Goal: Task Accomplishment & Management: Complete application form

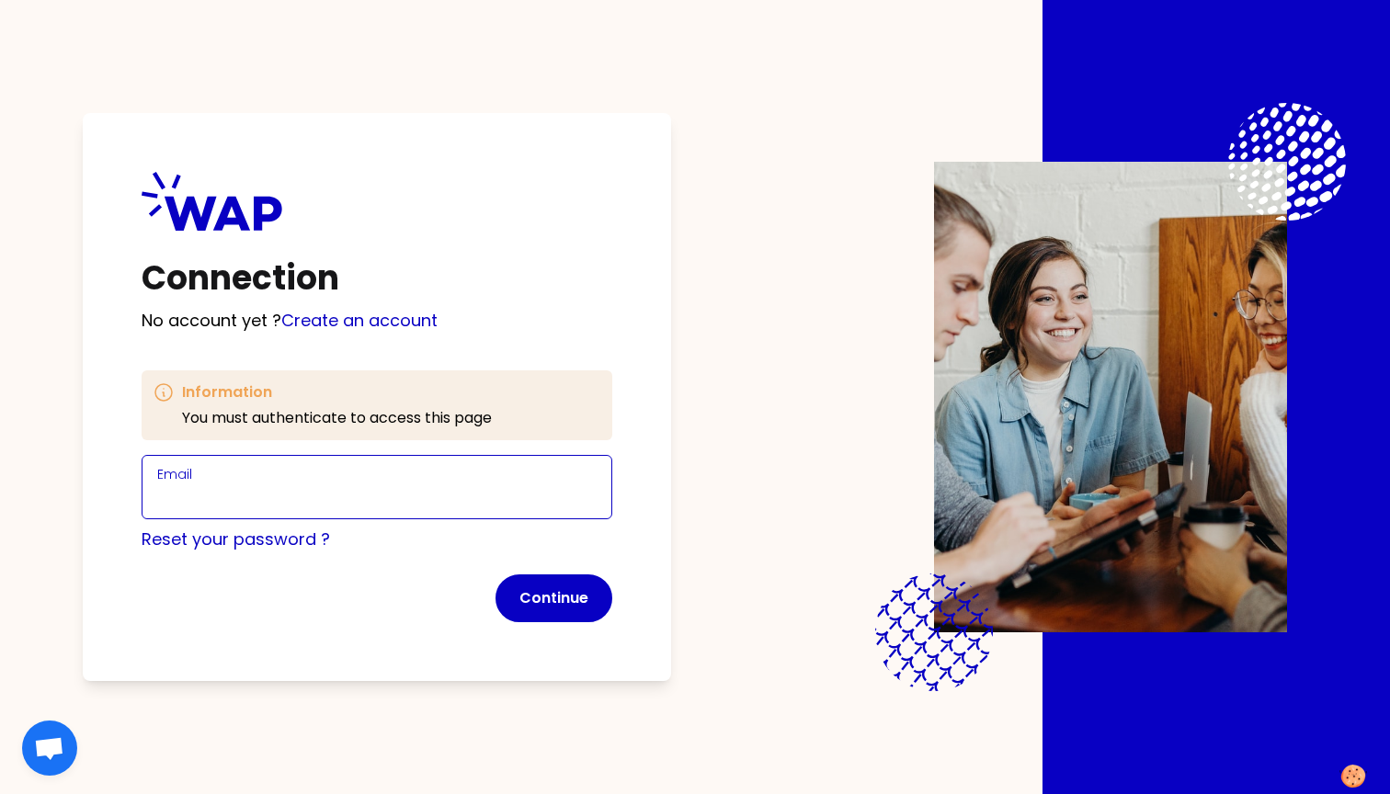
type input "[PERSON_NAME][EMAIL_ADDRESS][DOMAIN_NAME]"
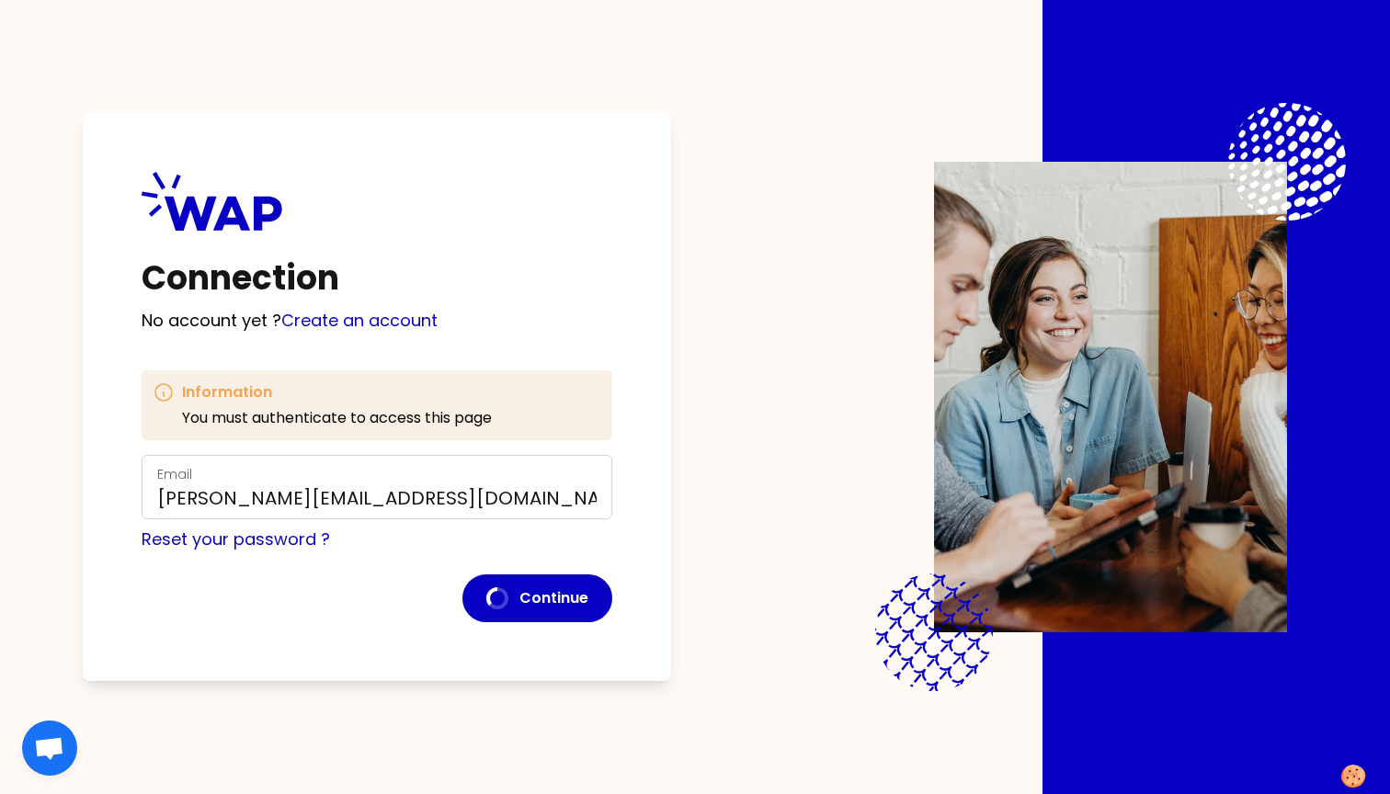
click at [717, 451] on div "Connection No account yet ? Create an account Information You must authenticate…" at bounding box center [695, 397] width 1273 height 794
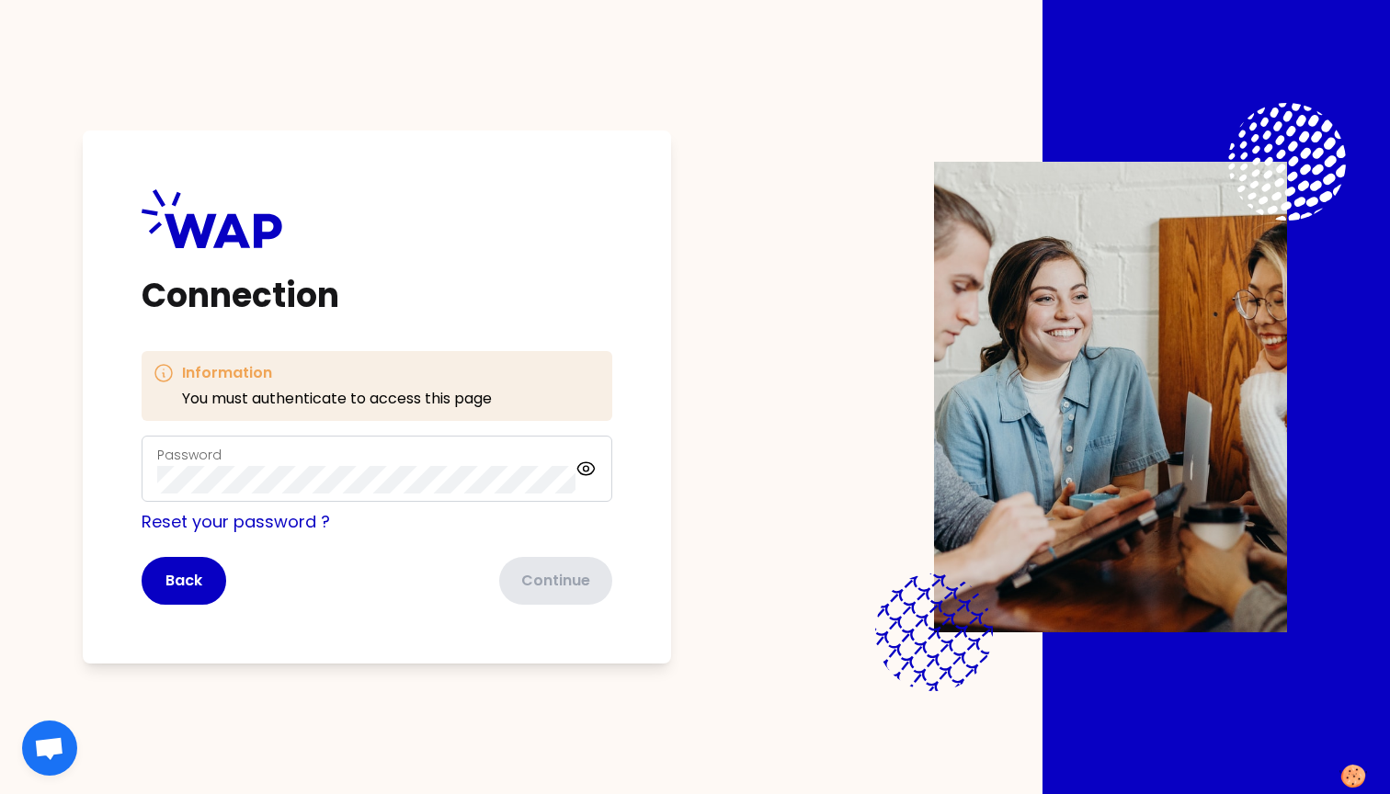
click at [554, 581] on button "Continue" at bounding box center [555, 581] width 113 height 48
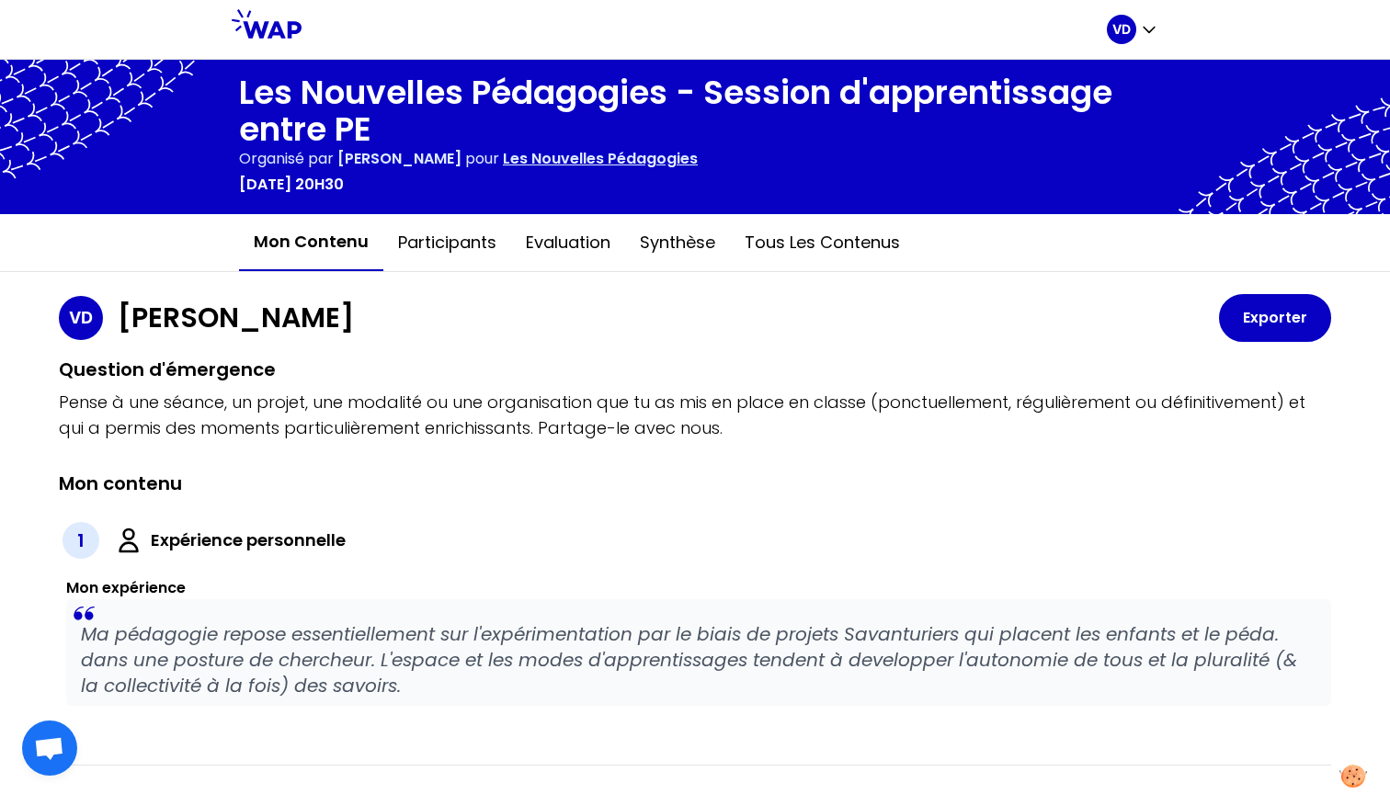
click at [284, 29] on icon at bounding box center [267, 23] width 70 height 29
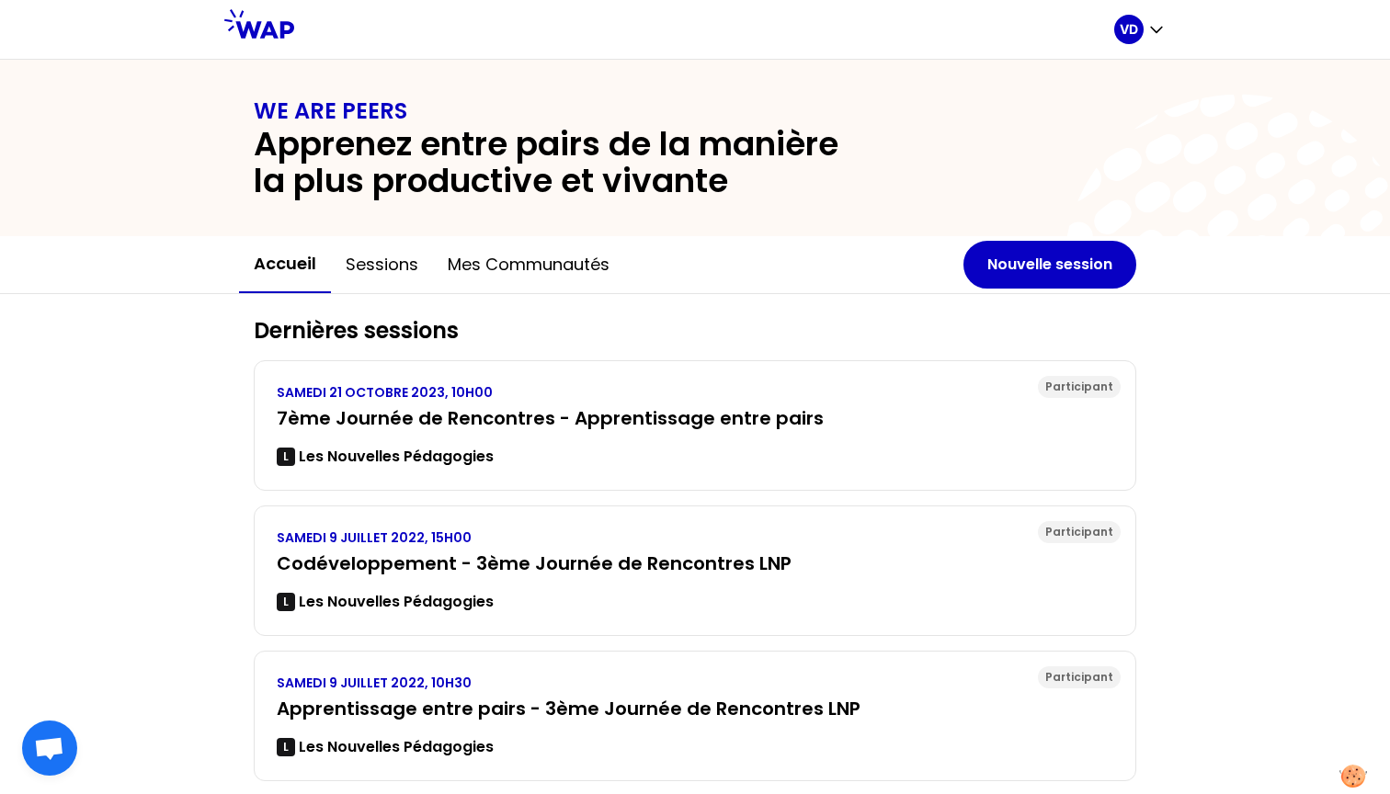
click at [1151, 36] on icon "button" at bounding box center [1156, 29] width 18 height 18
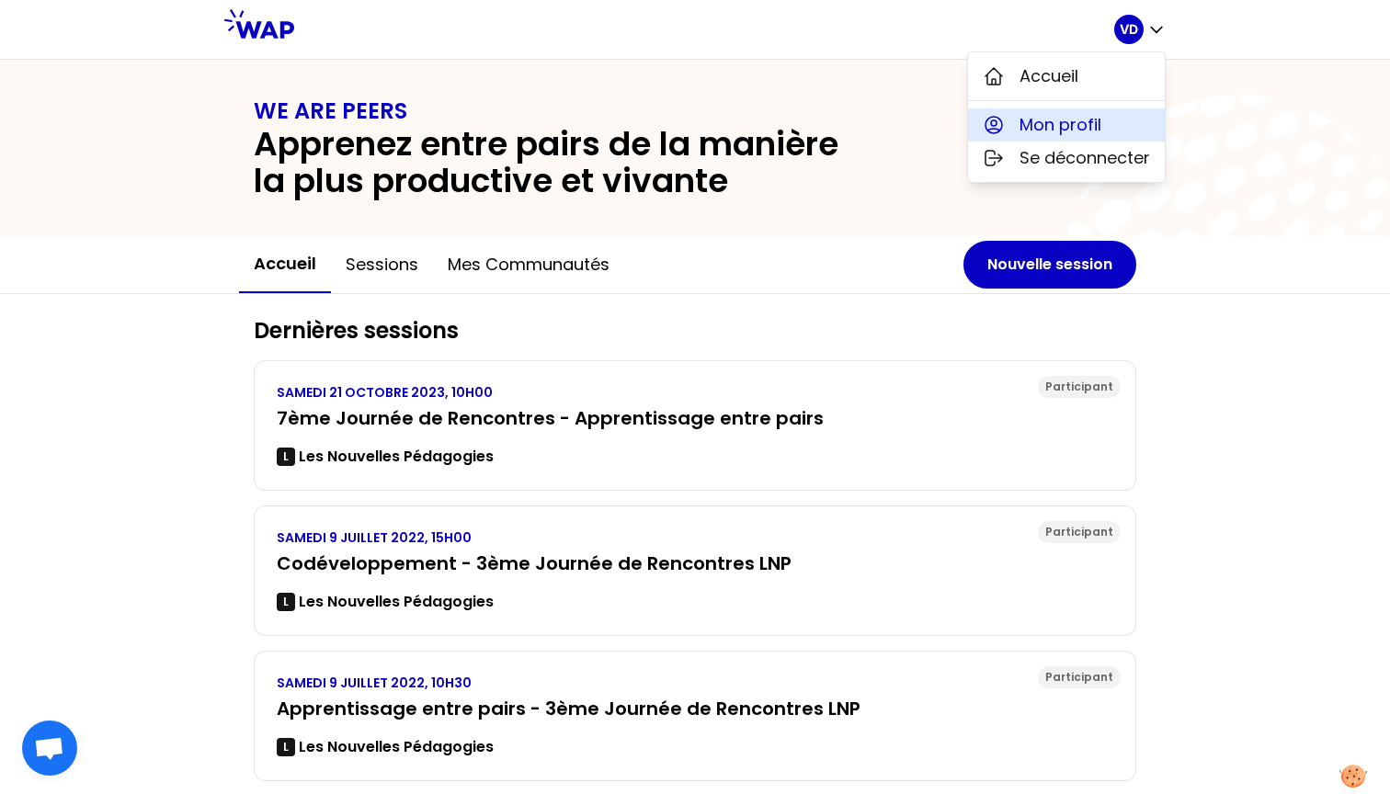
click at [1069, 131] on span "Mon profil" at bounding box center [1061, 125] width 82 height 26
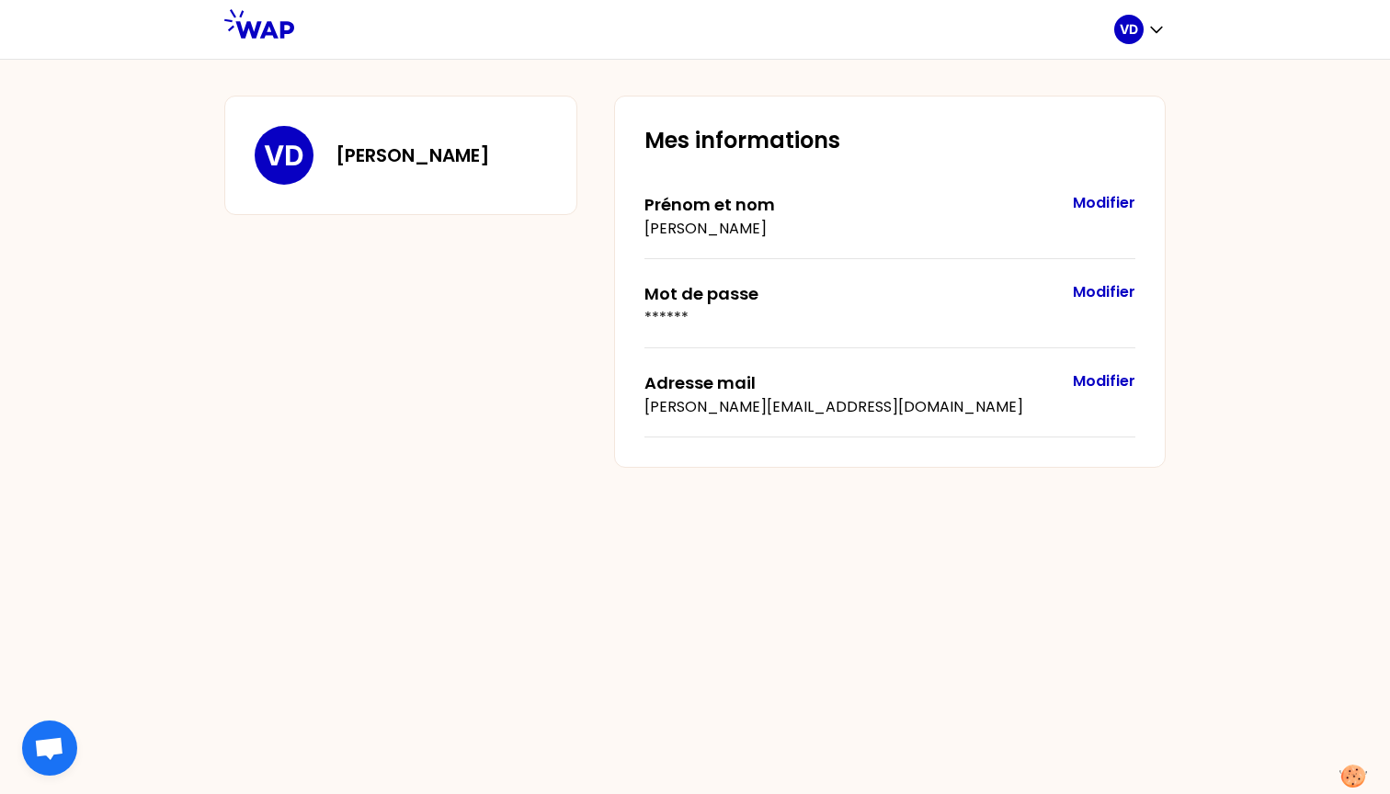
click at [1142, 22] on div "VD" at bounding box center [1128, 29] width 29 height 29
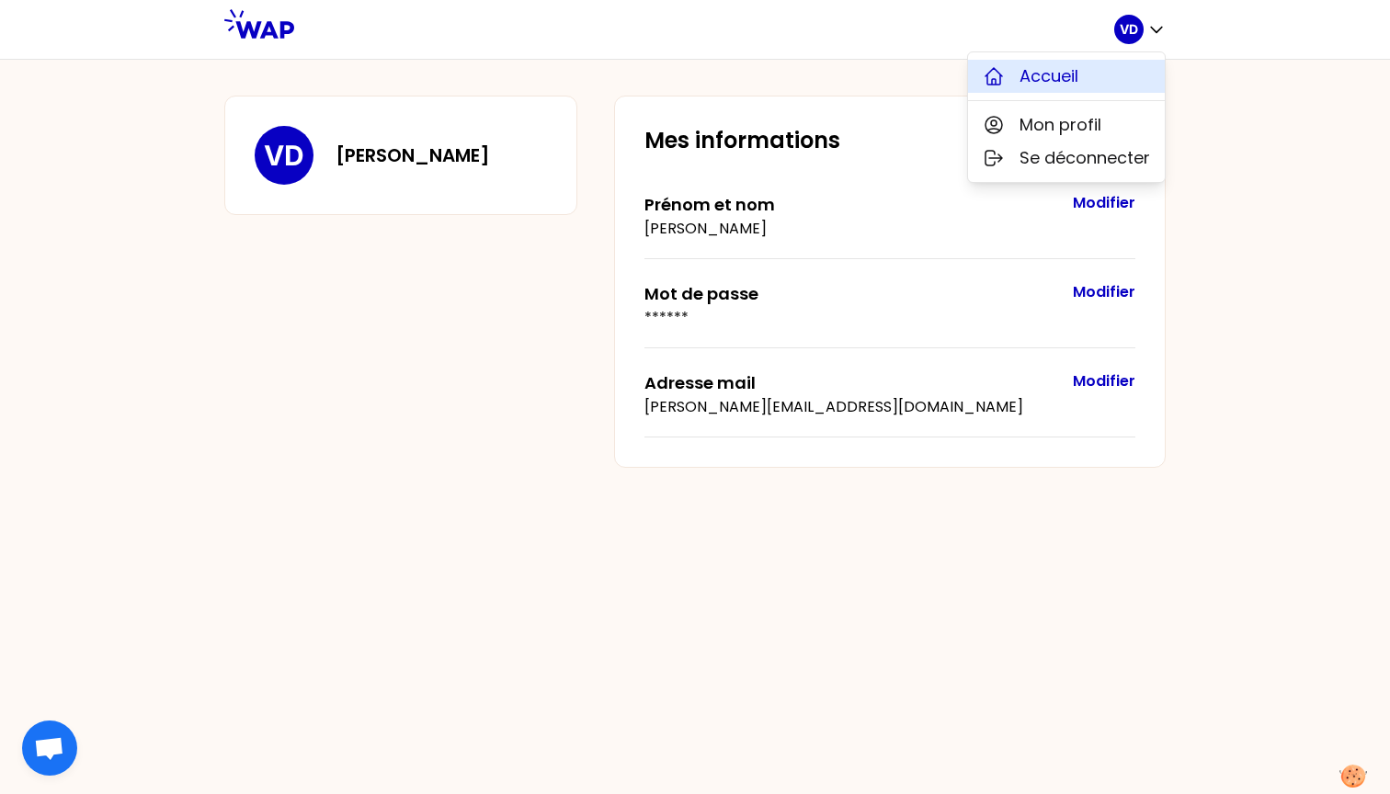
click at [1079, 68] on span "Accueil" at bounding box center [1049, 76] width 59 height 26
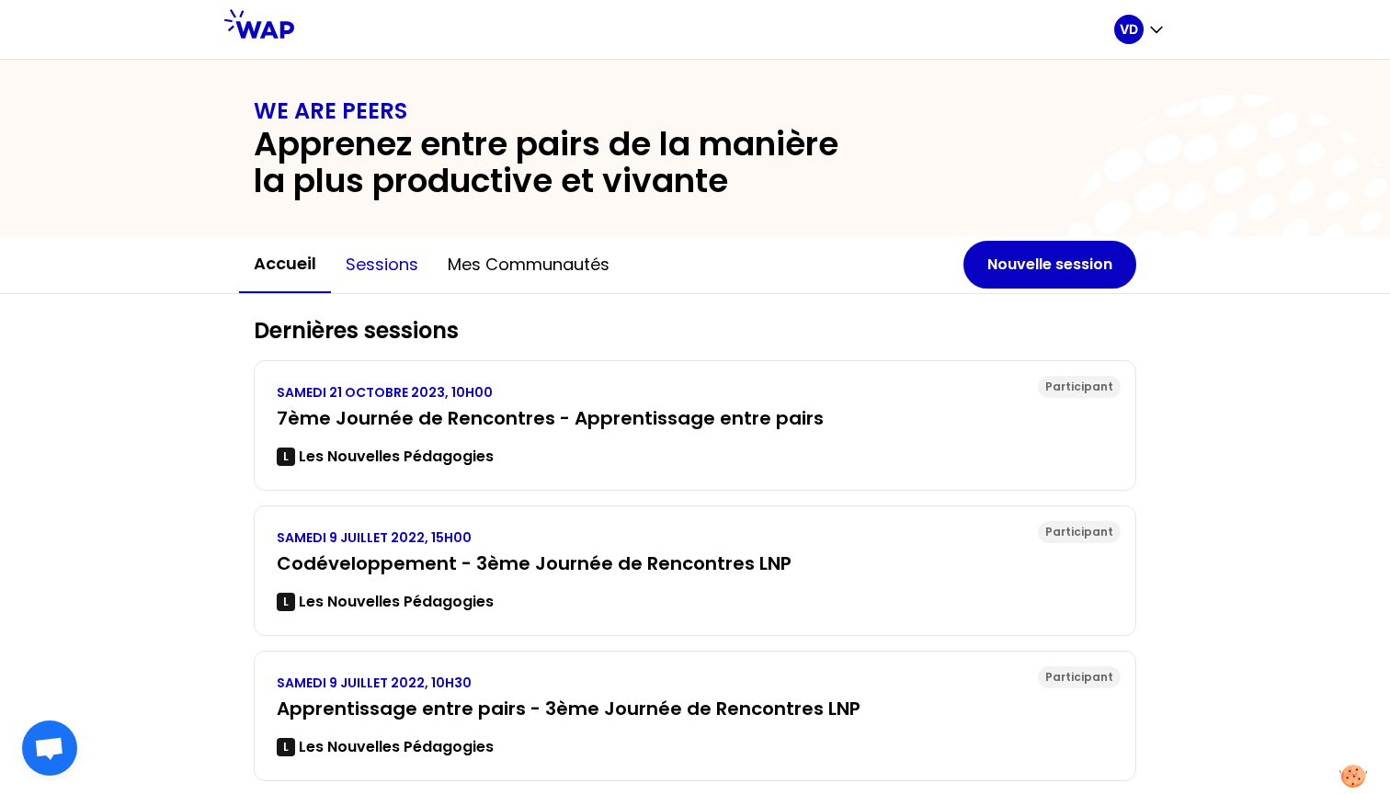
click at [387, 260] on button "Sessions" at bounding box center [382, 264] width 102 height 55
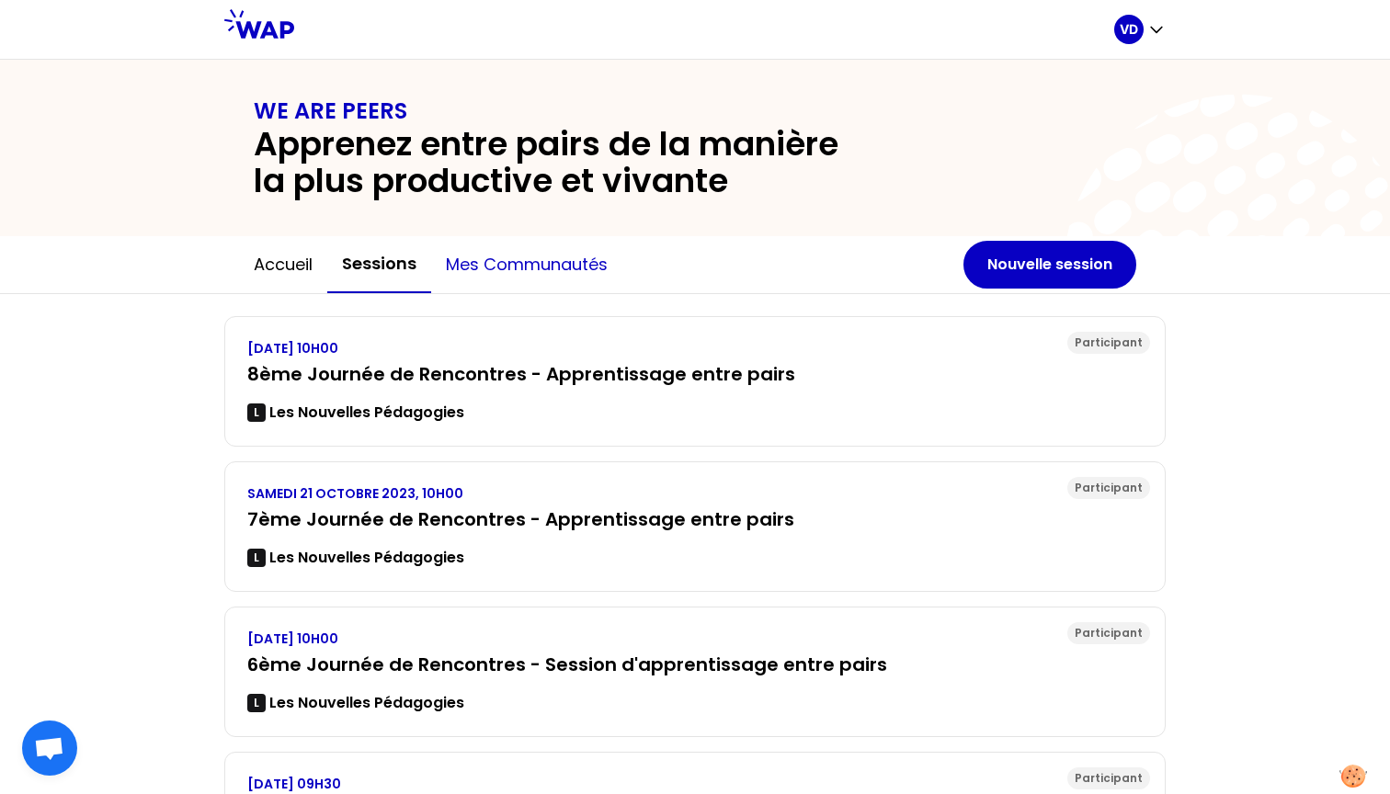
click at [530, 269] on button "Mes communautés" at bounding box center [526, 264] width 191 height 55
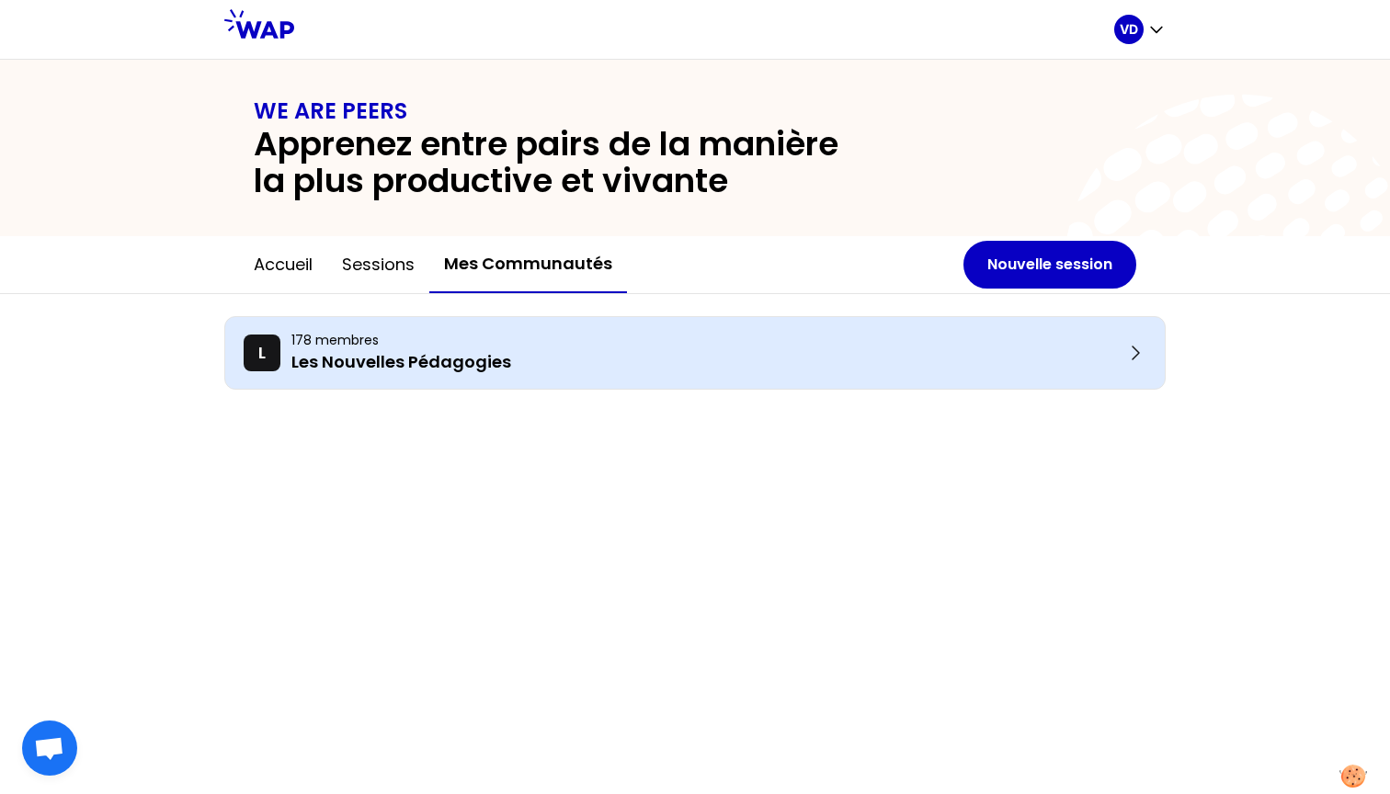
click at [412, 362] on p "Les Nouvelles Pédagogies" at bounding box center [707, 362] width 833 height 26
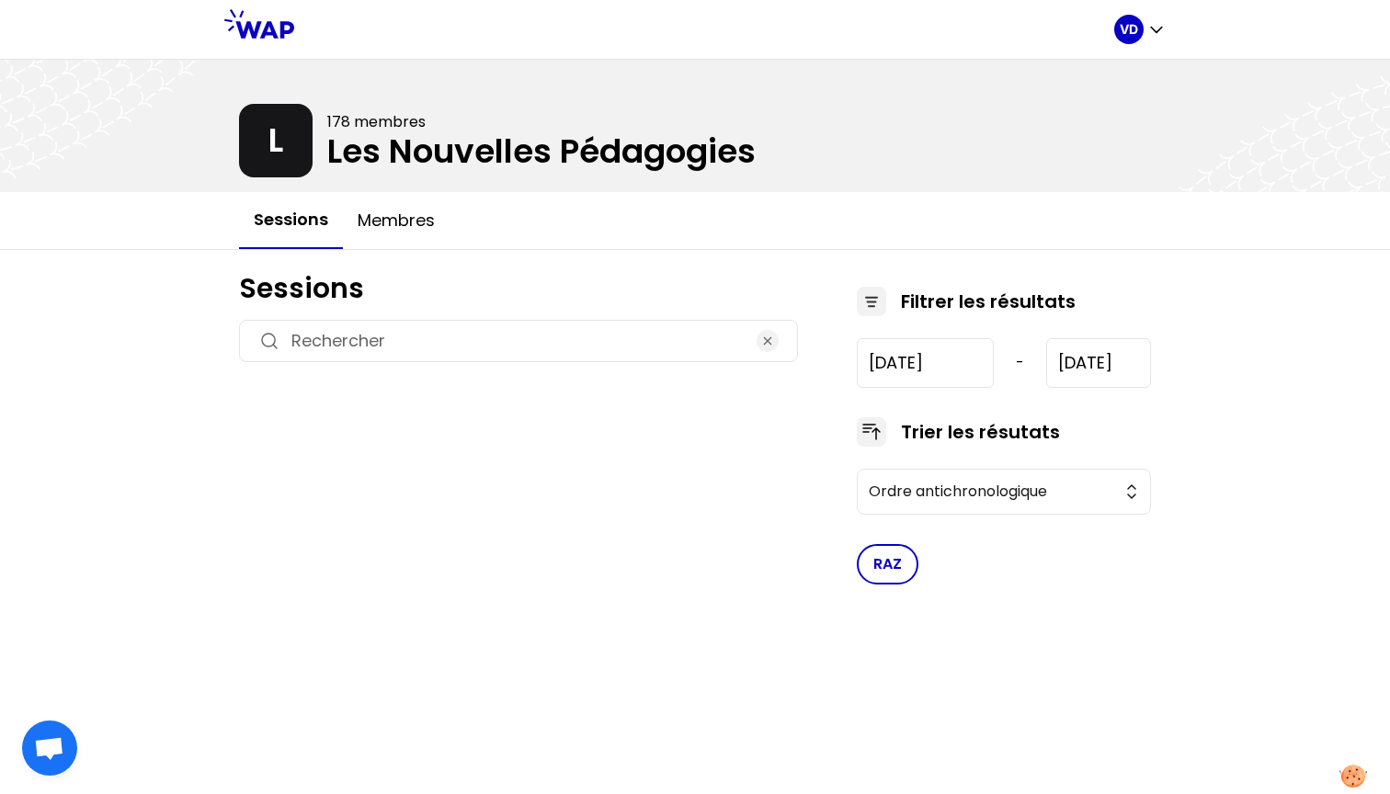
type input "[DATE]"
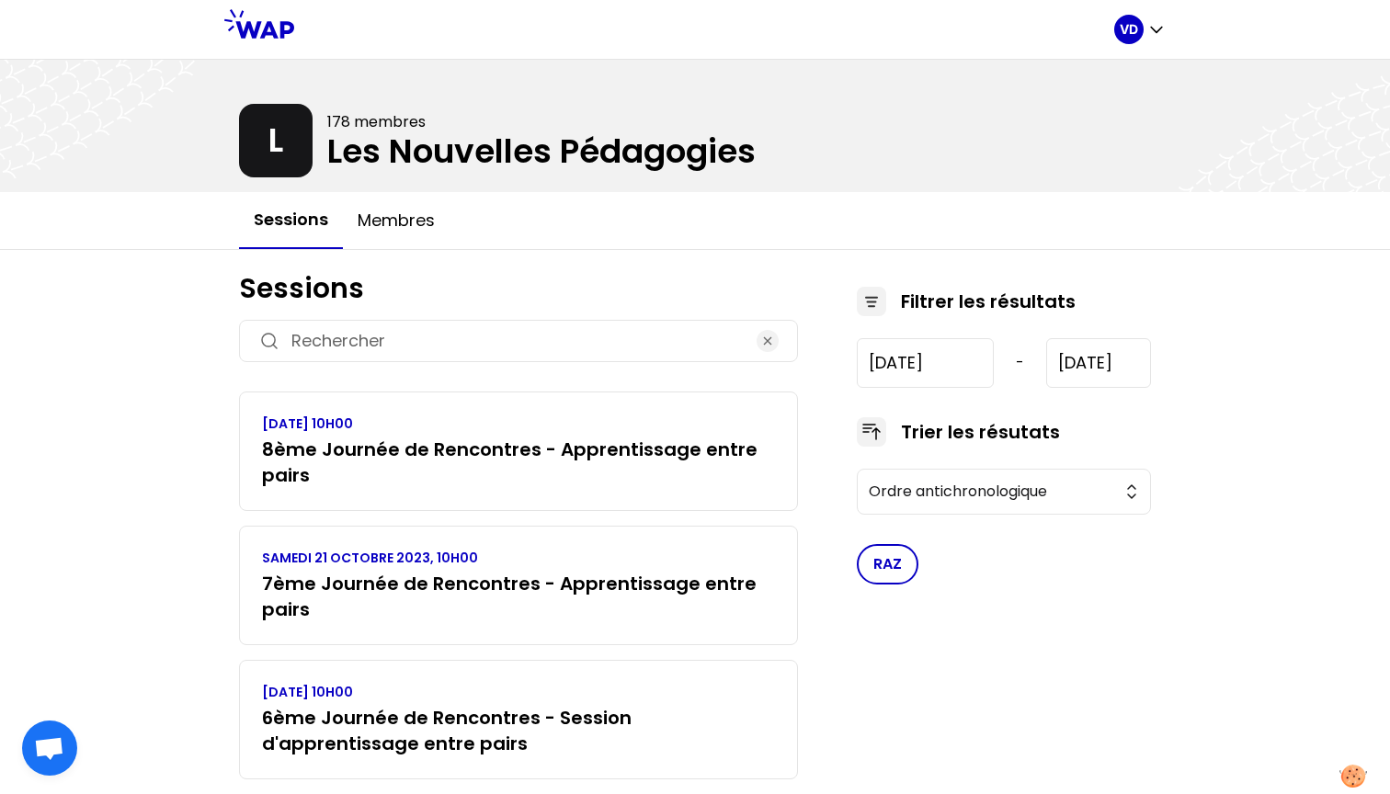
click at [304, 214] on button "Sessions" at bounding box center [291, 220] width 104 height 57
click at [296, 132] on div at bounding box center [695, 126] width 1390 height 132
click at [266, 42] on link at bounding box center [259, 29] width 70 height 40
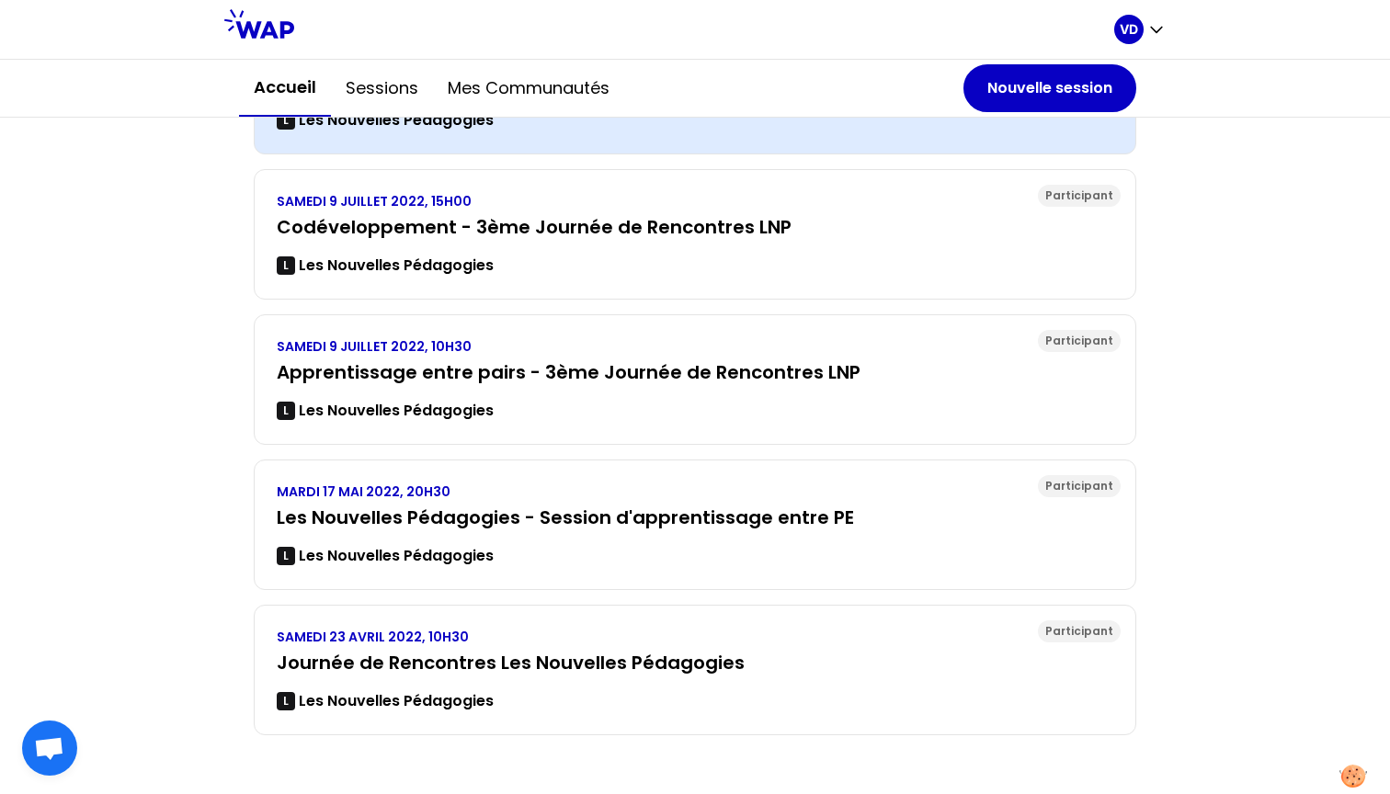
scroll to position [337, 0]
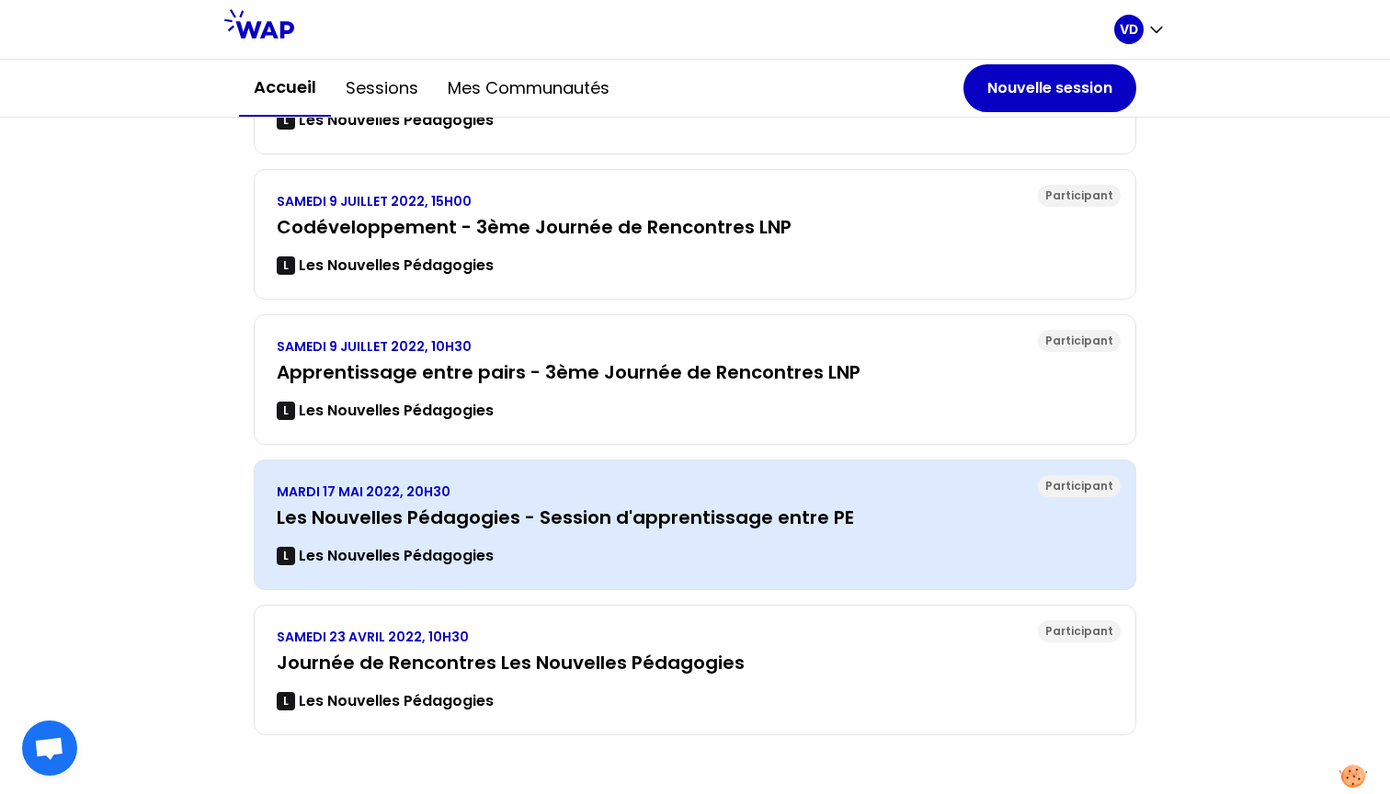
click at [581, 516] on h3 "Les Nouvelles Pédagogies - Session d'apprentissage entre PE" at bounding box center [695, 518] width 837 height 26
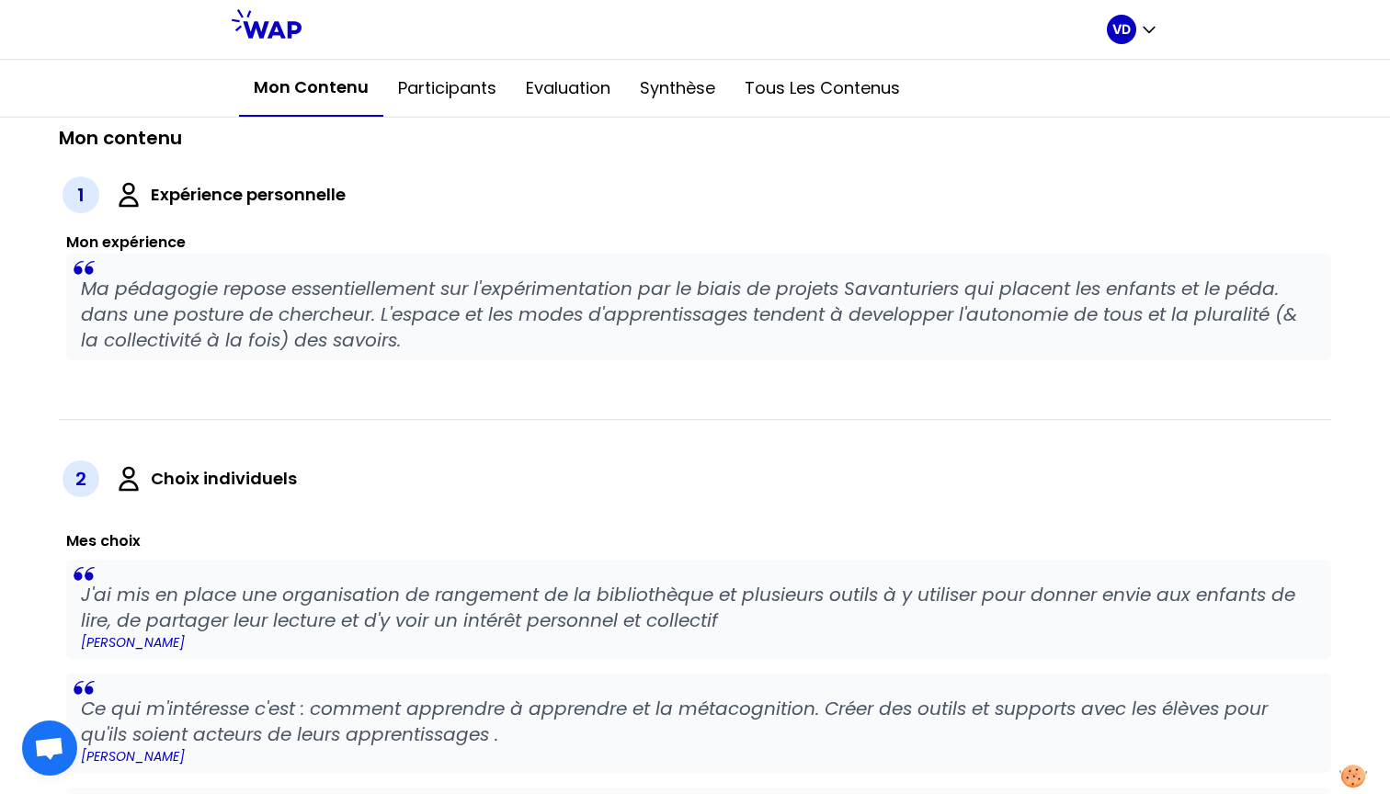
scroll to position [350, 0]
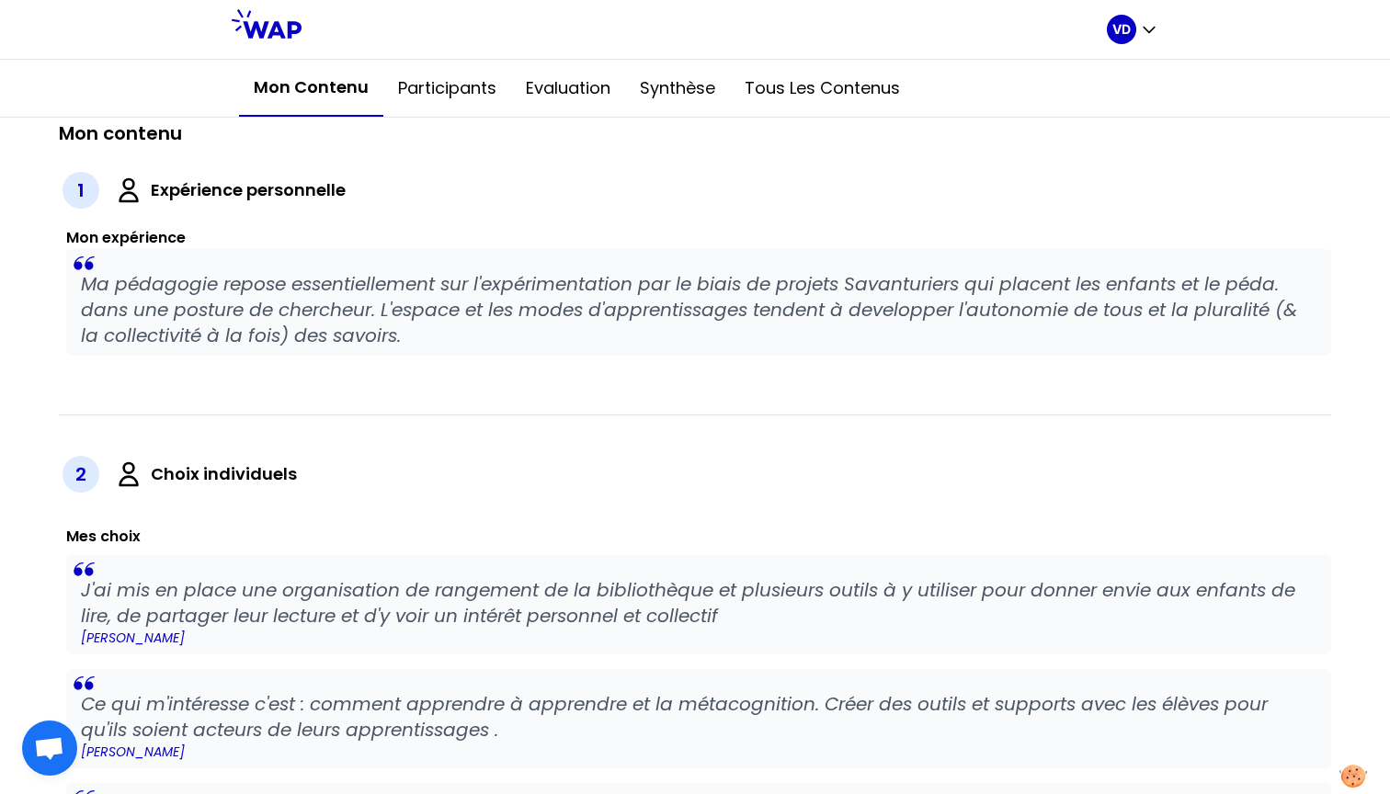
click at [174, 470] on label "Choix individuels" at bounding box center [224, 475] width 146 height 26
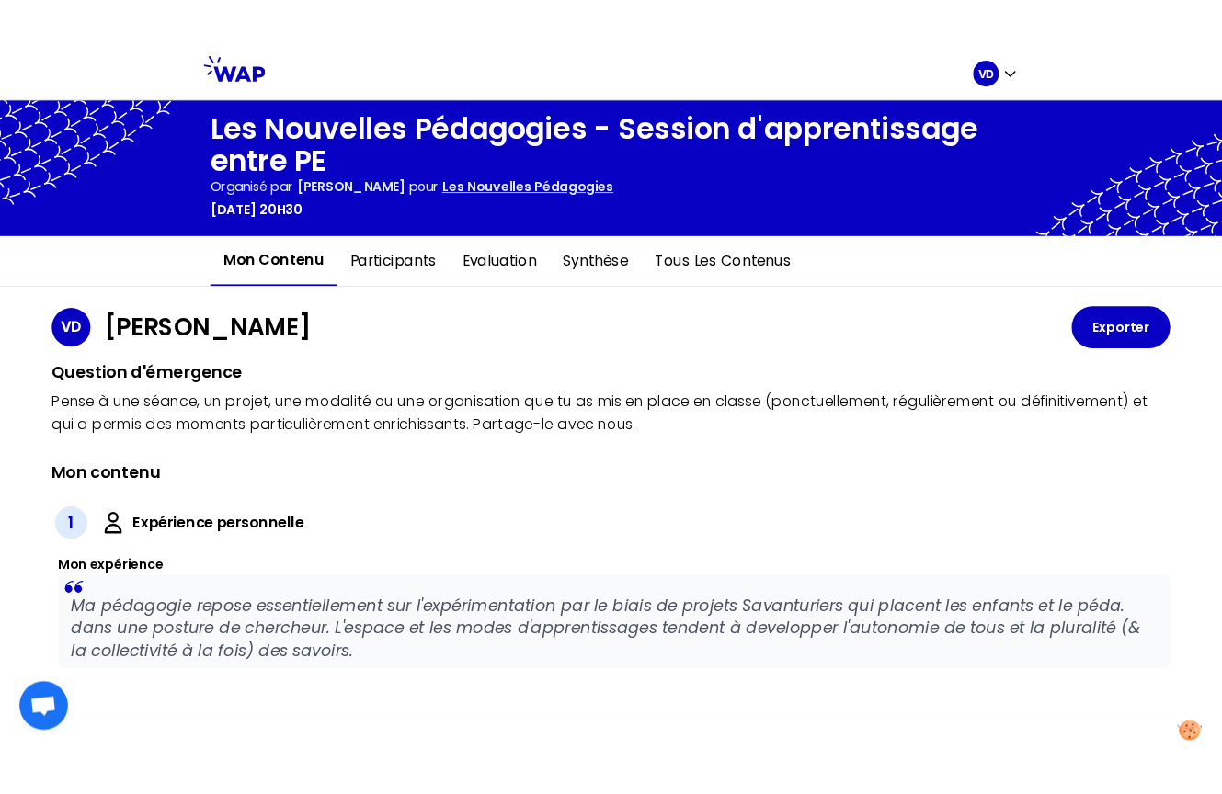
scroll to position [0, 0]
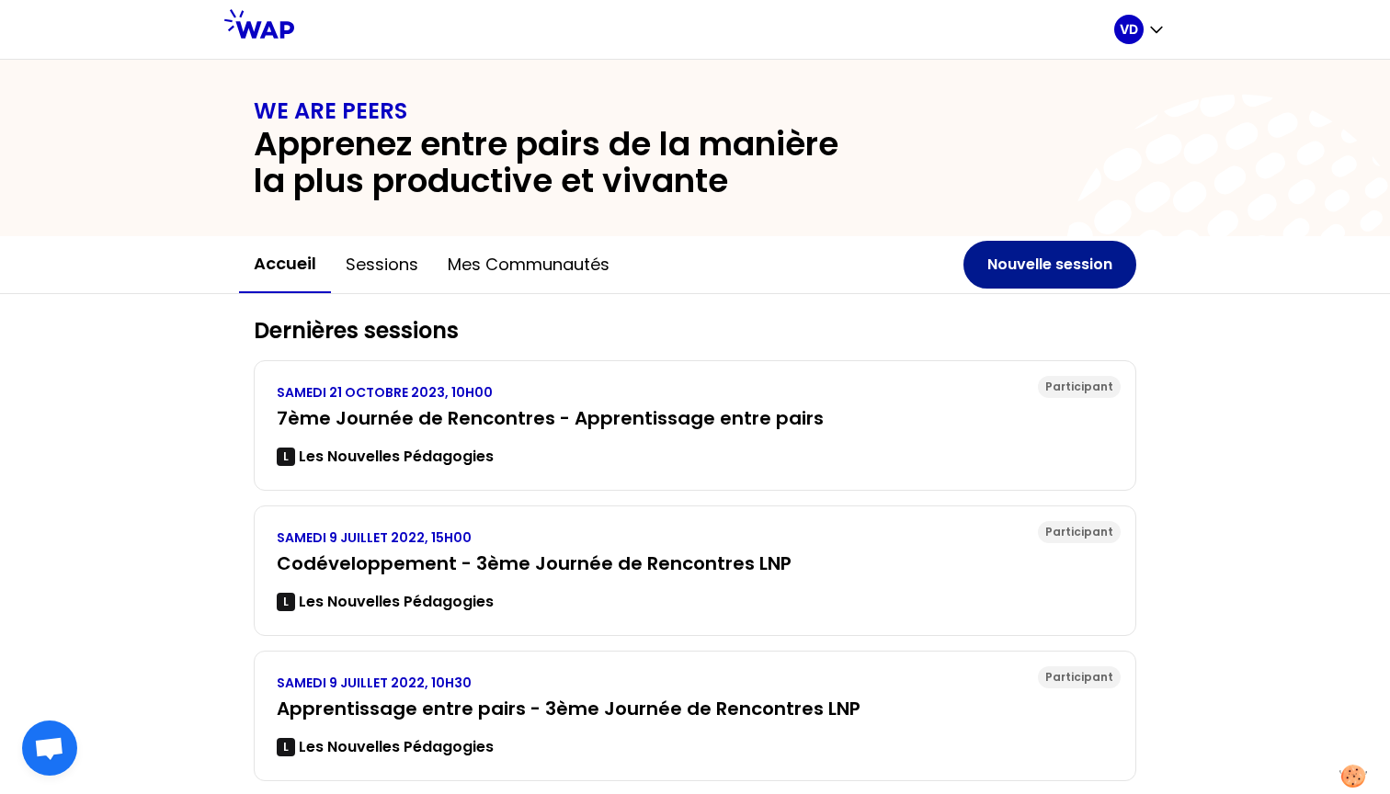
click at [1060, 261] on button "Nouvelle session" at bounding box center [1050, 265] width 173 height 48
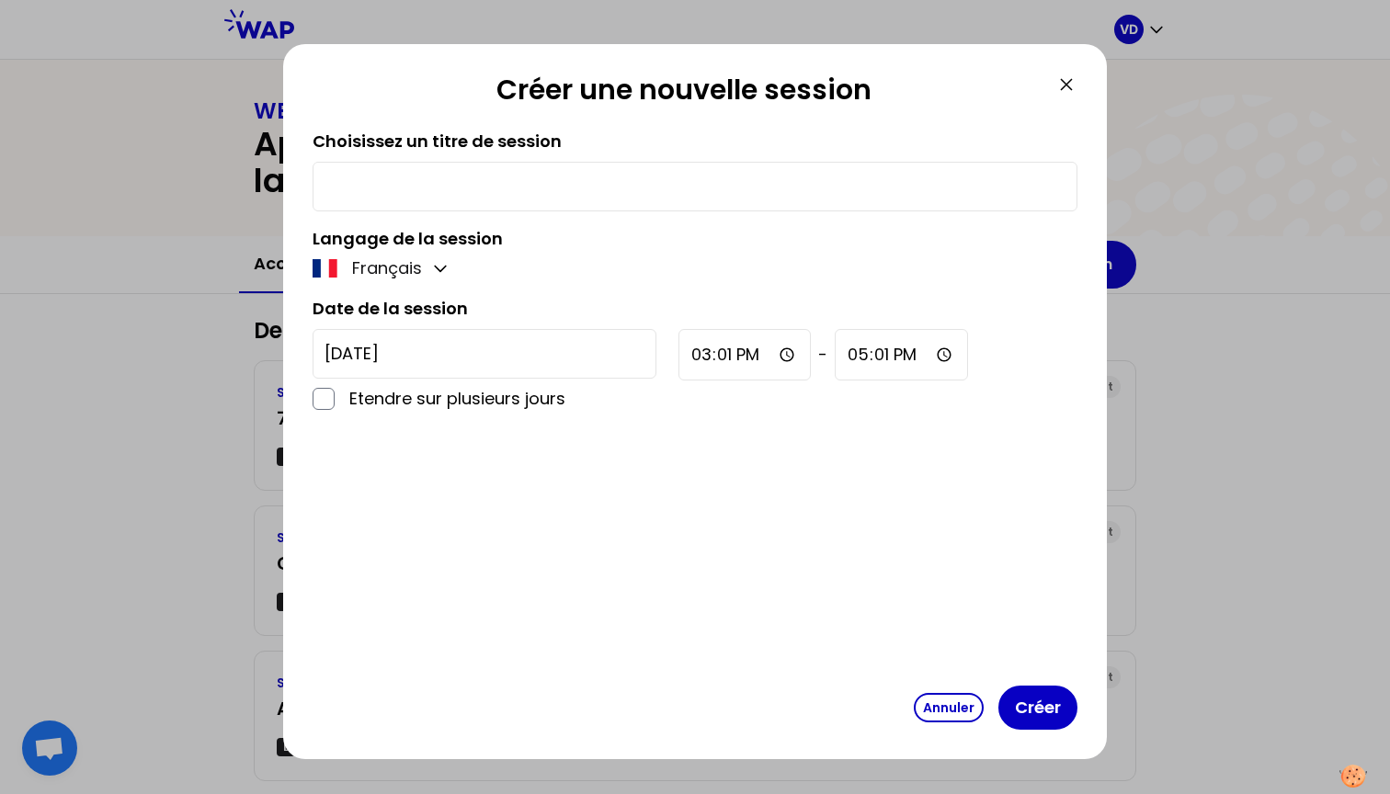
click at [394, 178] on input "text" at bounding box center [695, 187] width 741 height 26
type input "FORMATION FAITS NUMÉRIQUES"
click at [322, 401] on input "checkbox" at bounding box center [324, 399] width 22 height 22
click at [324, 397] on input "checkbox" at bounding box center [324, 399] width 22 height 22
checkbox input "false"
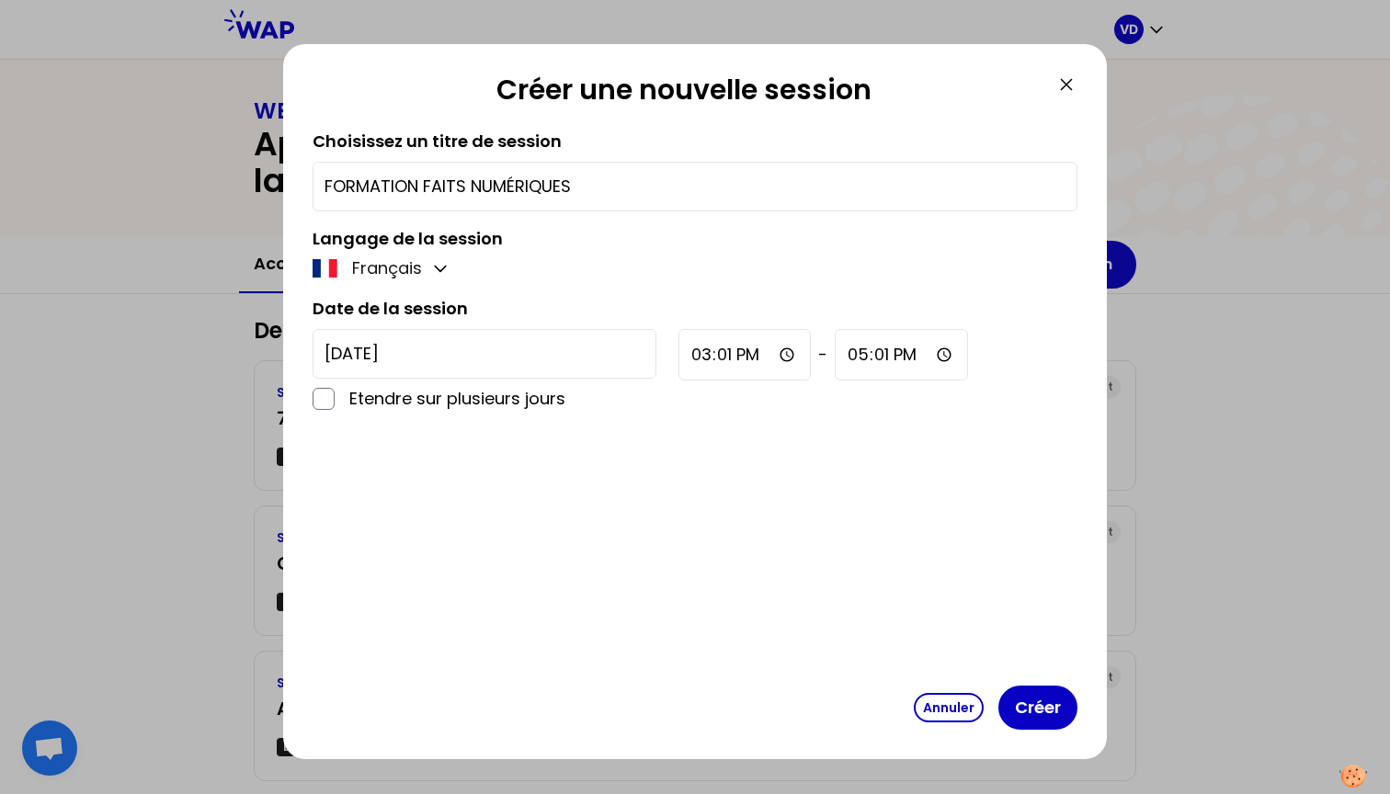
click at [488, 347] on input "2025-10-8" at bounding box center [485, 354] width 344 height 50
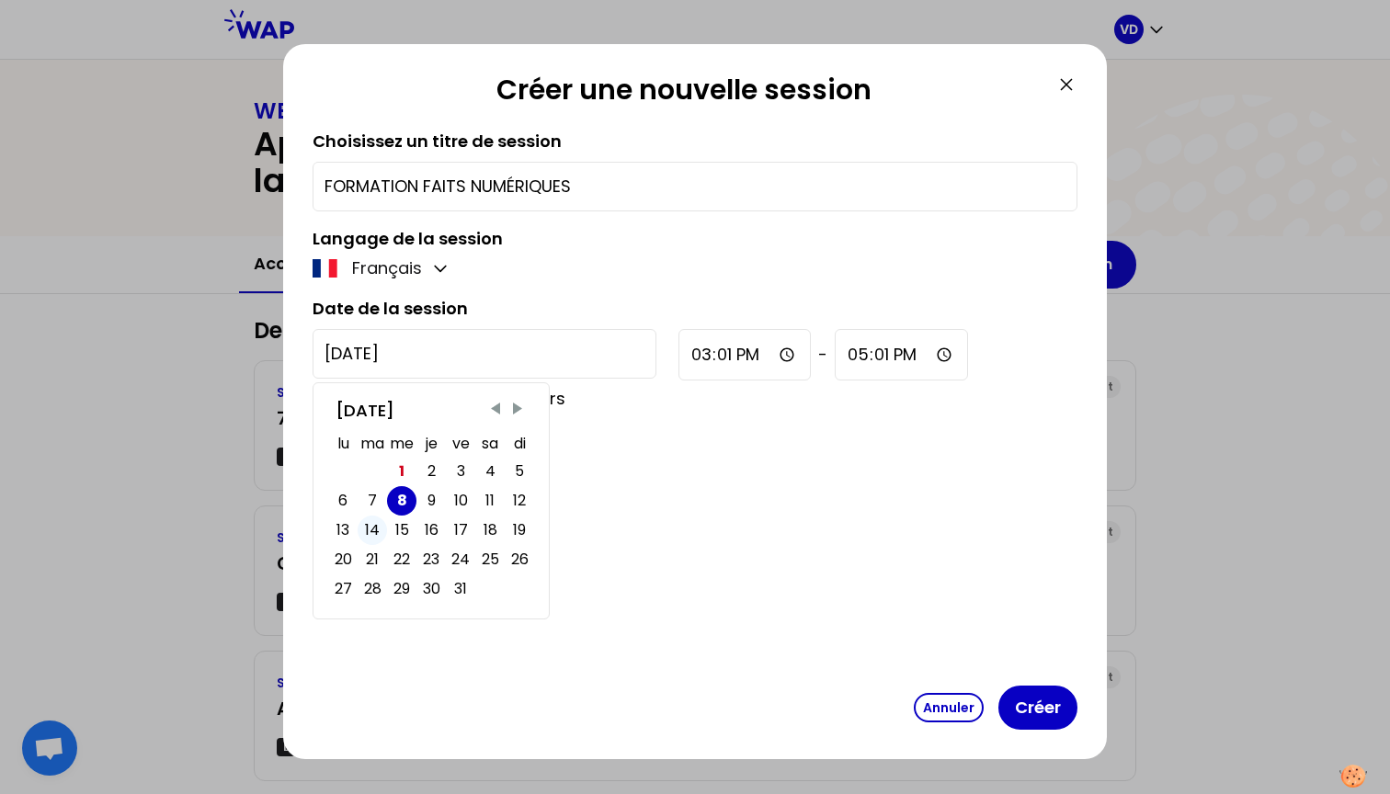
click at [378, 532] on div "14" at bounding box center [372, 531] width 15 height 26
type input "2025-10-14"
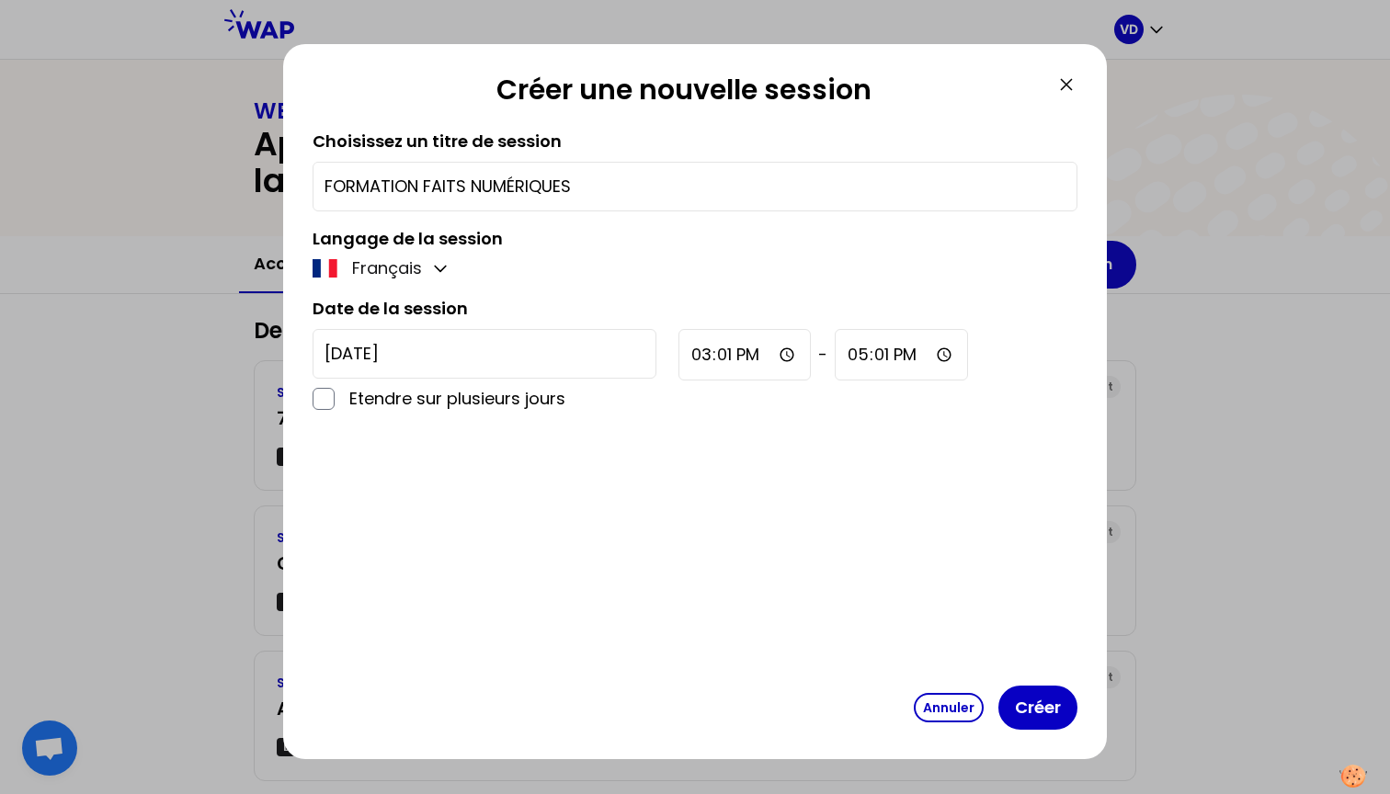
click at [725, 356] on input "15:01" at bounding box center [745, 354] width 132 height 51
click at [702, 360] on input "15:01" at bounding box center [745, 354] width 132 height 51
click at [734, 345] on input "00:01" at bounding box center [744, 354] width 131 height 51
click at [833, 360] on input "17:01" at bounding box center [899, 354] width 133 height 51
click at [698, 358] on input "00:00" at bounding box center [744, 354] width 131 height 51
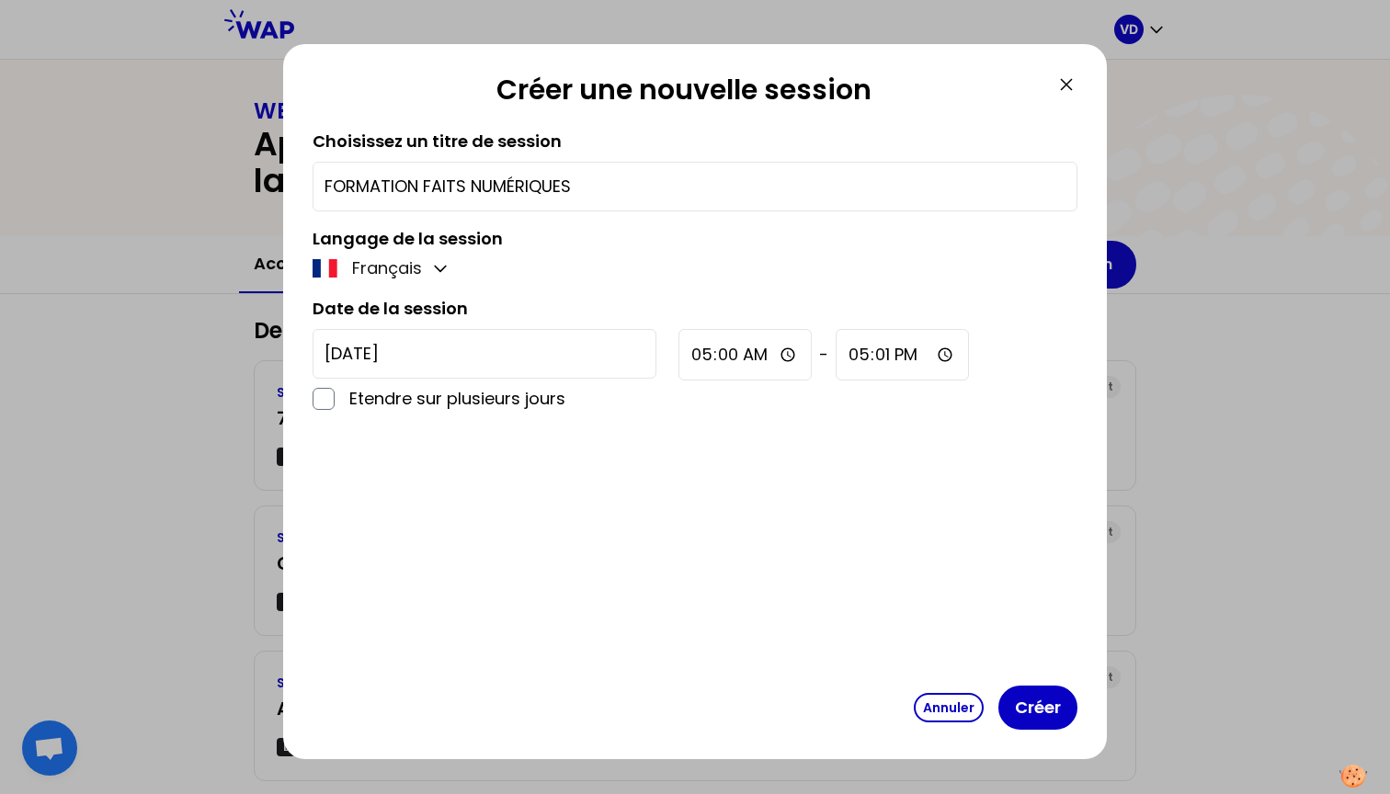
type input "05:00"
click at [836, 360] on input "17:01" at bounding box center [902, 354] width 133 height 51
type input "02:01"
type input "02:00"
click at [835, 354] on input "23:01" at bounding box center [900, 354] width 131 height 51
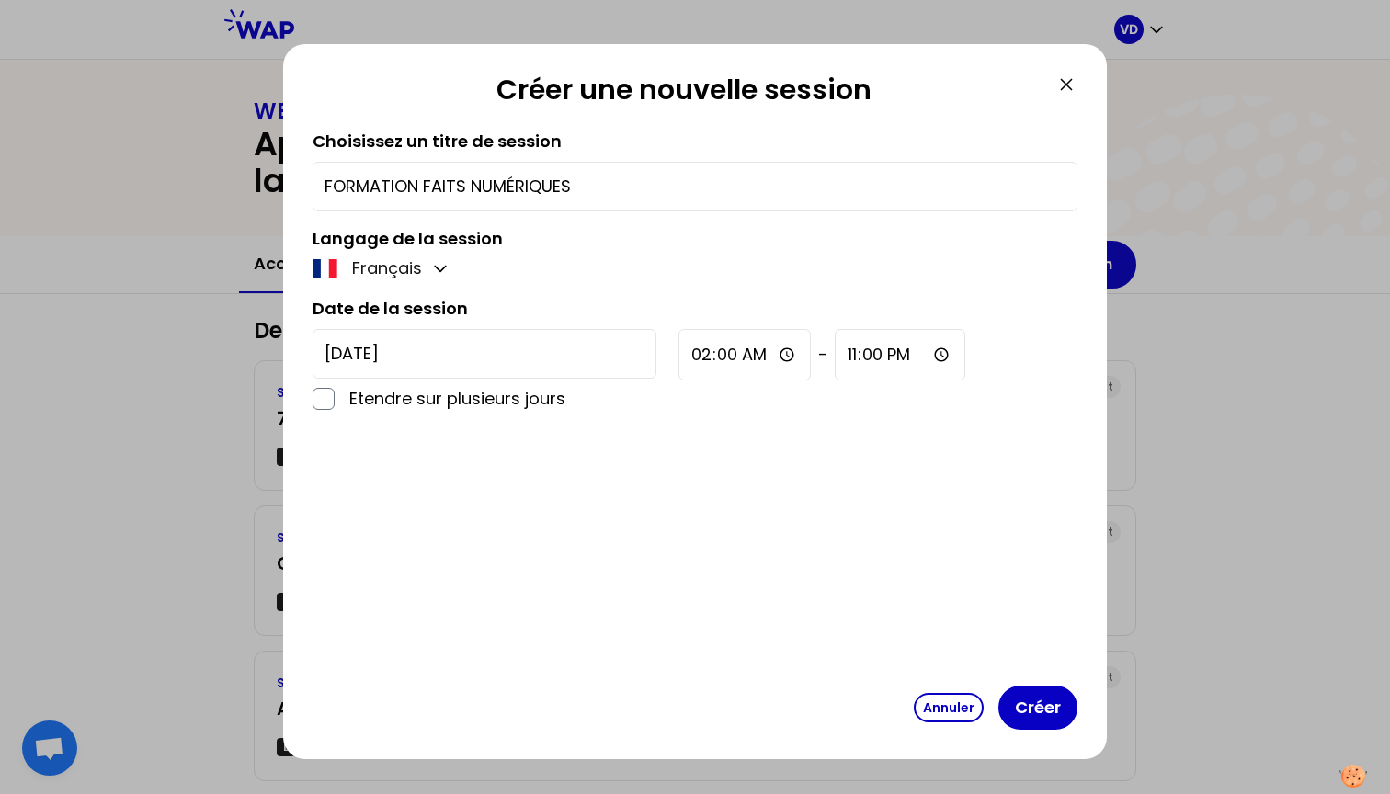
type input "23:00"
click at [702, 356] on input "02:00" at bounding box center [745, 354] width 132 height 51
type input "05:00"
click at [637, 503] on div "Choisissez un titre de session FORMATION FAITS NUMÉRIQUES Langage de la session…" at bounding box center [695, 404] width 765 height 550
click at [321, 398] on input "checkbox" at bounding box center [324, 399] width 22 height 22
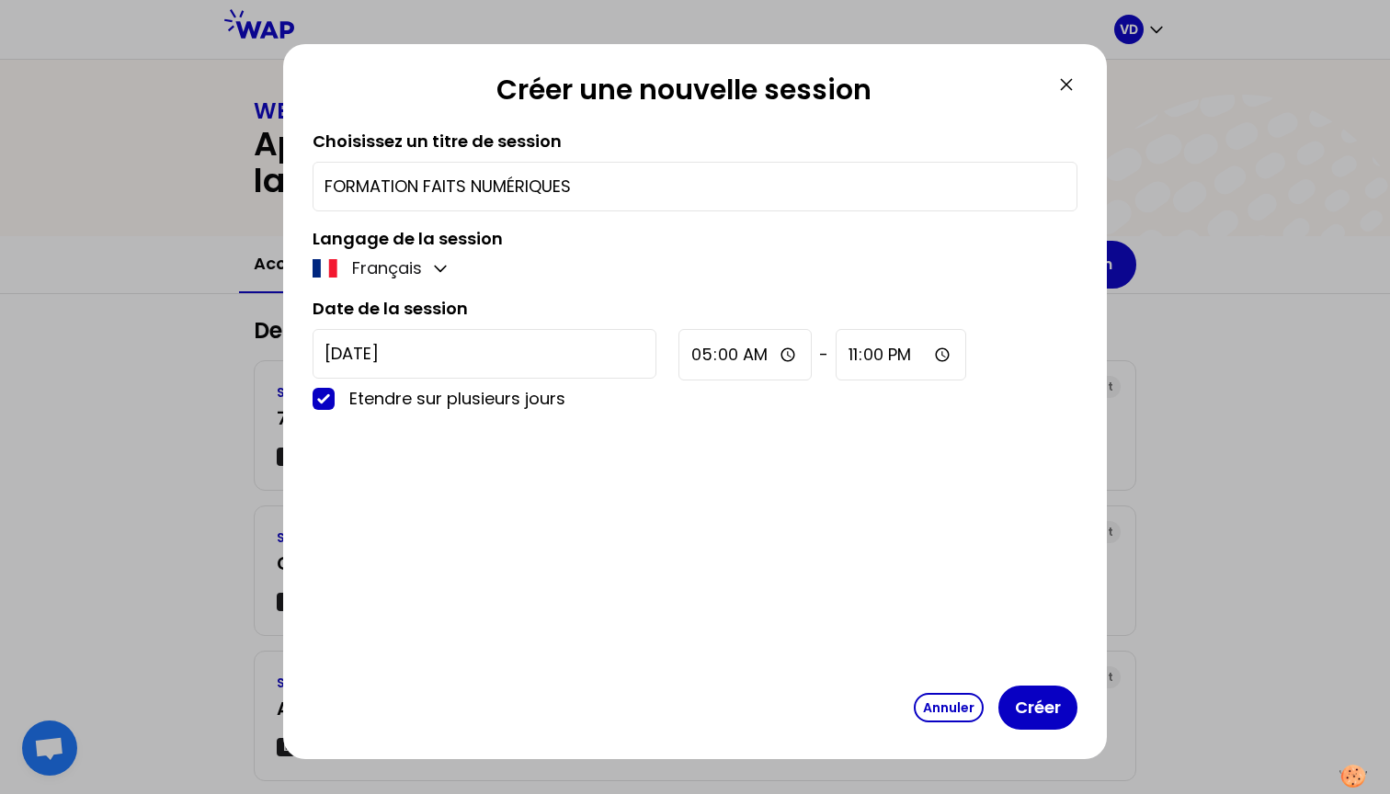
checkbox input "true"
click at [793, 365] on input "2025-10-14" at bounding box center [853, 355] width 176 height 50
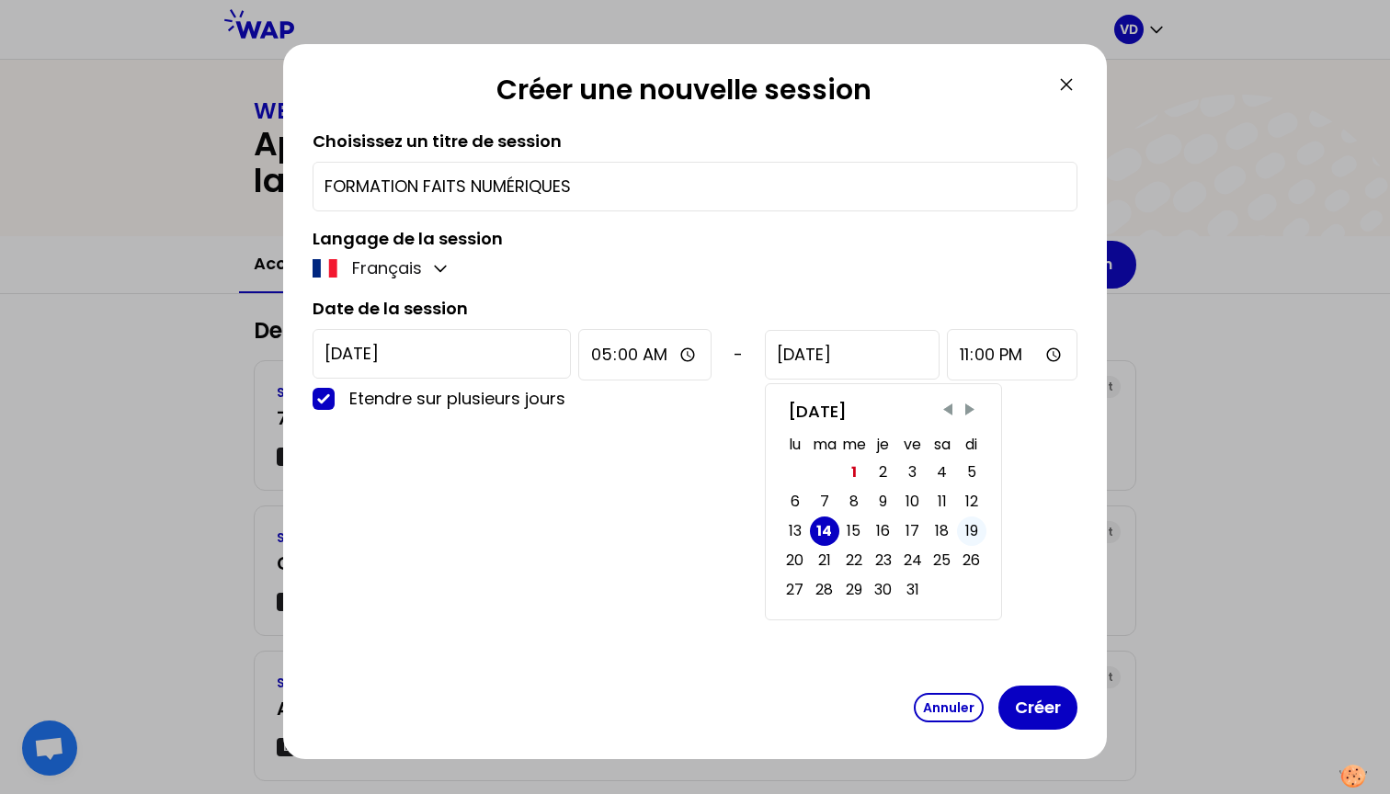
click at [965, 531] on div "19" at bounding box center [971, 532] width 13 height 26
type input "2025-10-19"
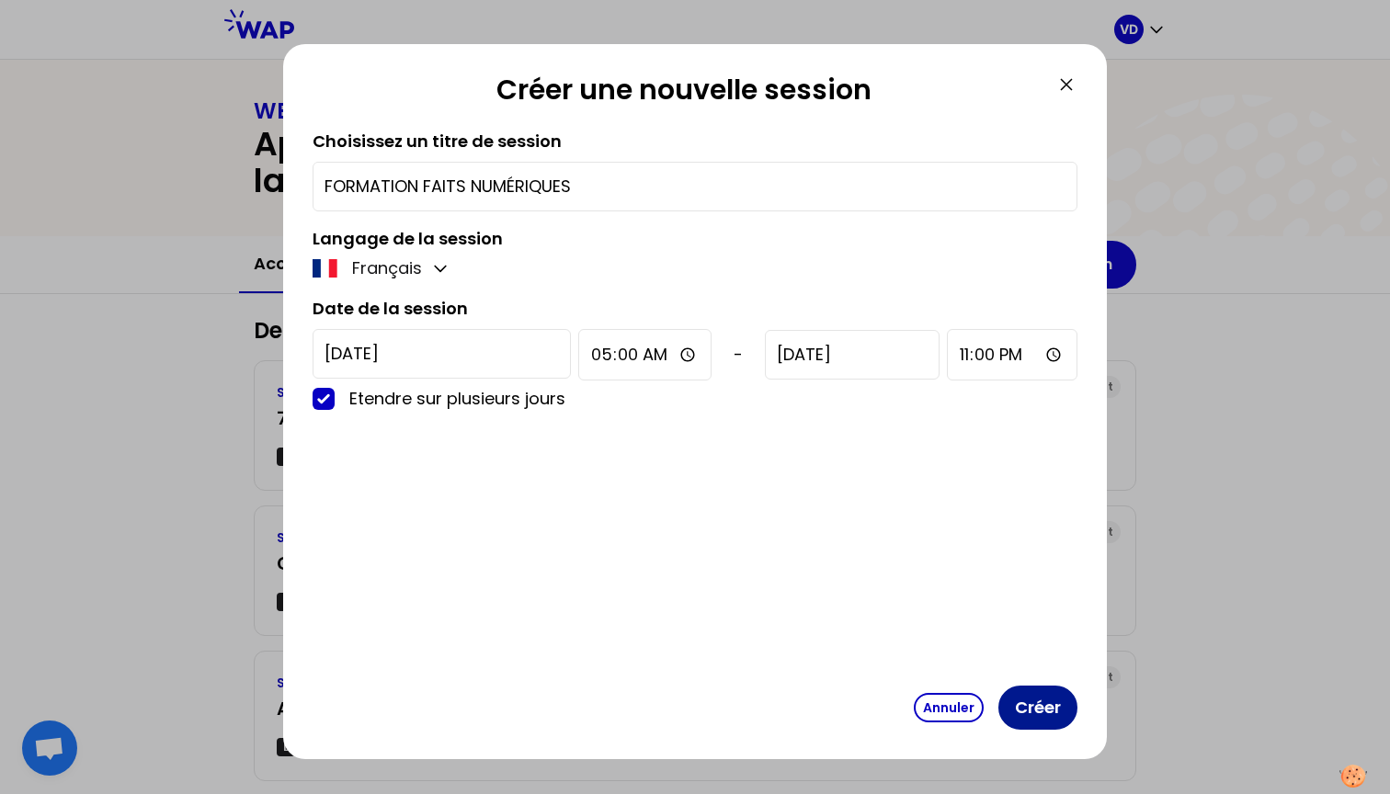
click at [1035, 705] on button "Créer" at bounding box center [1038, 708] width 79 height 44
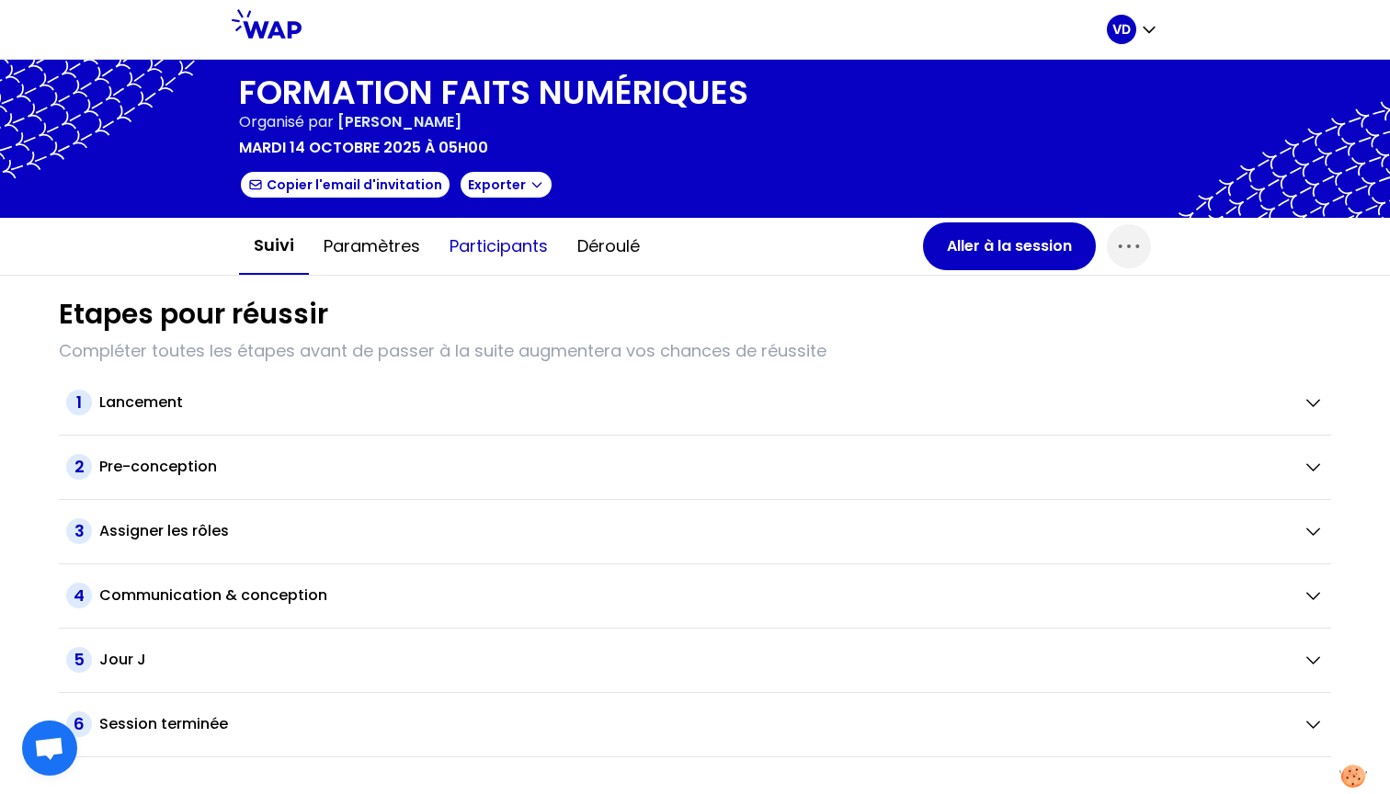
click at [489, 239] on button "Participants" at bounding box center [499, 246] width 128 height 55
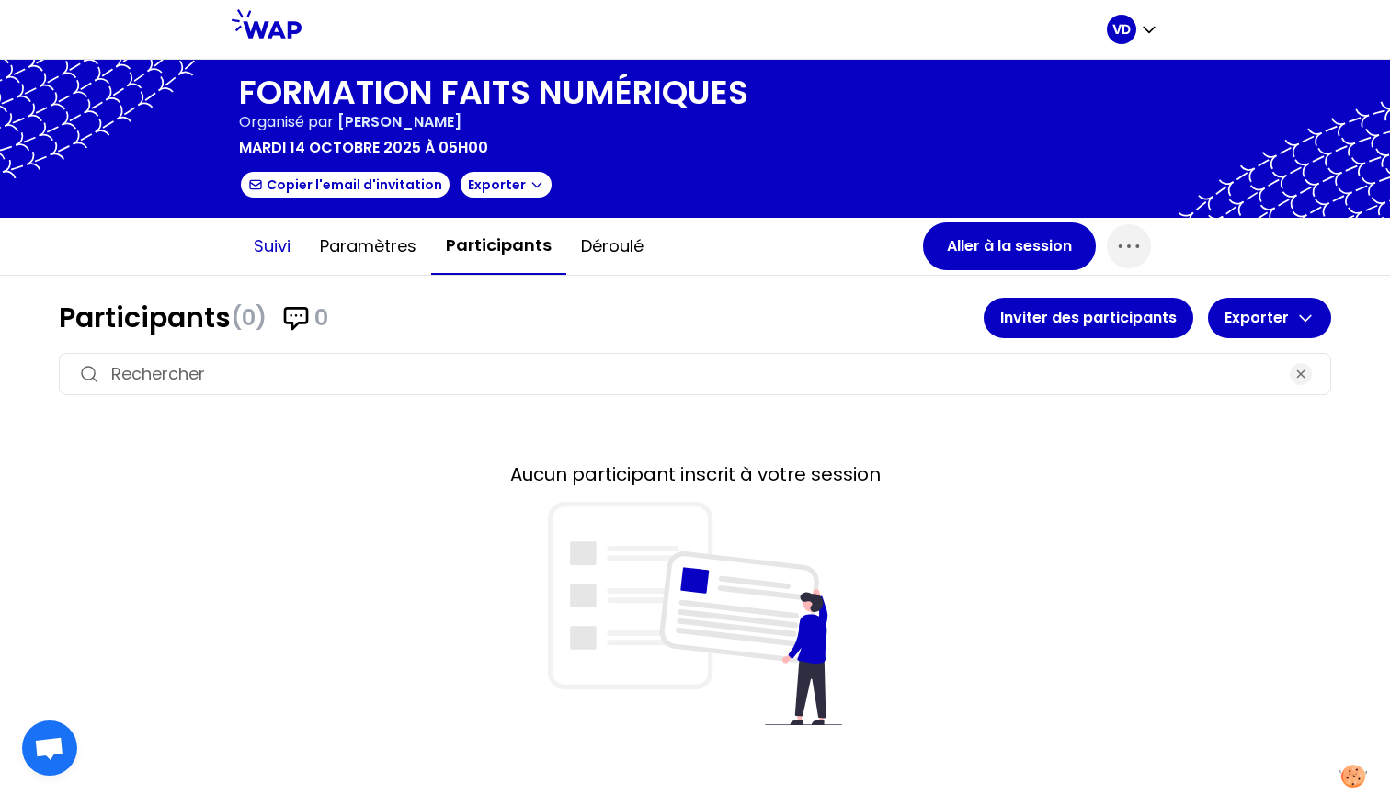
click at [282, 249] on button "Suivi" at bounding box center [272, 246] width 66 height 55
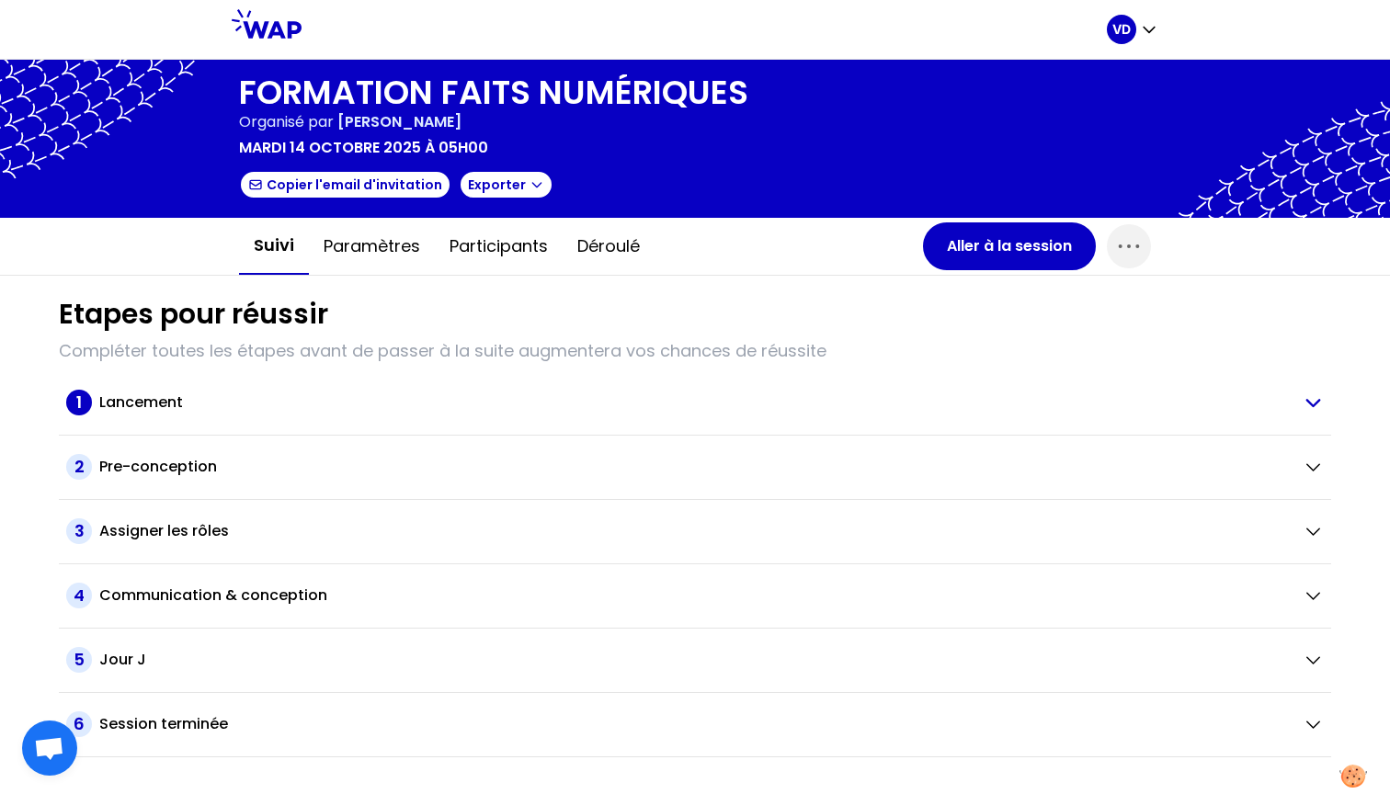
click at [1221, 400] on icon "button" at bounding box center [1313, 402] width 22 height 21
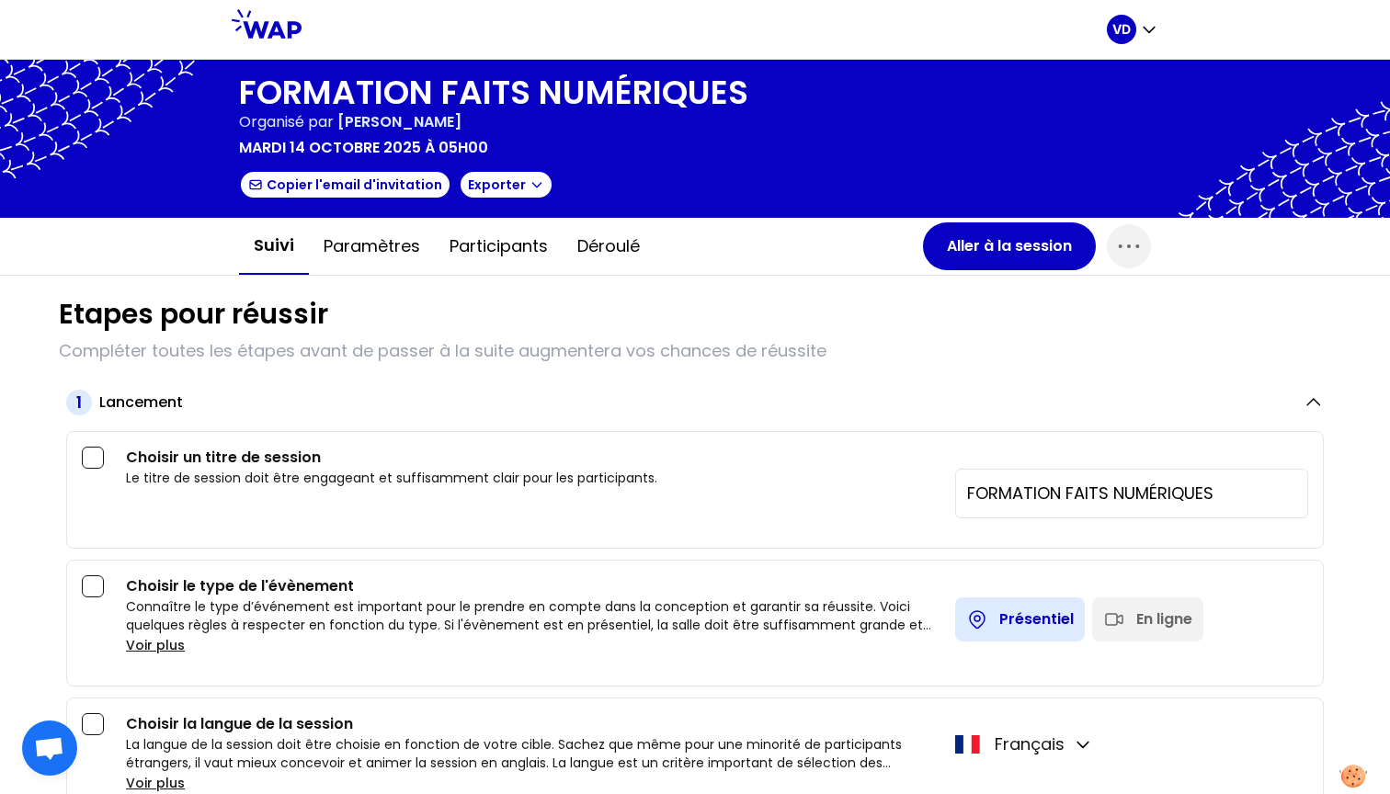
click at [1221, 403] on icon "button" at bounding box center [1313, 402] width 22 height 21
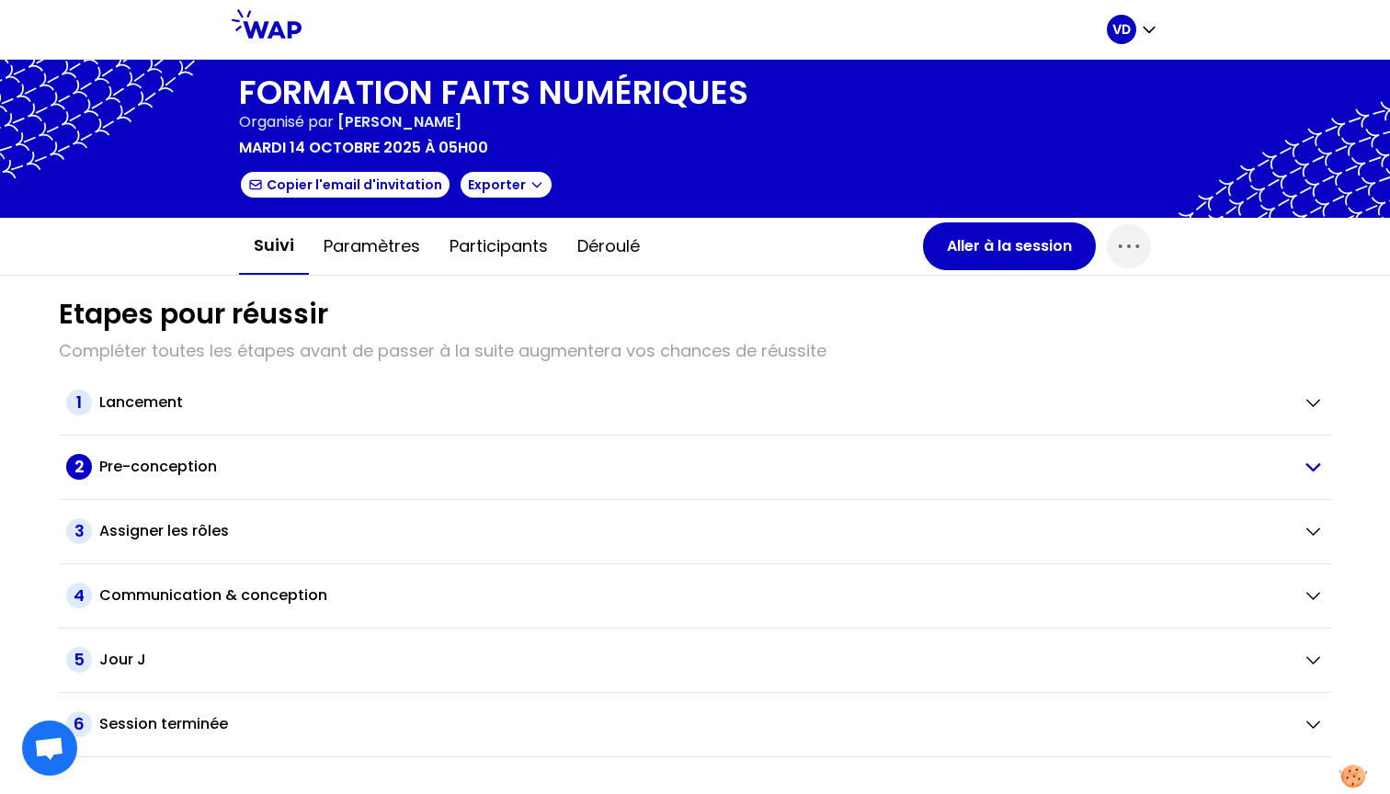
click at [180, 463] on h2 "Pre-conception" at bounding box center [158, 467] width 118 height 22
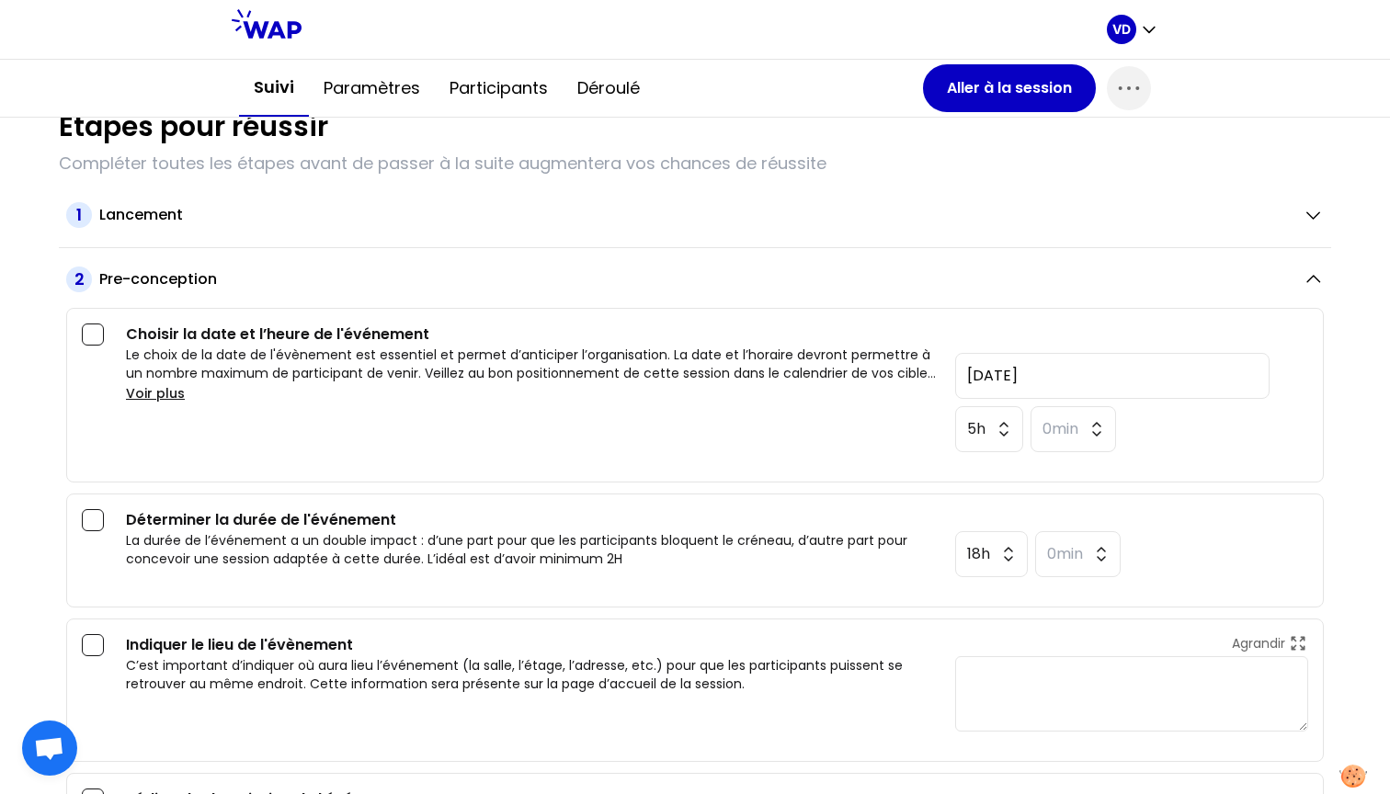
scroll to position [198, 0]
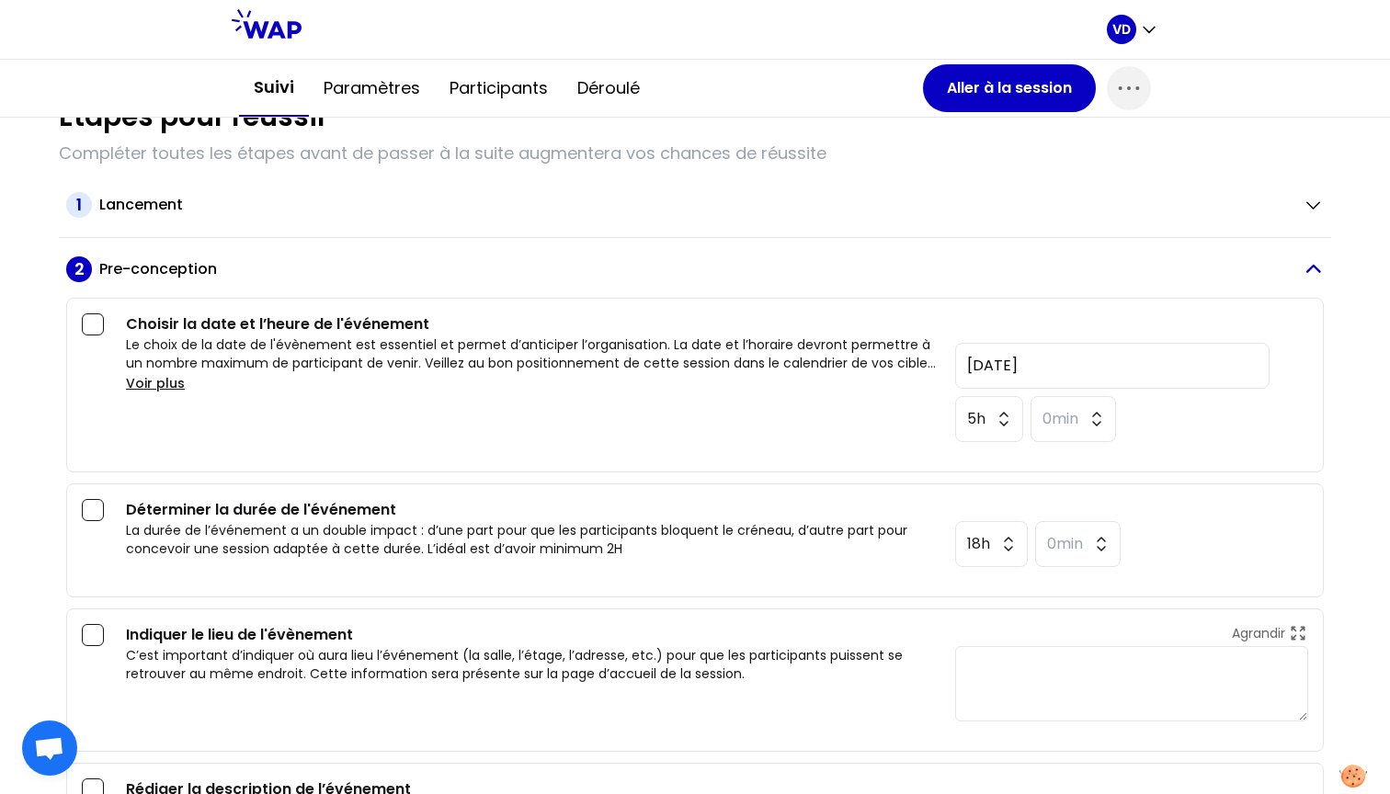
click at [191, 264] on h2 "Pre-conception" at bounding box center [158, 269] width 118 height 22
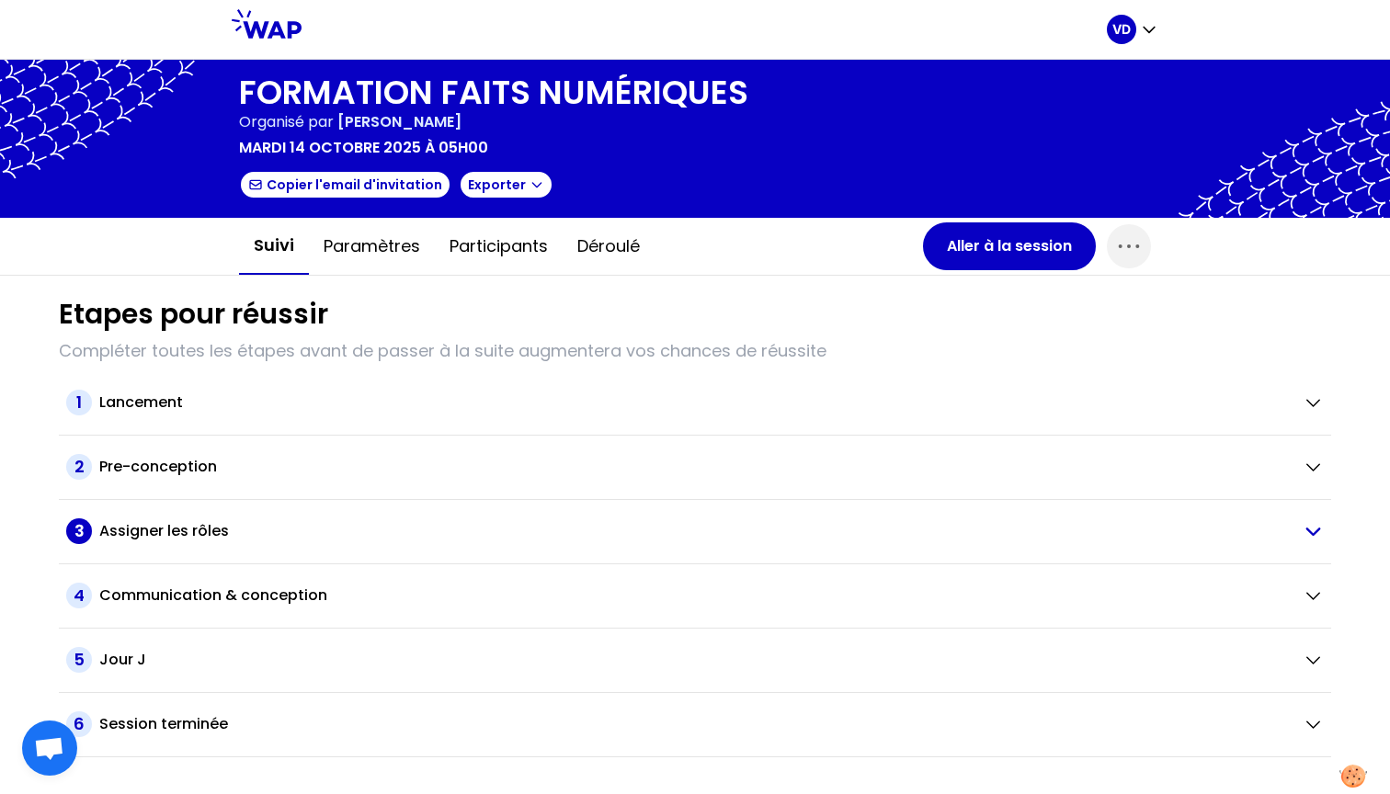
click at [208, 523] on h2 "Assigner les rôles" at bounding box center [164, 531] width 130 height 22
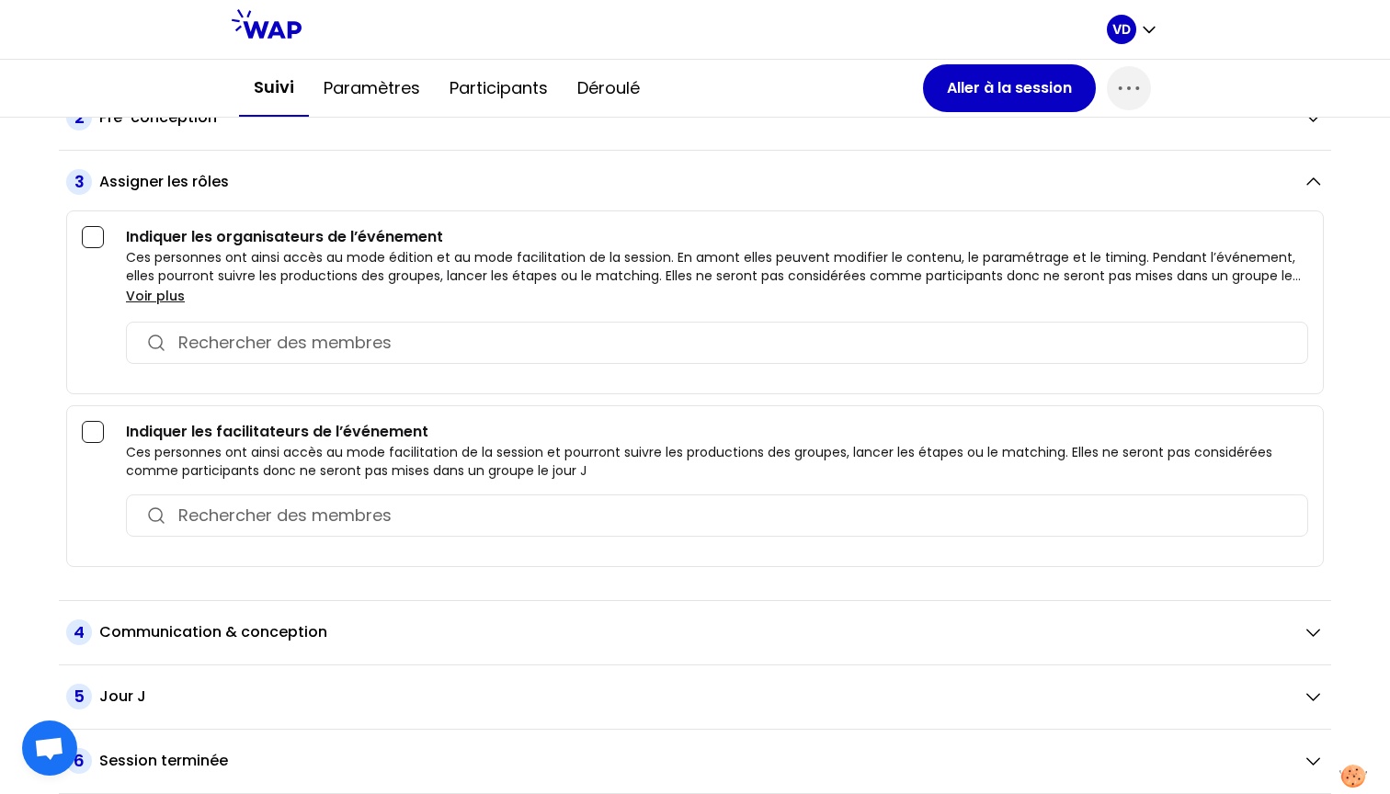
scroll to position [349, 0]
click at [174, 189] on h2 "Assigner les rôles" at bounding box center [164, 182] width 130 height 22
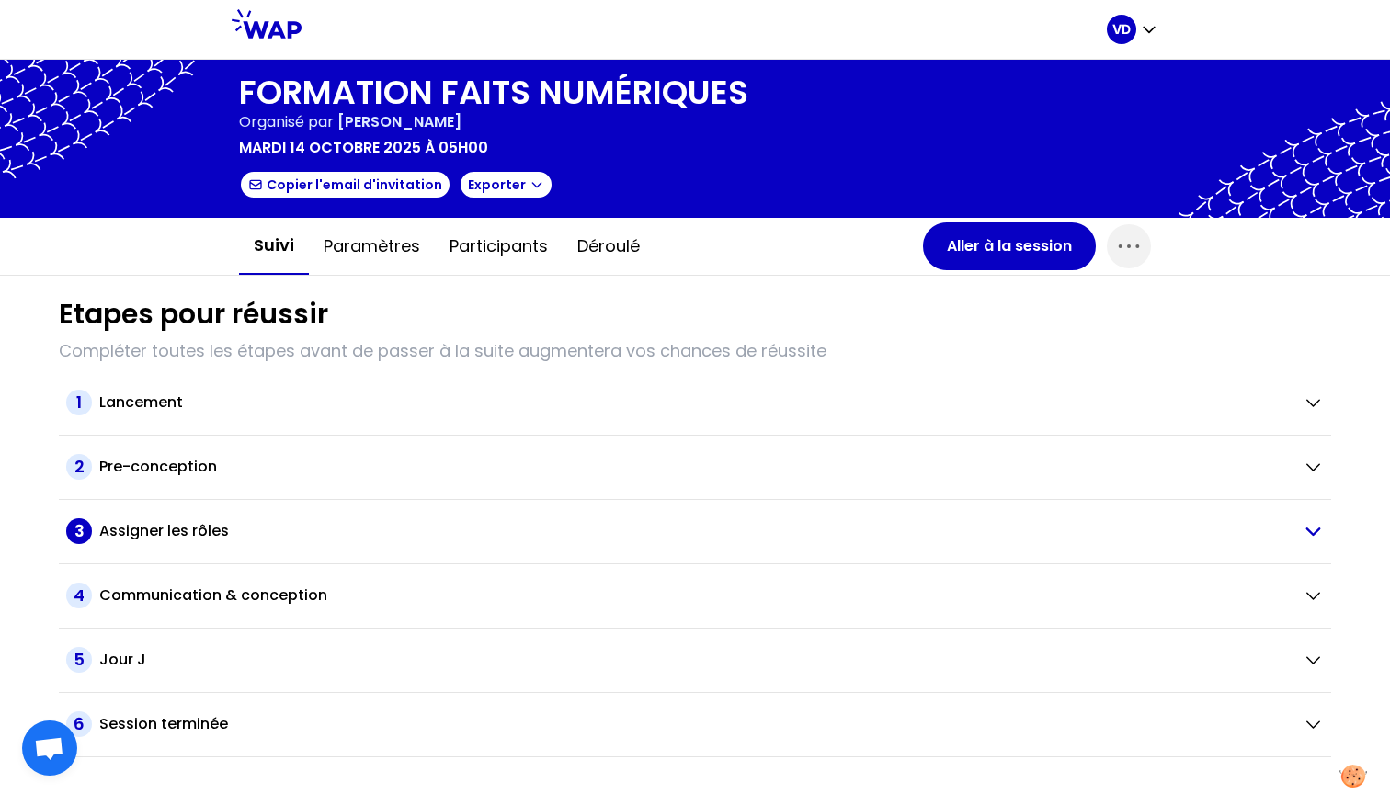
scroll to position [0, 0]
click at [220, 599] on h2 "Communication & conception" at bounding box center [213, 596] width 228 height 22
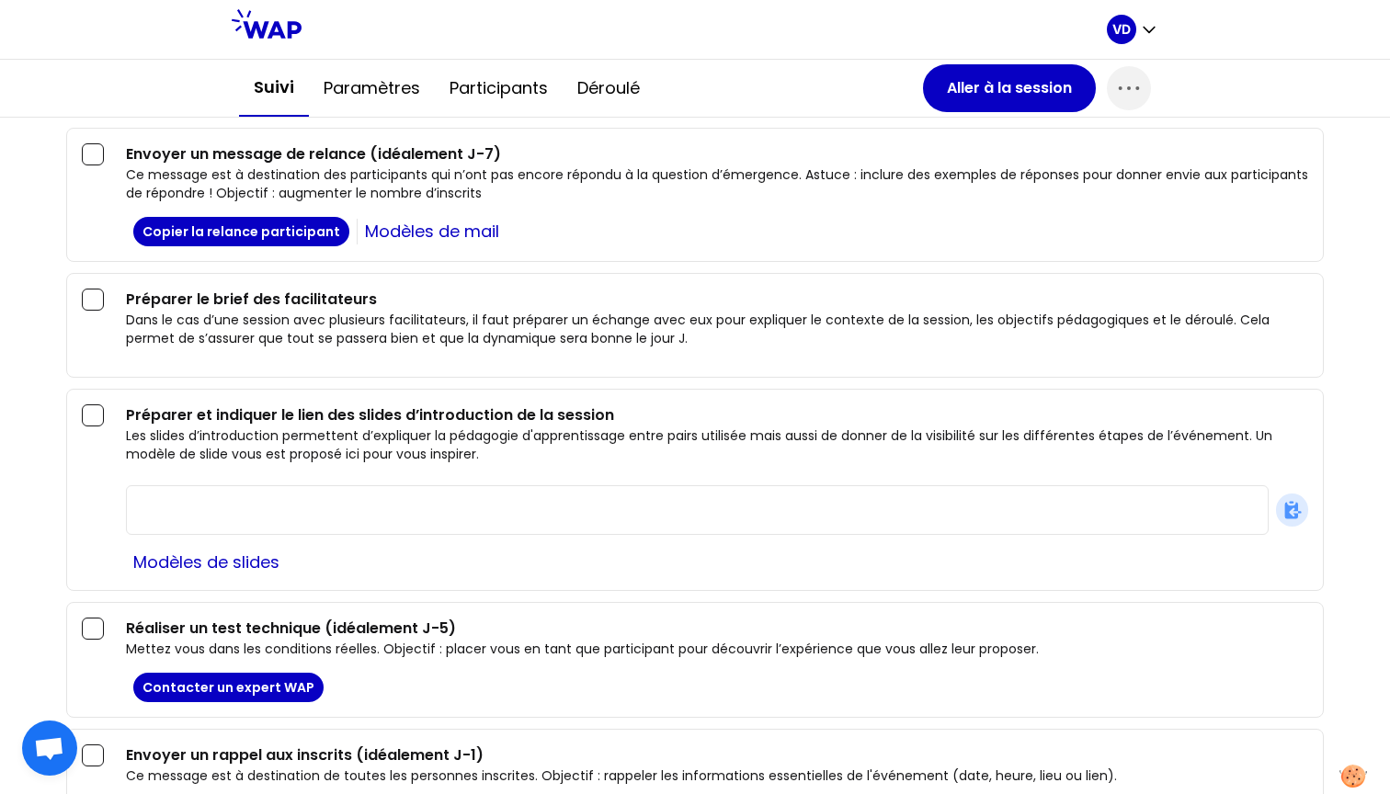
scroll to position [808, 0]
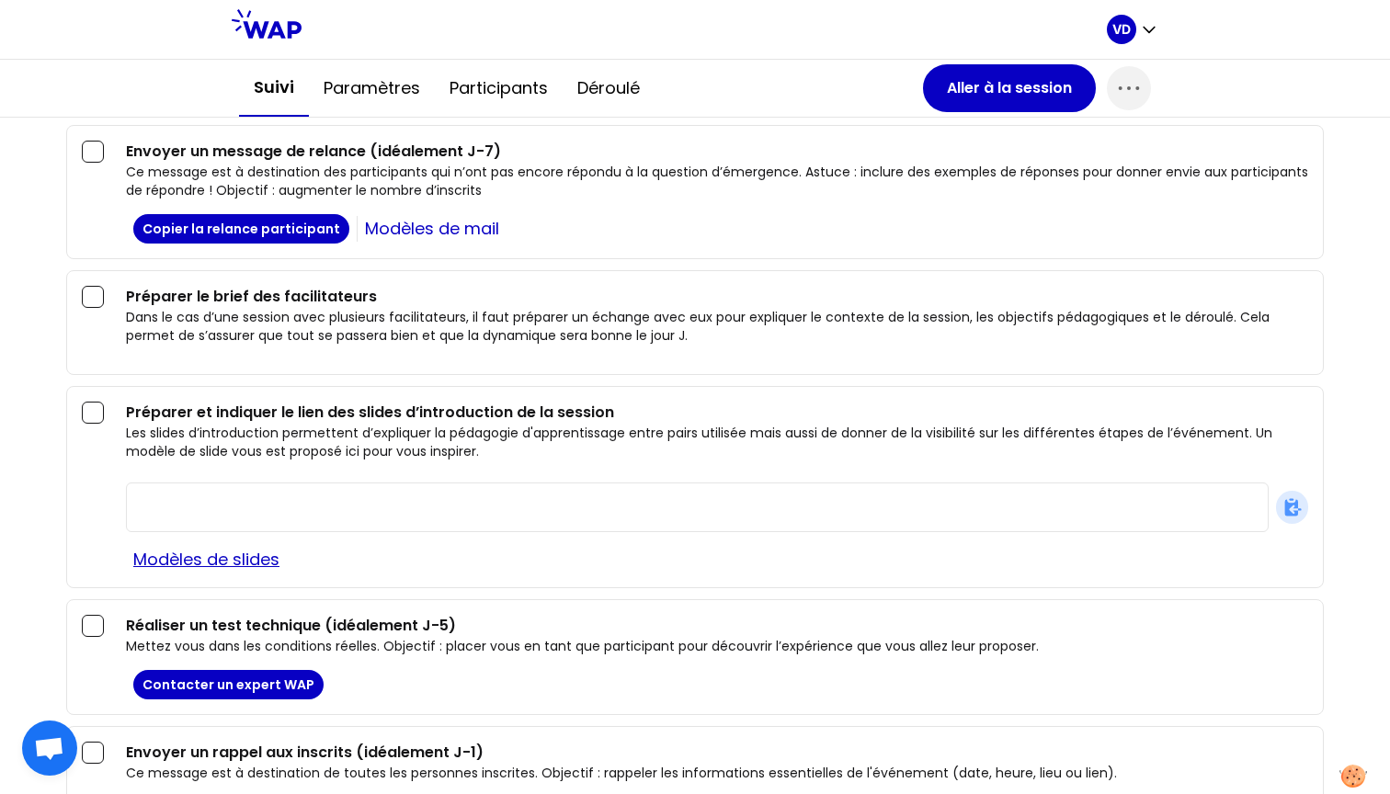
click at [178, 560] on link "Modèles de slides" at bounding box center [206, 560] width 161 height 26
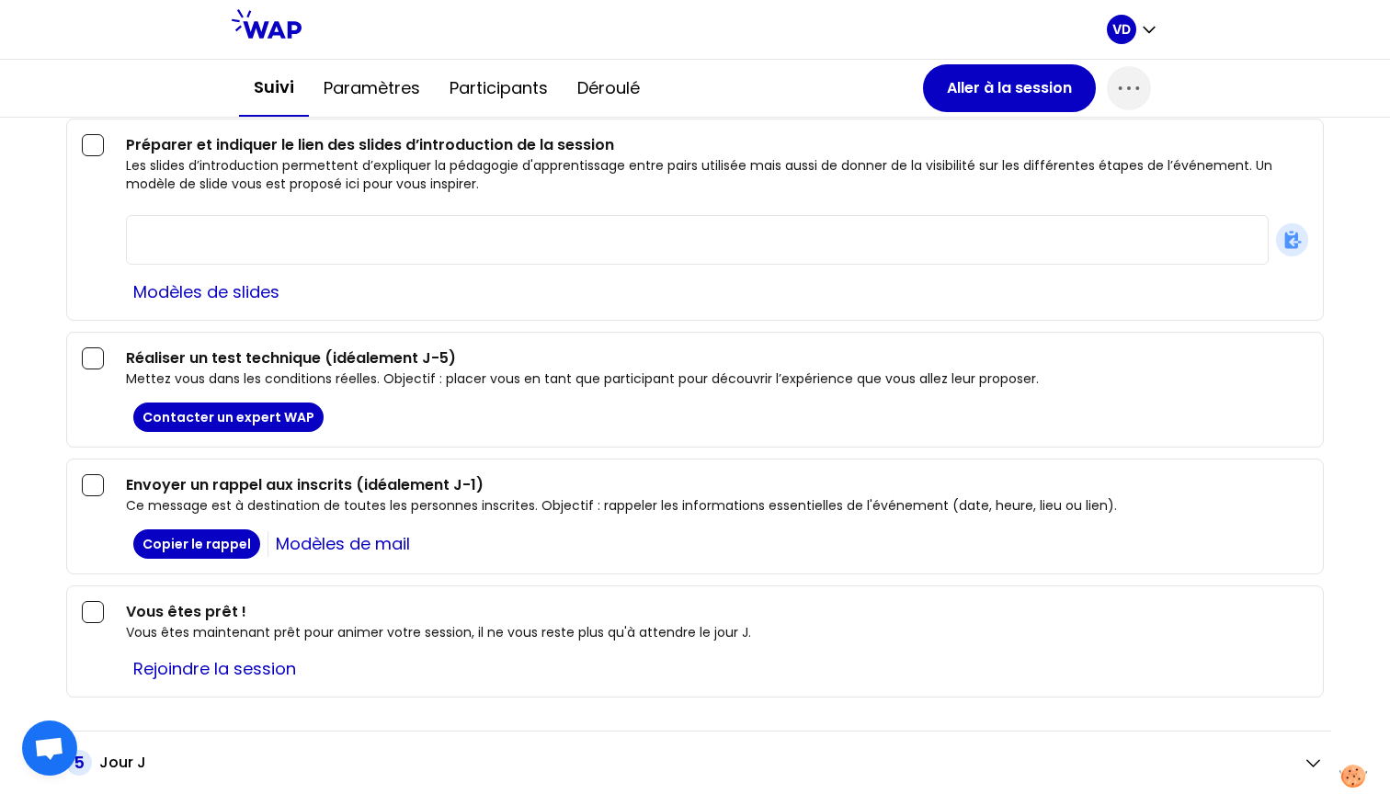
scroll to position [1068, 0]
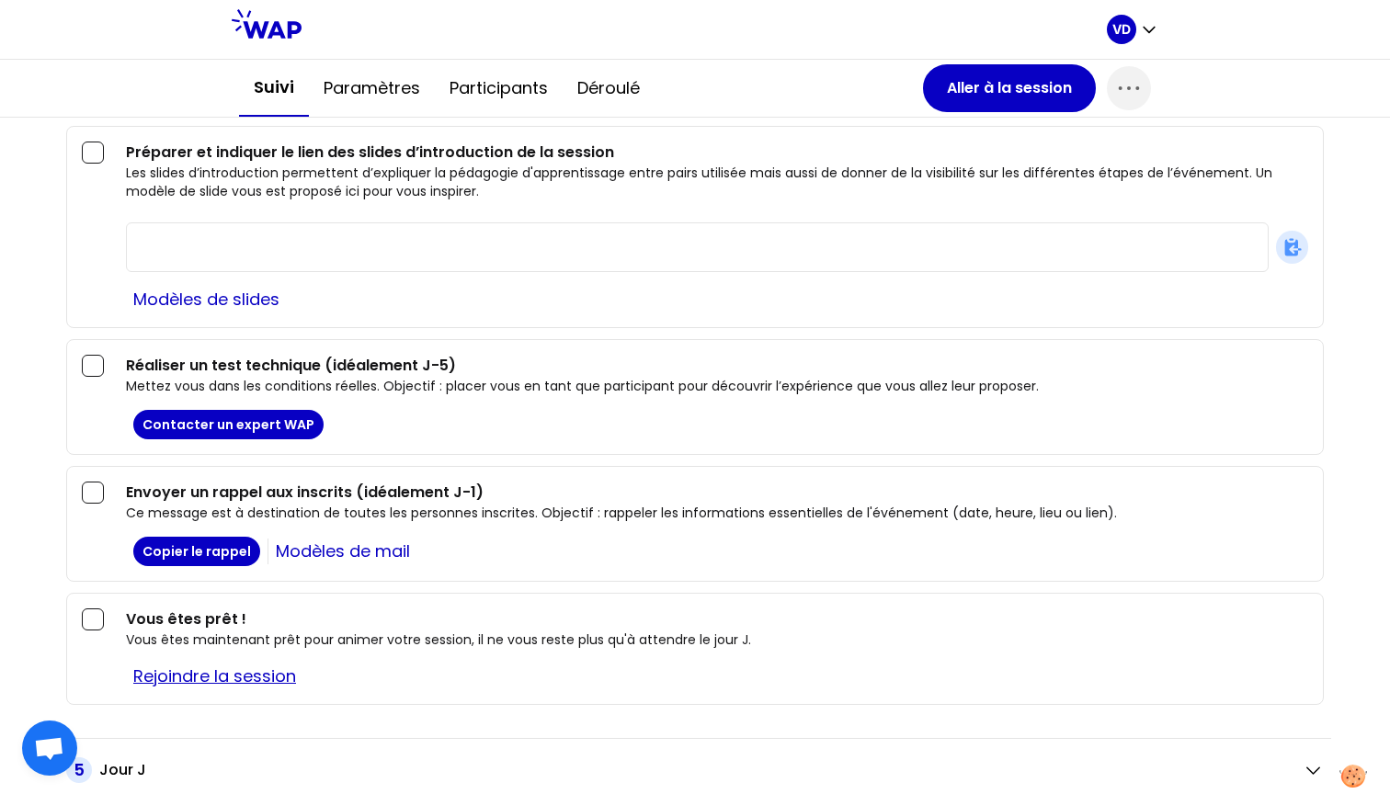
click at [232, 680] on link "Rejoindre la session" at bounding box center [214, 677] width 177 height 26
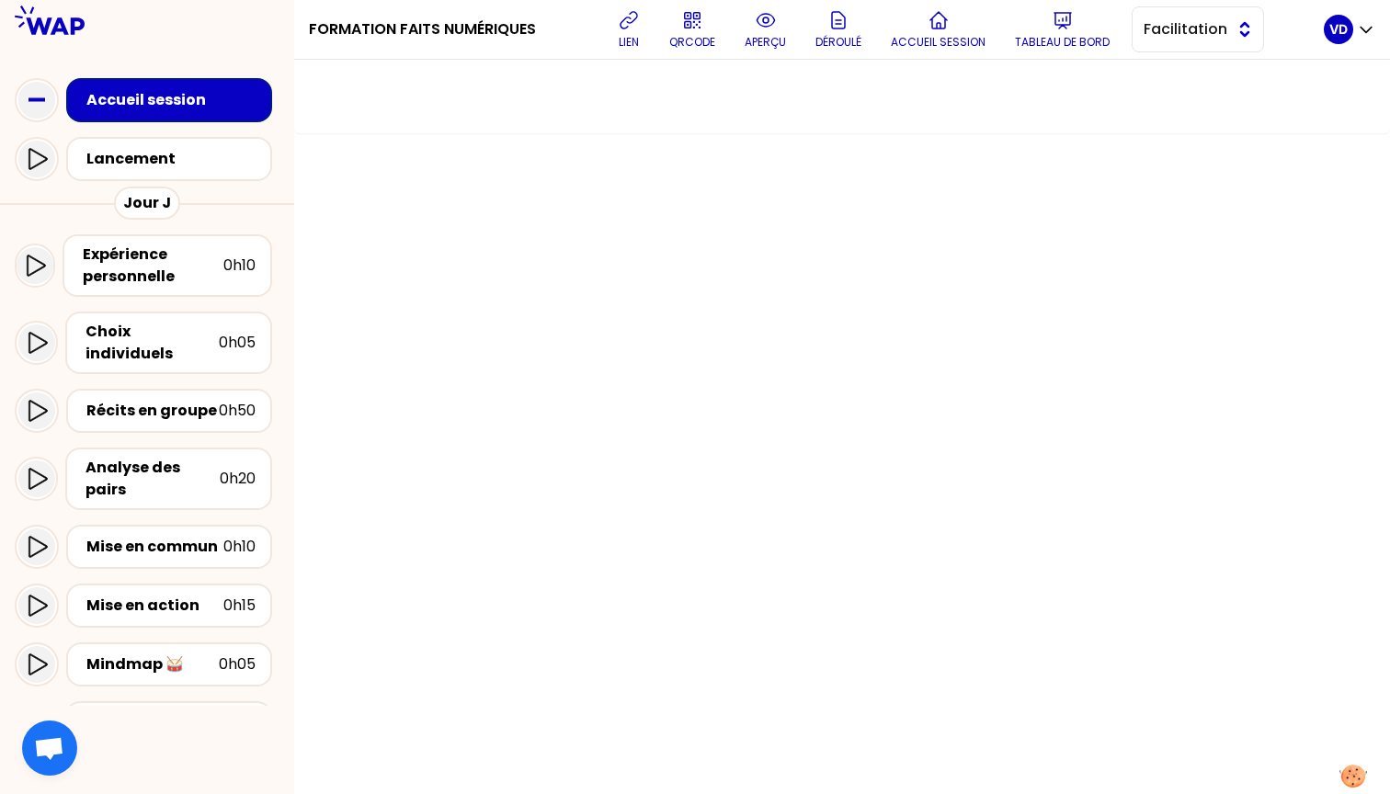
click at [1194, 31] on span "Facilitation" at bounding box center [1185, 29] width 83 height 22
click at [1208, 82] on span "Conception" at bounding box center [1209, 75] width 79 height 22
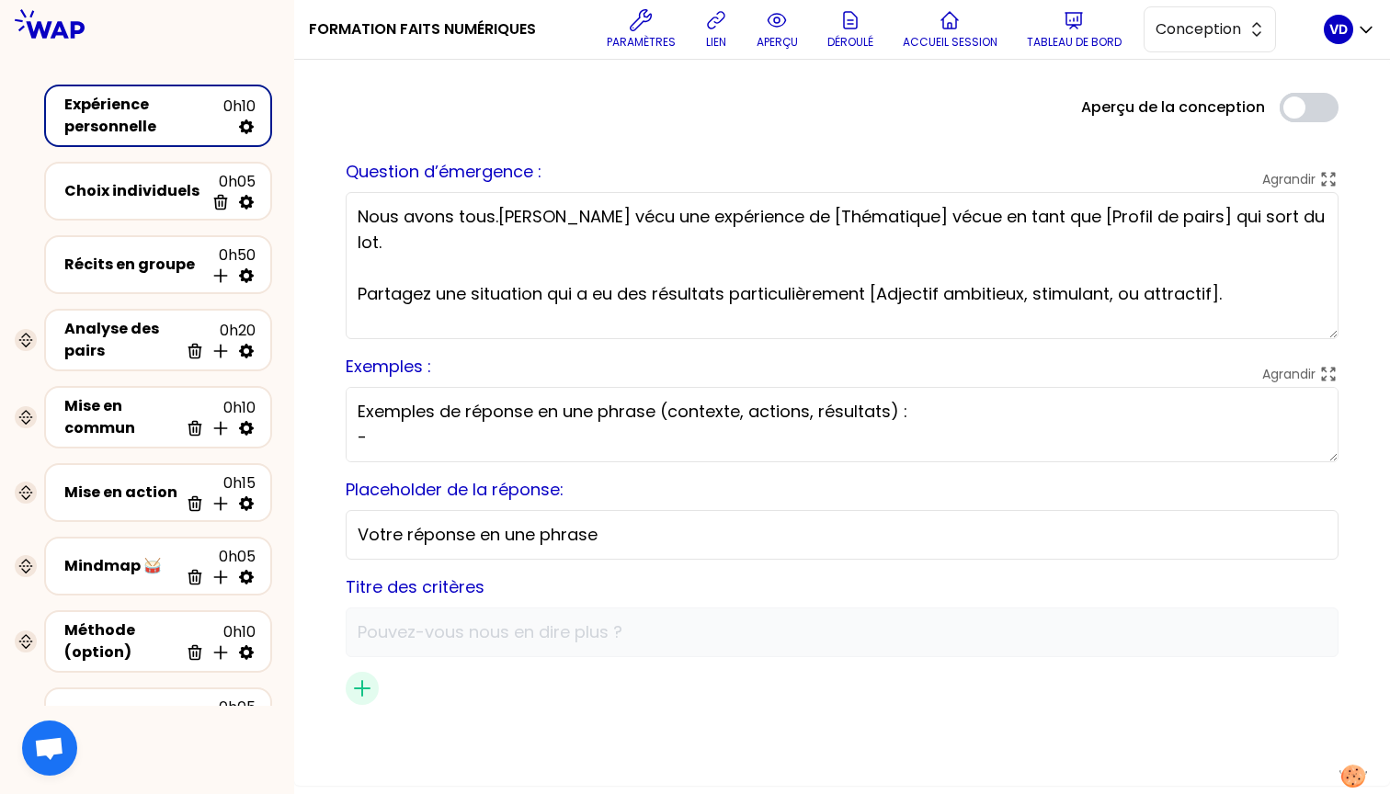
click at [767, 212] on textarea "Nous avons tous.tes vécu une expérience de [Thématique] vécue en tant que [Prof…" at bounding box center [842, 265] width 993 height 147
click at [835, 22] on button "Déroulé" at bounding box center [850, 29] width 61 height 55
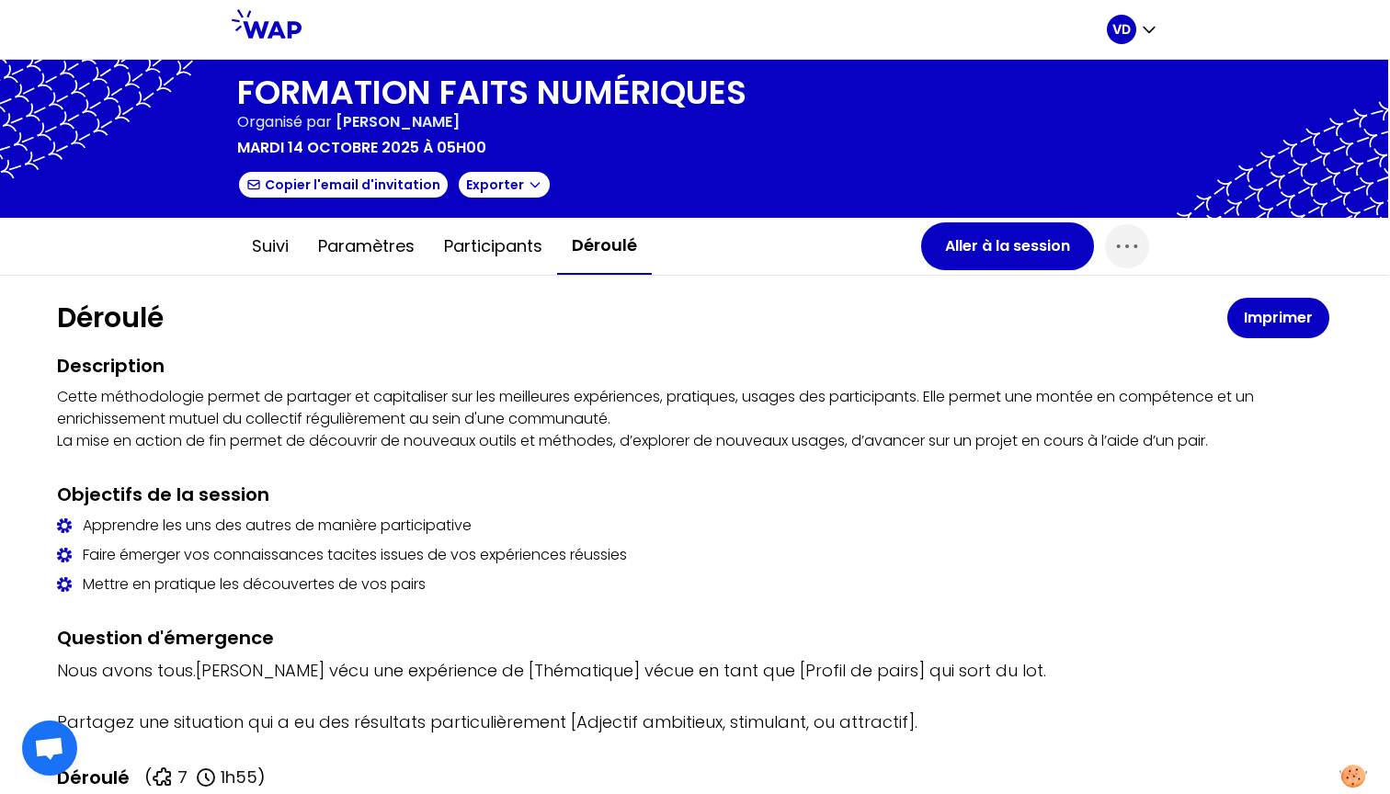
scroll to position [0, 2]
click at [505, 186] on button "Exporter" at bounding box center [504, 184] width 95 height 29
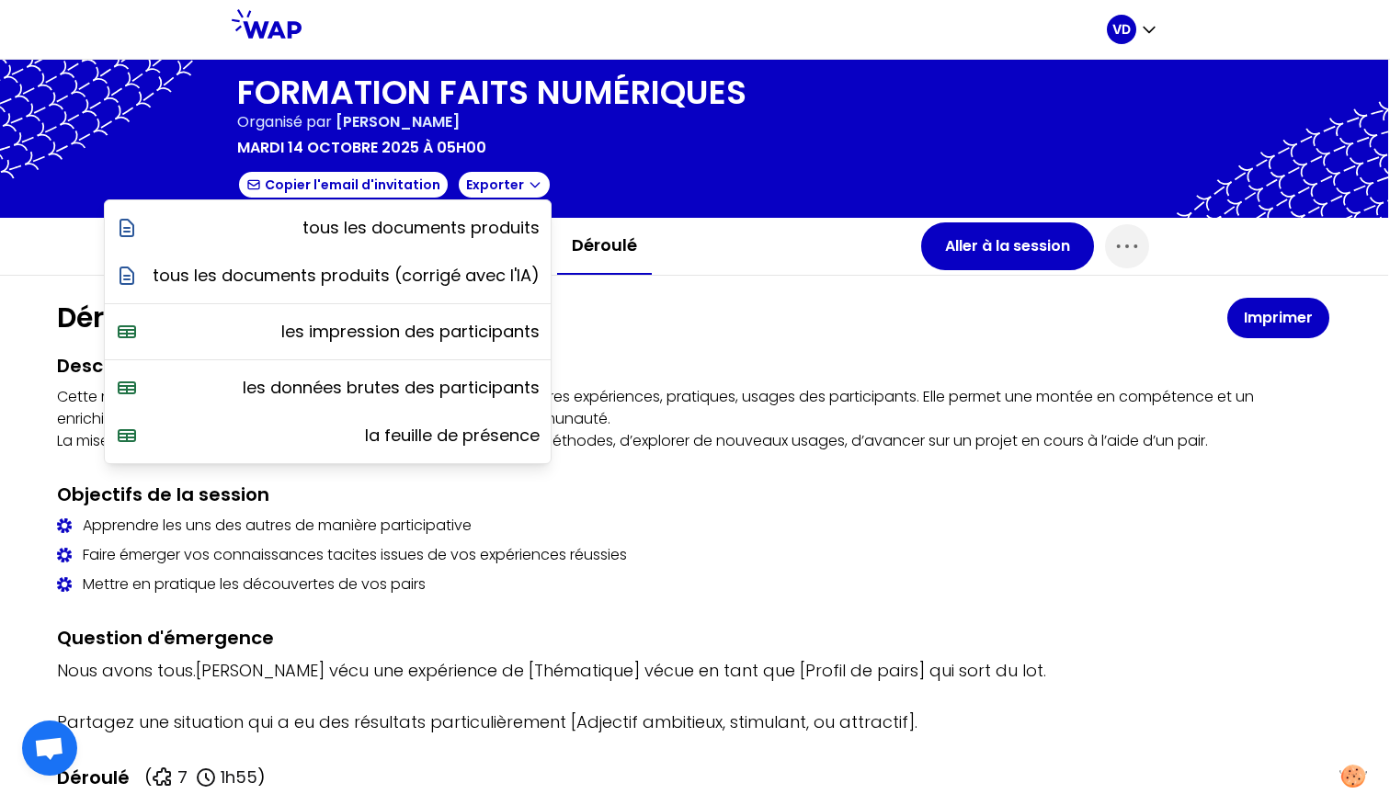
click at [726, 358] on h2 "Description" at bounding box center [693, 366] width 1273 height 26
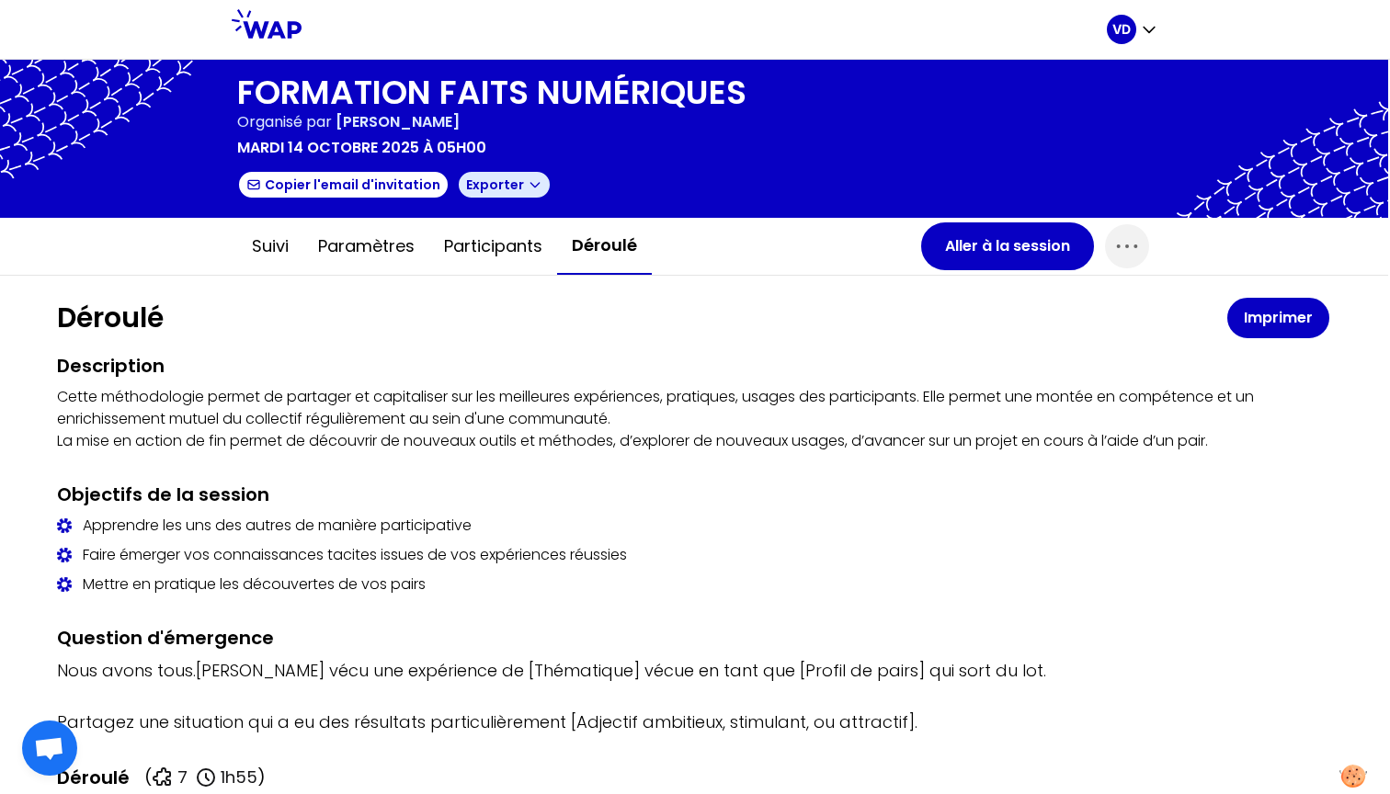
click at [490, 186] on button "Exporter" at bounding box center [504, 184] width 95 height 29
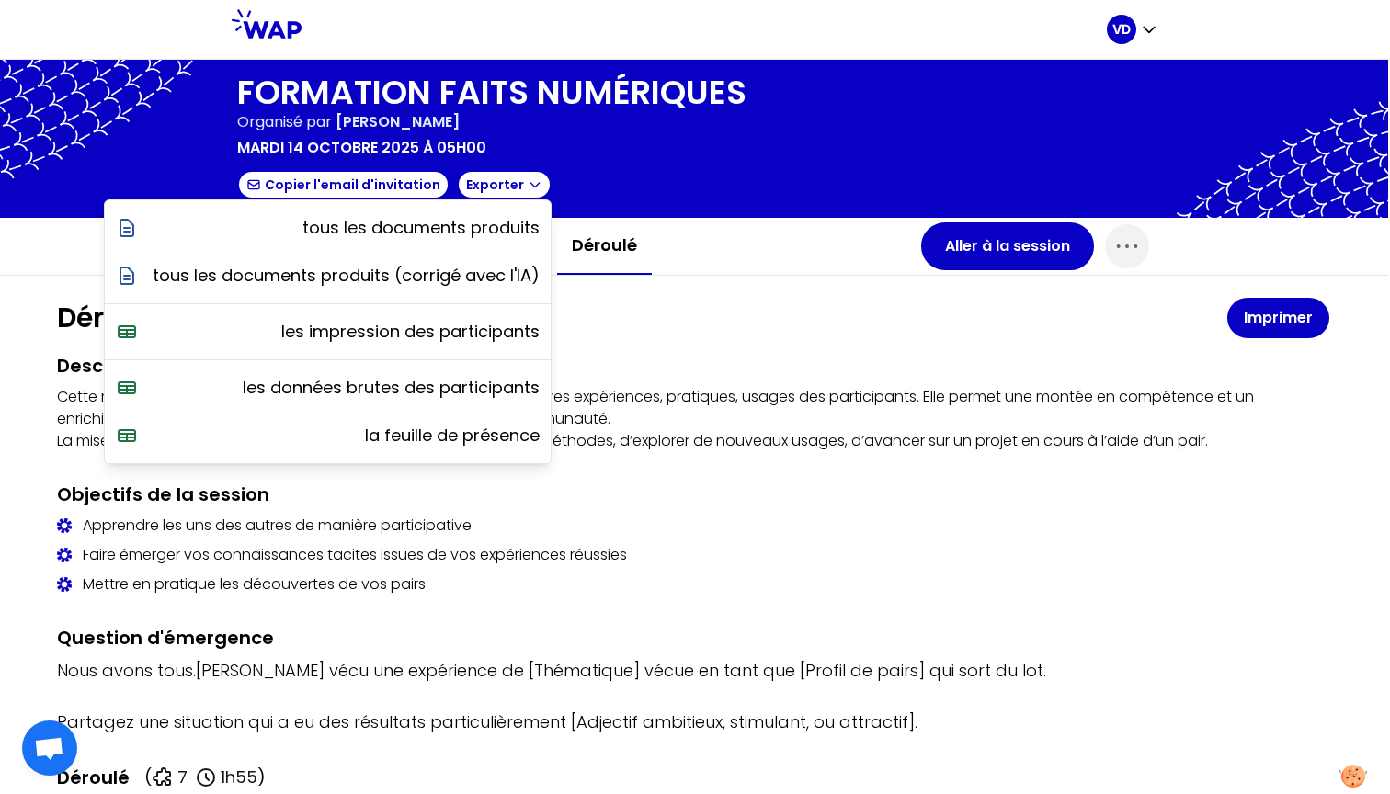
click at [748, 431] on p "Cette méthodologie permet de partager et capitaliser sur les meilleures expérie…" at bounding box center [693, 419] width 1273 height 66
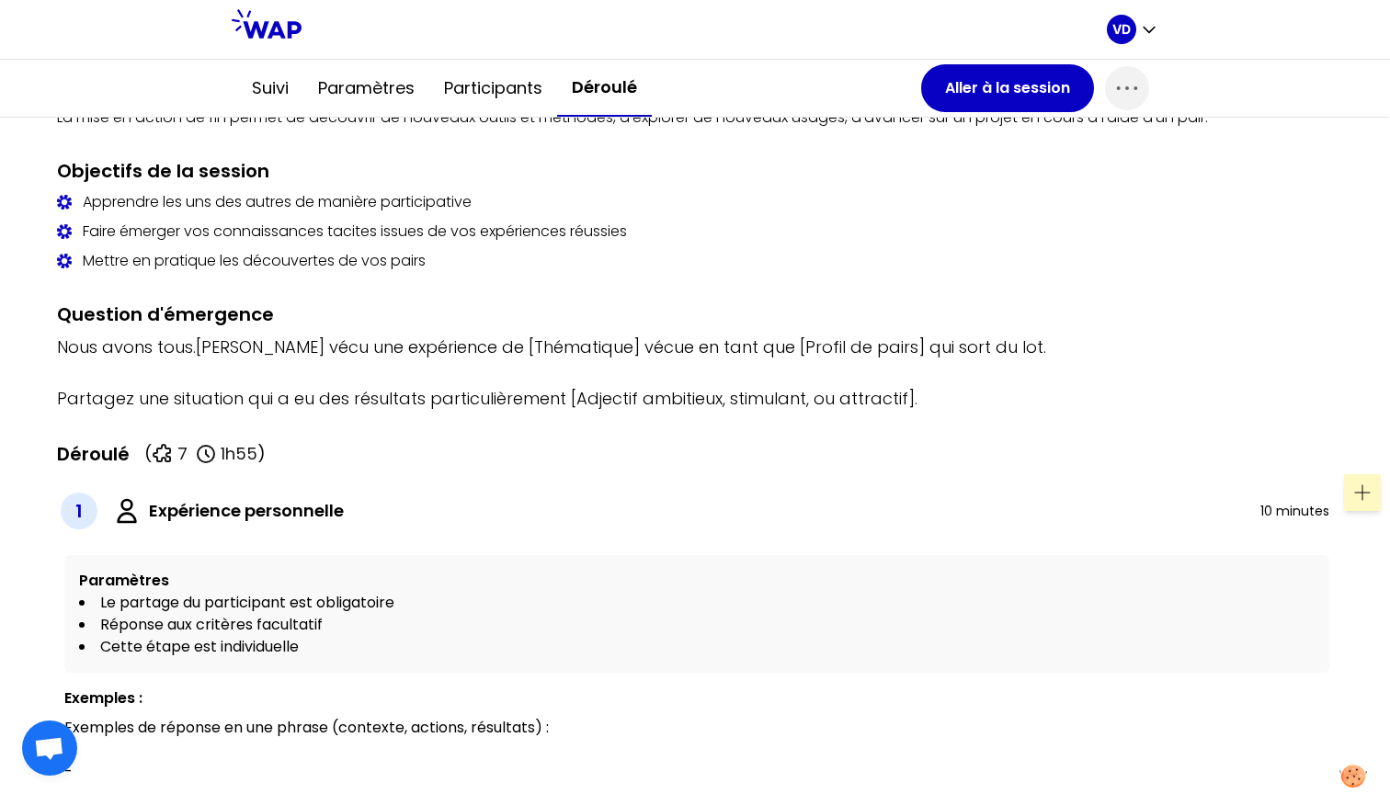
scroll to position [150, 2]
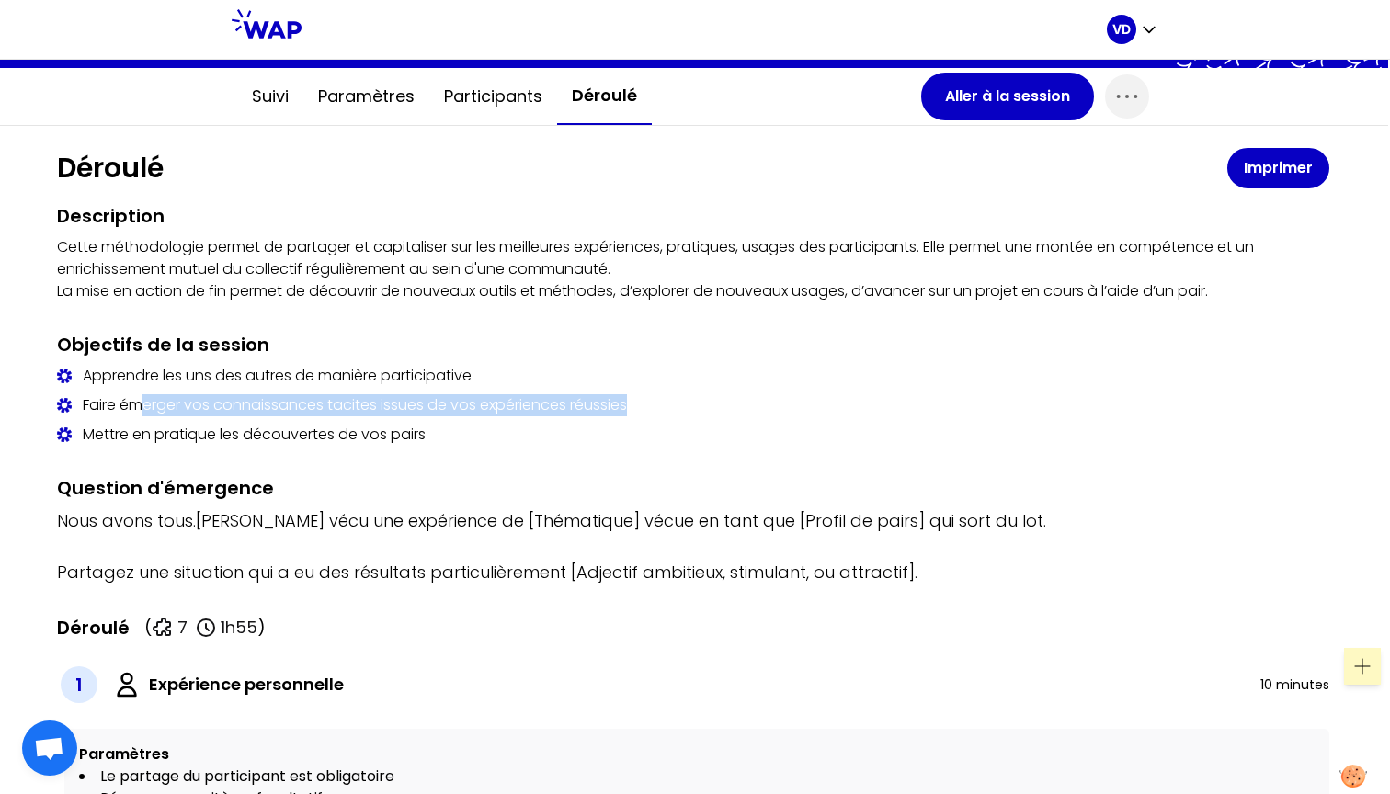
drag, startPoint x: 142, startPoint y: 405, endPoint x: 638, endPoint y: 408, distance: 496.5
click at [638, 408] on div "Faire émerger vos connaissances tacites issues de vos expériences réussies" at bounding box center [693, 405] width 1273 height 22
click at [682, 415] on div "Faire émerger vos connaissances tacites issues de vos expériences réussies" at bounding box center [693, 405] width 1273 height 22
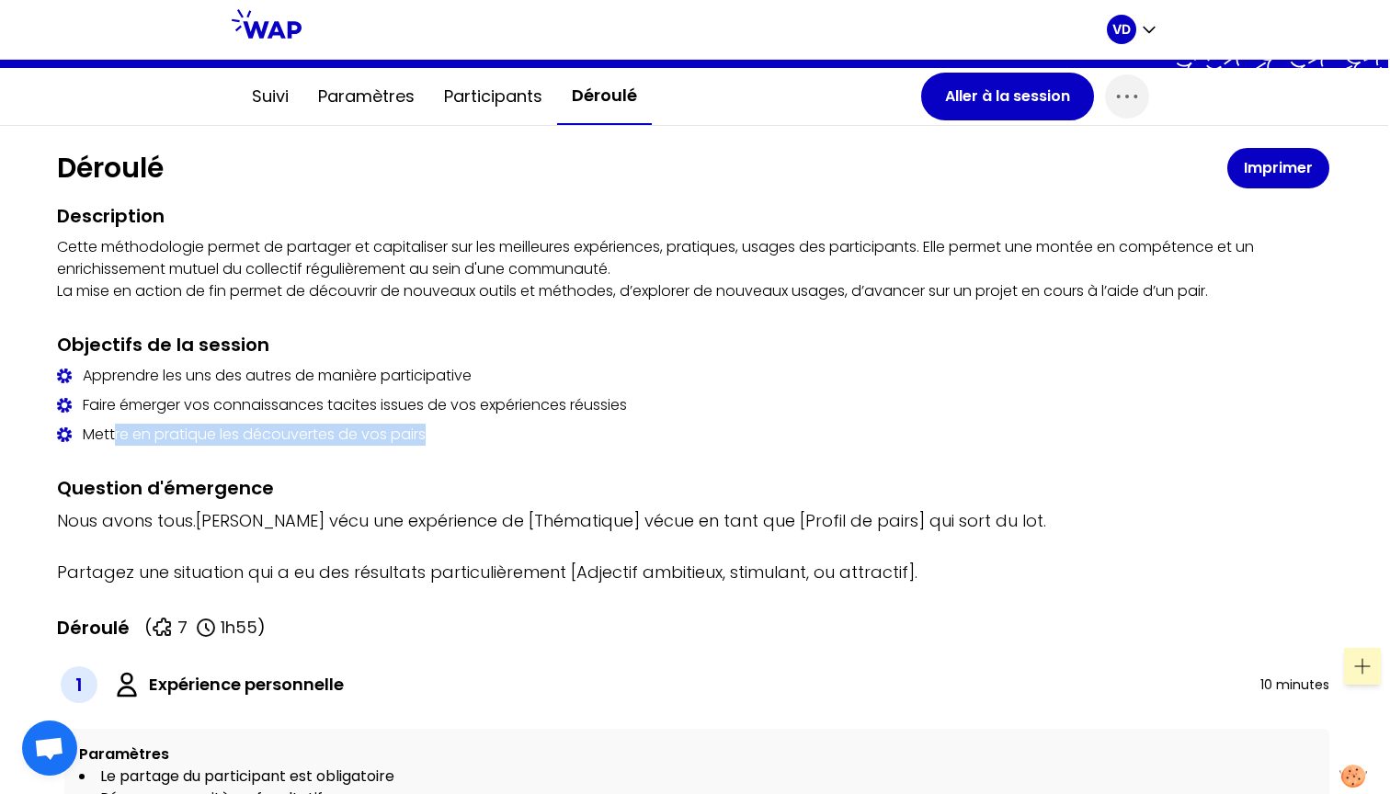
drag, startPoint x: 115, startPoint y: 432, endPoint x: 458, endPoint y: 433, distance: 343.0
click at [458, 433] on div "Mettre en pratique les découvertes de vos pairs" at bounding box center [693, 435] width 1273 height 22
click at [490, 433] on div "Mettre en pratique les découvertes de vos pairs" at bounding box center [693, 435] width 1273 height 22
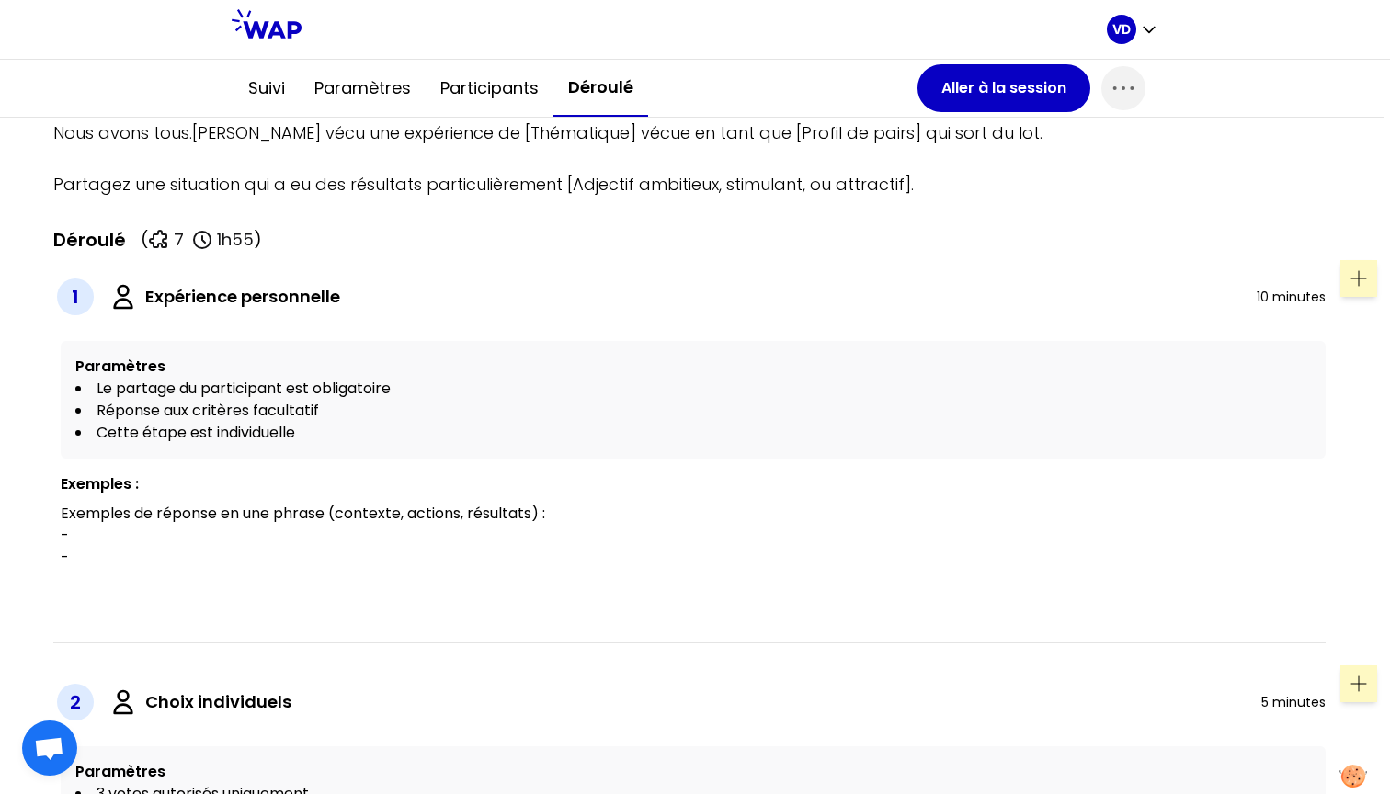
scroll to position [538, 7]
click at [1221, 272] on icon at bounding box center [1357, 279] width 22 height 22
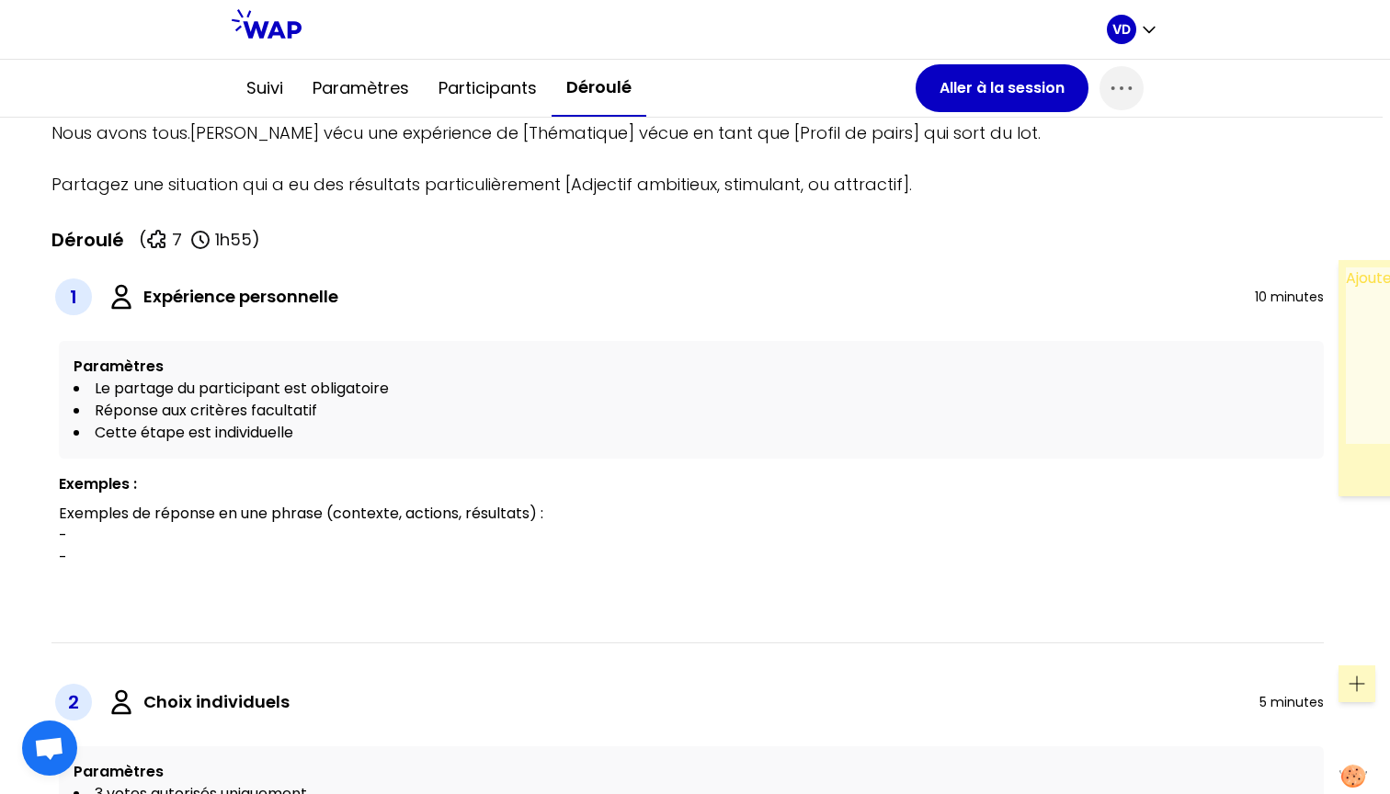
click at [1214, 298] on div "1 Expérience personnelle 10 minutes" at bounding box center [687, 297] width 1273 height 44
click at [1104, 330] on div "1 Expérience personnelle 10 minutes Annuler Insérer Paramètres Le partage du pa…" at bounding box center [687, 429] width 1273 height 309
click at [1221, 313] on div "1 Expérience personnelle 10 minutes" at bounding box center [687, 297] width 1273 height 44
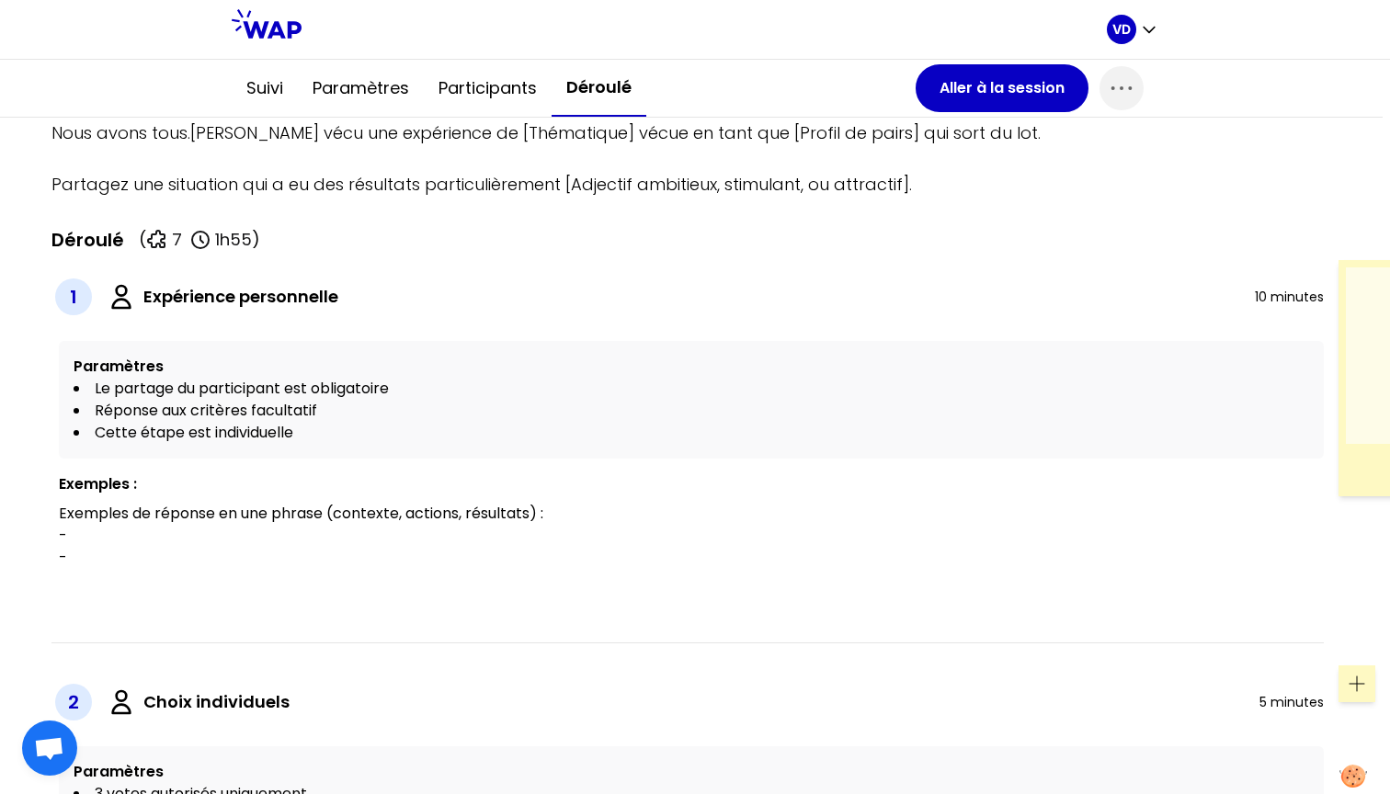
click at [1070, 614] on div "1 Expérience personnelle 10 minutes Annuler Insérer Paramètres Le partage du pa…" at bounding box center [687, 451] width 1273 height 383
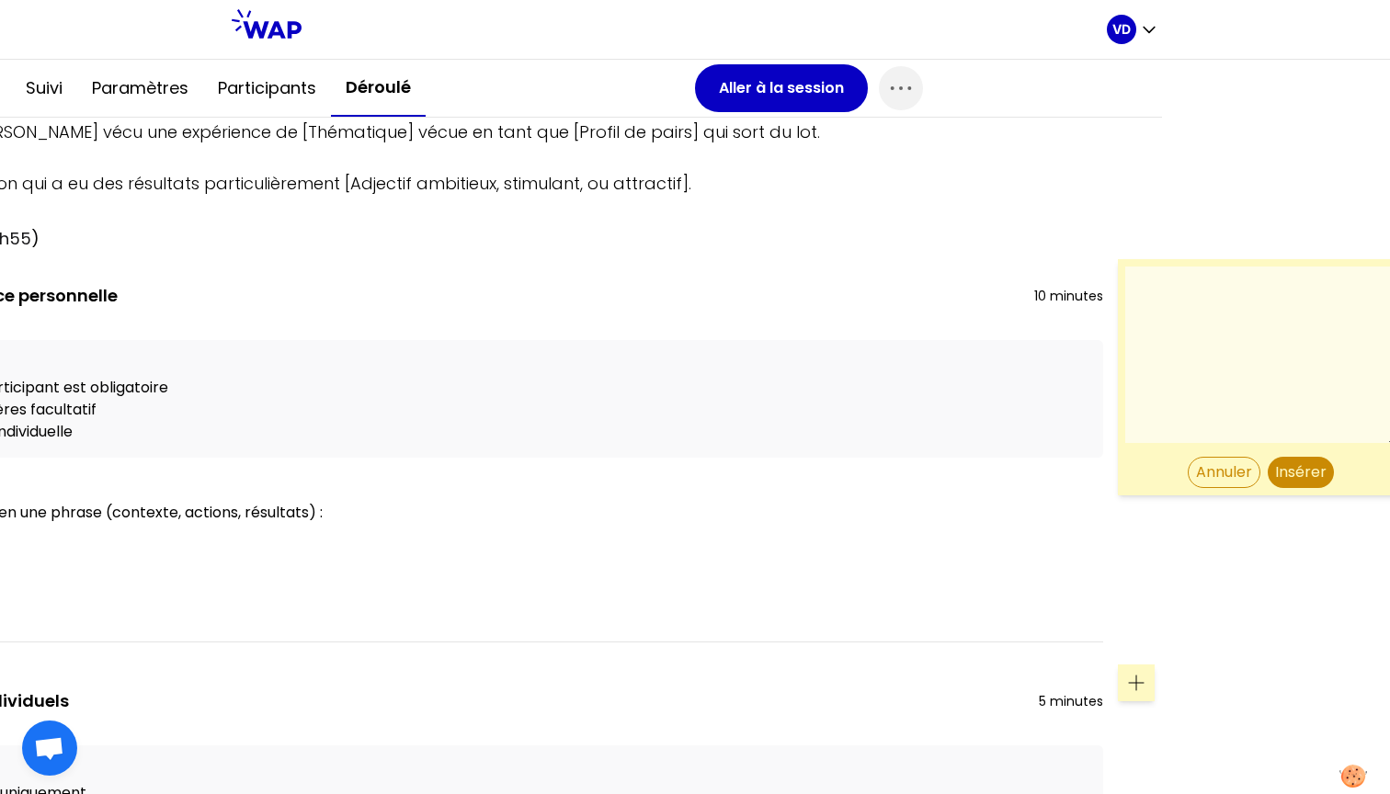
click at [1210, 473] on button "Annuler" at bounding box center [1224, 472] width 73 height 31
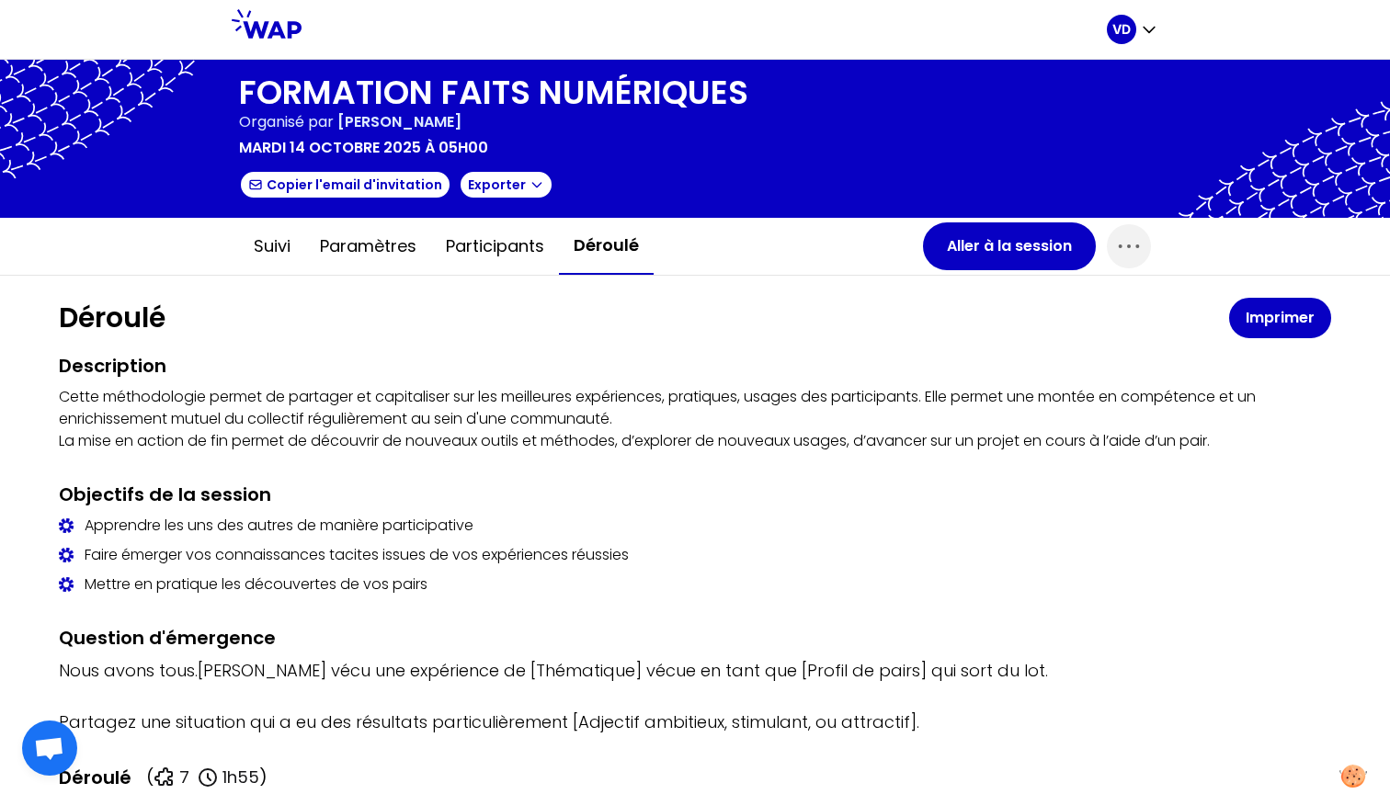
scroll to position [0, 0]
click at [291, 247] on button "Suivi" at bounding box center [272, 246] width 66 height 55
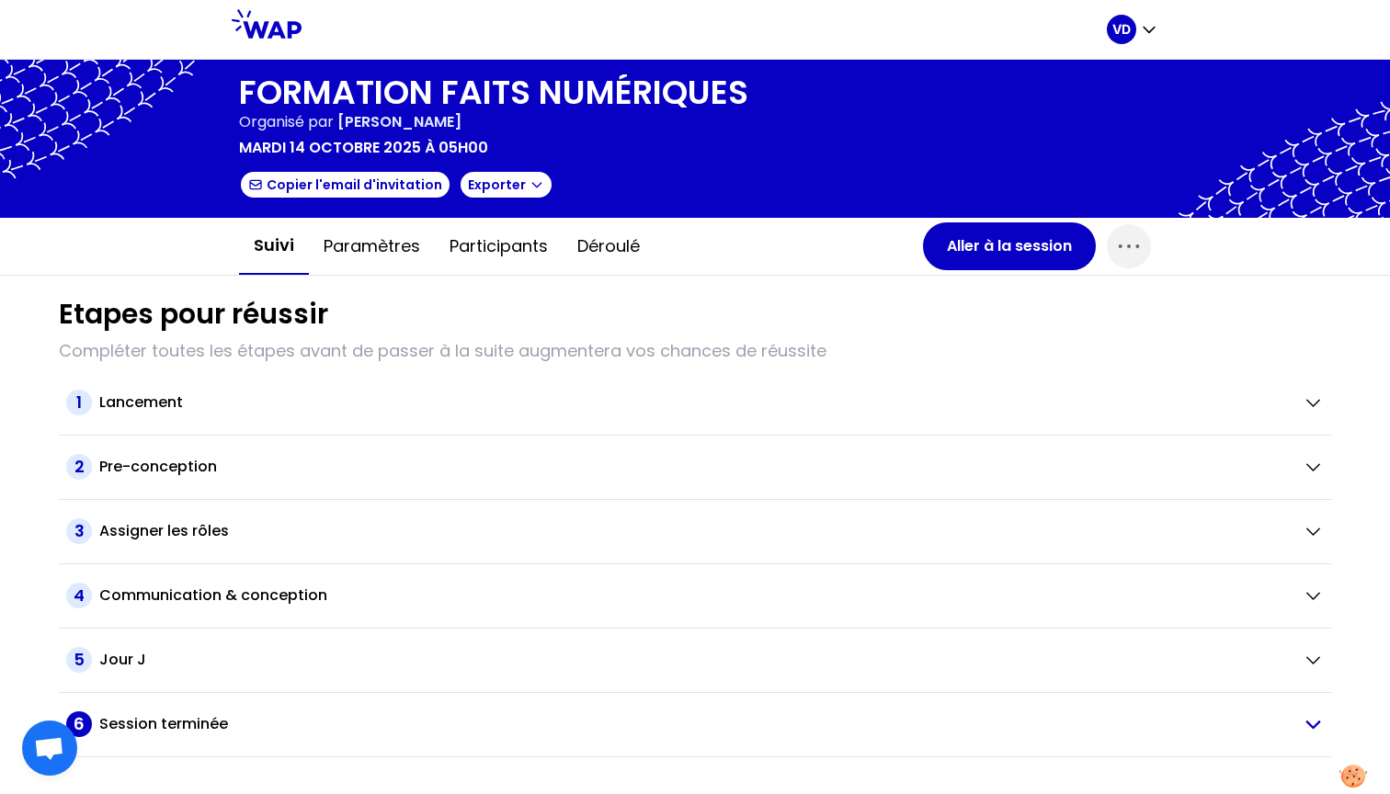
click at [172, 725] on h2 "Session terminée" at bounding box center [163, 725] width 129 height 22
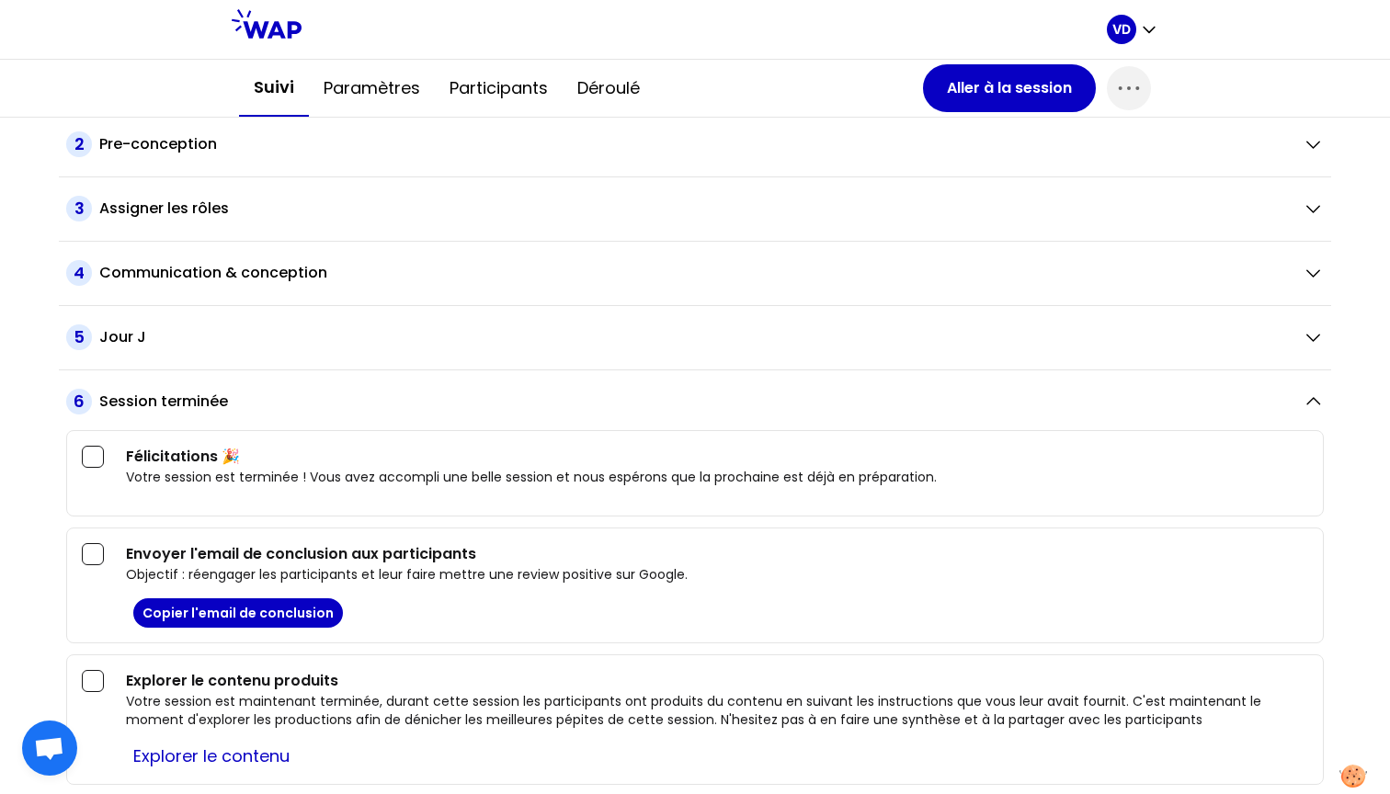
scroll to position [325, 0]
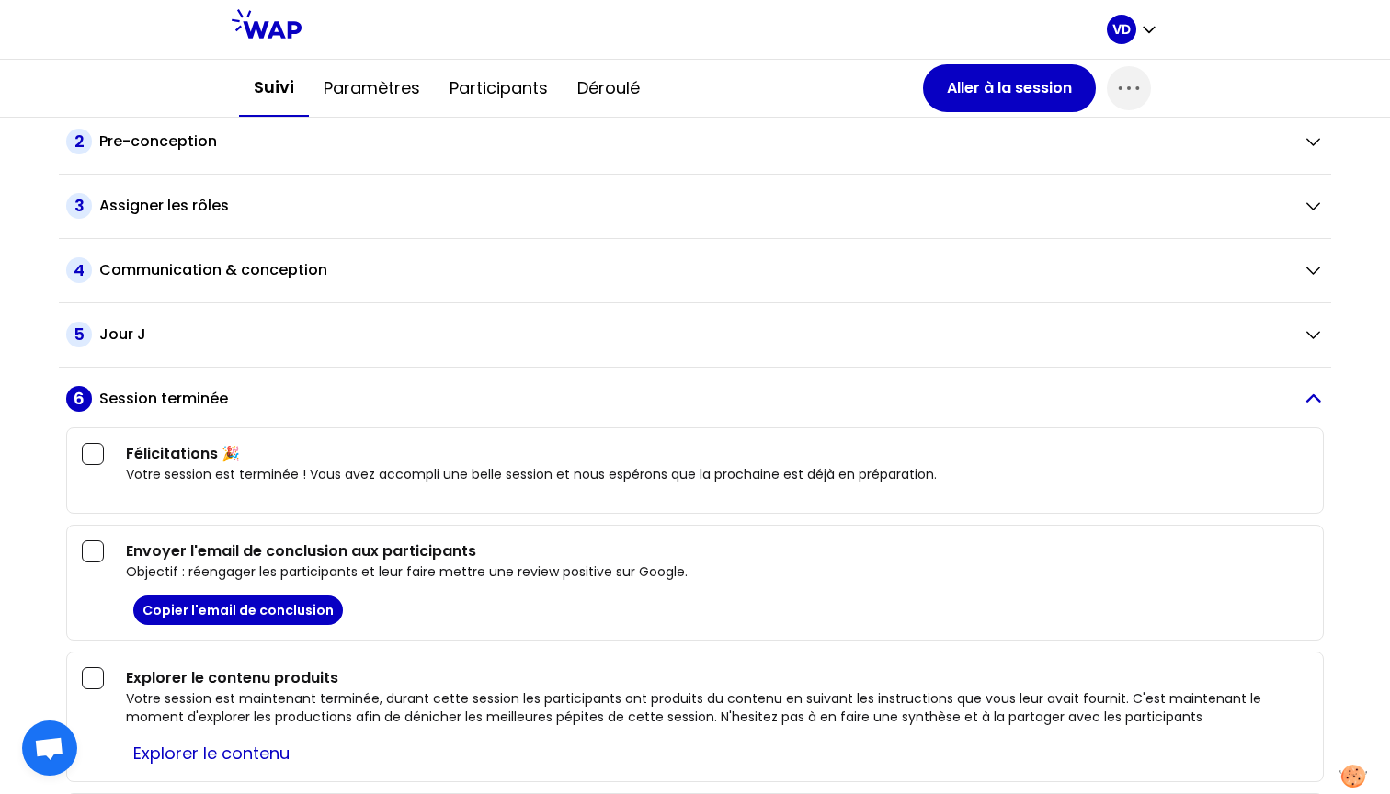
click at [168, 394] on h2 "Session terminée" at bounding box center [163, 399] width 129 height 22
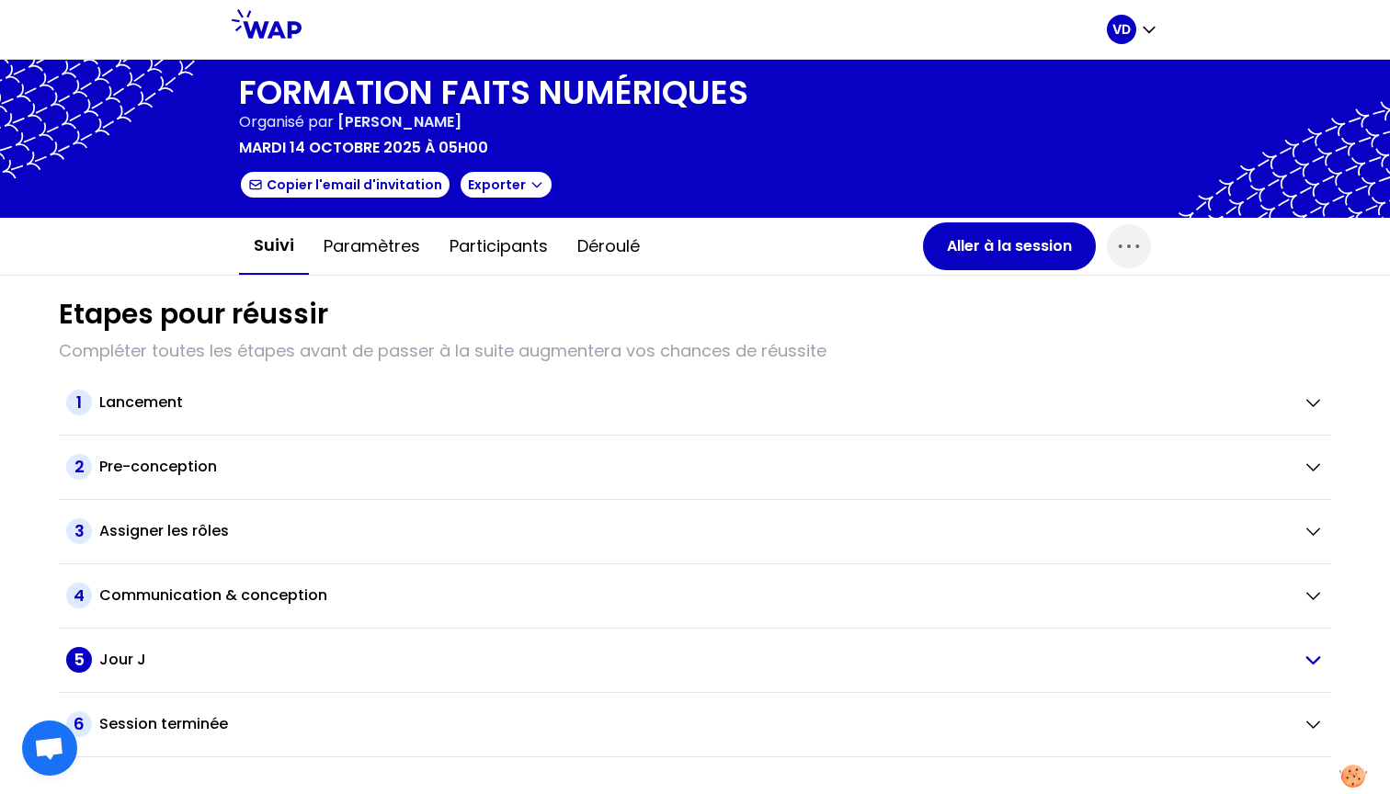
click at [133, 656] on h2 "Jour J" at bounding box center [122, 660] width 47 height 22
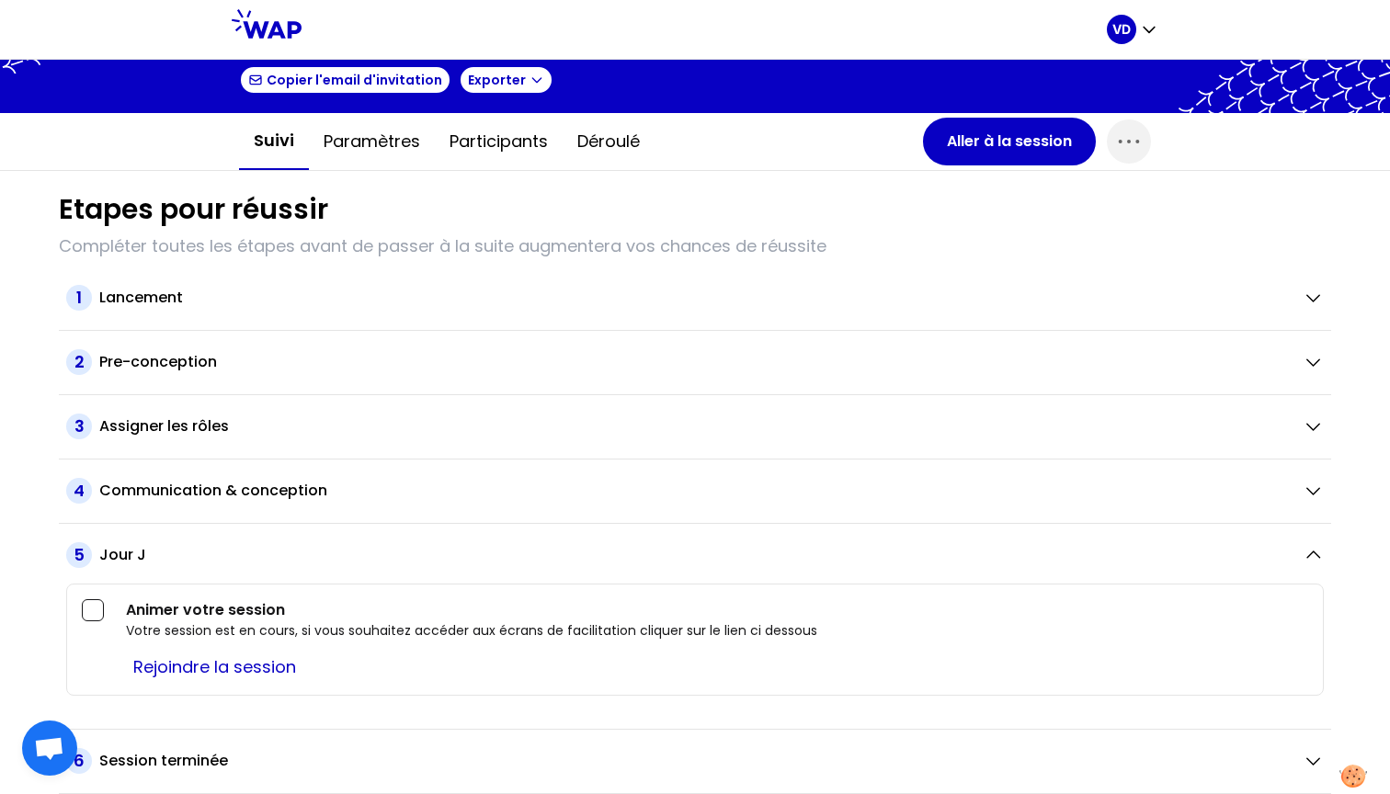
scroll to position [105, 0]
click at [235, 548] on div "Jour J" at bounding box center [693, 555] width 1189 height 22
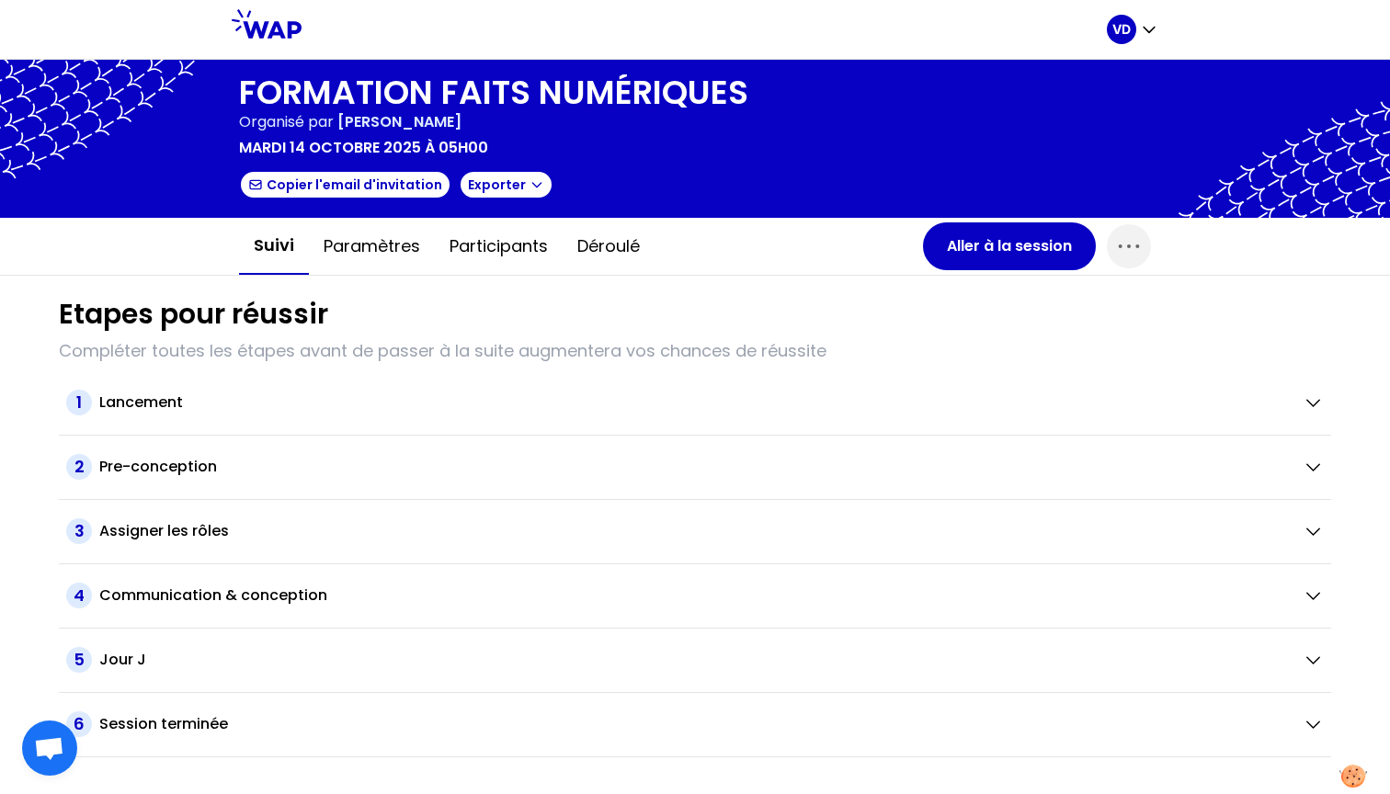
click at [1134, 25] on div "VD" at bounding box center [1121, 29] width 29 height 29
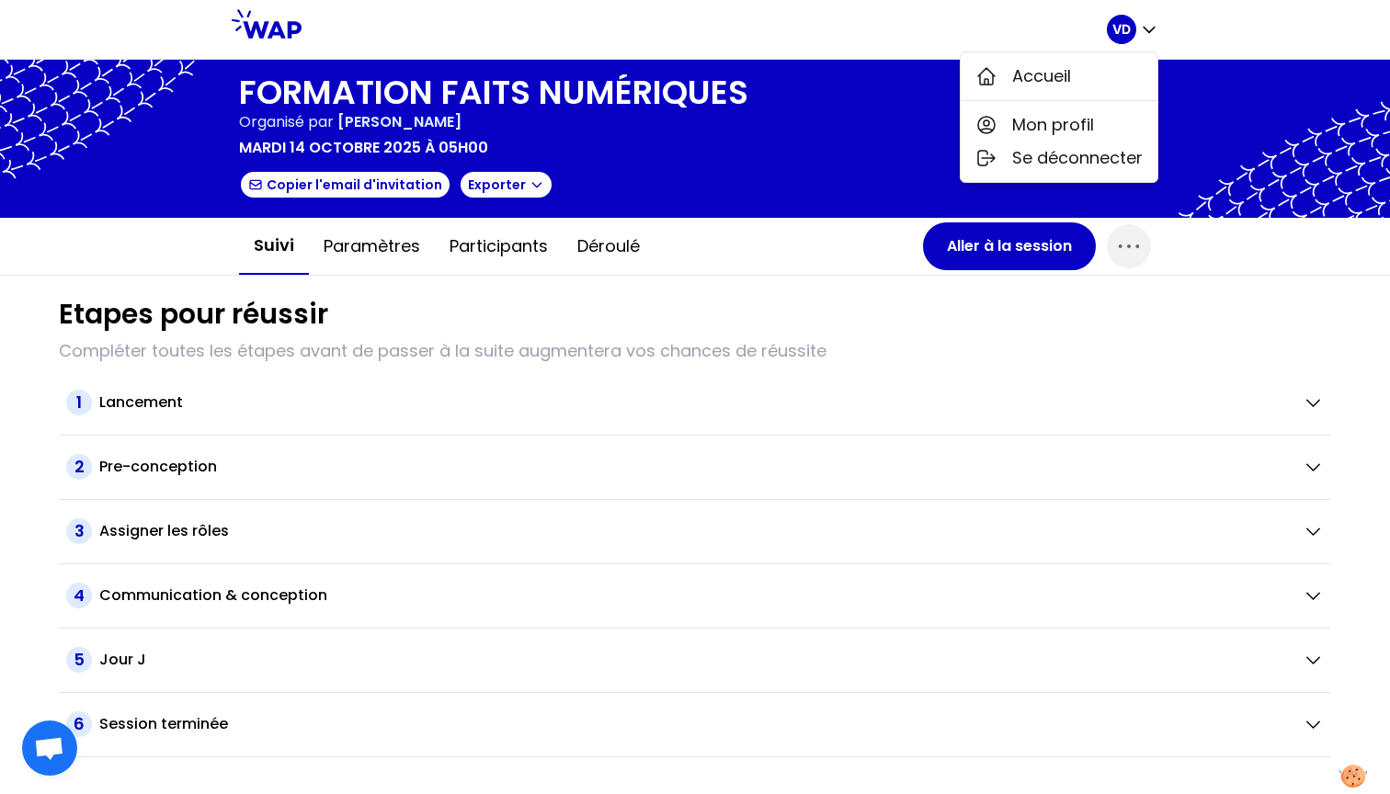
click at [772, 62] on div at bounding box center [695, 139] width 1390 height 158
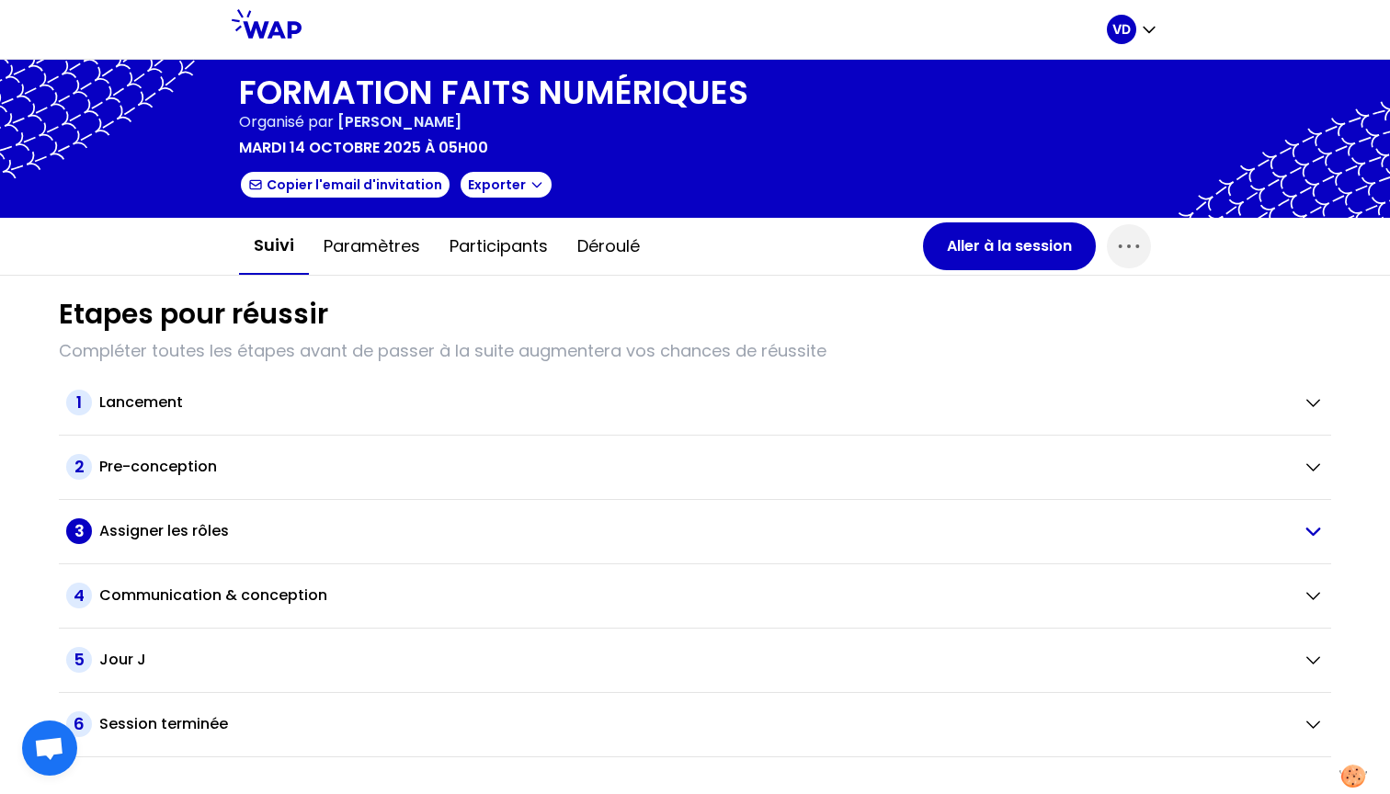
click at [218, 532] on h2 "Assigner les rôles" at bounding box center [164, 531] width 130 height 22
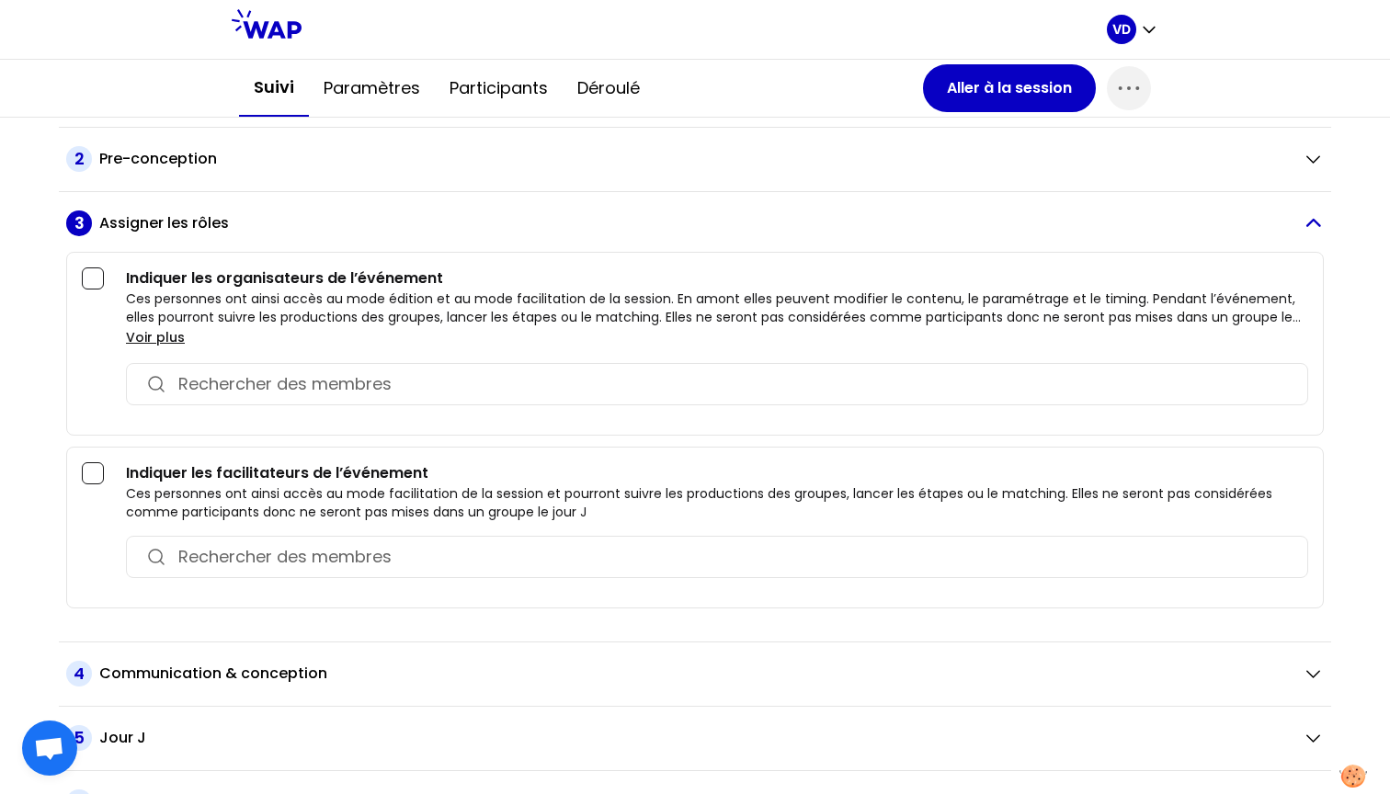
scroll to position [309, 0]
click at [102, 275] on div at bounding box center [93, 278] width 22 height 22
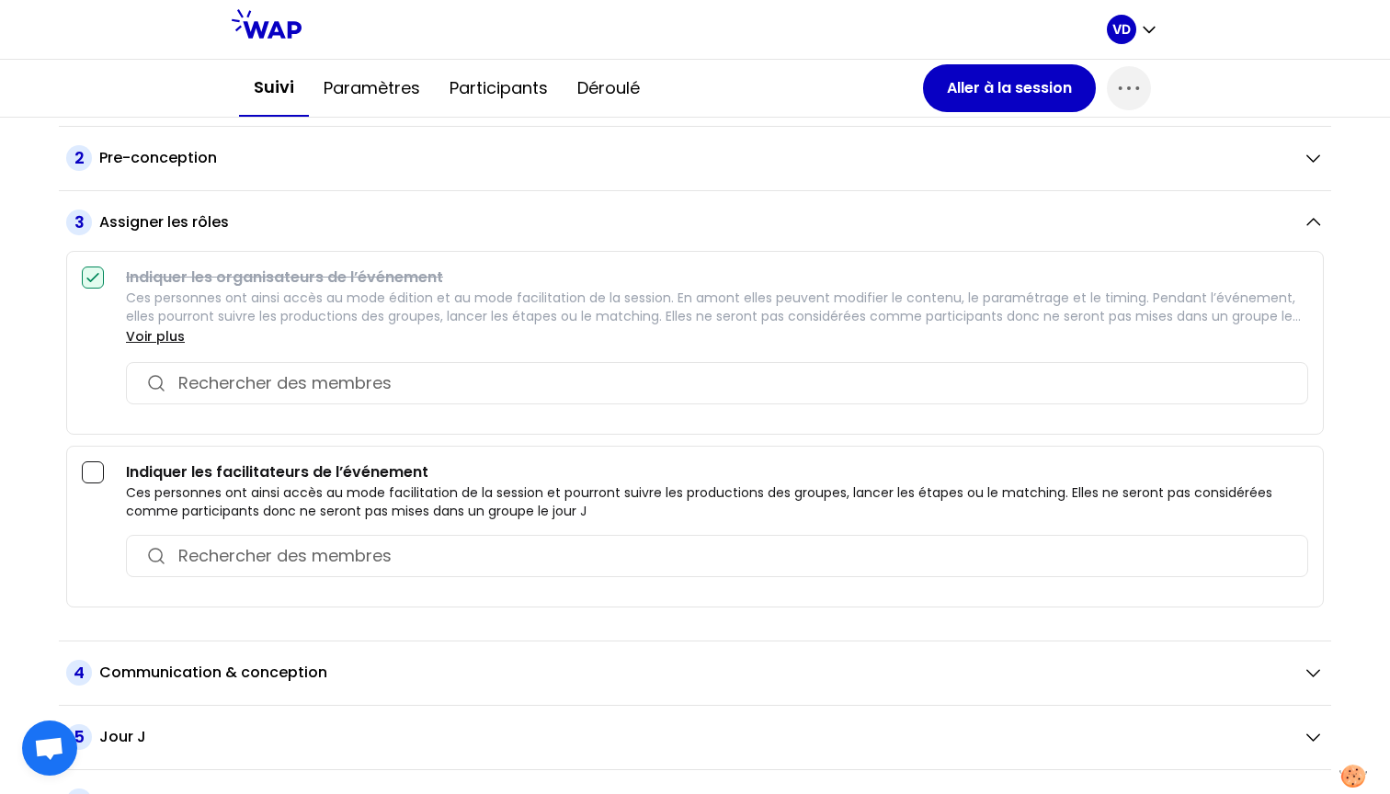
click at [97, 275] on icon at bounding box center [92, 277] width 11 height 7
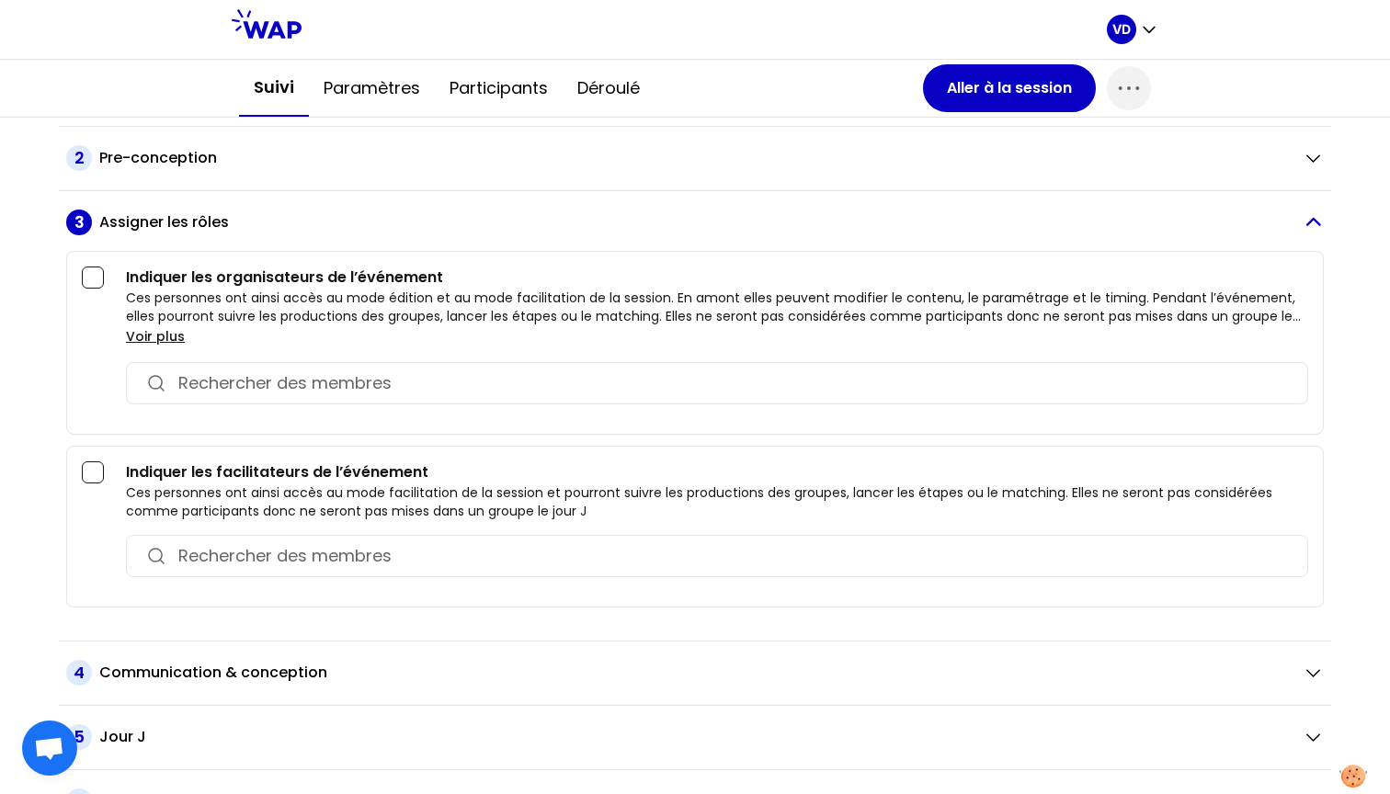
click at [1221, 228] on icon "button" at bounding box center [1313, 221] width 22 height 21
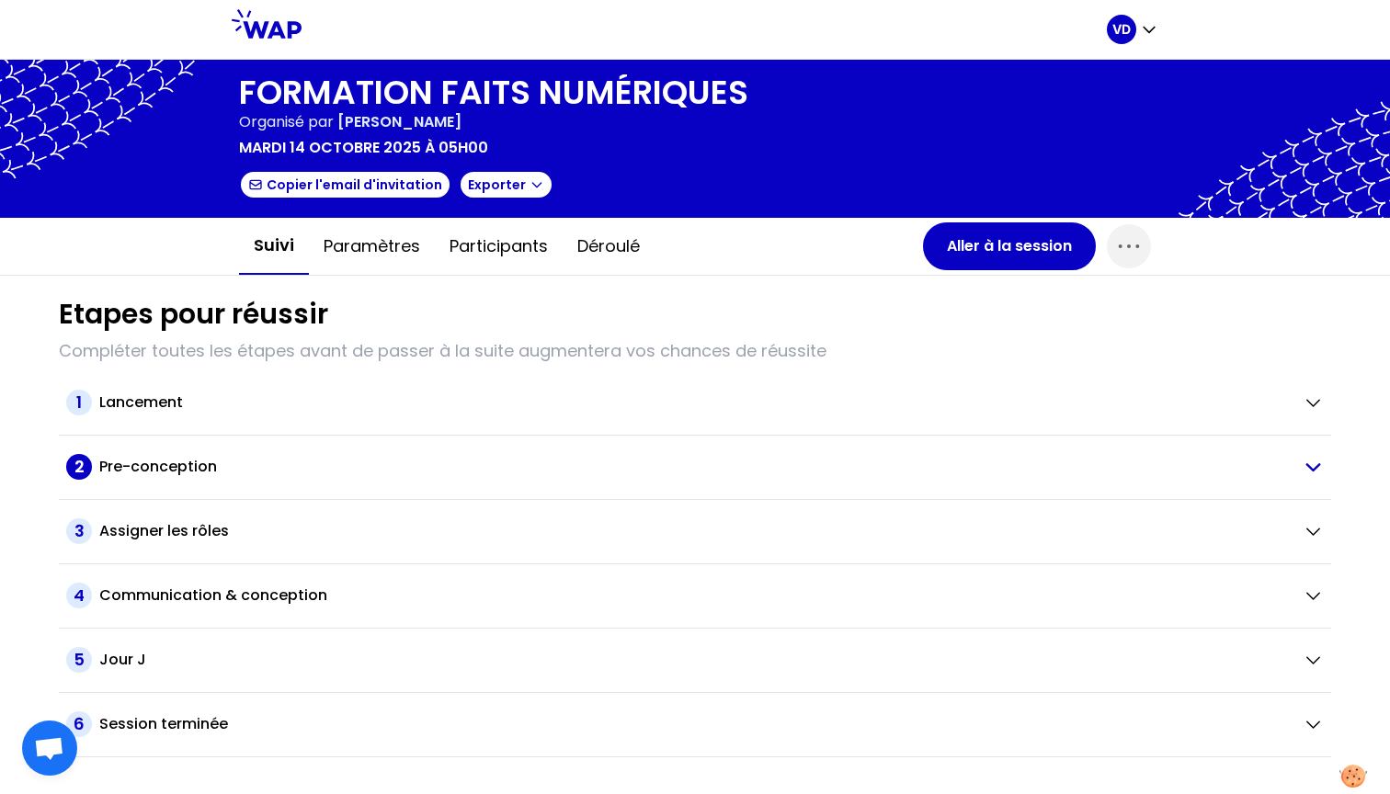
click at [164, 467] on h2 "Pre-conception" at bounding box center [158, 467] width 118 height 22
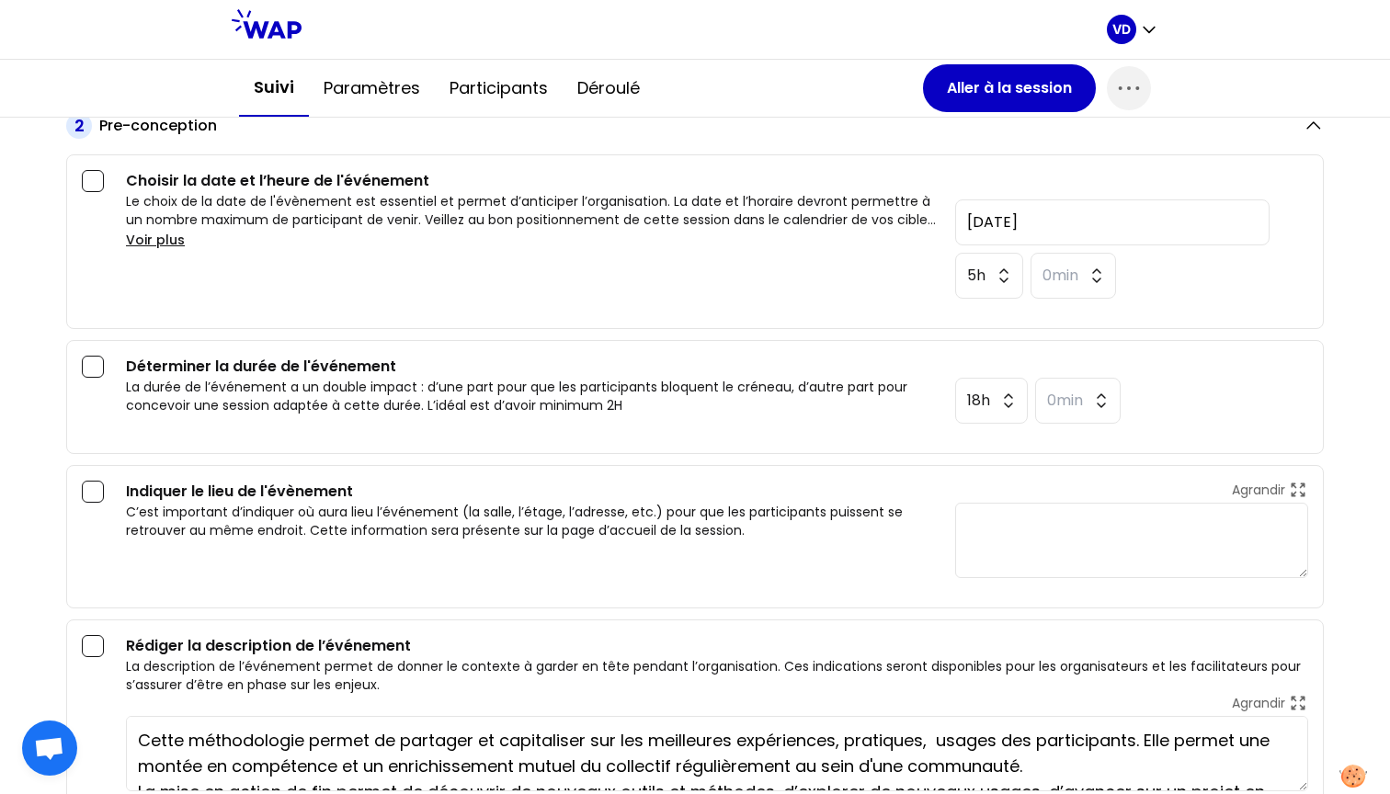
scroll to position [365, 0]
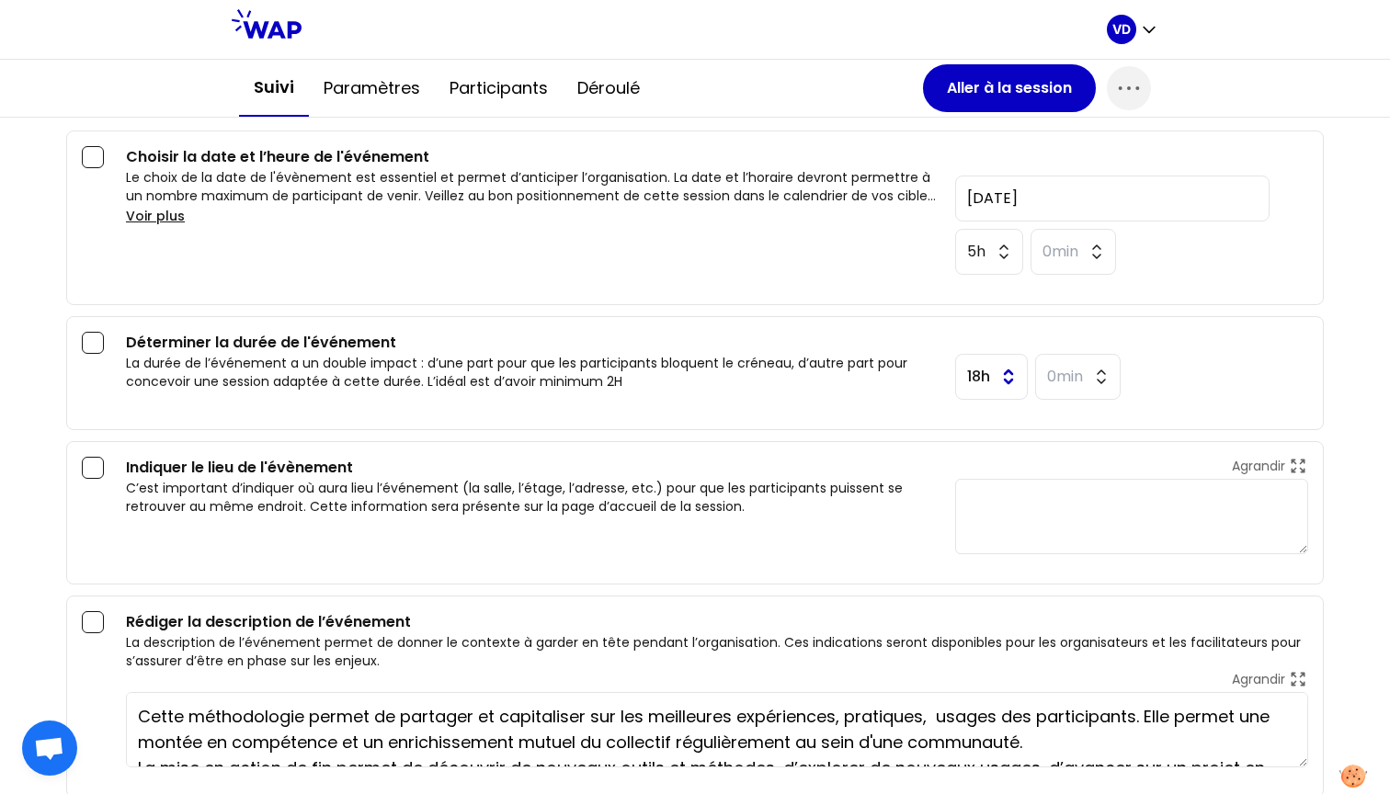
click at [1004, 388] on button "18h" at bounding box center [991, 377] width 73 height 46
click at [989, 508] on span "3h" at bounding box center [992, 511] width 56 height 22
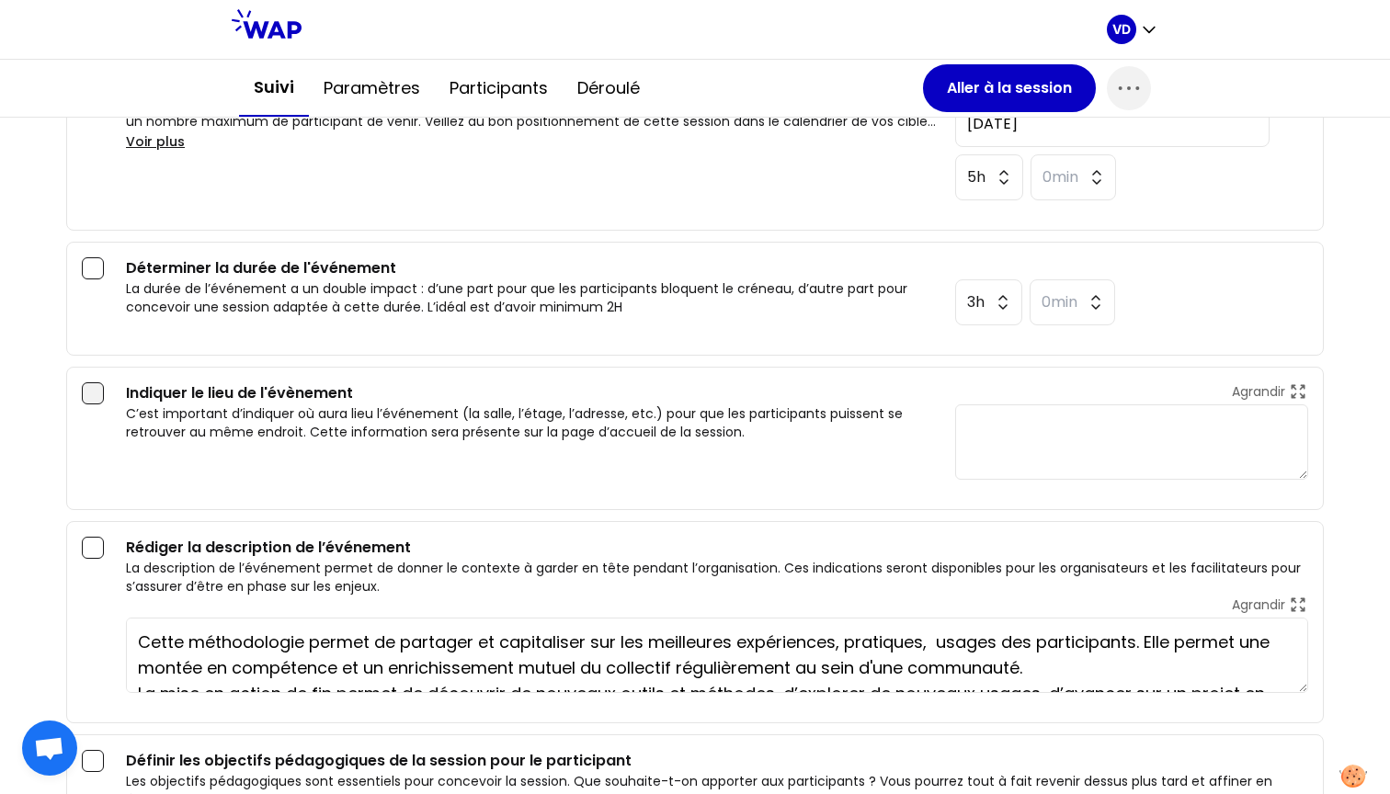
click at [94, 390] on div at bounding box center [93, 393] width 22 height 22
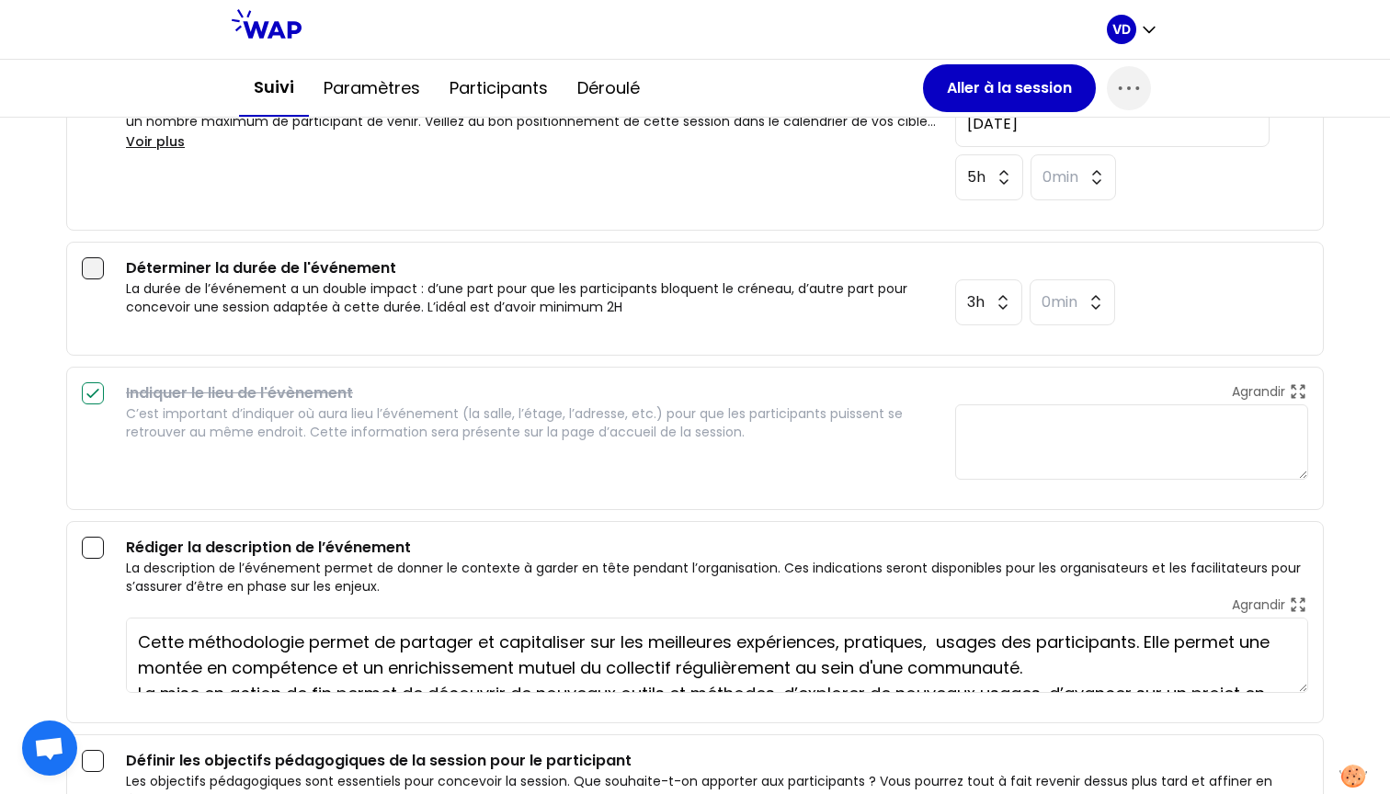
click at [91, 260] on div at bounding box center [93, 268] width 22 height 22
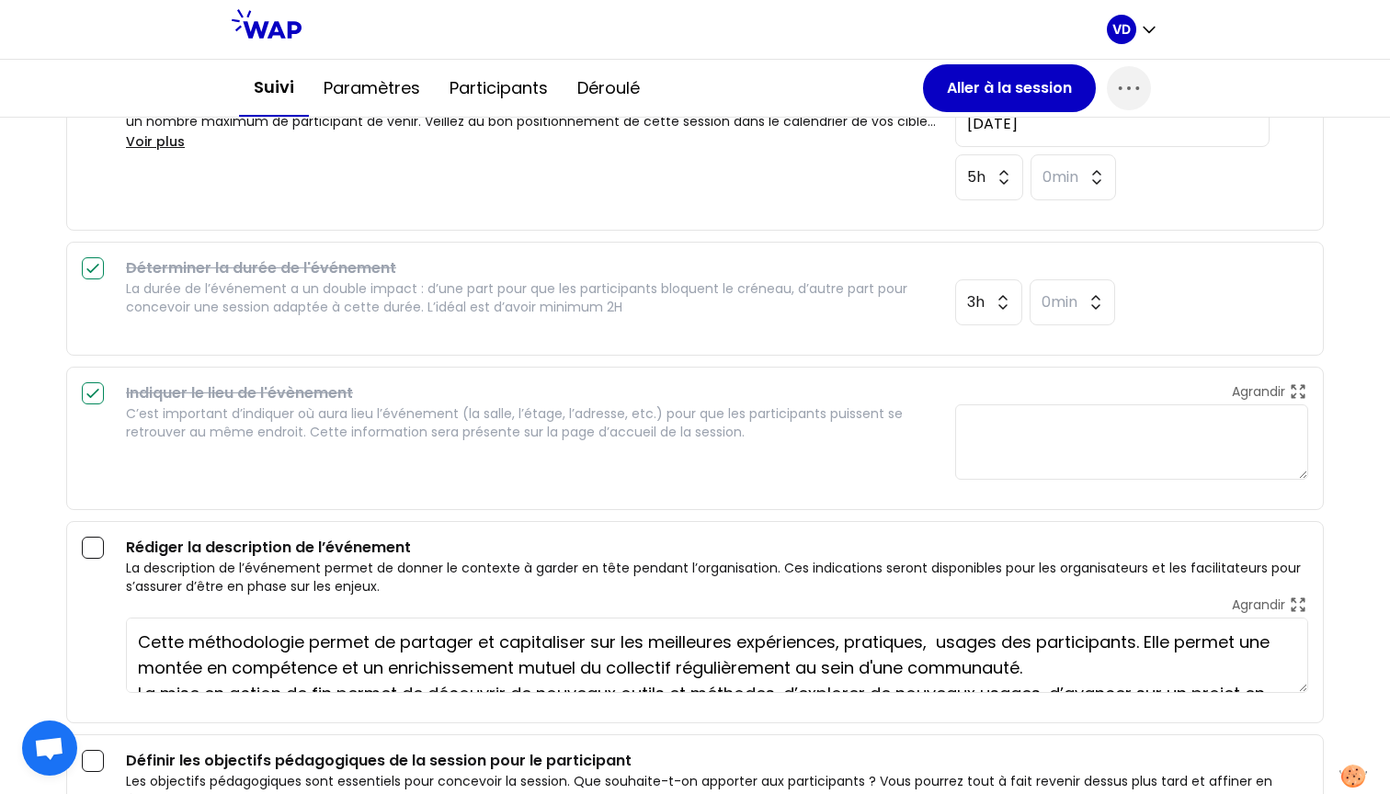
click at [1067, 441] on textarea at bounding box center [1131, 442] width 353 height 75
click at [705, 469] on div "Indiquer le lieu de l'évènement C’est important d’indiquer où aura lieu l’événe…" at bounding box center [533, 430] width 815 height 97
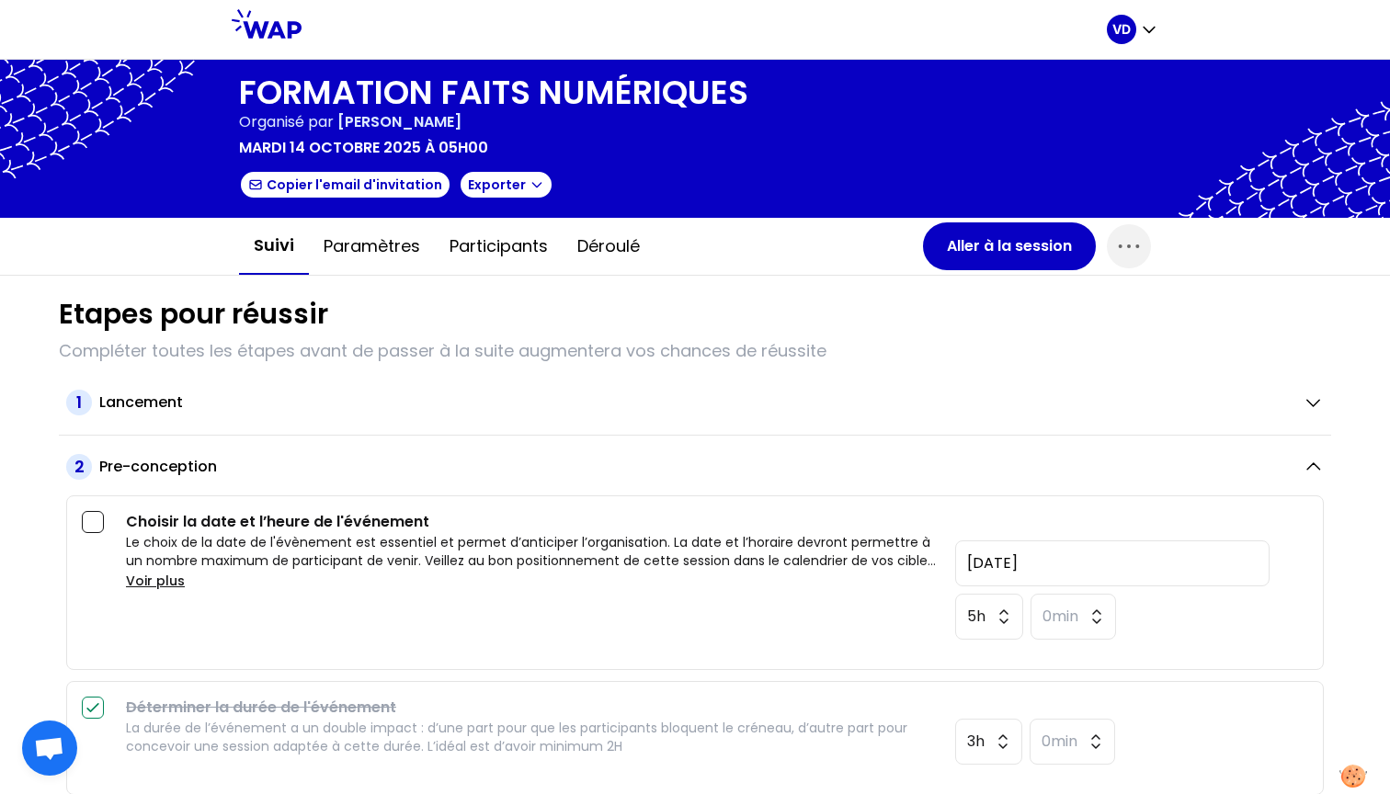
scroll to position [0, 0]
click at [1120, 263] on span "button" at bounding box center [1129, 246] width 44 height 44
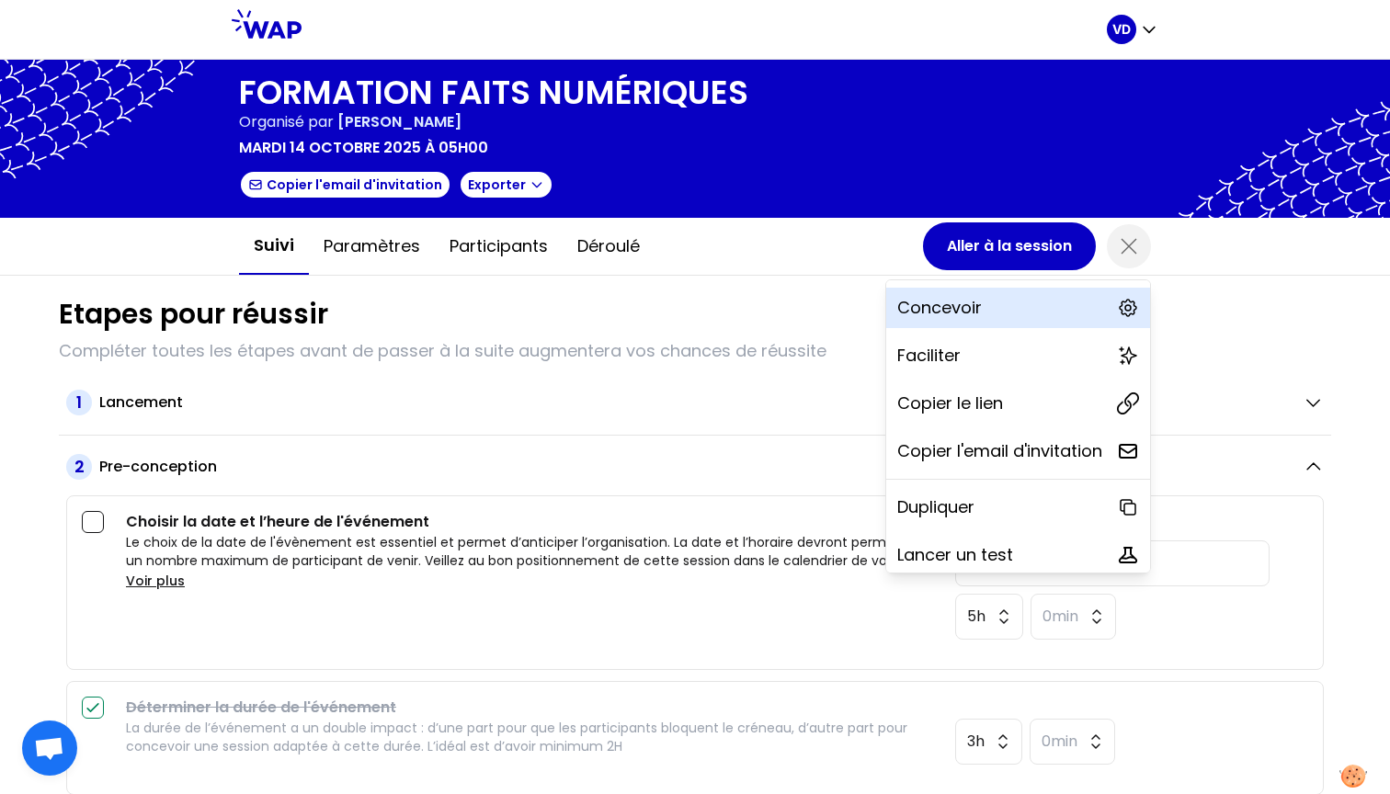
click at [1011, 314] on div "Concevoir" at bounding box center [1018, 308] width 264 height 40
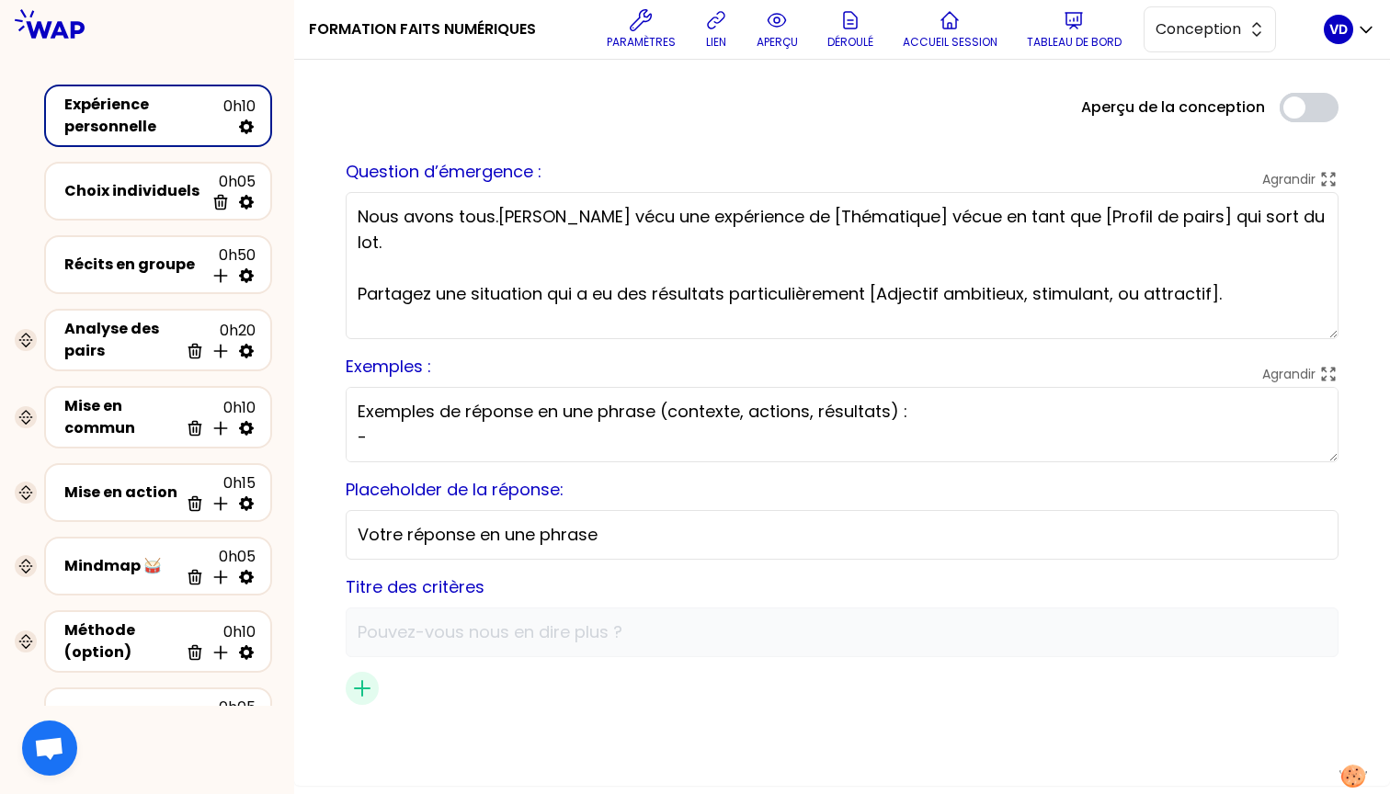
click at [243, 126] on icon at bounding box center [246, 127] width 15 height 15
select select "false"
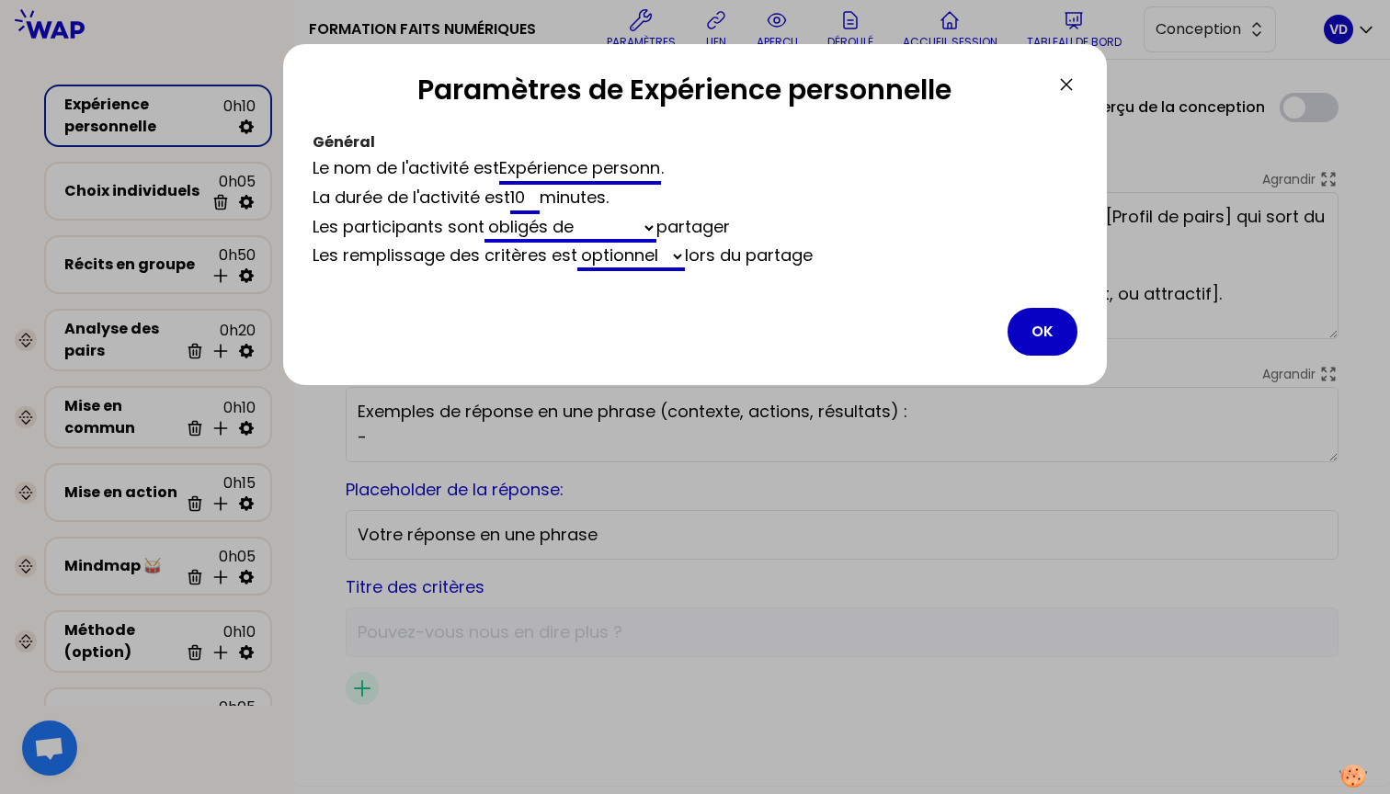
click at [243, 126] on div at bounding box center [695, 397] width 1390 height 794
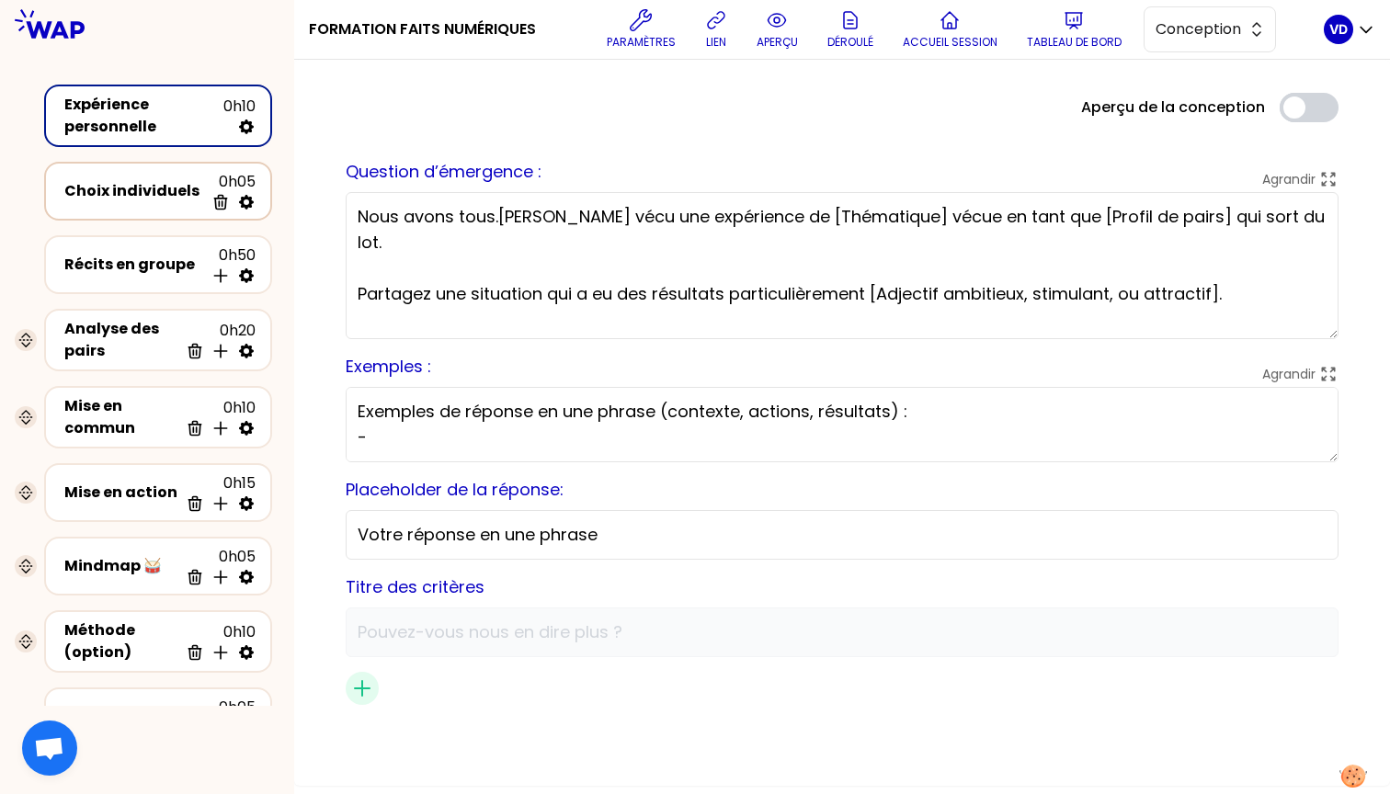
click at [177, 208] on div "Choix individuels 0h05 Supprimer" at bounding box center [158, 191] width 195 height 40
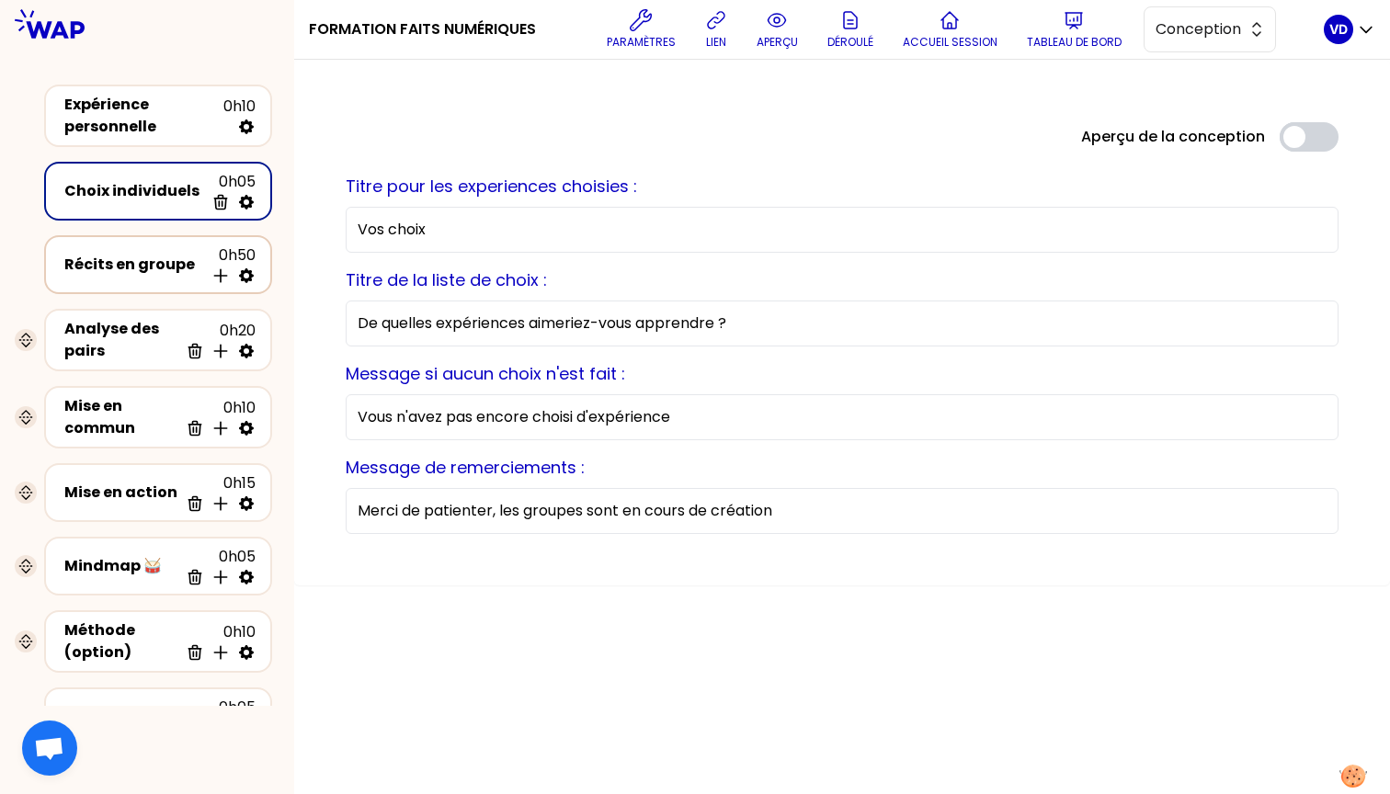
click at [135, 279] on div "Récits en groupe 0h50 Insérer une activité en dessous" at bounding box center [158, 265] width 195 height 40
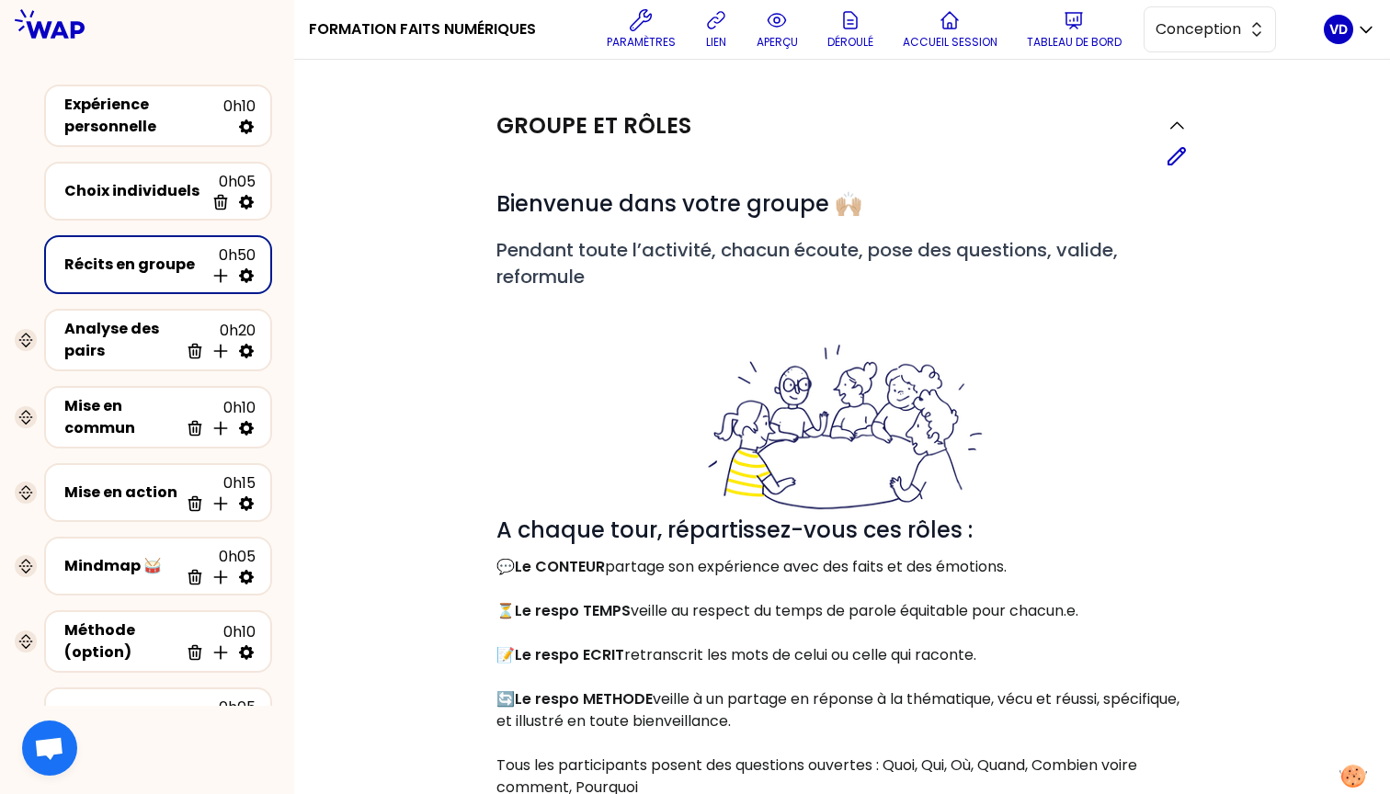
click at [251, 274] on icon at bounding box center [246, 275] width 15 height 15
select select "5"
select select "all"
select select "false"
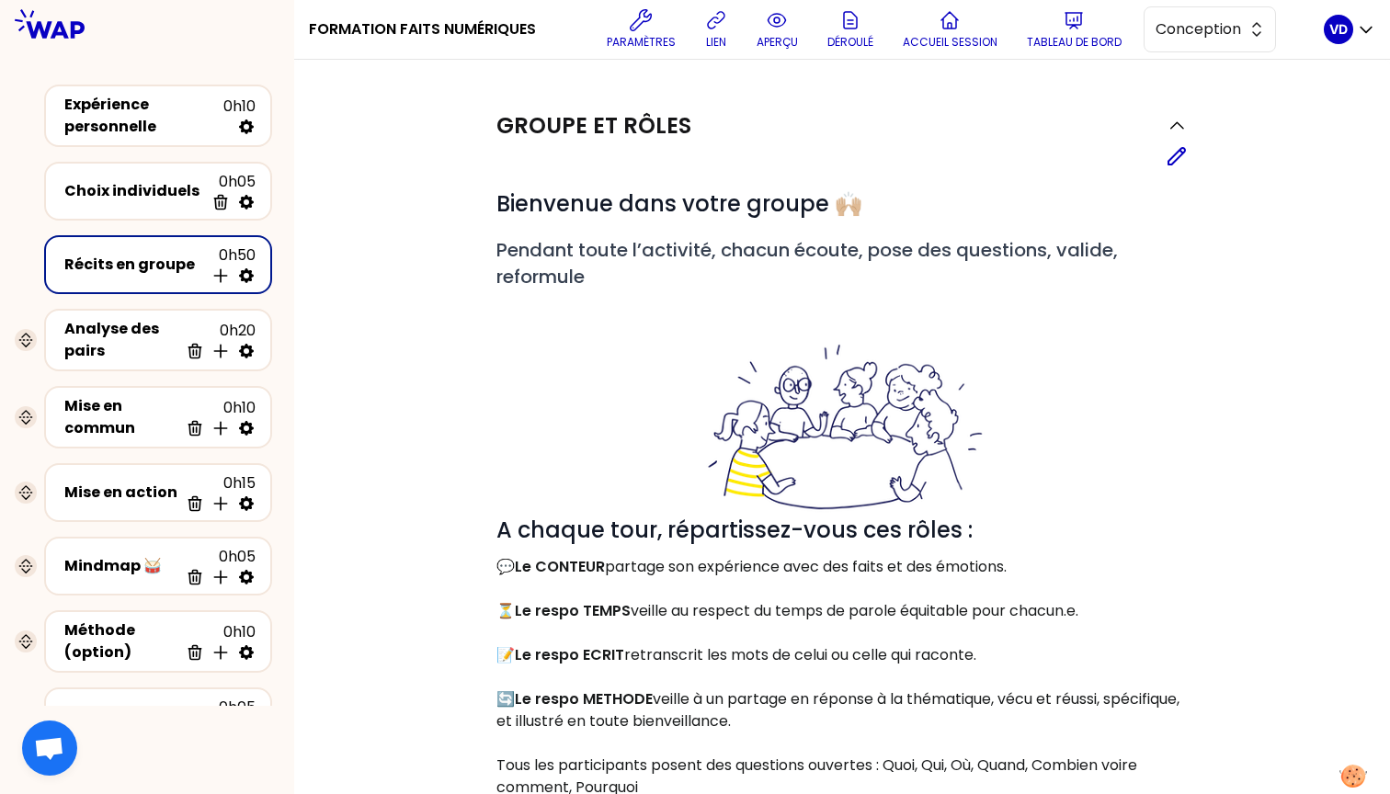
select select "Each"
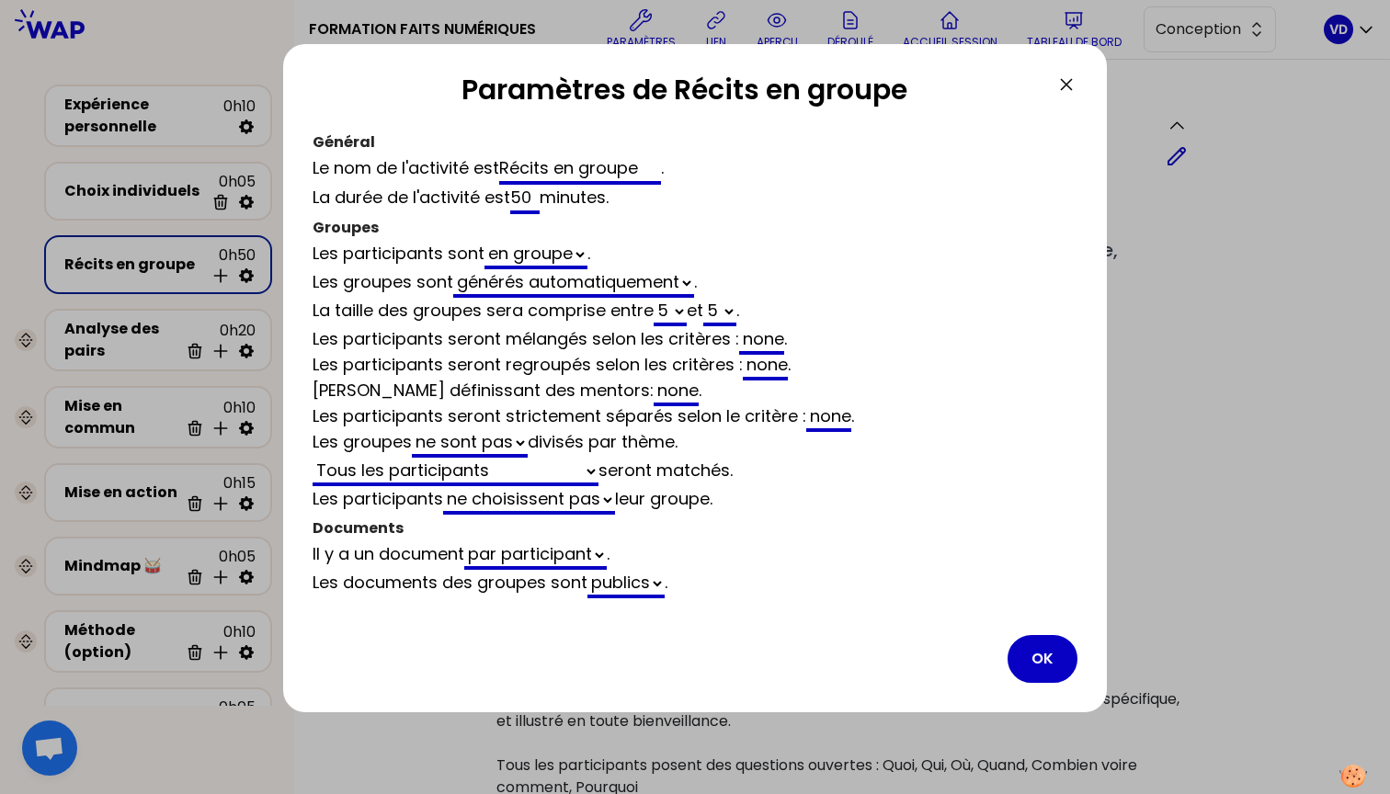
click at [1063, 85] on icon at bounding box center [1067, 85] width 22 height 22
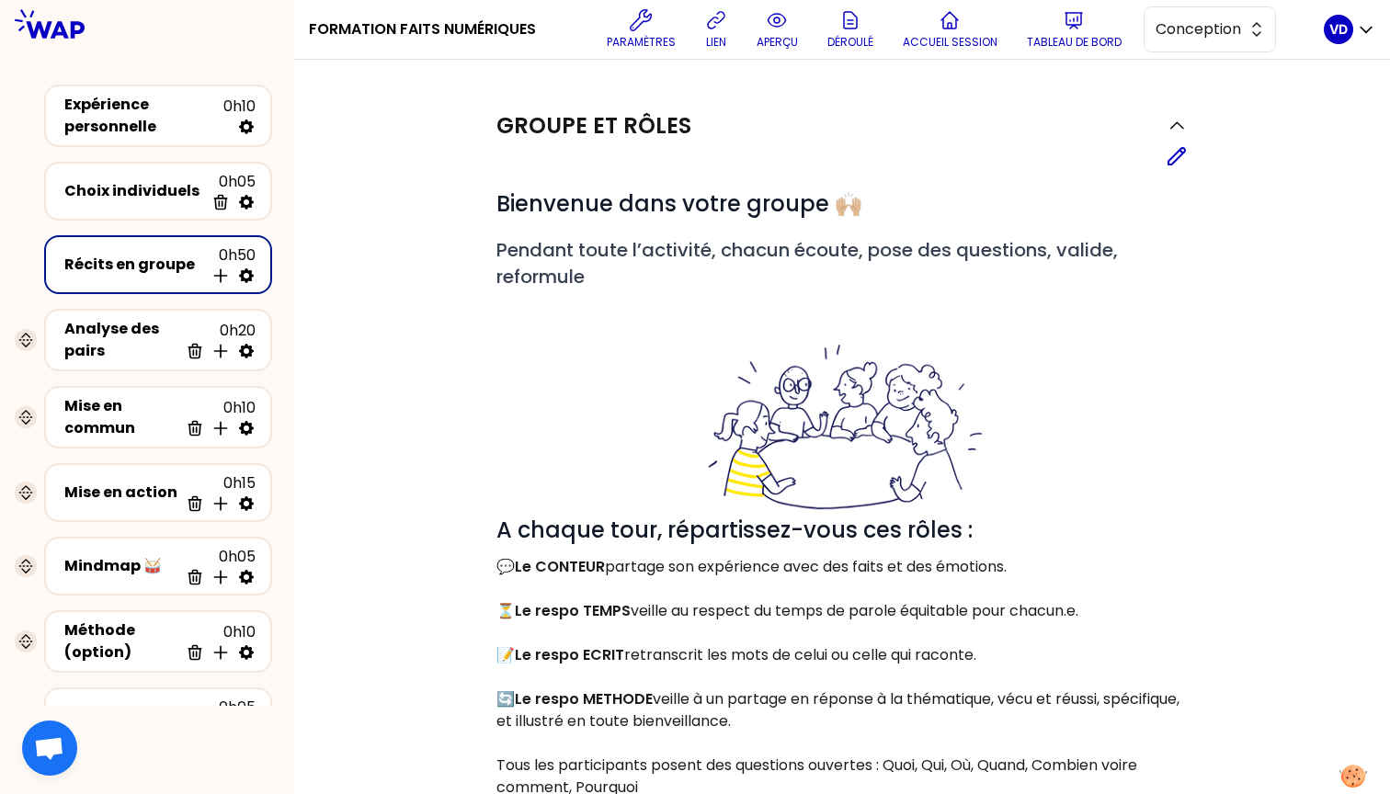
click at [1221, 30] on div "VD" at bounding box center [1338, 29] width 29 height 29
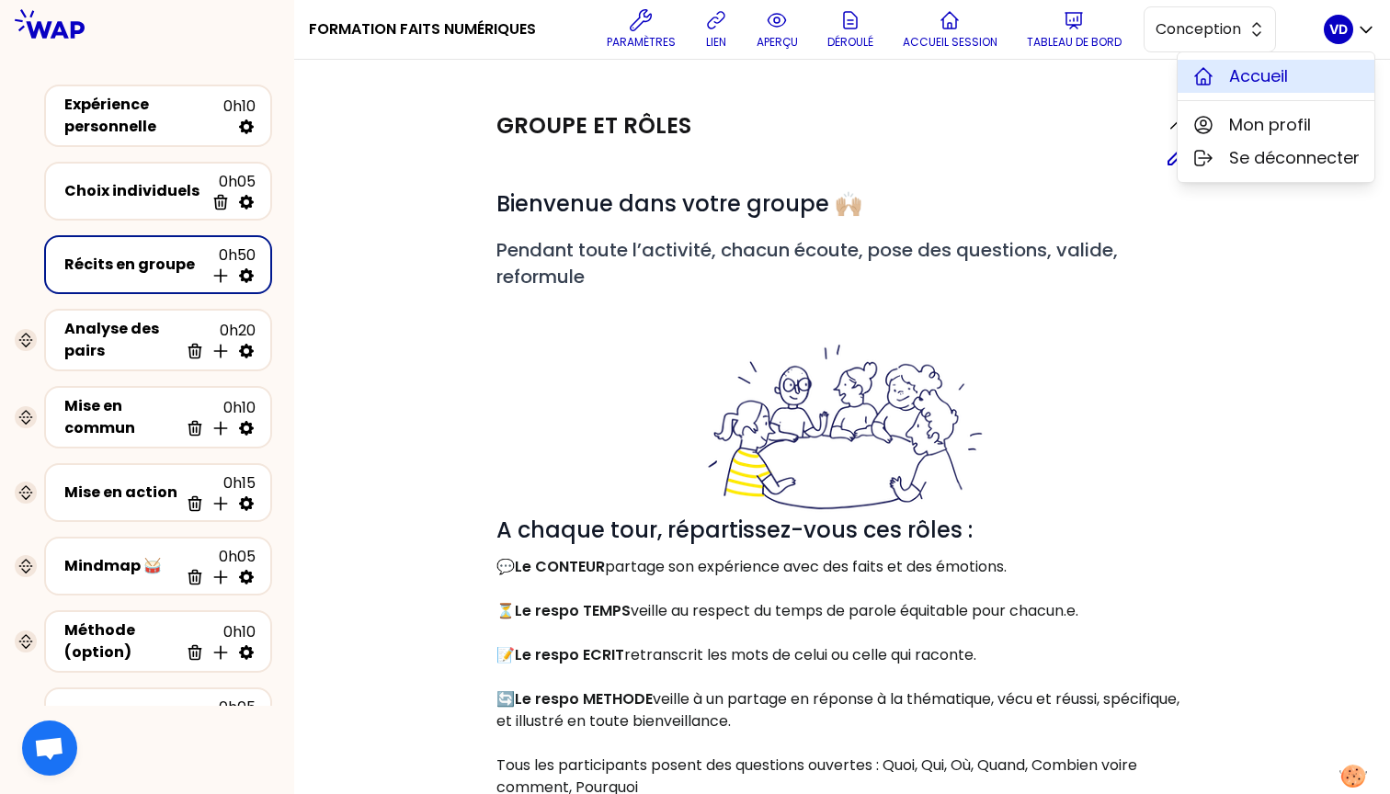
click at [1221, 74] on button "Accueil" at bounding box center [1276, 76] width 197 height 33
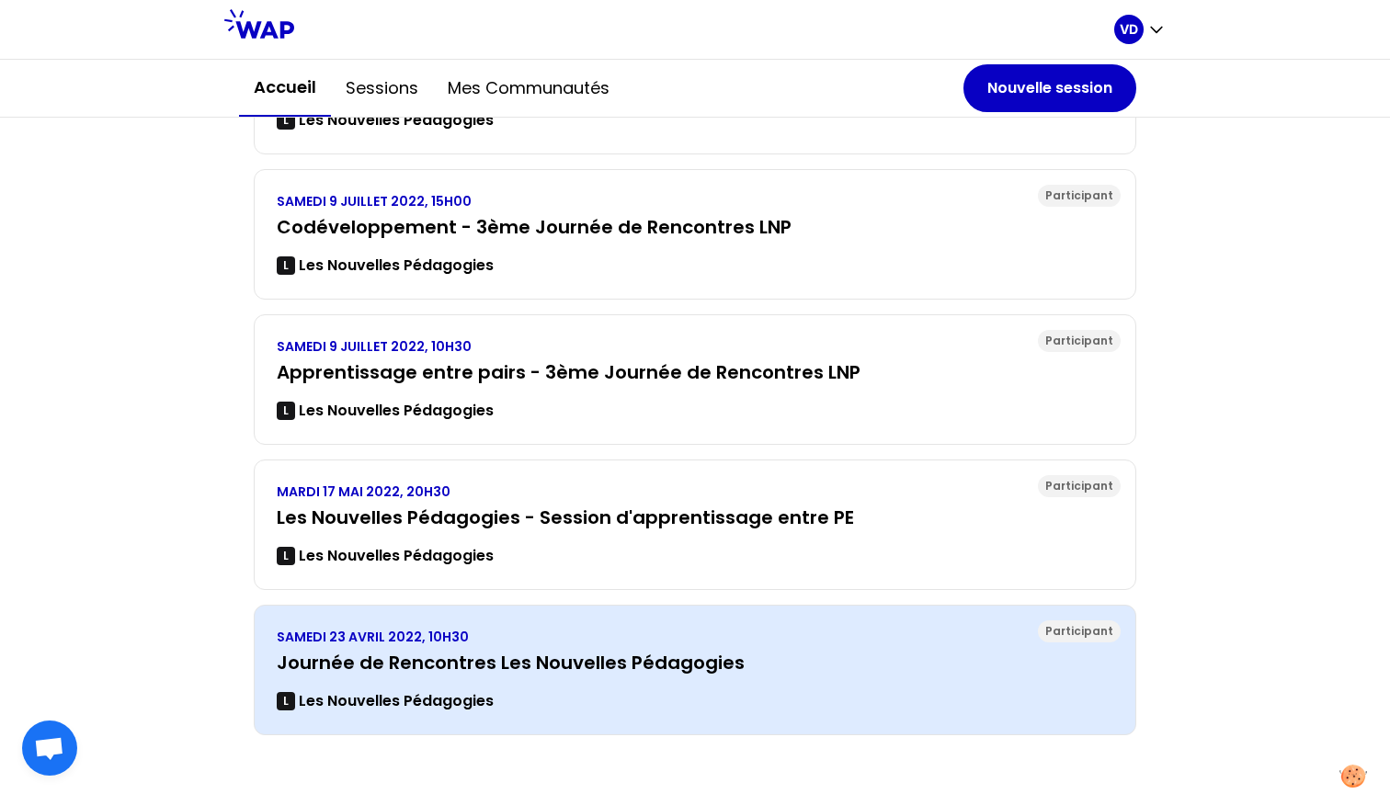
click at [590, 662] on h3 "Journée de Rencontres Les Nouvelles Pédagogies" at bounding box center [695, 663] width 837 height 26
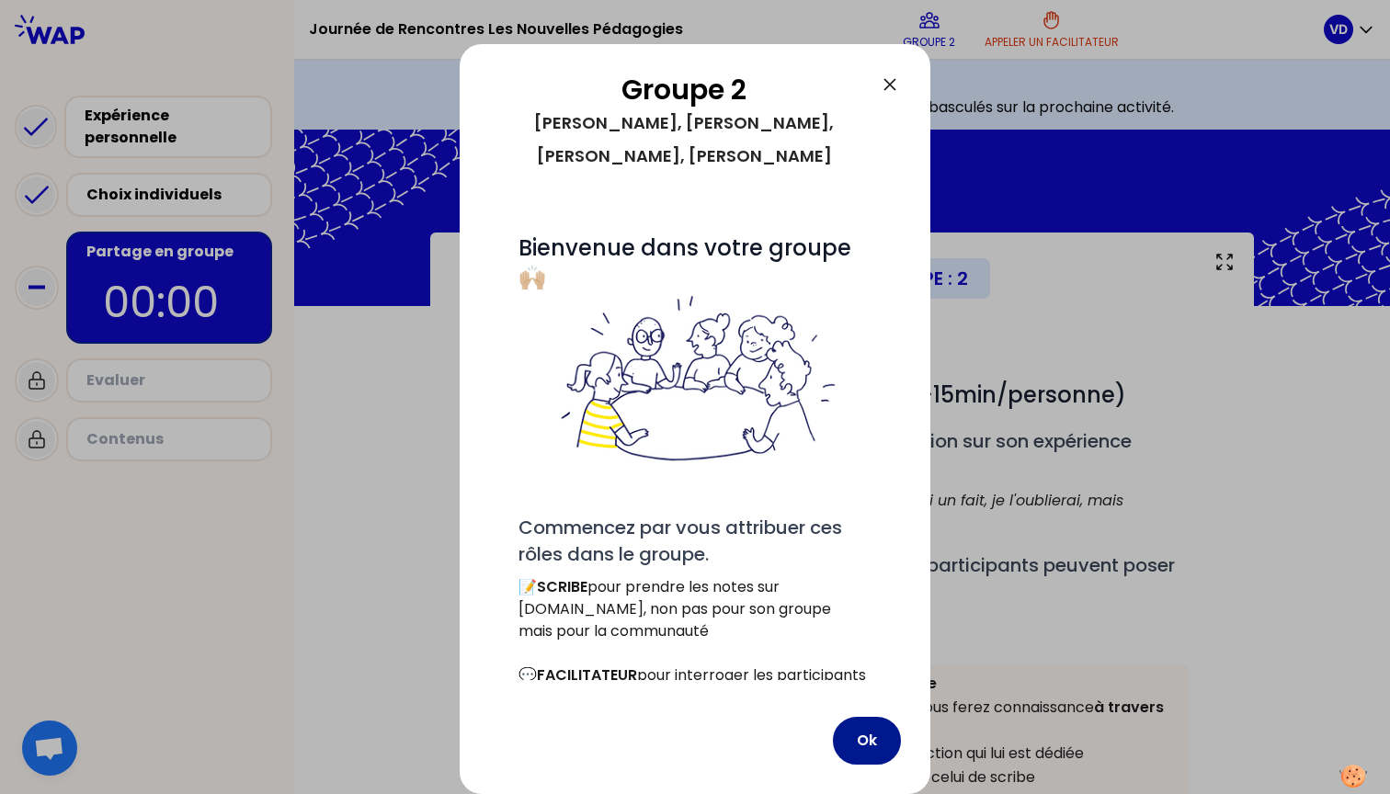
click at [873, 741] on button "Ok" at bounding box center [867, 741] width 68 height 48
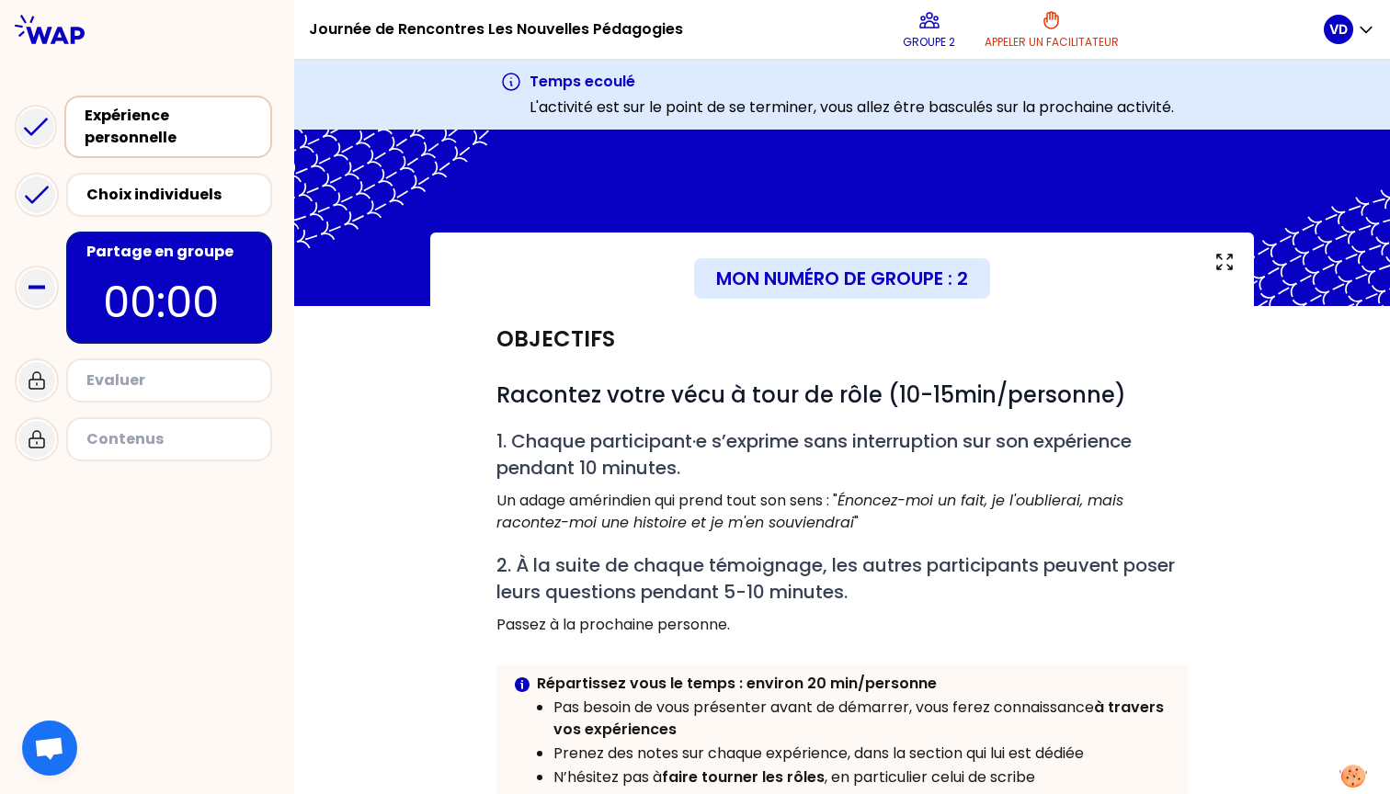
click at [127, 129] on div "Expérience personnelle" at bounding box center [170, 127] width 171 height 44
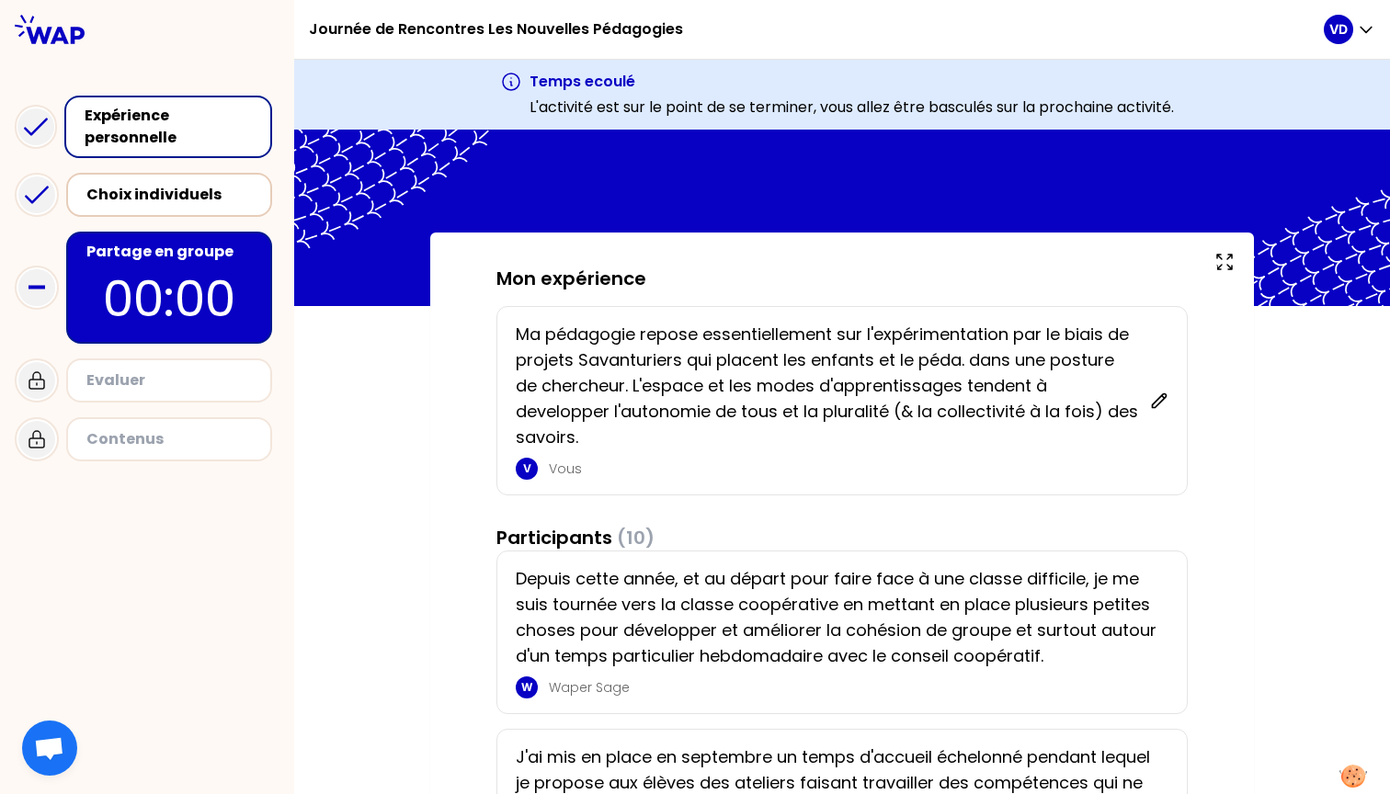
click at [185, 199] on div "Choix individuels" at bounding box center [170, 195] width 169 height 22
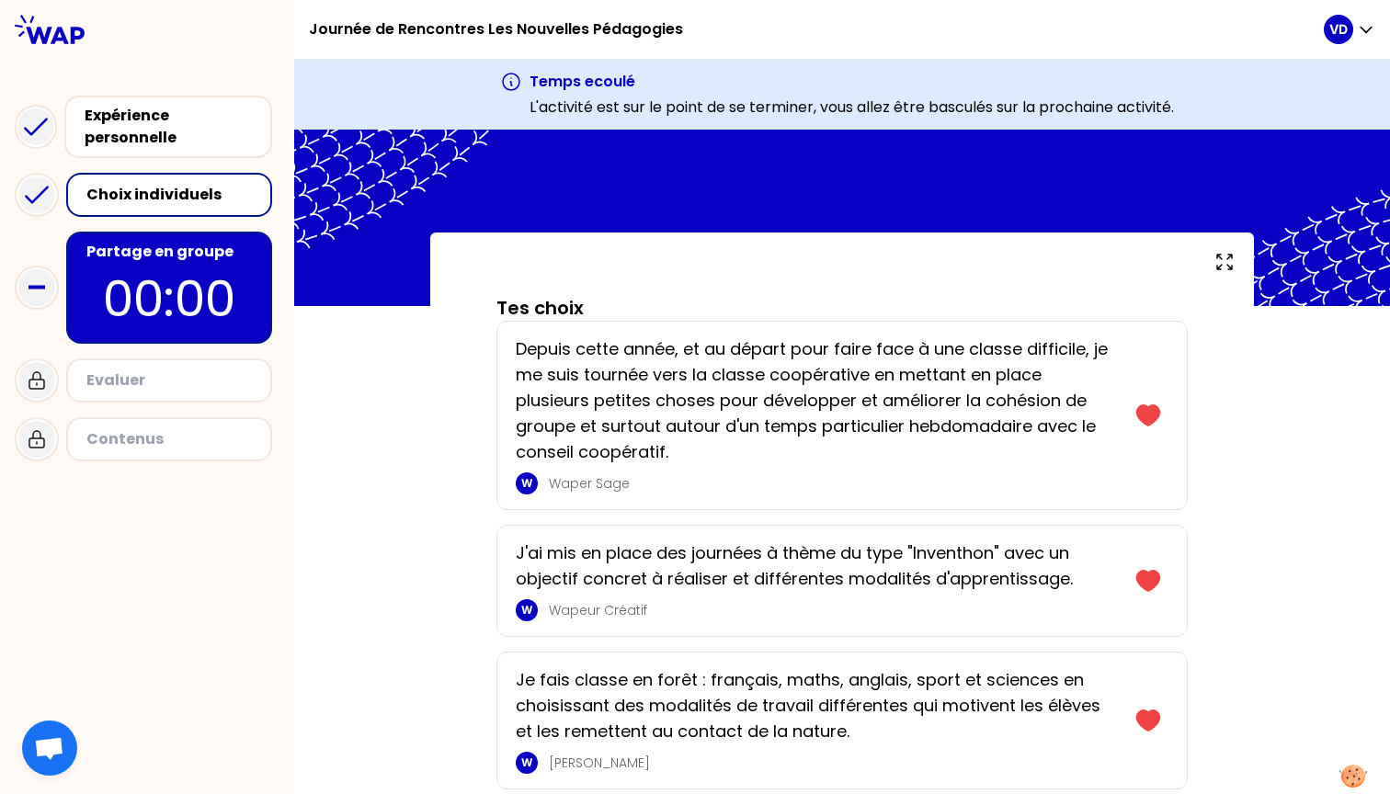
click at [166, 287] on p "00:00" at bounding box center [169, 299] width 173 height 72
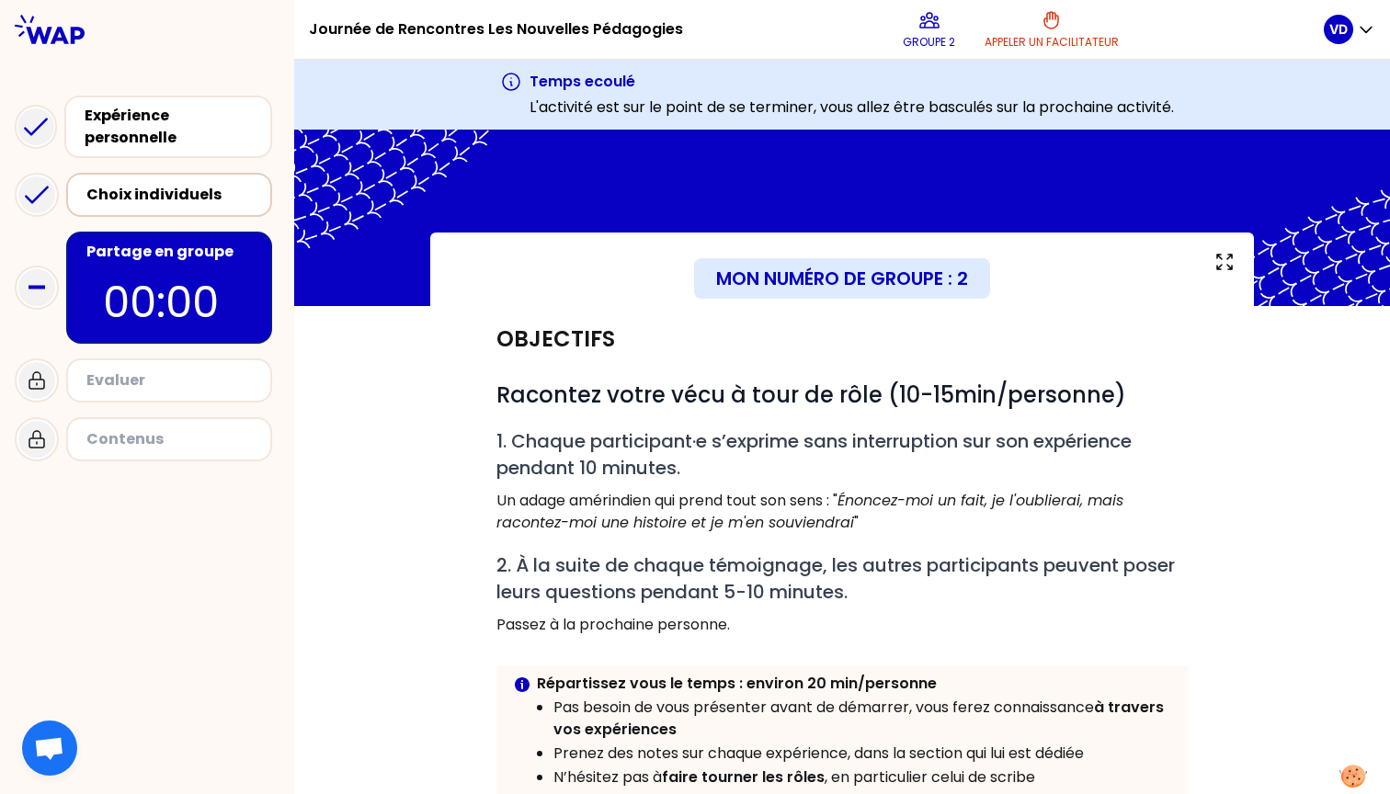
click at [167, 188] on div "Choix individuels" at bounding box center [170, 195] width 169 height 22
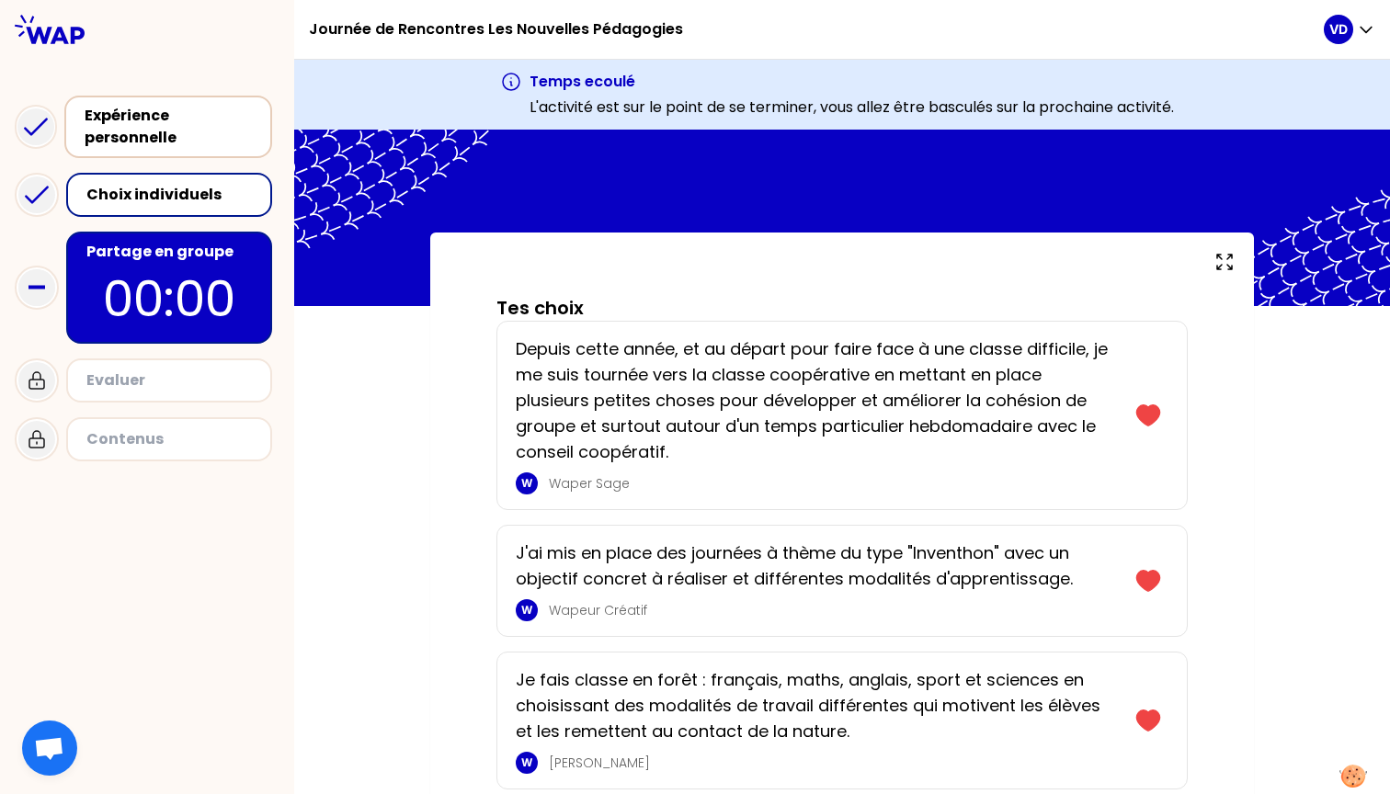
click at [162, 126] on div "Expérience personnelle" at bounding box center [170, 127] width 171 height 44
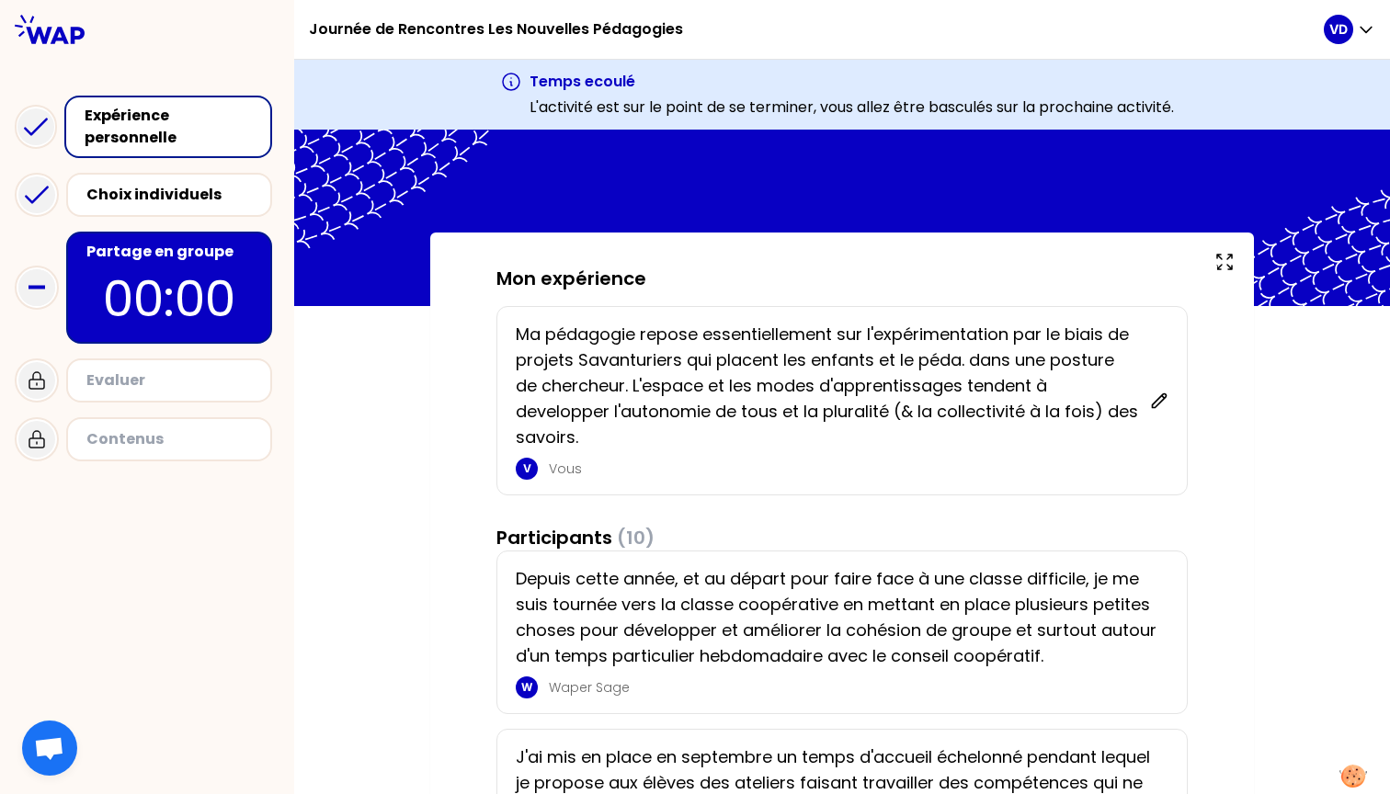
click at [56, 29] on icon at bounding box center [50, 29] width 70 height 29
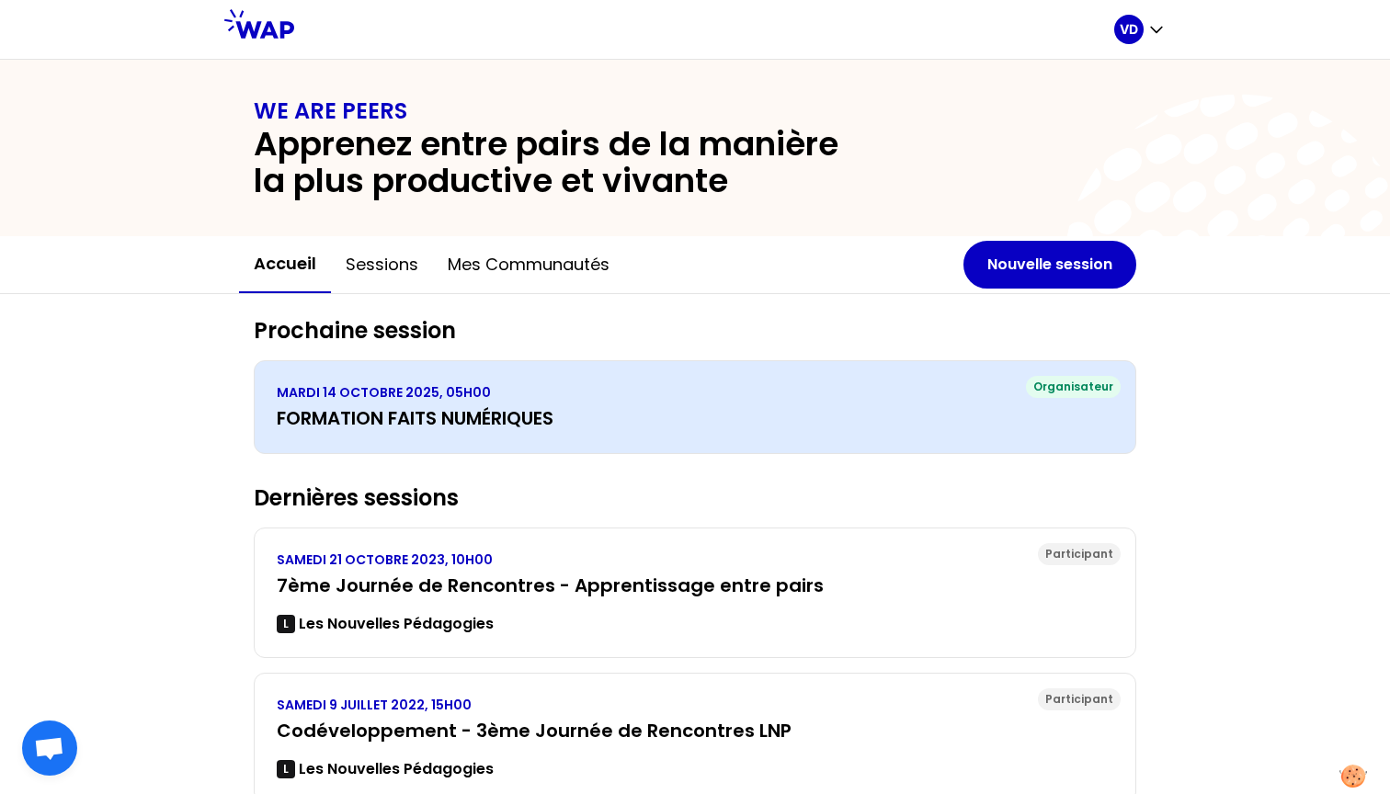
click at [987, 407] on h3 "FORMATION FAITS NUMÉRIQUES" at bounding box center [695, 418] width 837 height 26
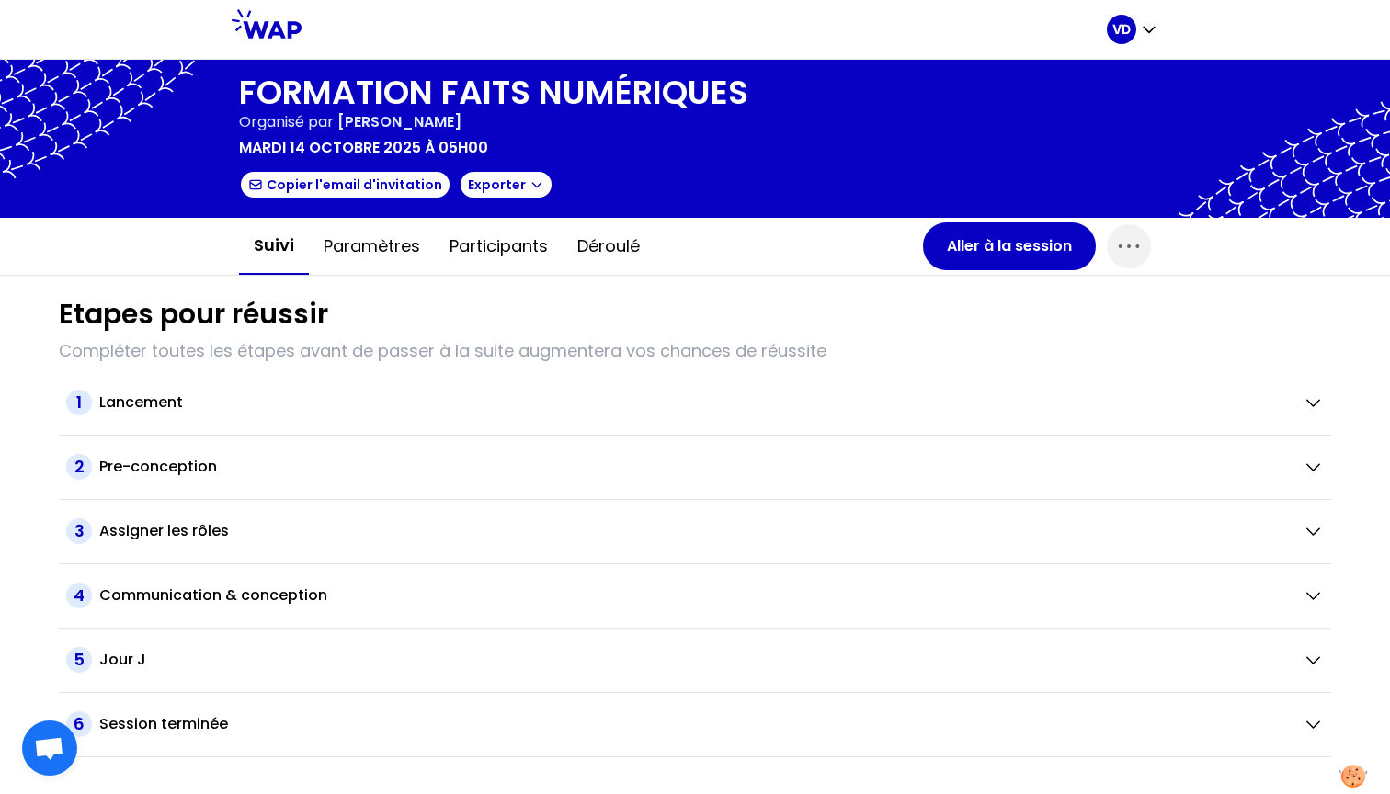
click at [280, 29] on icon at bounding box center [267, 23] width 70 height 29
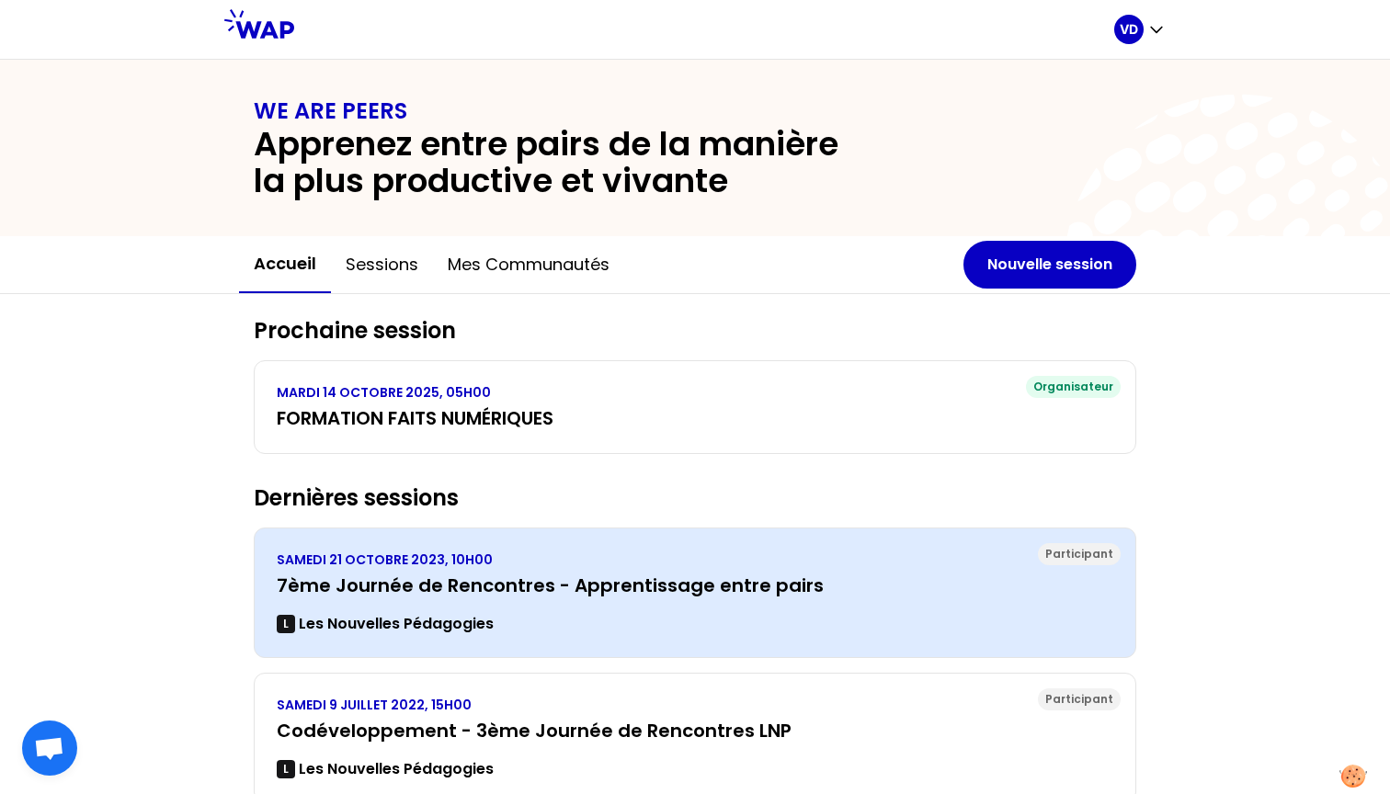
click at [622, 599] on div "SAMEDI 21 OCTOBRE 2023, 10H00 7ème Journée de Rencontres - Apprentissage entre …" at bounding box center [695, 593] width 837 height 85
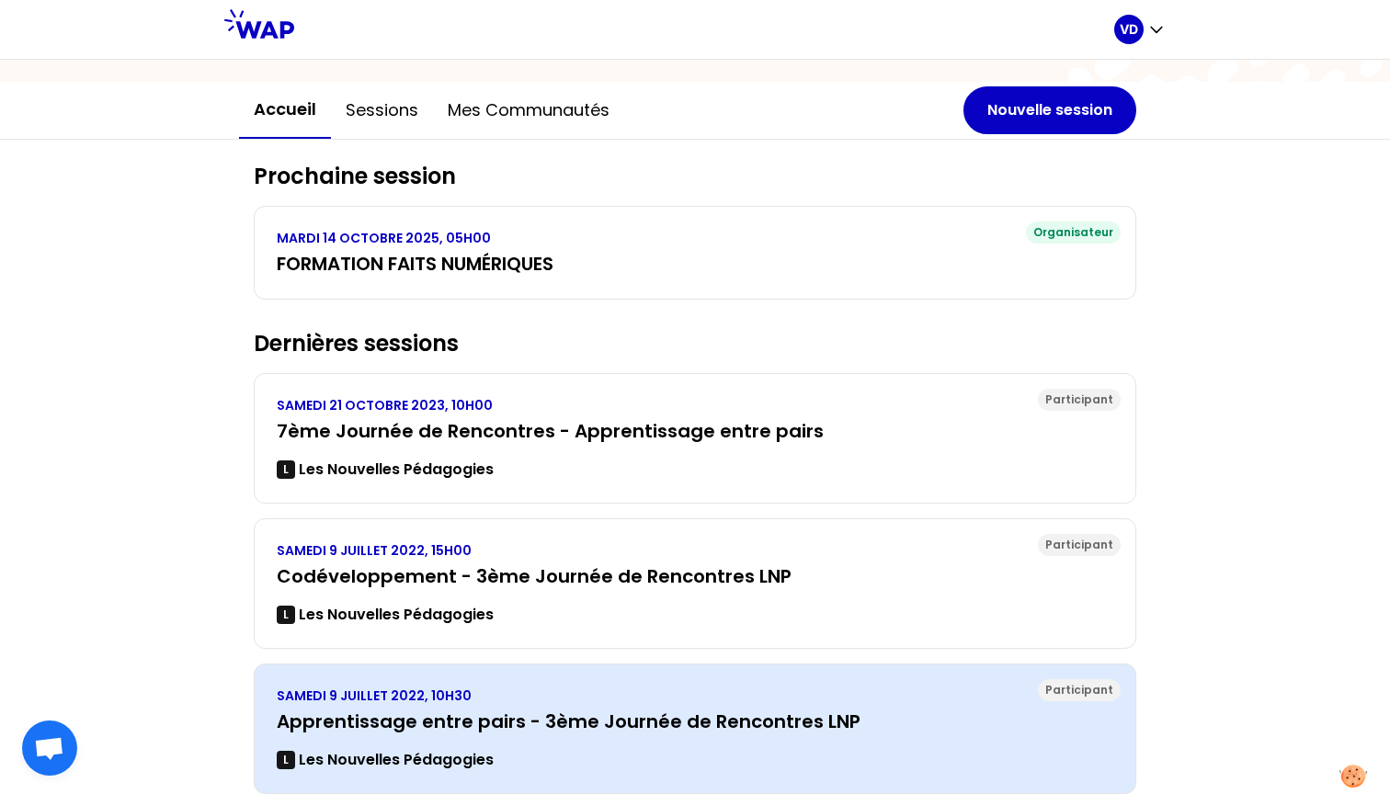
scroll to position [139, 0]
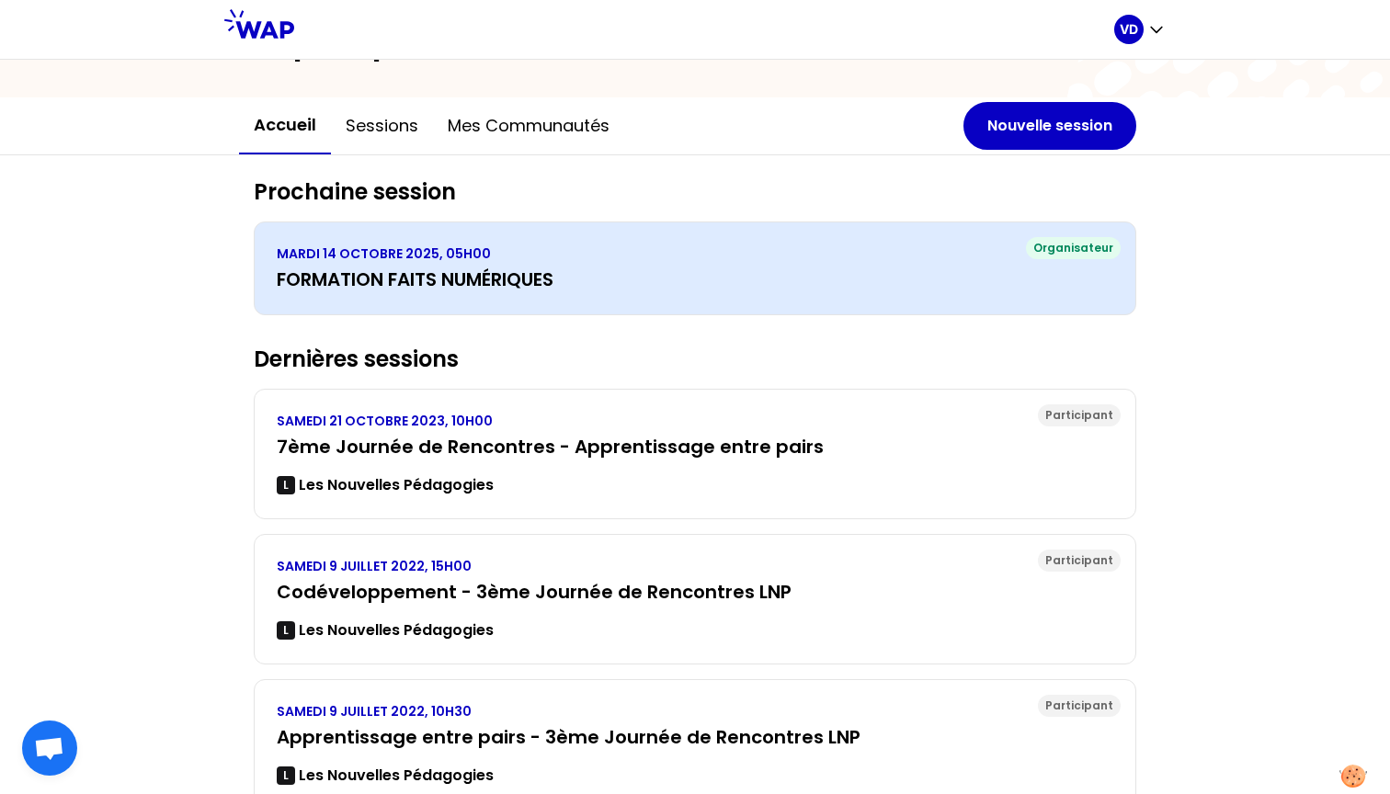
click at [892, 264] on div "MARDI 14 OCTOBRE 2025, 05H00 FORMATION FAITS NUMÉRIQUES" at bounding box center [695, 269] width 837 height 48
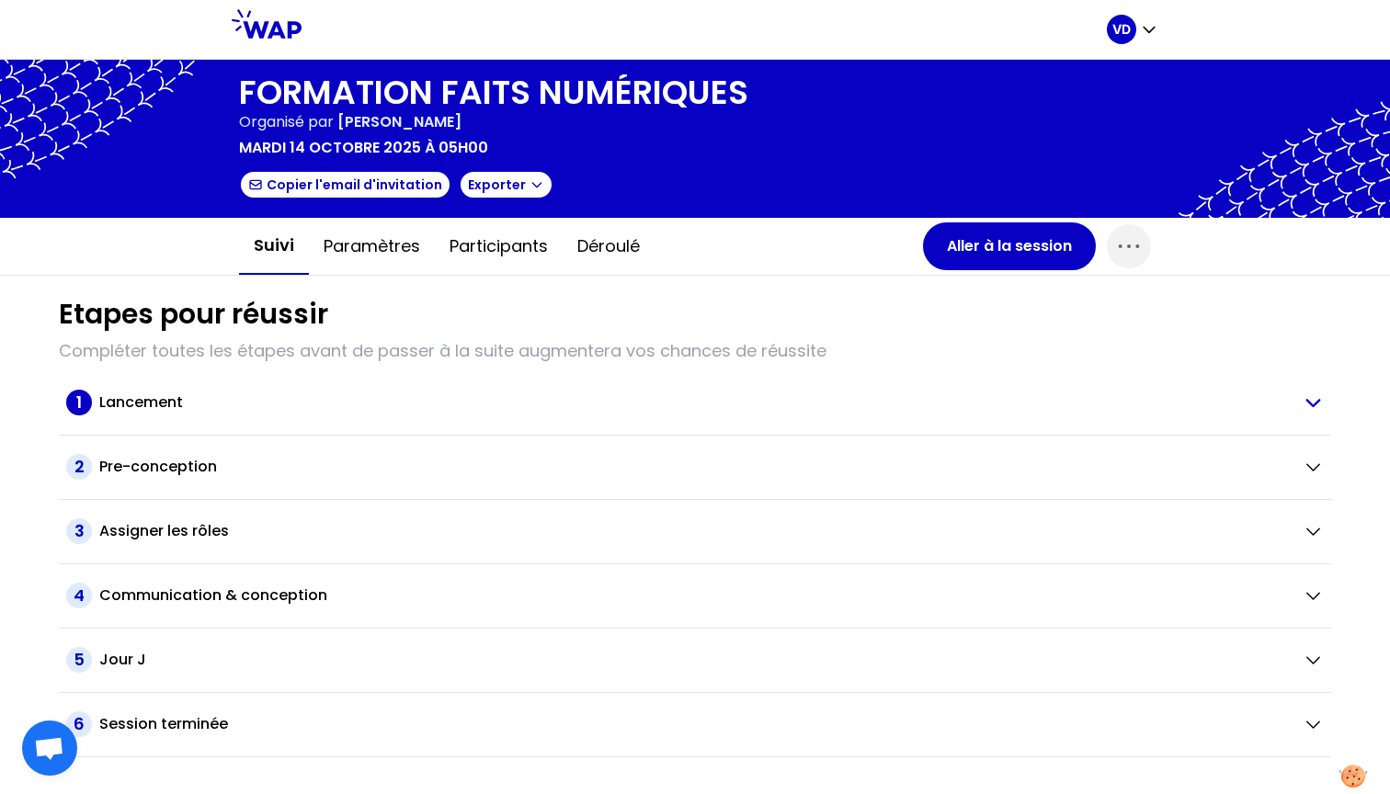
click at [165, 405] on h2 "Lancement" at bounding box center [141, 403] width 84 height 22
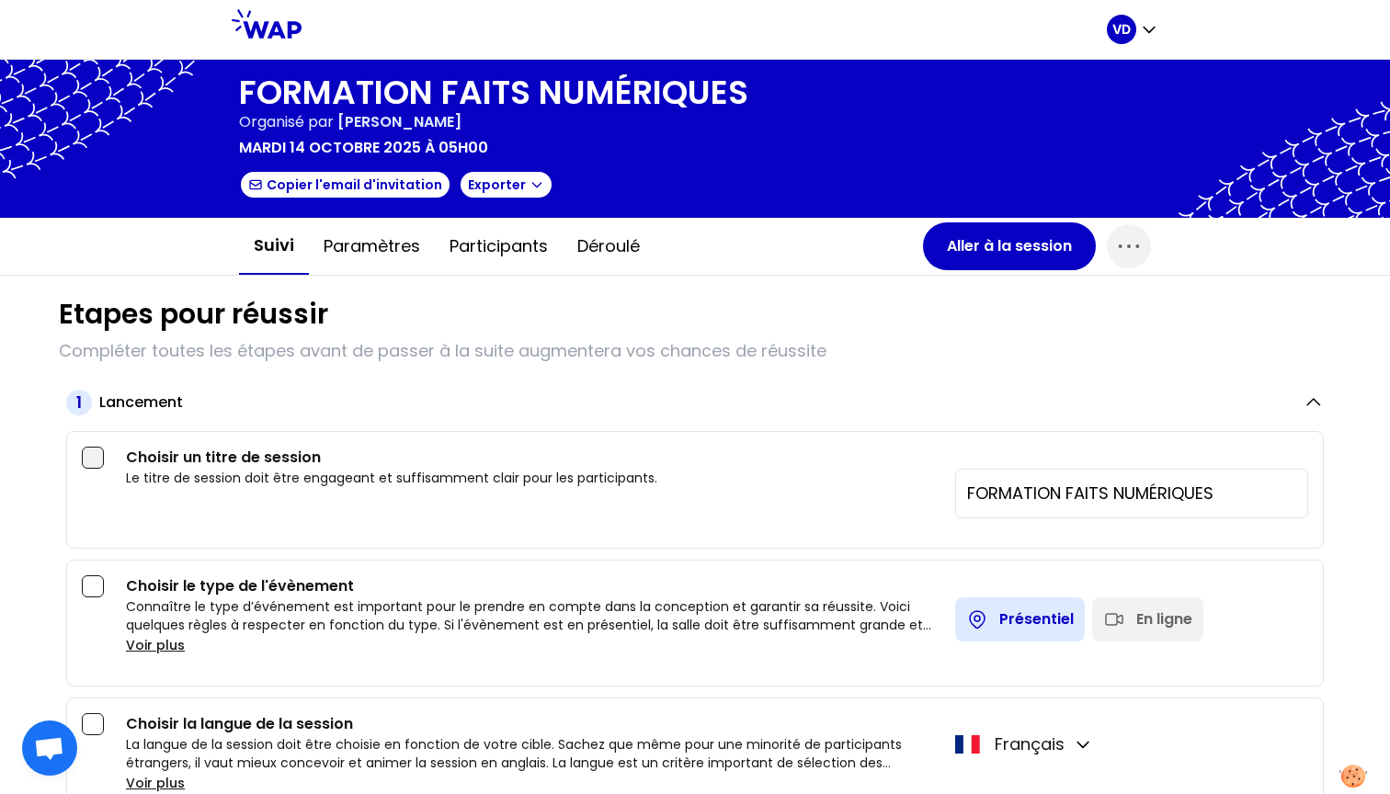
click at [92, 455] on div at bounding box center [93, 458] width 22 height 22
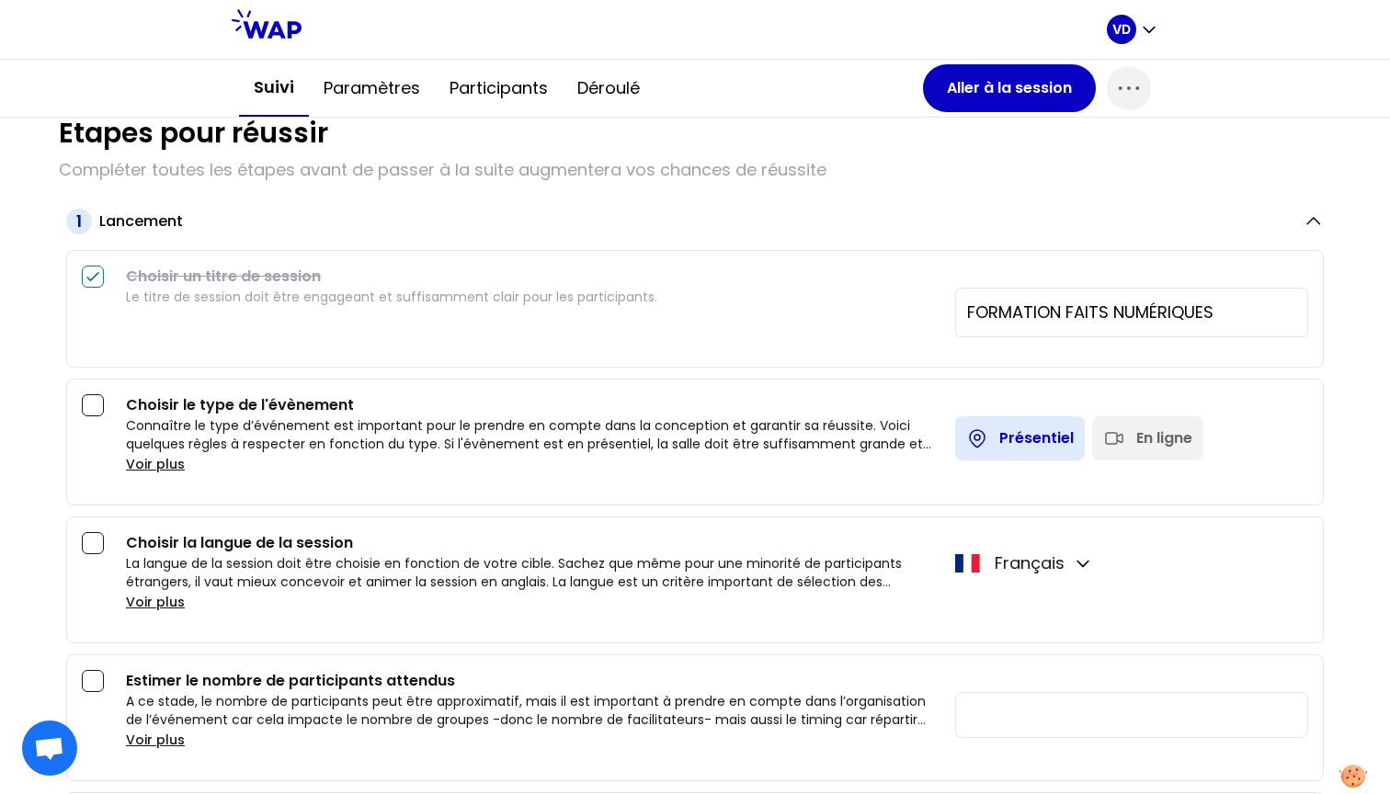
scroll to position [186, 0]
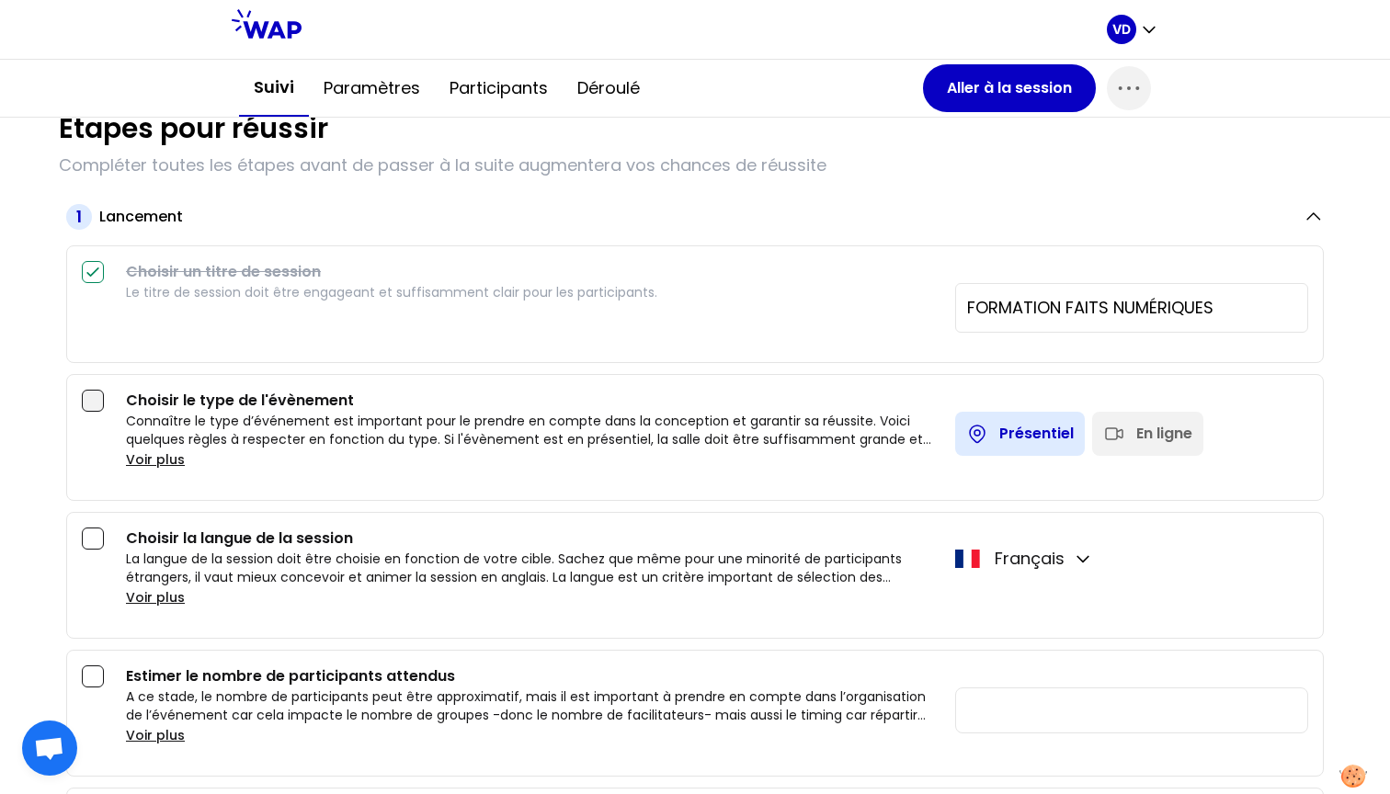
click at [97, 403] on div at bounding box center [93, 401] width 22 height 22
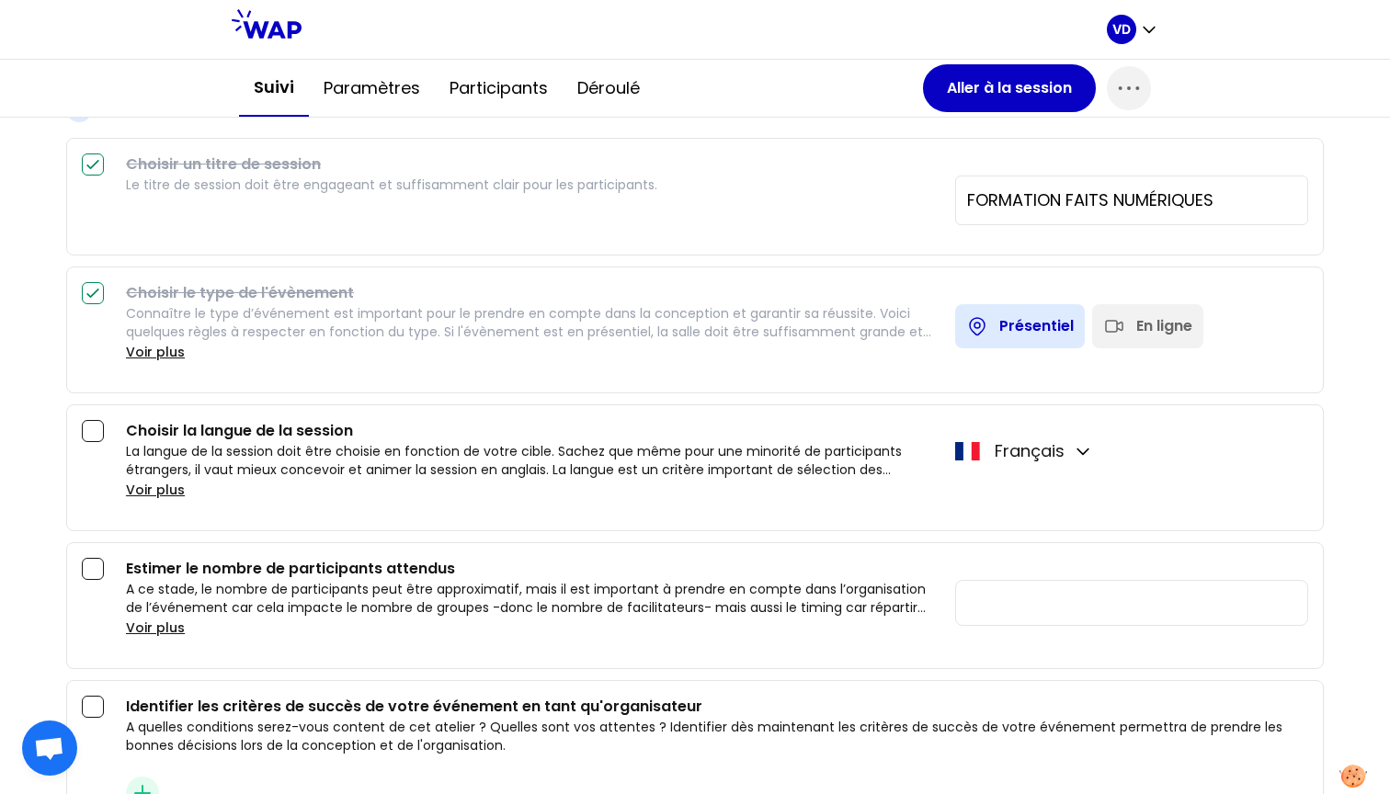
scroll to position [324, 0]
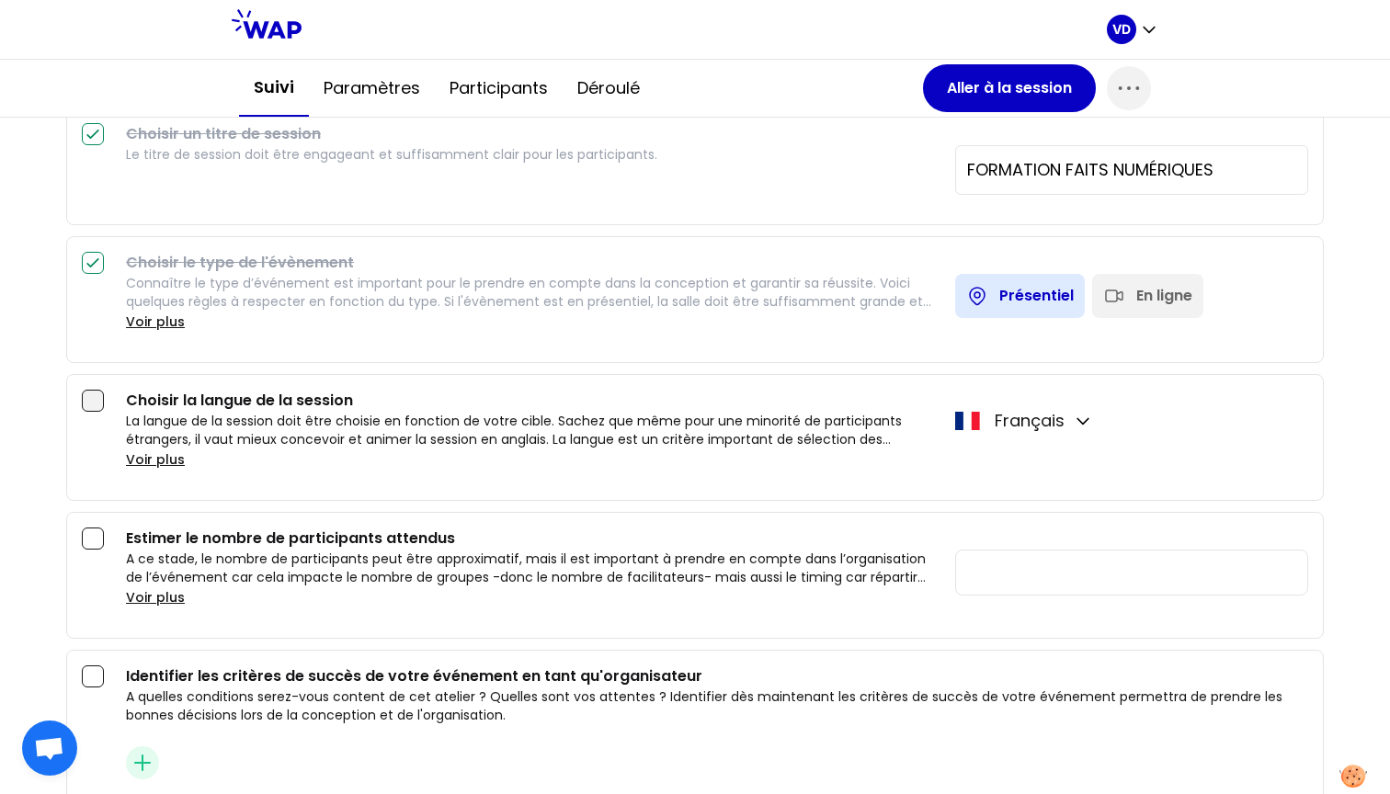
click at [99, 398] on div at bounding box center [93, 401] width 22 height 22
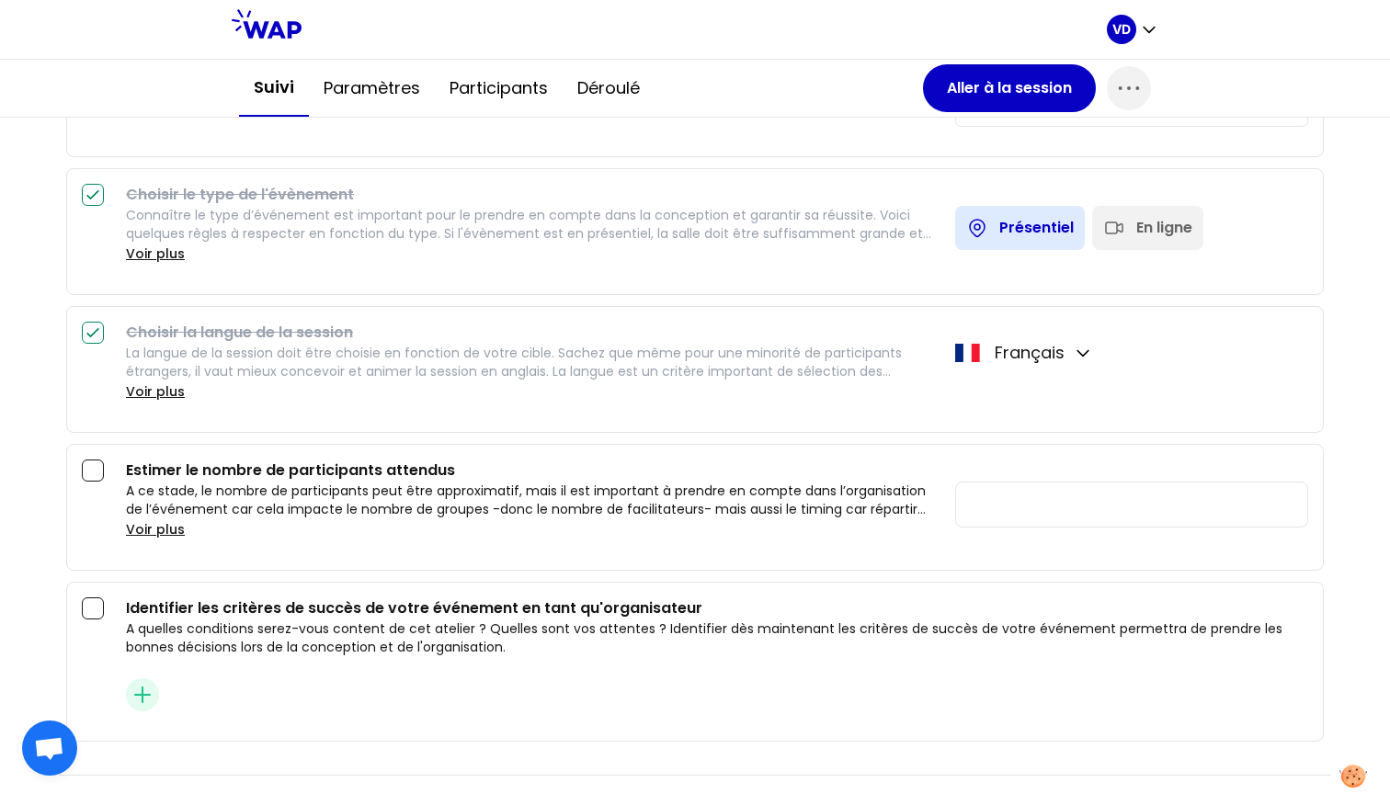
scroll to position [412, 0]
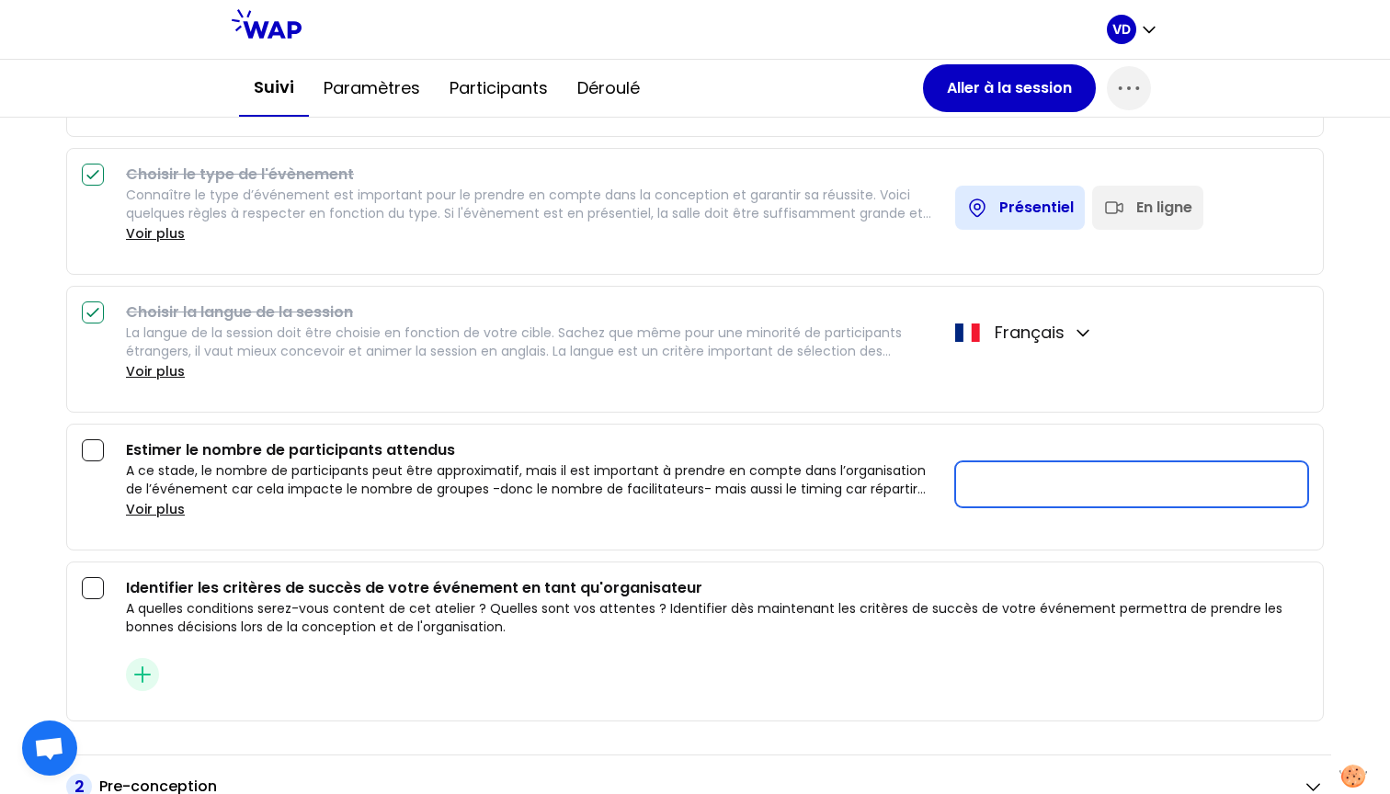
click at [1008, 484] on input "number" at bounding box center [1131, 485] width 353 height 46
type input "24"
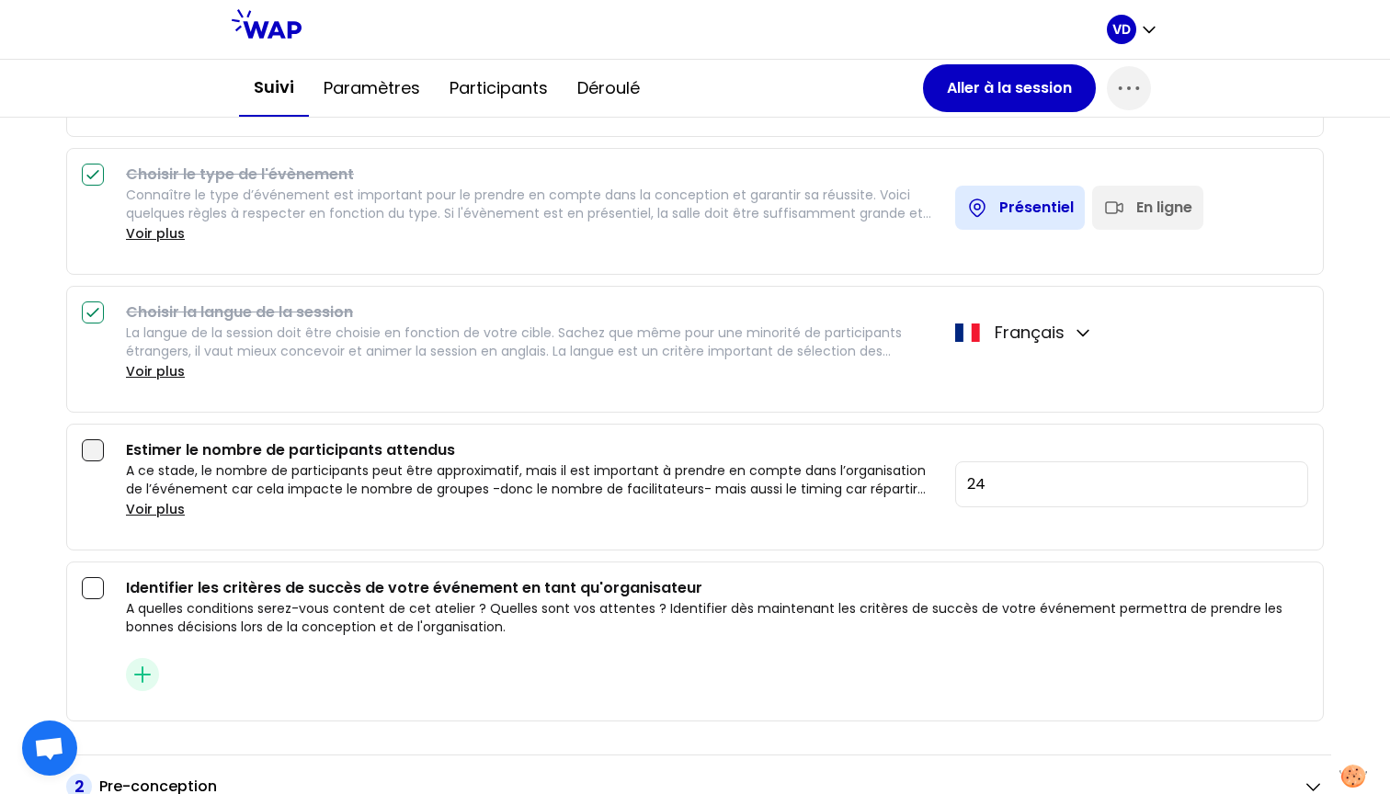
click at [86, 451] on div at bounding box center [93, 451] width 22 height 22
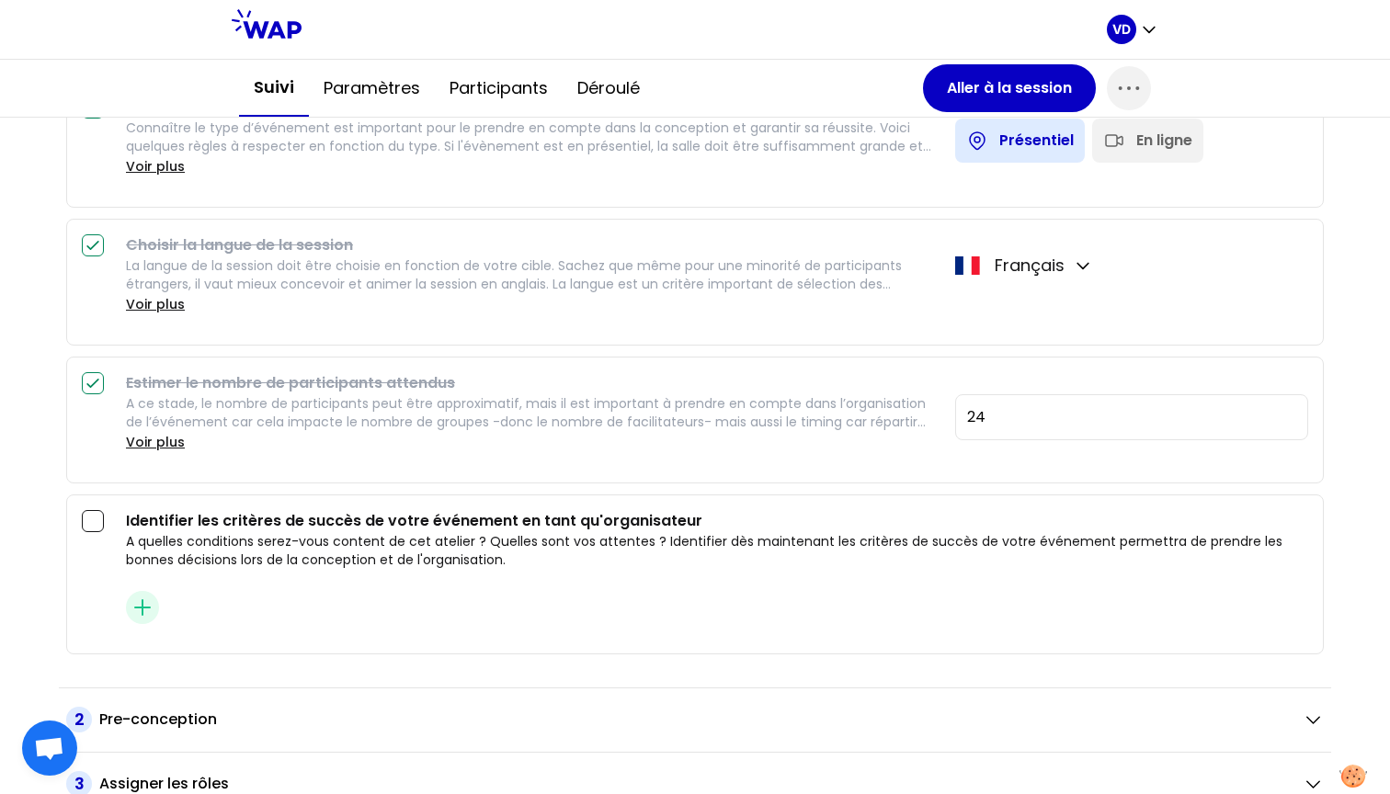
scroll to position [489, 0]
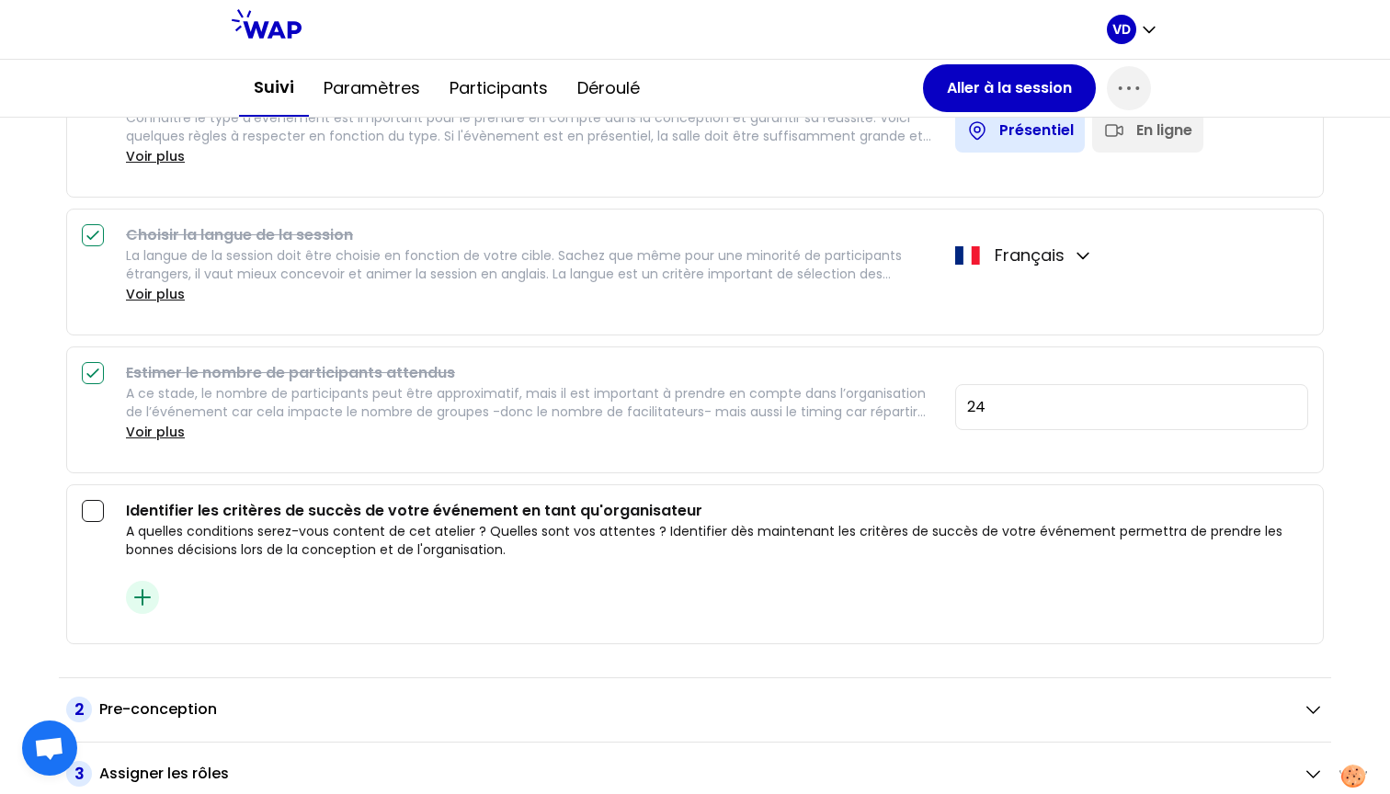
click at [139, 586] on span "button" at bounding box center [142, 597] width 33 height 33
click at [356, 613] on input "text" at bounding box center [701, 610] width 1126 height 26
click at [1279, 605] on icon "button" at bounding box center [1280, 610] width 22 height 22
click at [98, 504] on div at bounding box center [93, 511] width 22 height 22
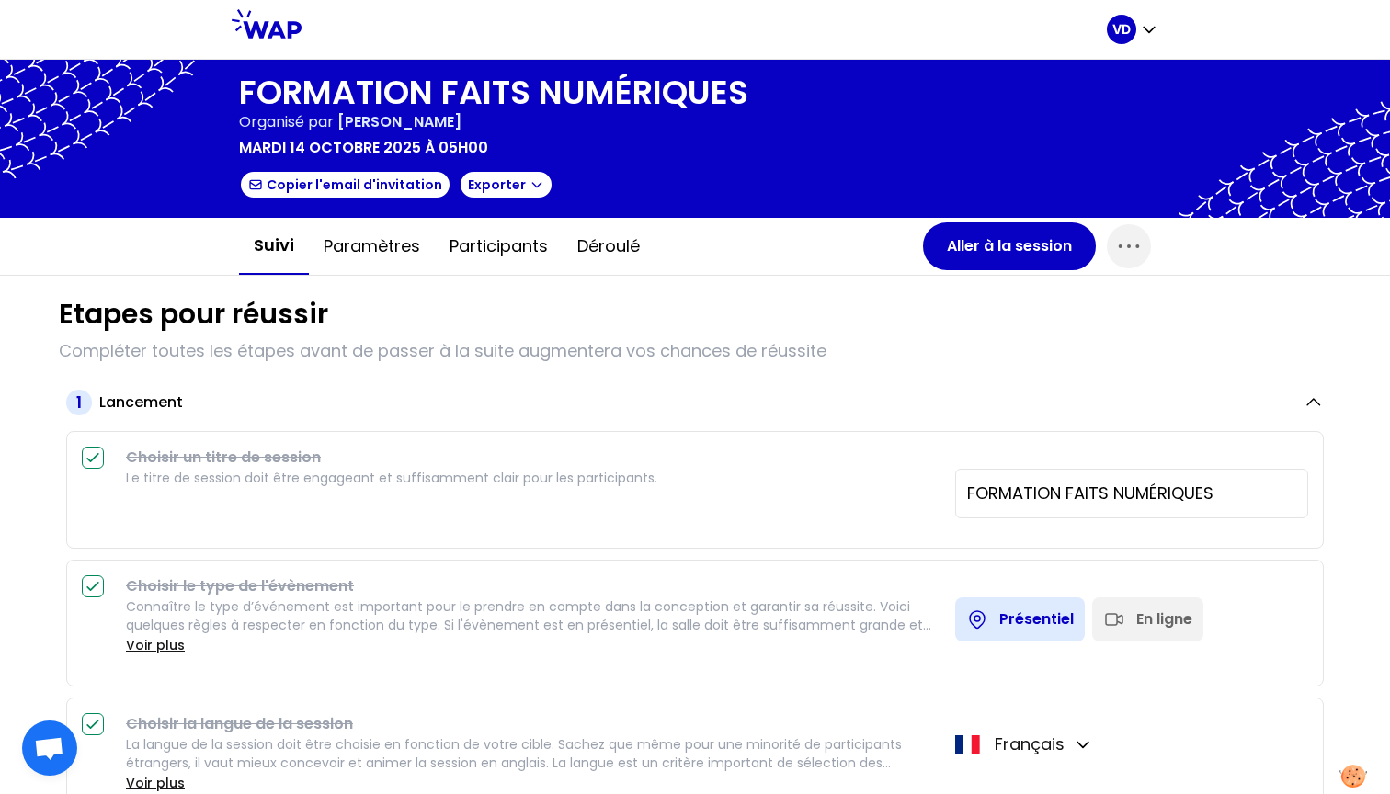
scroll to position [0, 0]
click at [134, 394] on h2 "Lancement" at bounding box center [141, 403] width 84 height 22
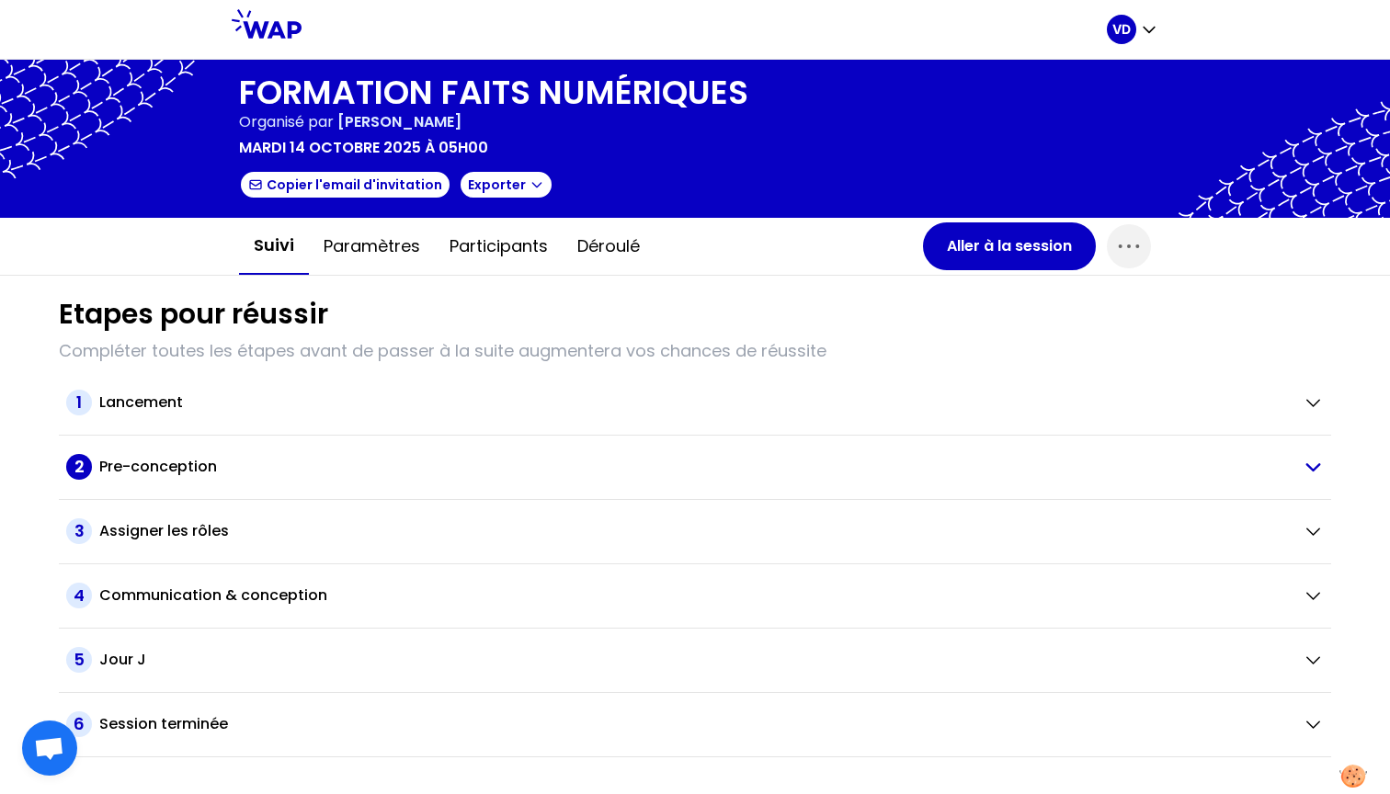
click at [1228, 468] on div "Pre-conception" at bounding box center [693, 467] width 1189 height 22
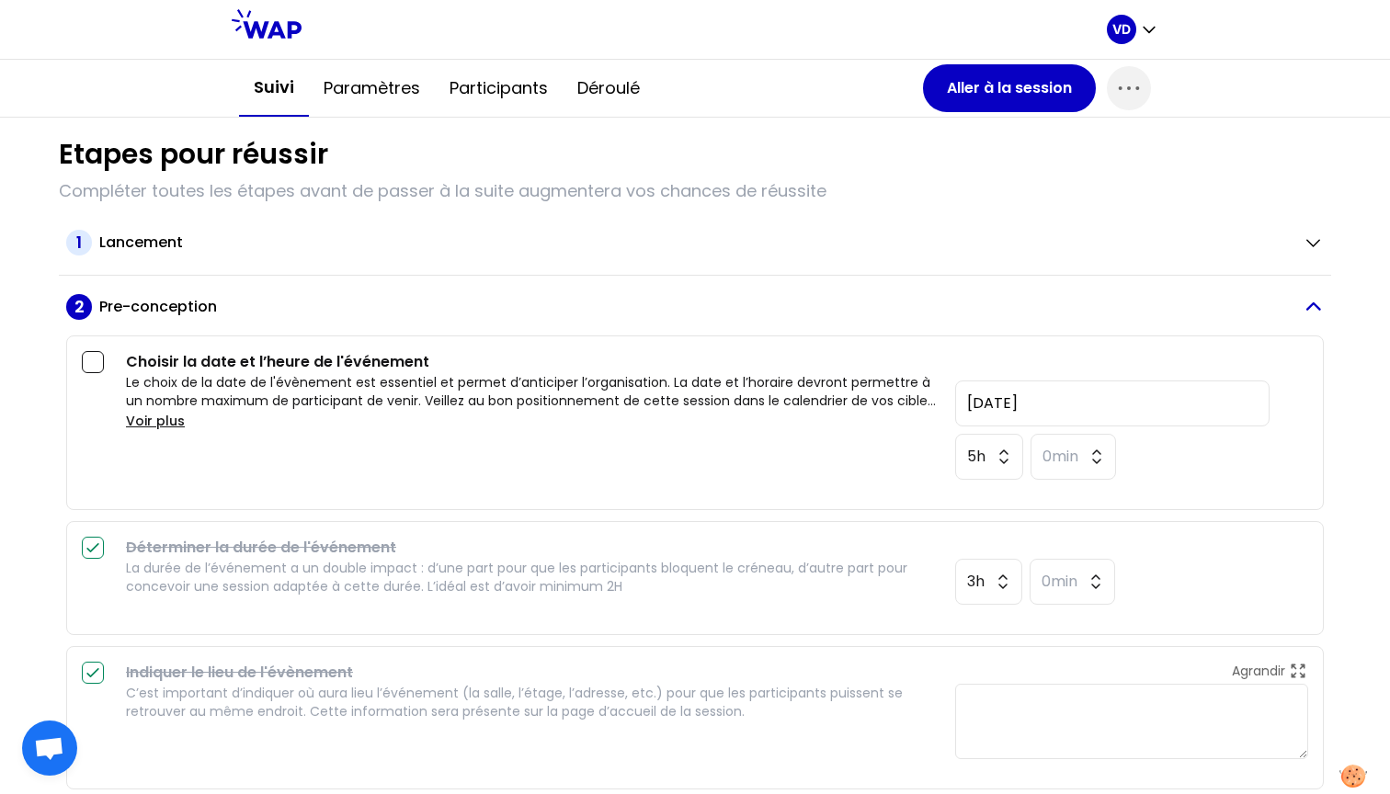
scroll to position [193, 0]
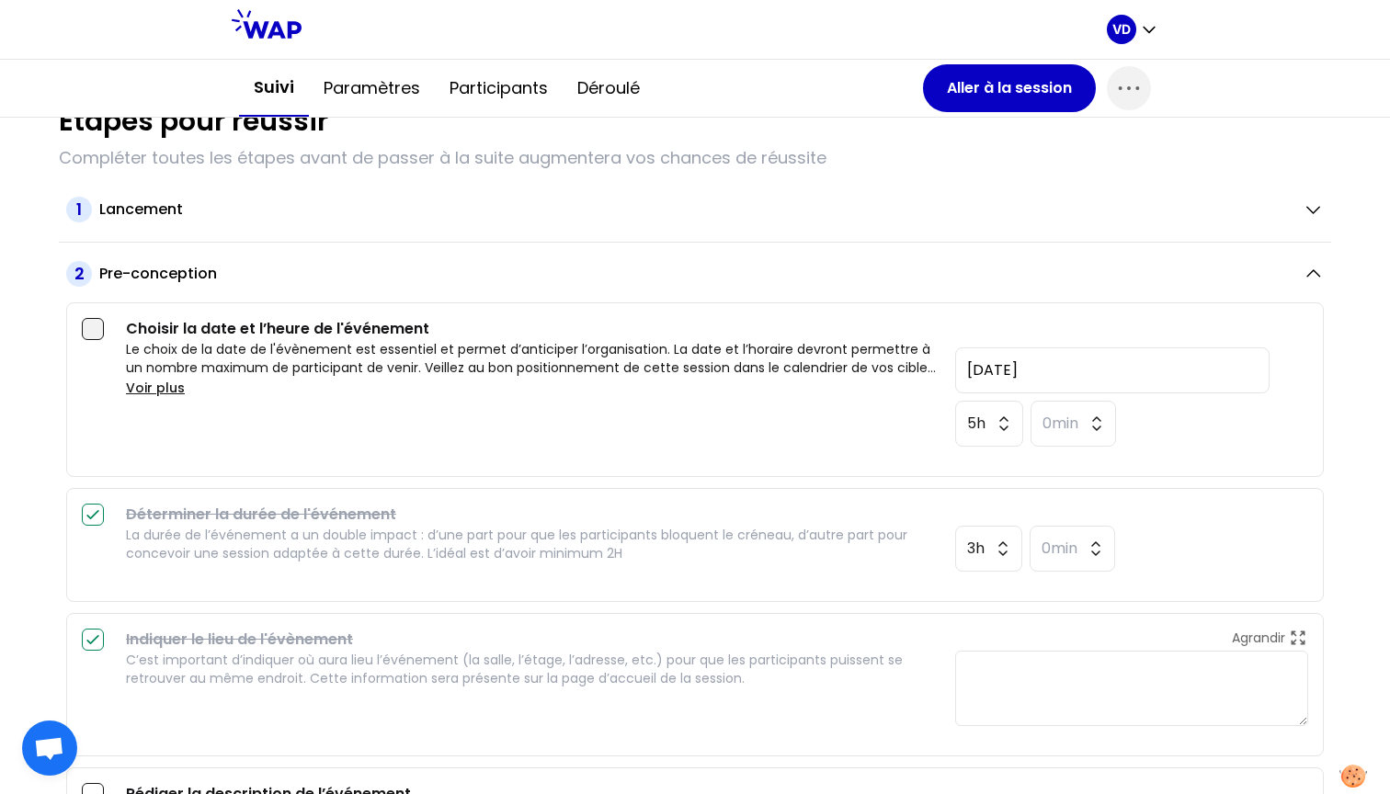
click at [97, 338] on div at bounding box center [93, 329] width 22 height 22
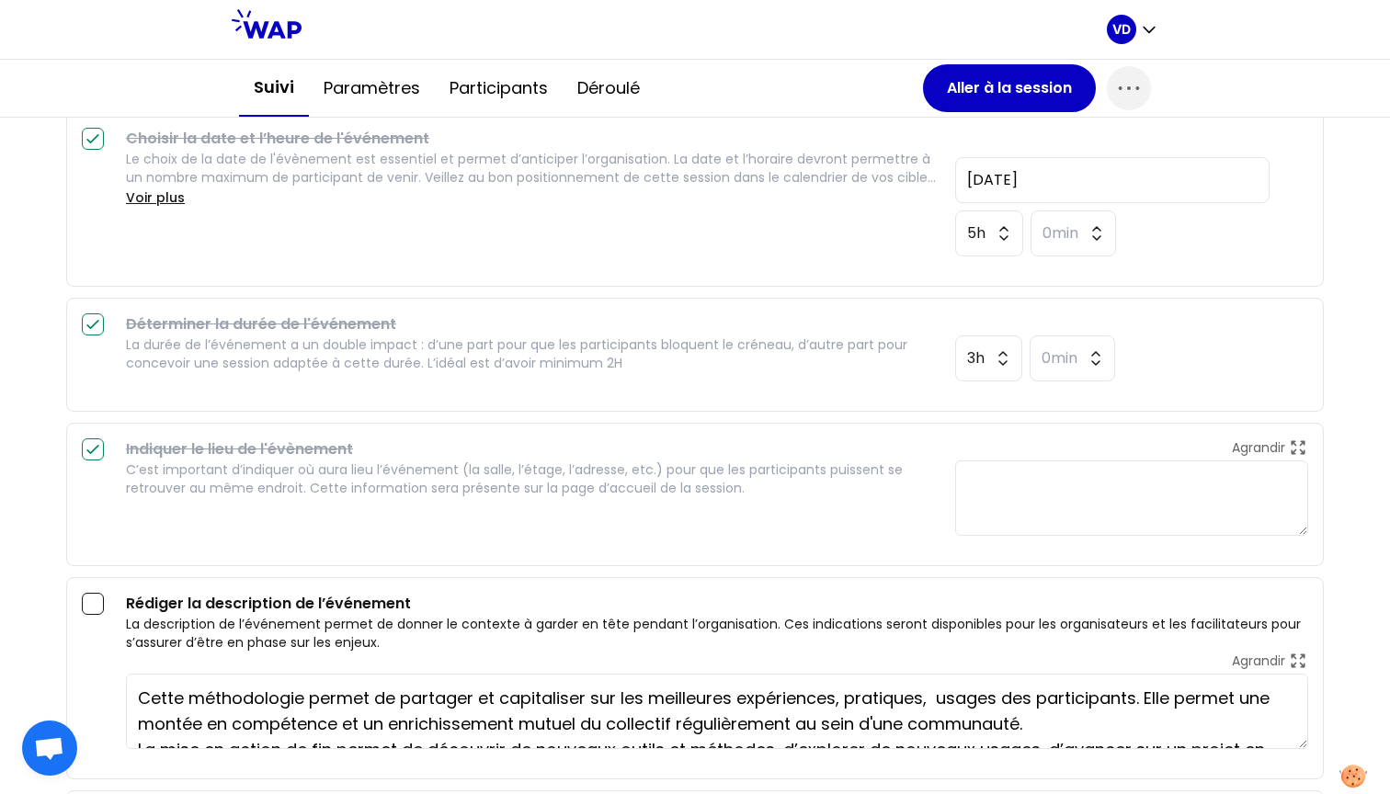
scroll to position [375, 0]
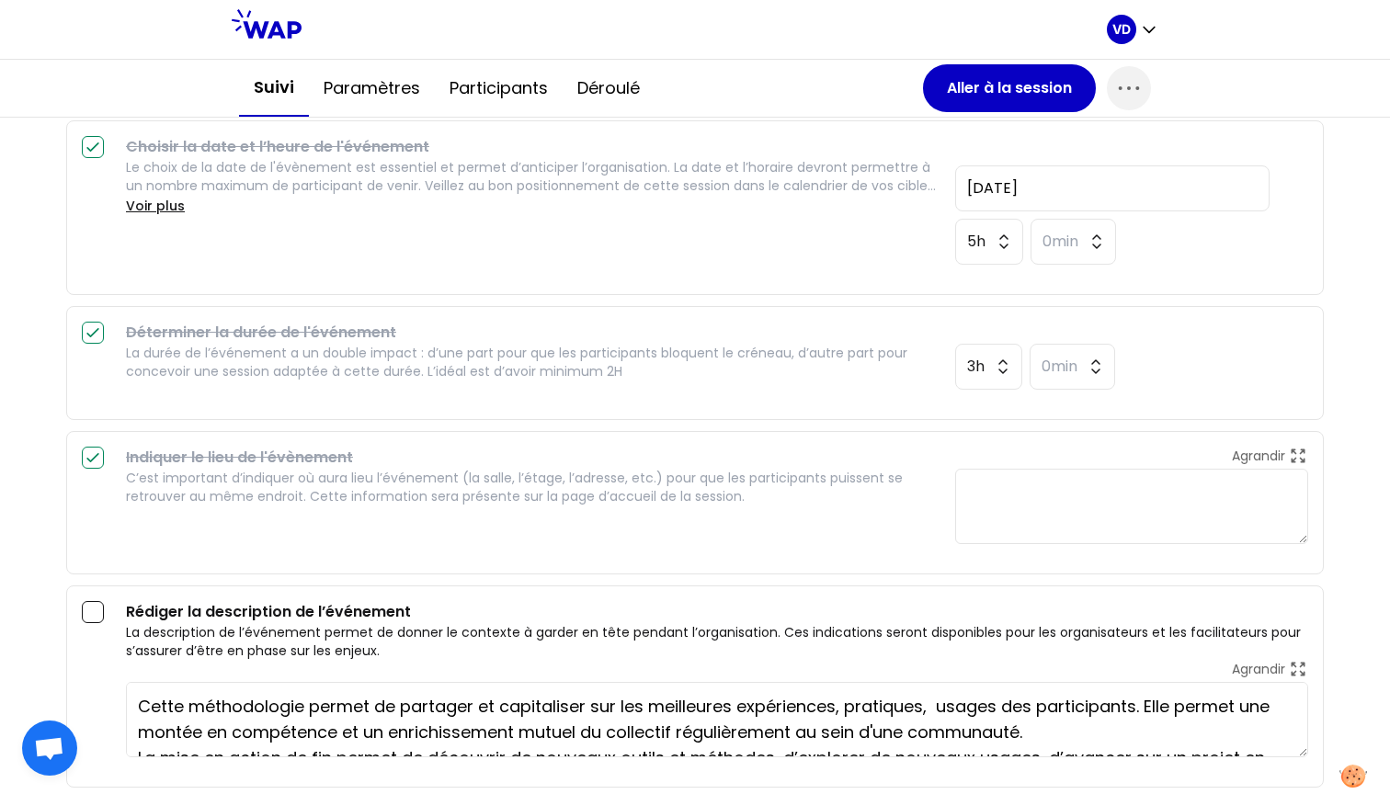
click at [979, 515] on textarea at bounding box center [1131, 506] width 353 height 75
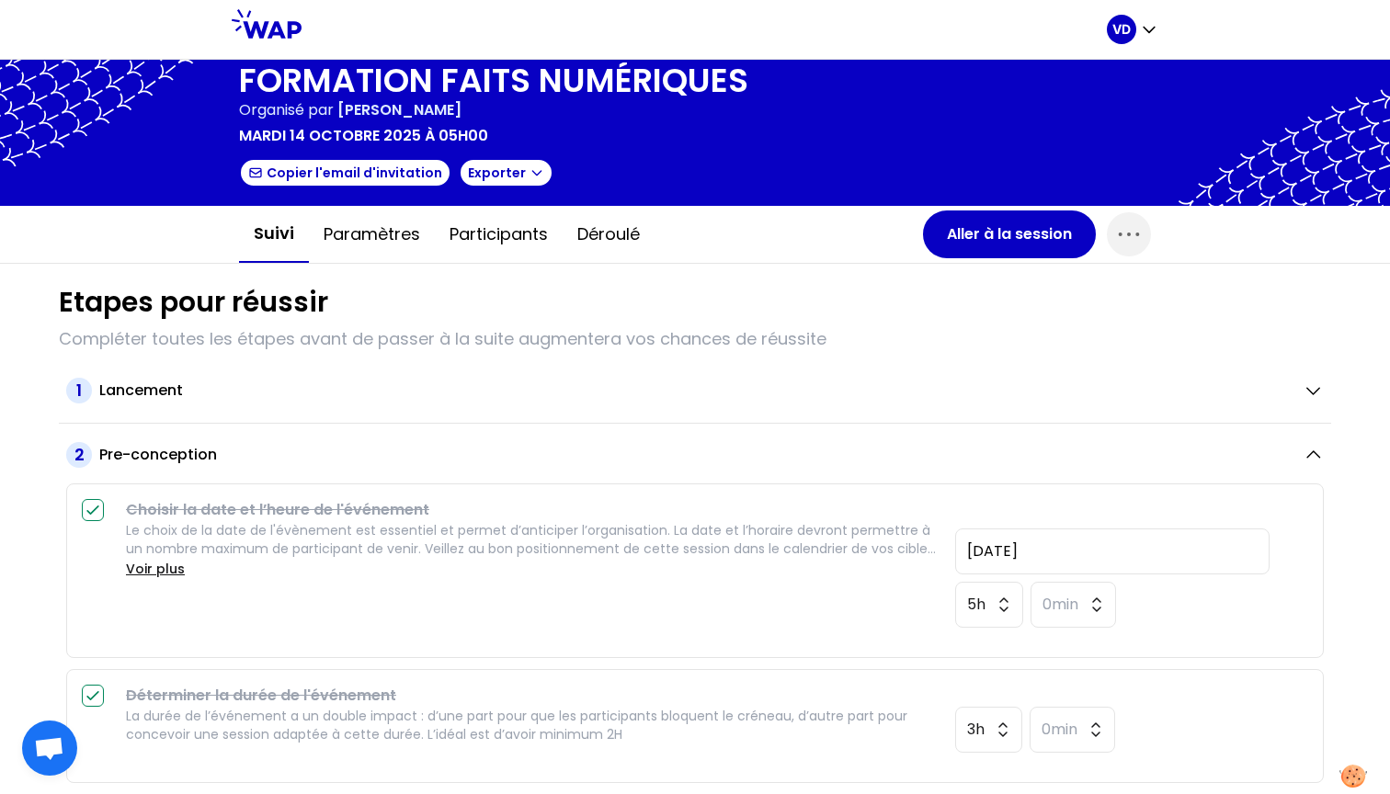
scroll to position [12, 0]
type textarea "ÉCOLE RABELAIS"
click at [162, 459] on h2 "Pre-conception" at bounding box center [158, 455] width 118 height 22
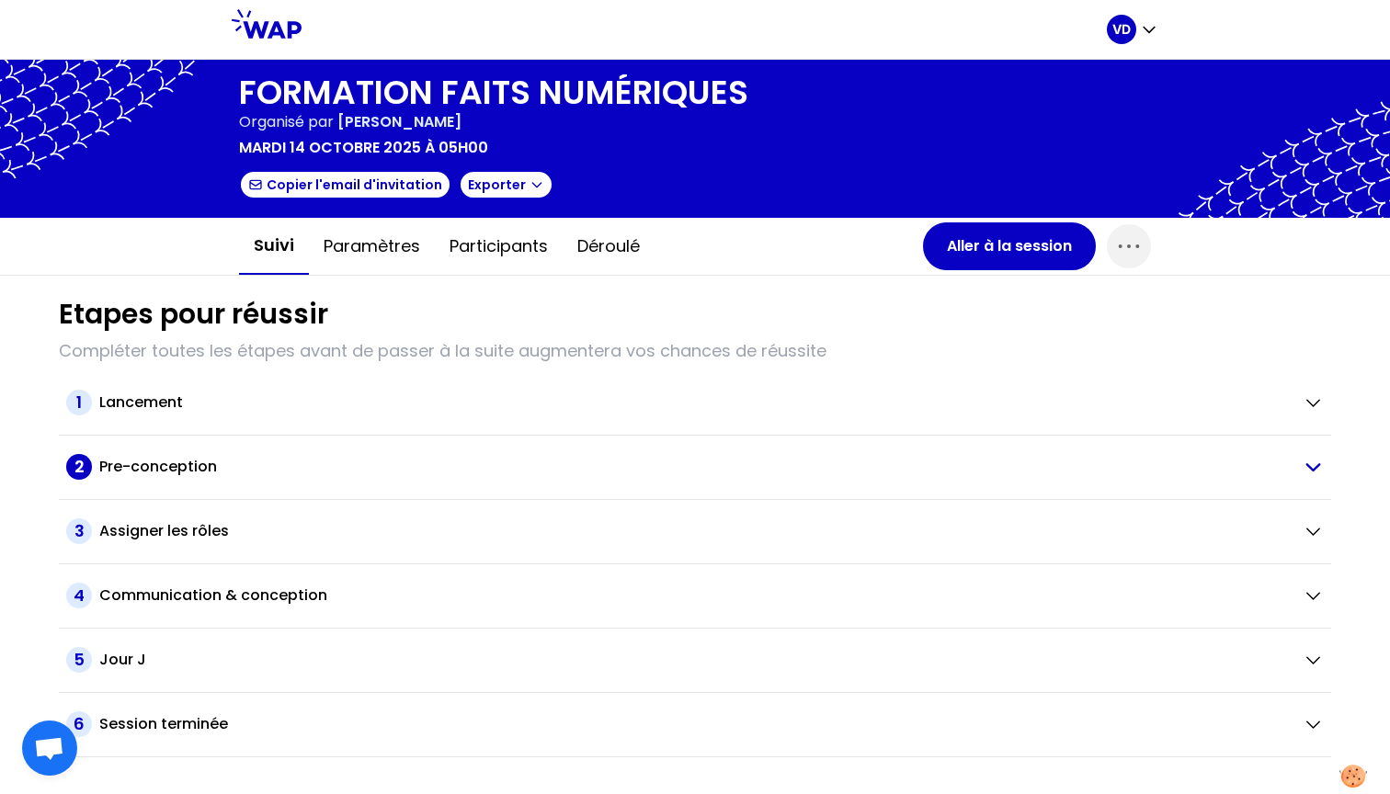
click at [176, 467] on h2 "Pre-conception" at bounding box center [158, 467] width 118 height 22
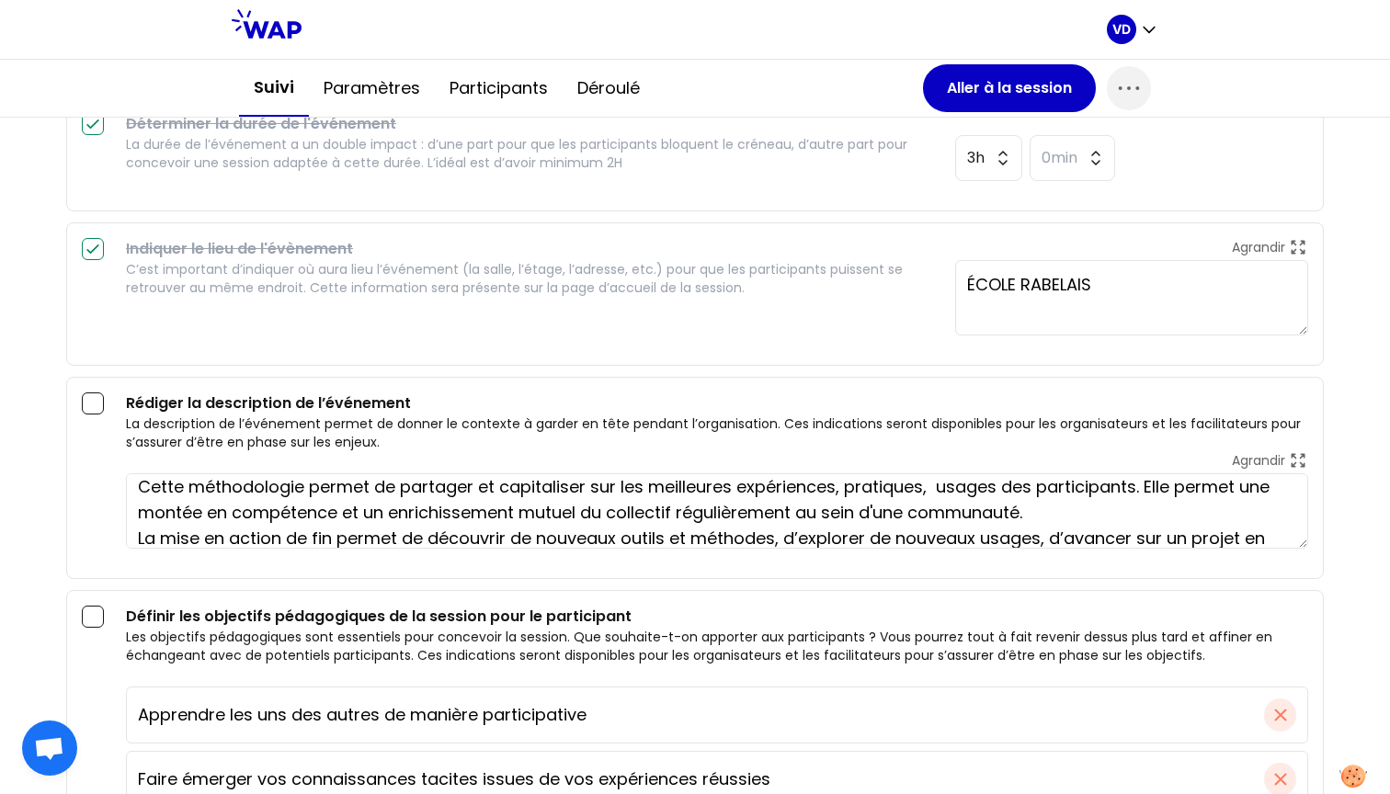
scroll to position [39, 0]
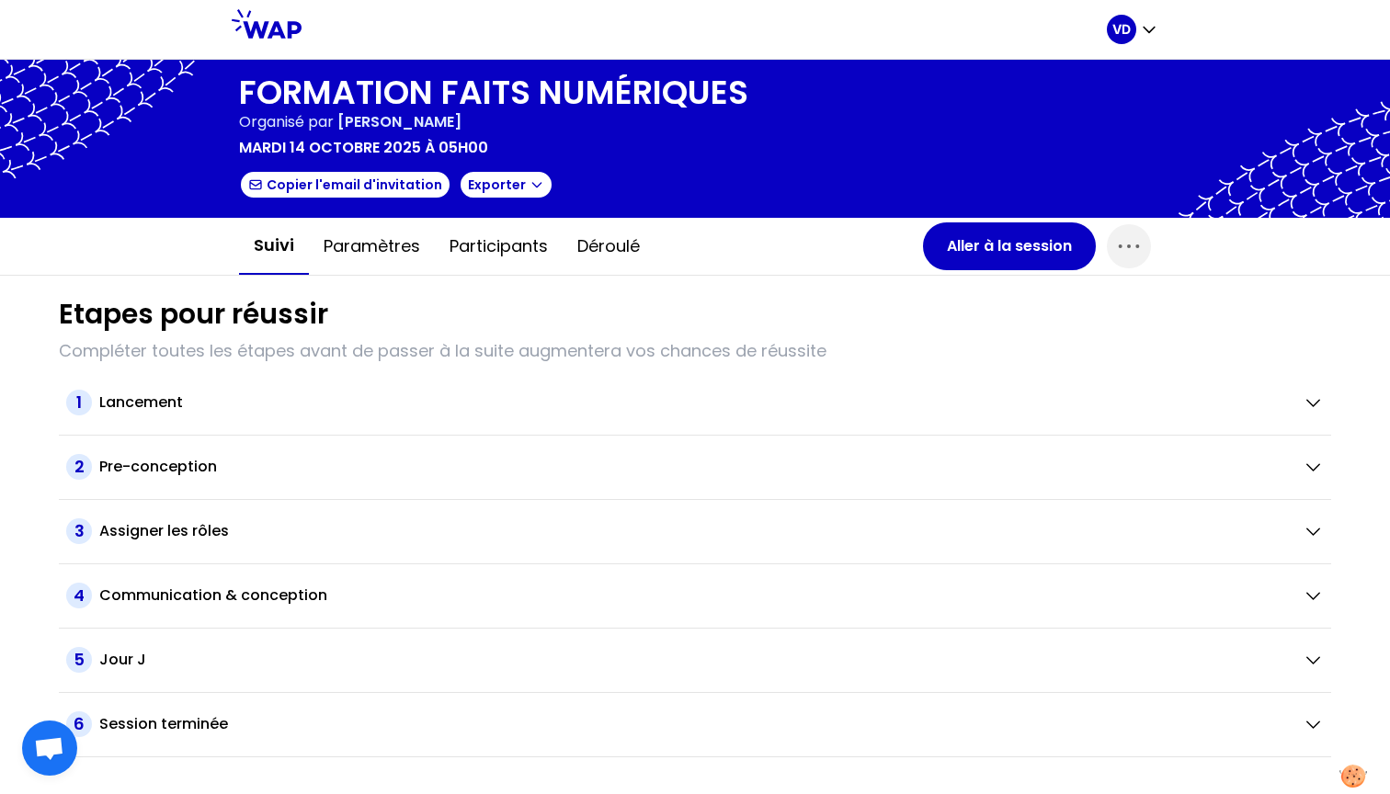
click at [260, 37] on icon at bounding box center [267, 23] width 70 height 29
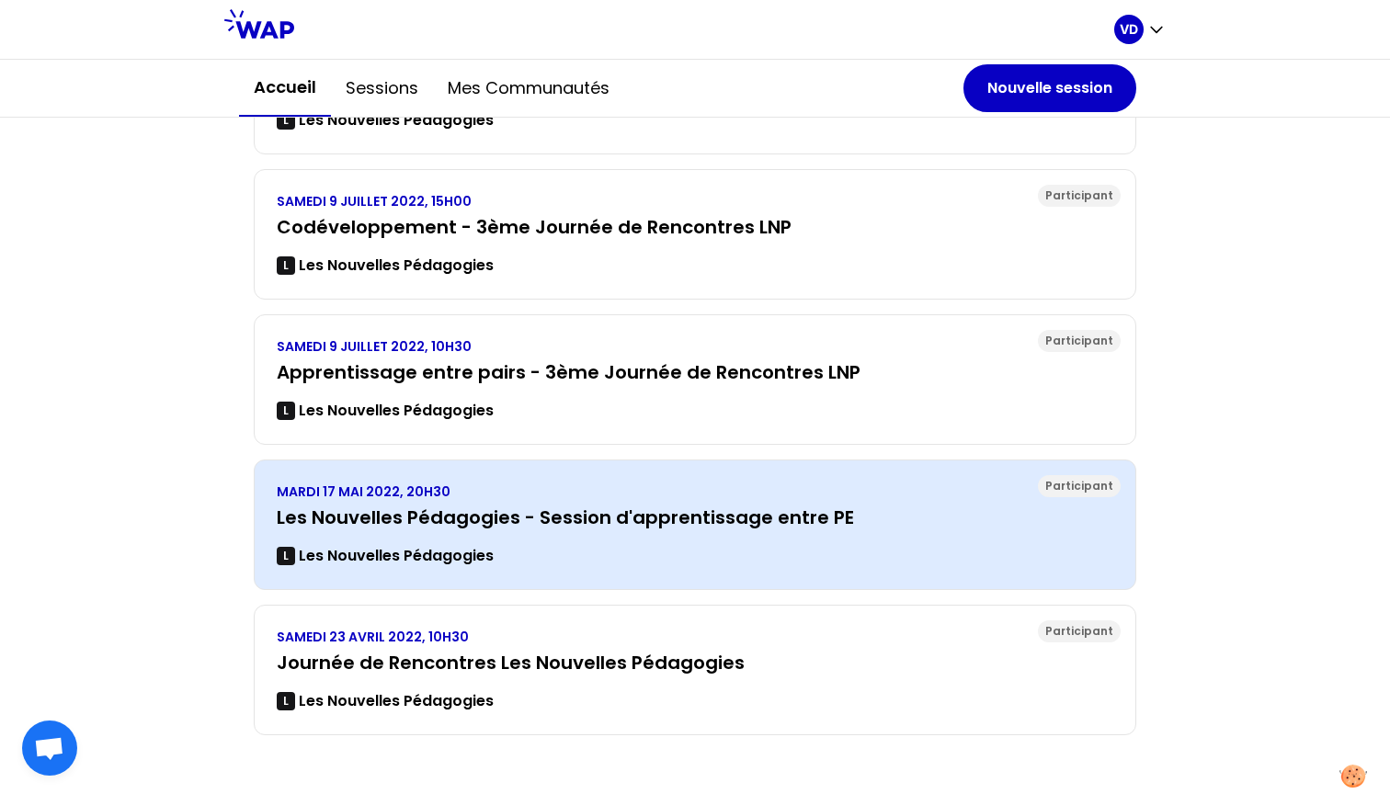
scroll to position [504, 0]
click at [596, 511] on h3 "Les Nouvelles Pédagogies - Session d'apprentissage entre PE" at bounding box center [695, 518] width 837 height 26
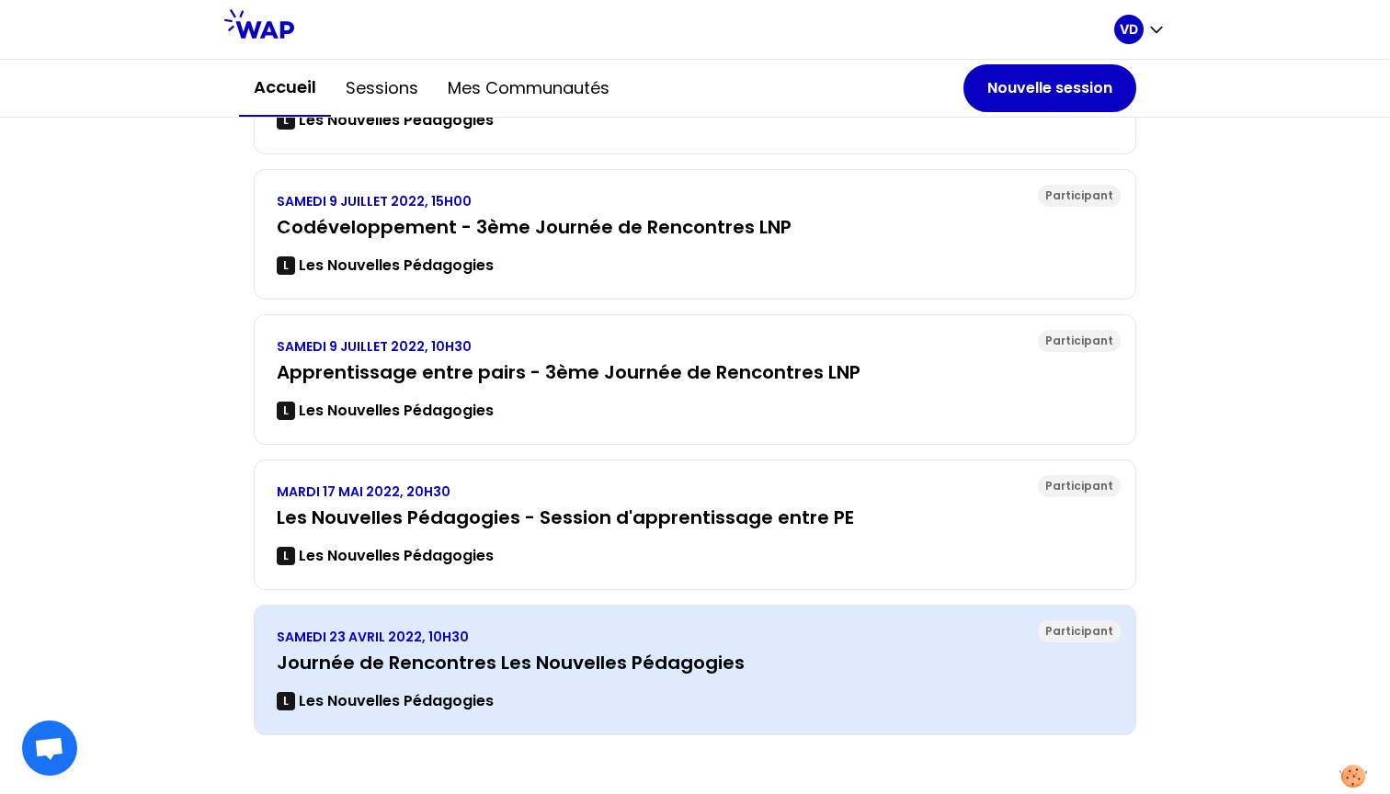
scroll to position [504, 0]
click at [577, 668] on h3 "Journée de Rencontres Les Nouvelles Pédagogies" at bounding box center [695, 663] width 837 height 26
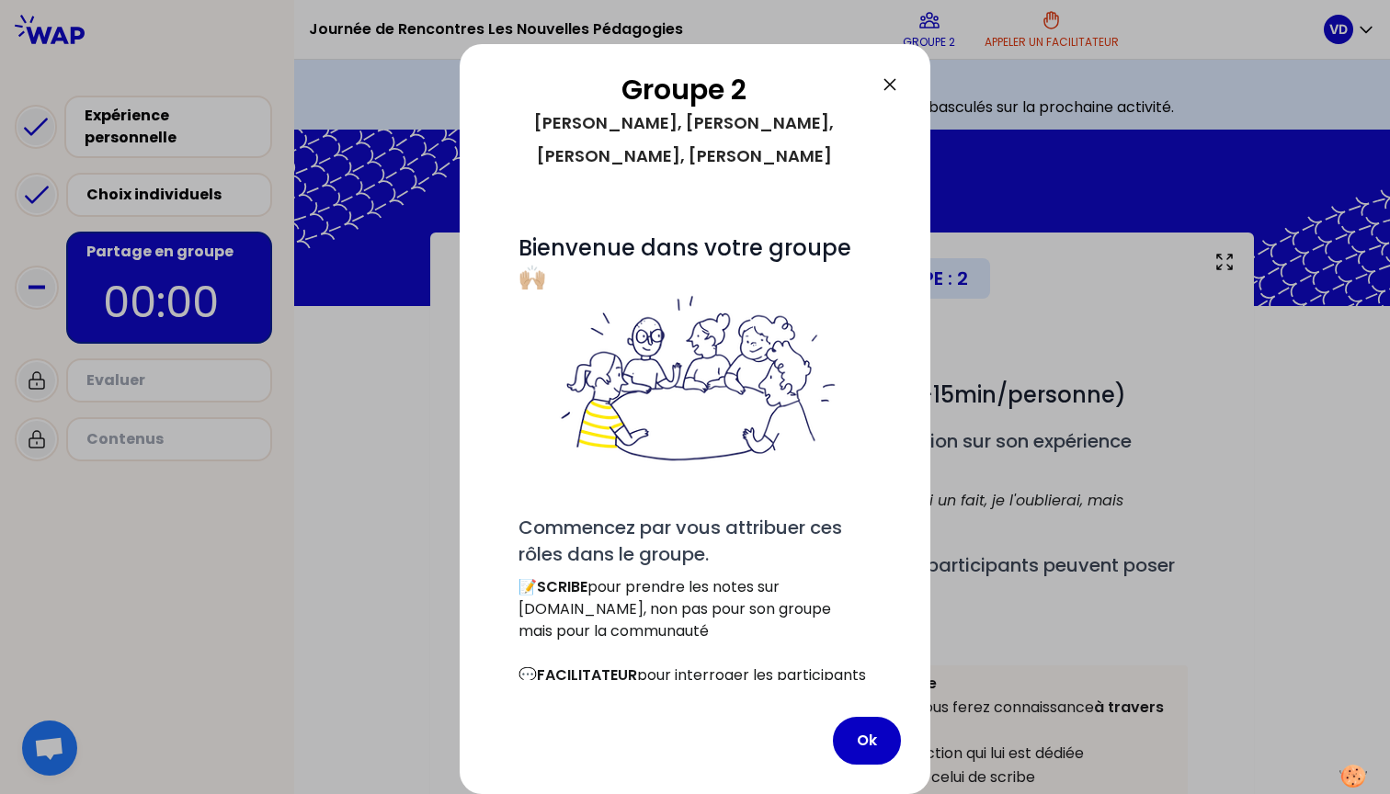
click at [896, 83] on icon at bounding box center [890, 85] width 22 height 22
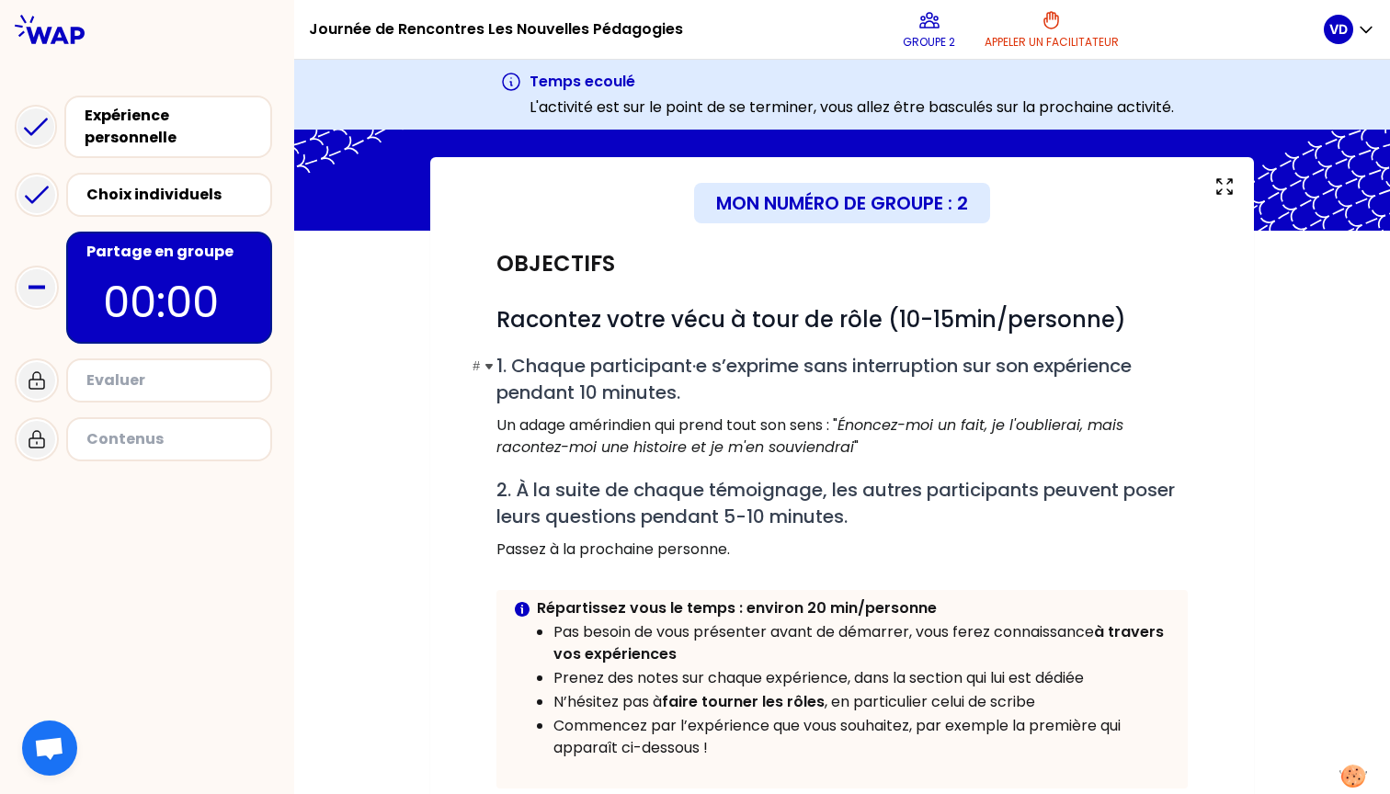
scroll to position [76, 0]
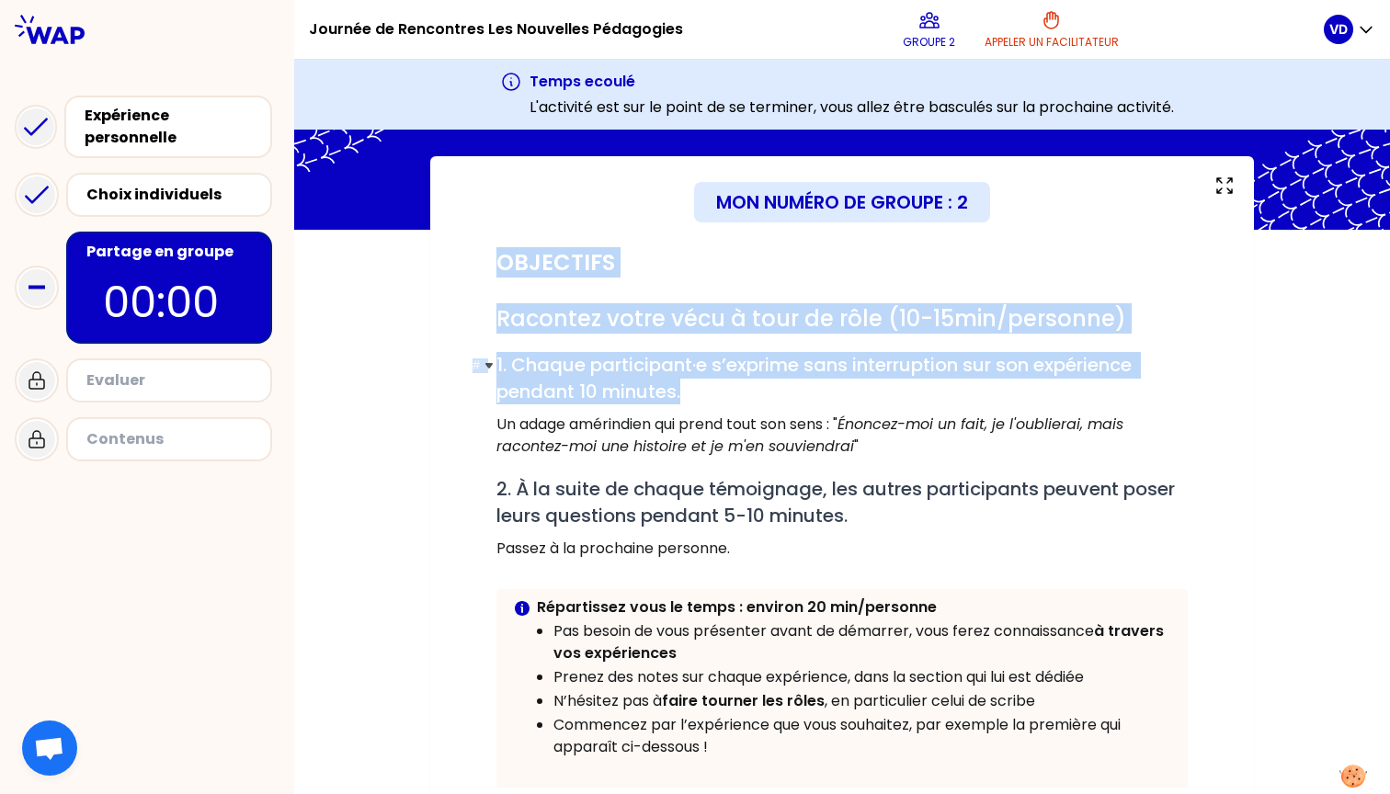
drag, startPoint x: 499, startPoint y: 260, endPoint x: 754, endPoint y: 392, distance: 286.6
click at [754, 392] on div "Objectifs # Racontez votre vécu à tour de rôle (10-15min/personne) # 1. Chaque …" at bounding box center [842, 551] width 706 height 642
click at [800, 400] on h2 "# 1. Chaque participant·e s’exprime sans interruption sur son expérience pendan…" at bounding box center [842, 378] width 691 height 52
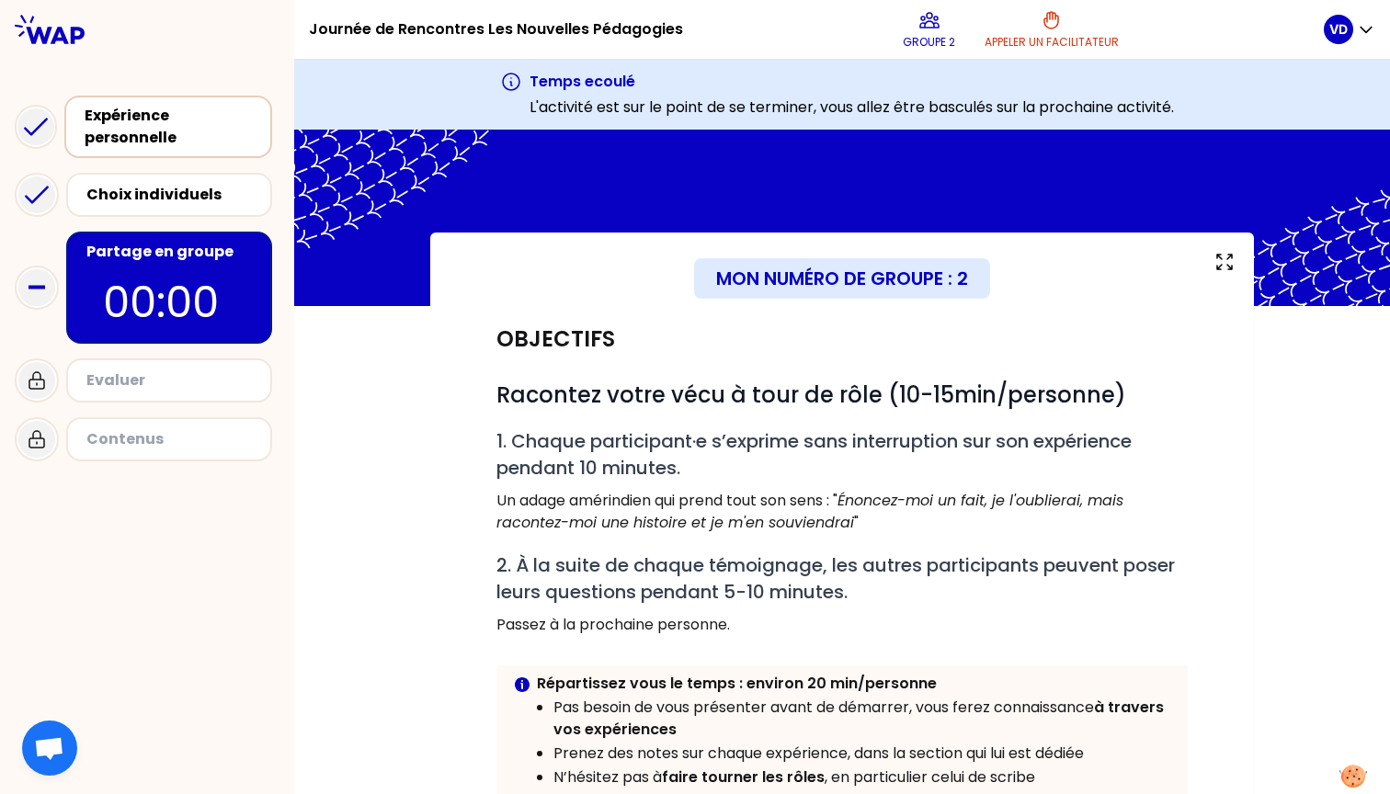
scroll to position [0, 0]
click at [142, 121] on div "Expérience personnelle" at bounding box center [170, 127] width 171 height 44
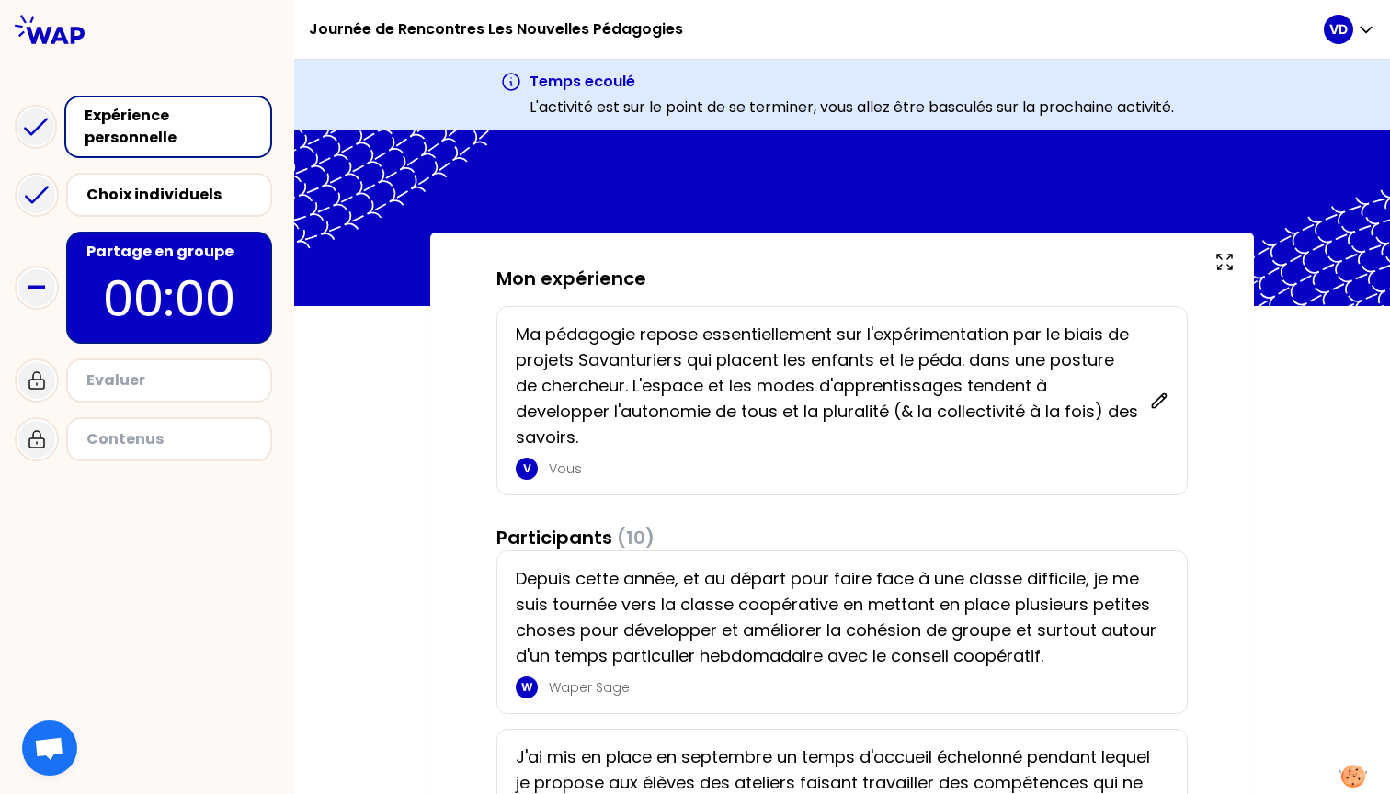
click at [1100, 98] on p "L'activité est sur le point de se terminer, vous allez être basculés sur la pro…" at bounding box center [852, 108] width 645 height 22
click at [1215, 253] on icon at bounding box center [1225, 262] width 22 height 22
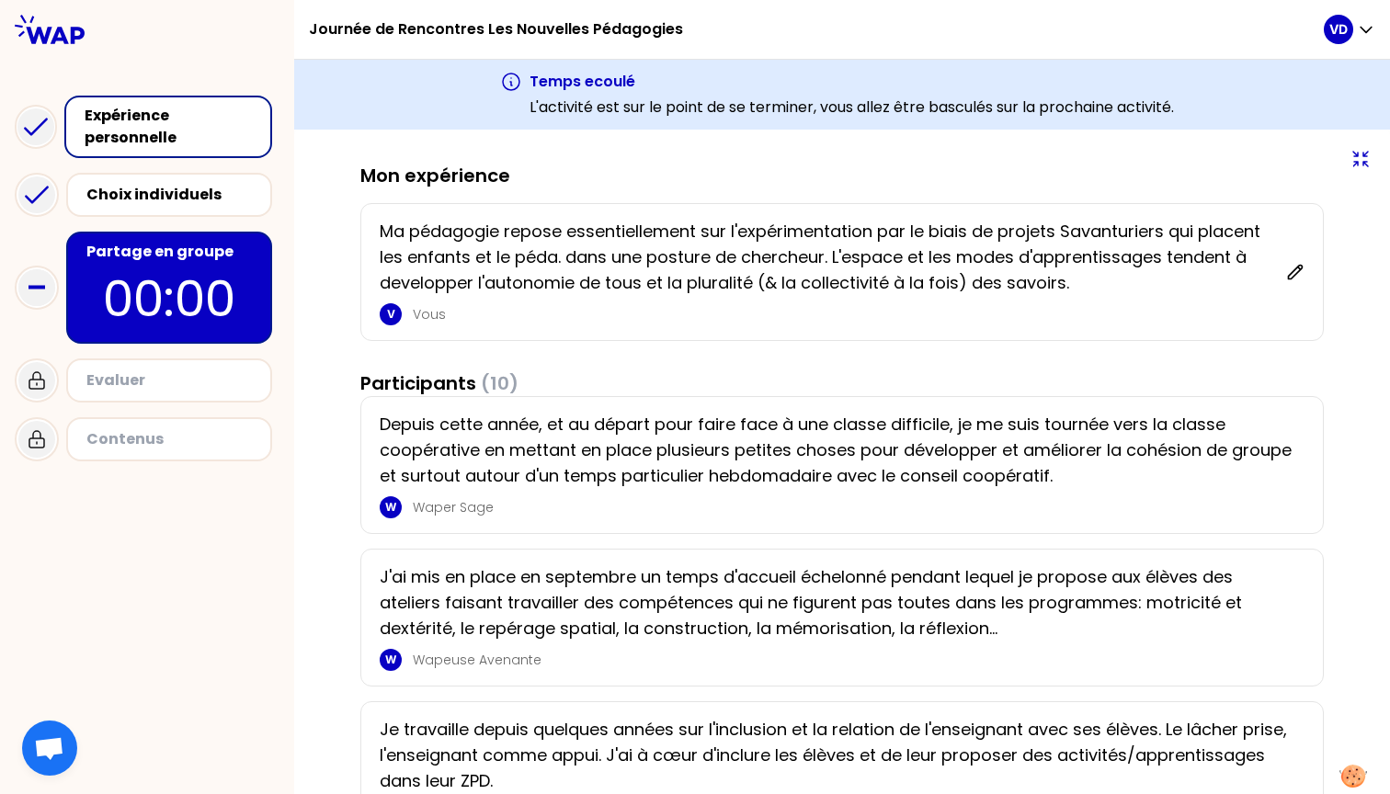
click at [1364, 154] on icon at bounding box center [1360, 159] width 15 height 15
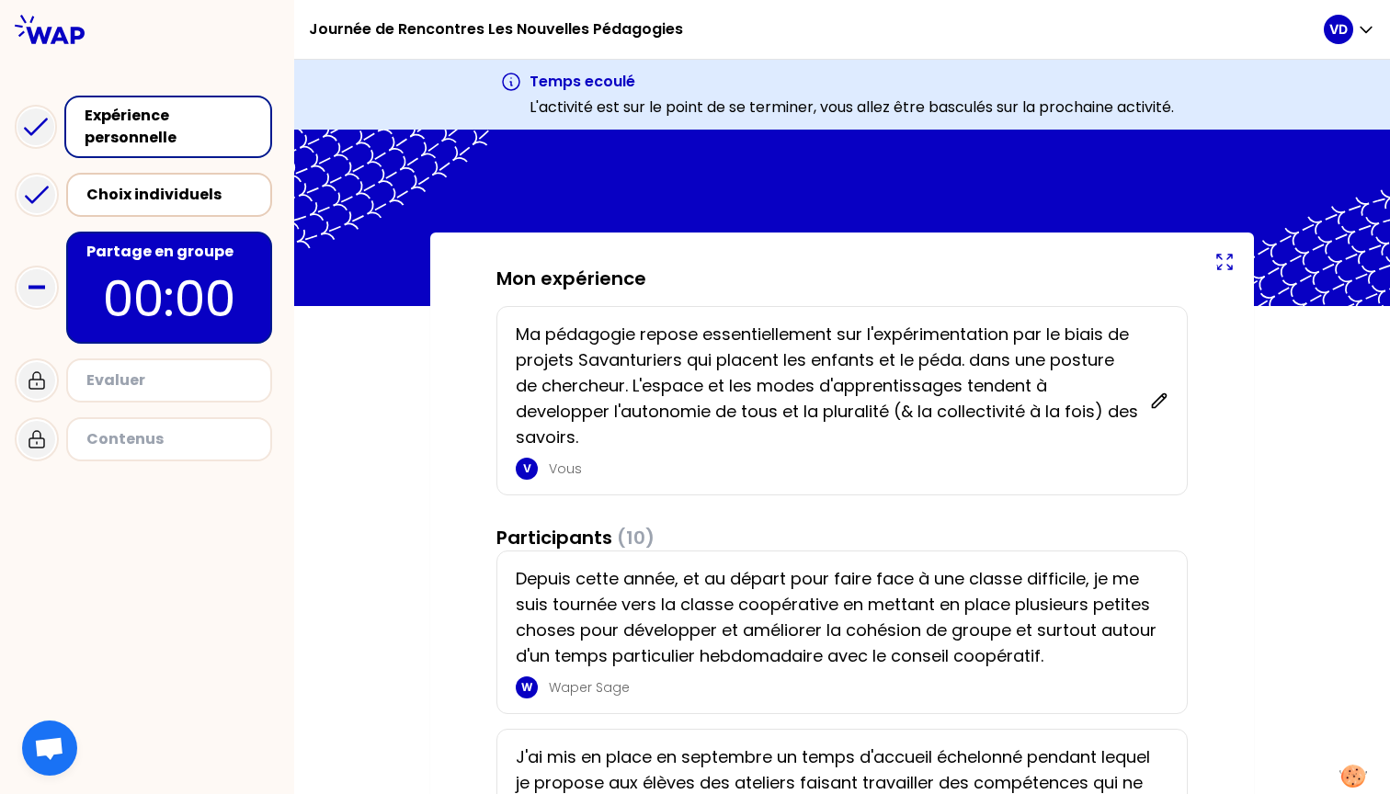
click at [166, 192] on div "Choix individuels" at bounding box center [170, 195] width 169 height 22
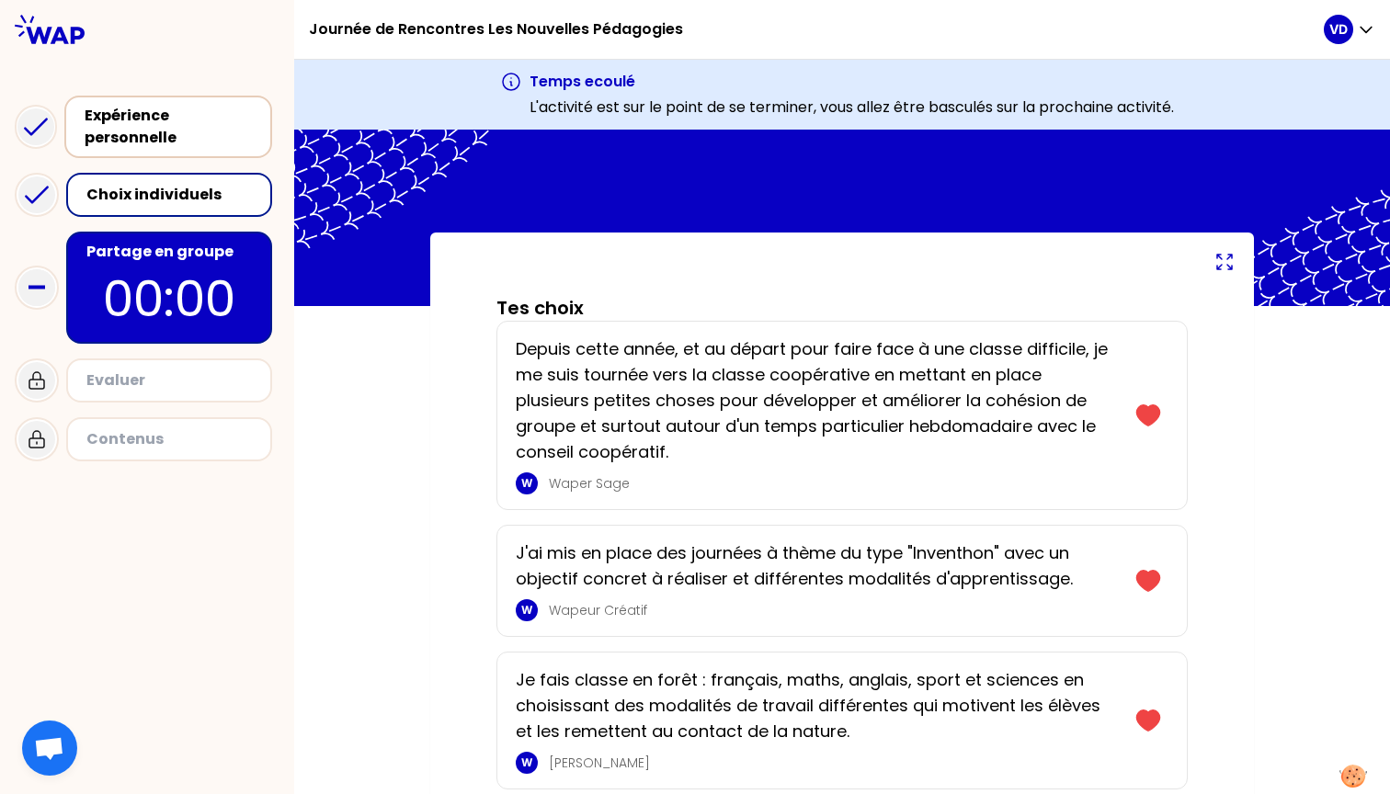
click at [163, 136] on div "Expérience personnelle" at bounding box center [170, 127] width 171 height 44
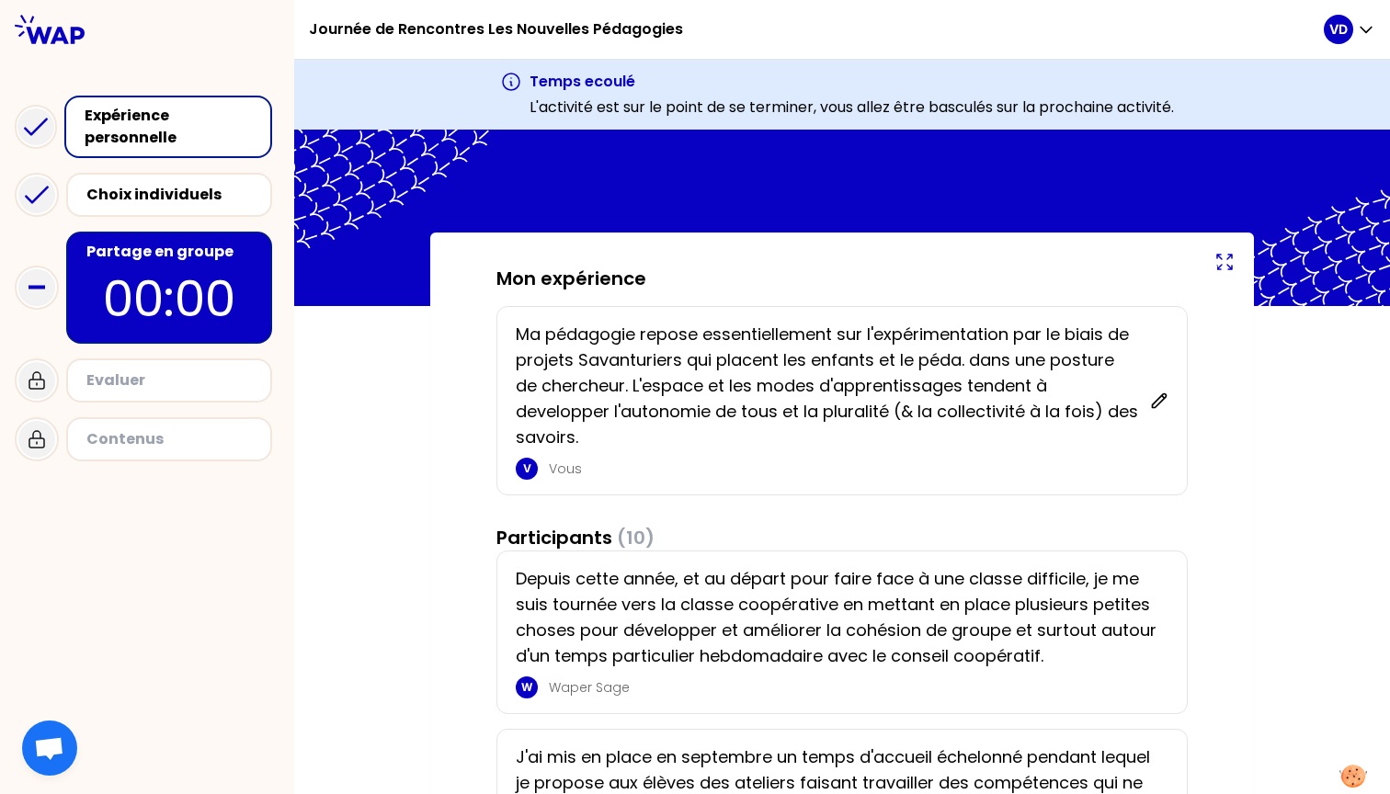
click at [44, 29] on icon at bounding box center [50, 29] width 70 height 29
